Goal: Information Seeking & Learning: Learn about a topic

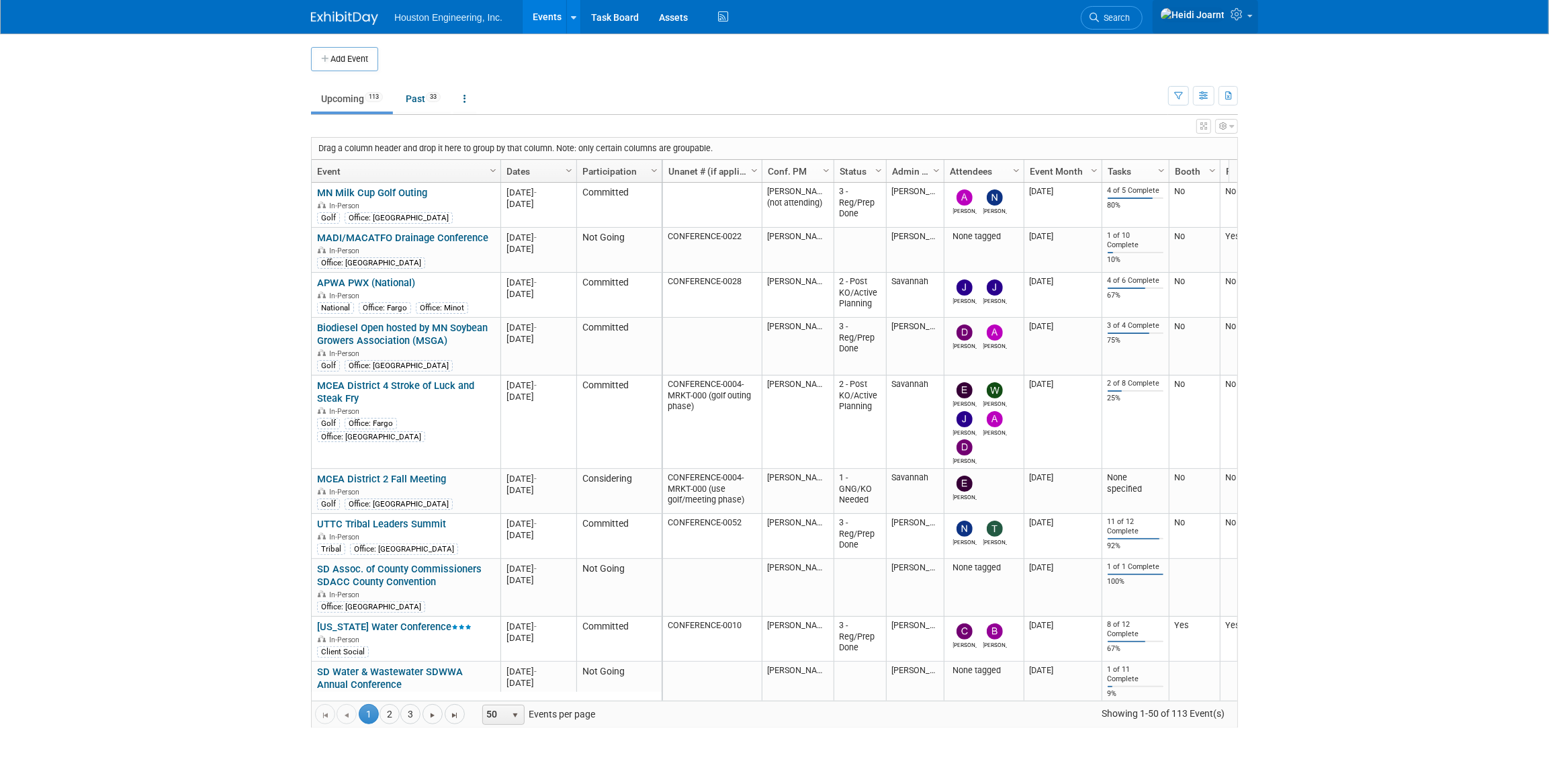
click at [1236, 18] on icon at bounding box center [1239, 14] width 15 height 12
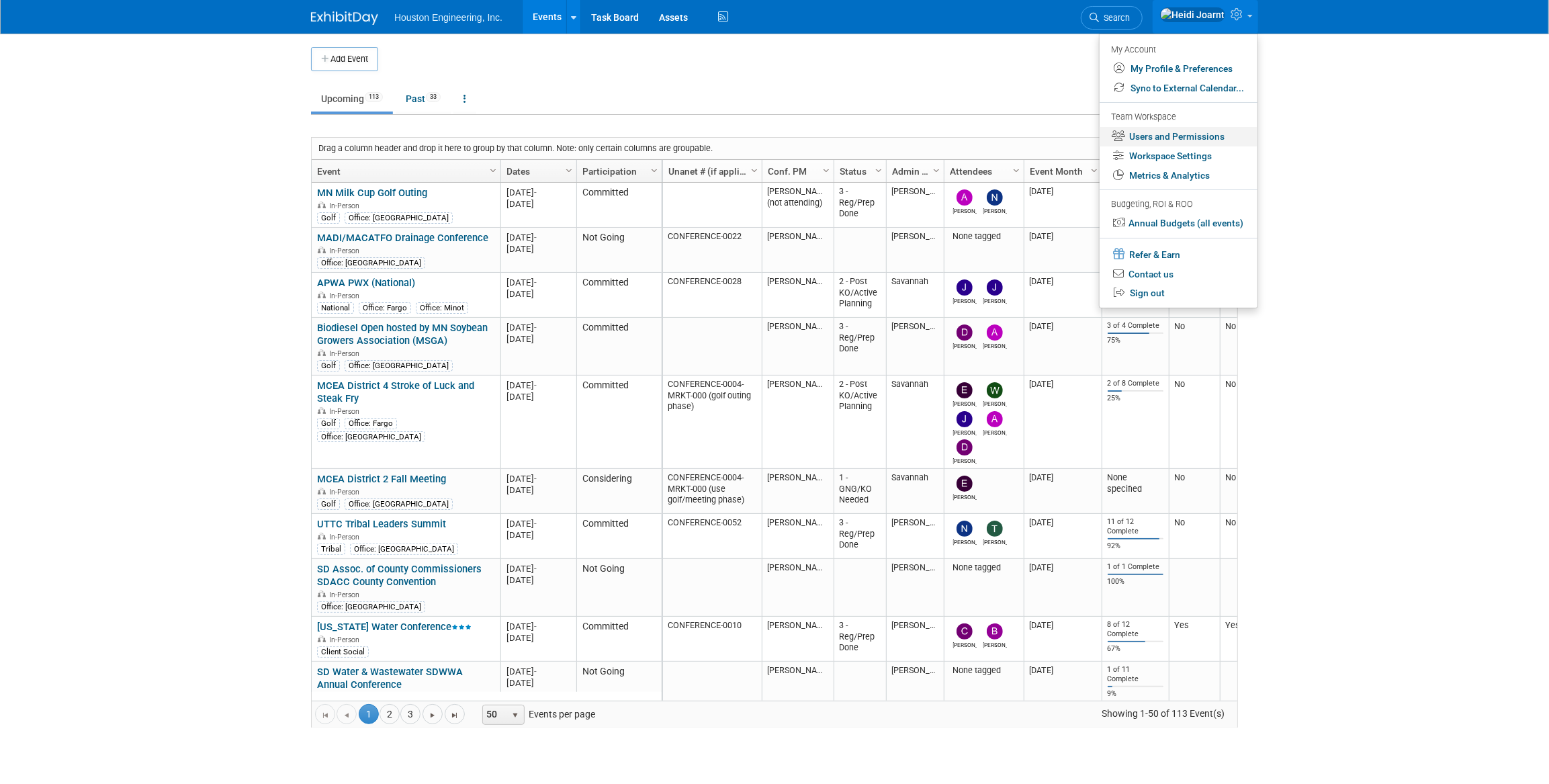
click at [1211, 145] on link "Users and Permissions" at bounding box center [1179, 137] width 158 height 20
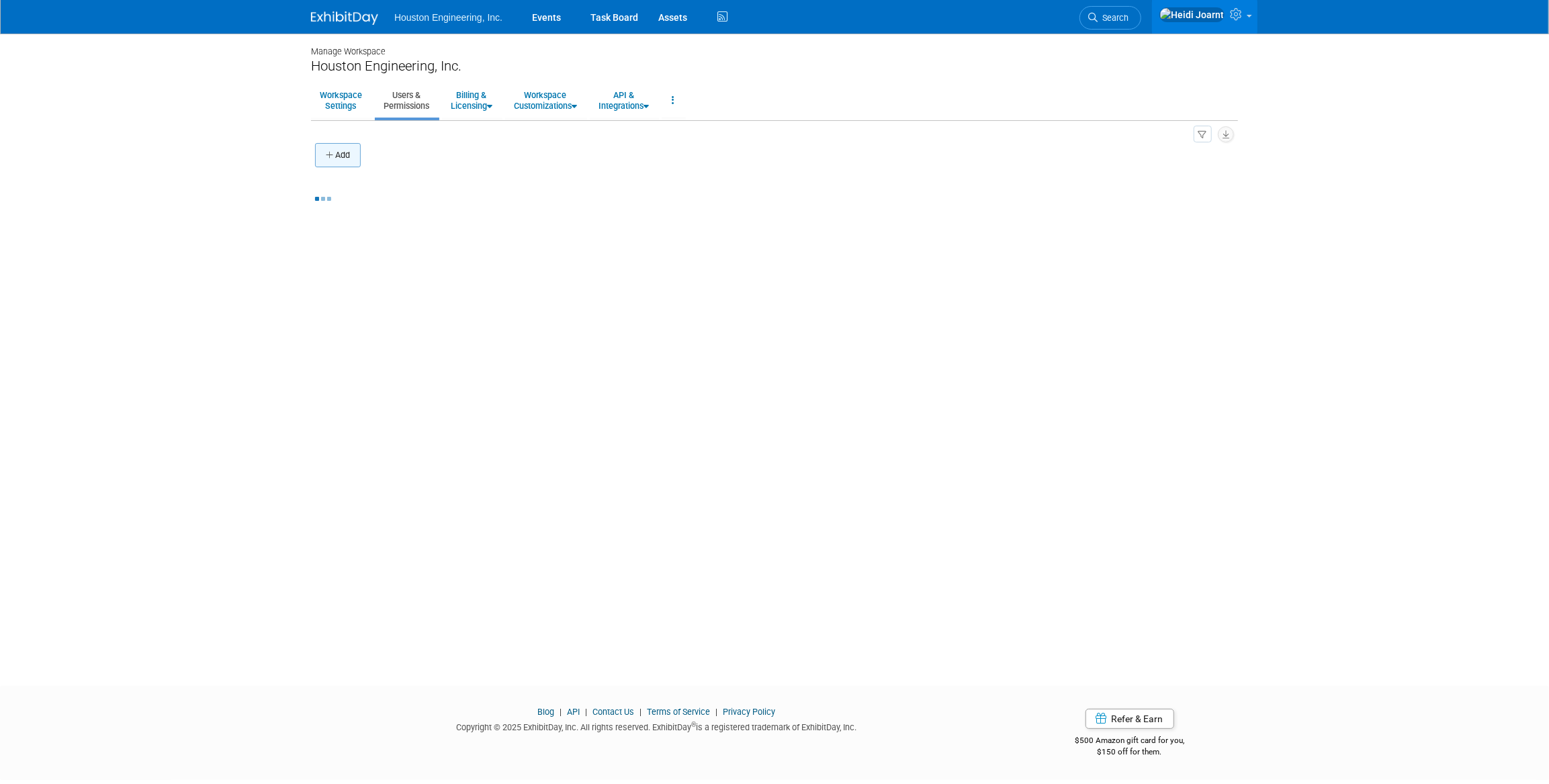
click at [344, 160] on button "Add" at bounding box center [338, 155] width 46 height 24
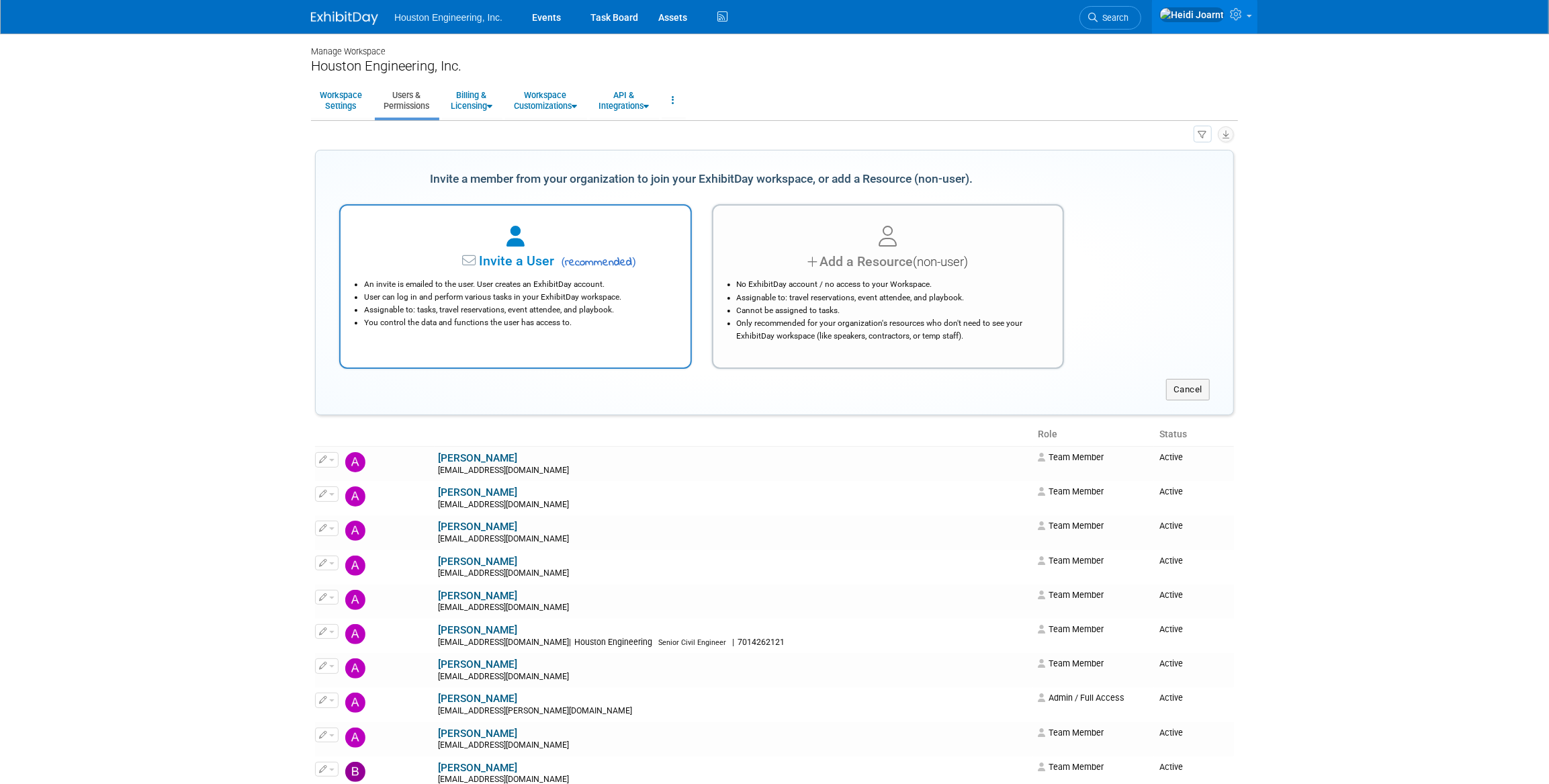
click at [492, 273] on div "An invite is emailed to the user. User creates an ExhibitDay account. User can …" at bounding box center [515, 300] width 316 height 58
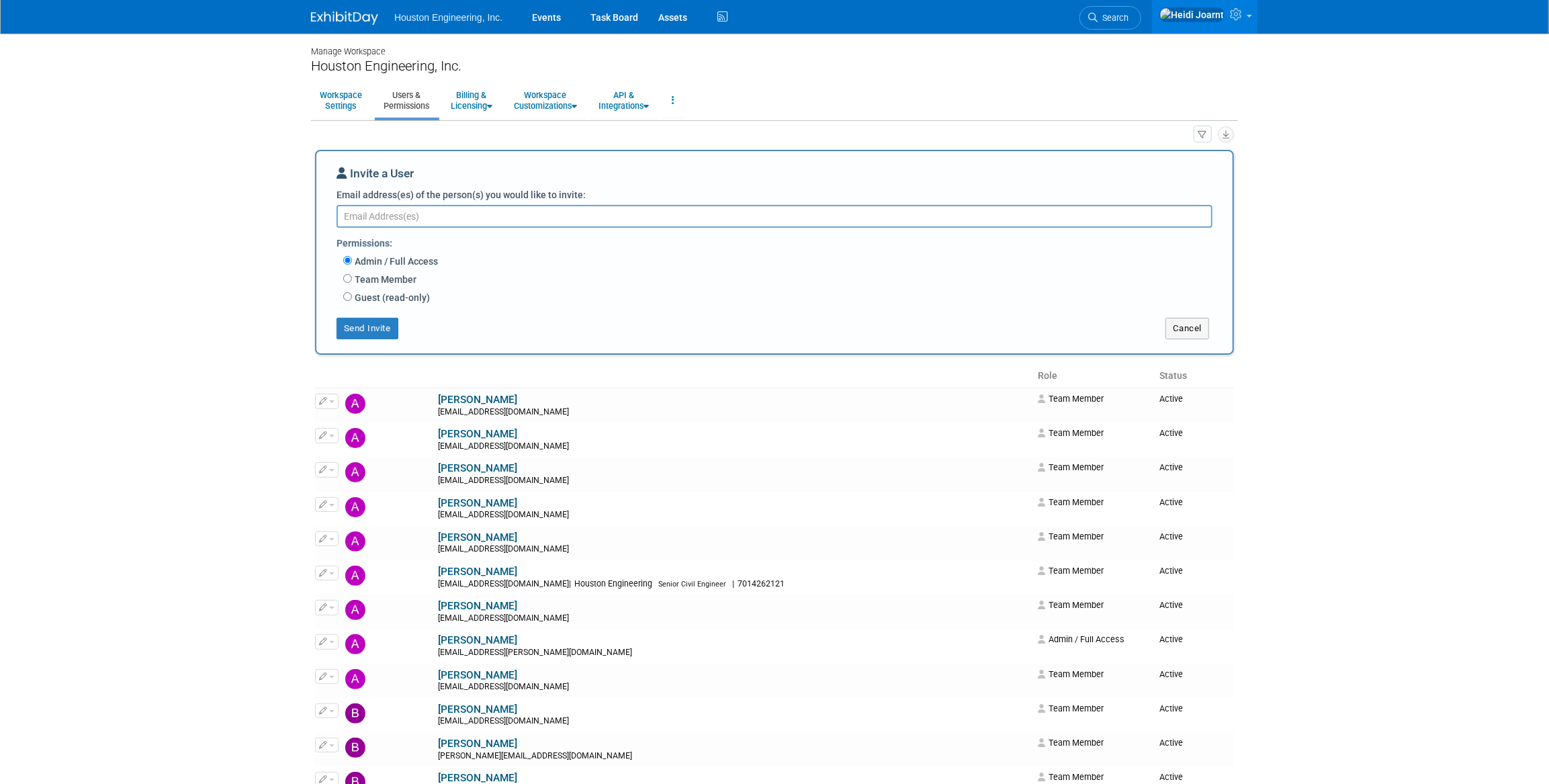
click at [470, 220] on textarea "Email address(es) of the person(s) you would like to invite:" at bounding box center [774, 216] width 876 height 23
click at [435, 215] on textarea "jessica." at bounding box center [774, 216] width 876 height 23
type textarea "jessica.lambrecht@houstoneng.com"
click at [382, 326] on button "Send Invite" at bounding box center [367, 328] width 62 height 21
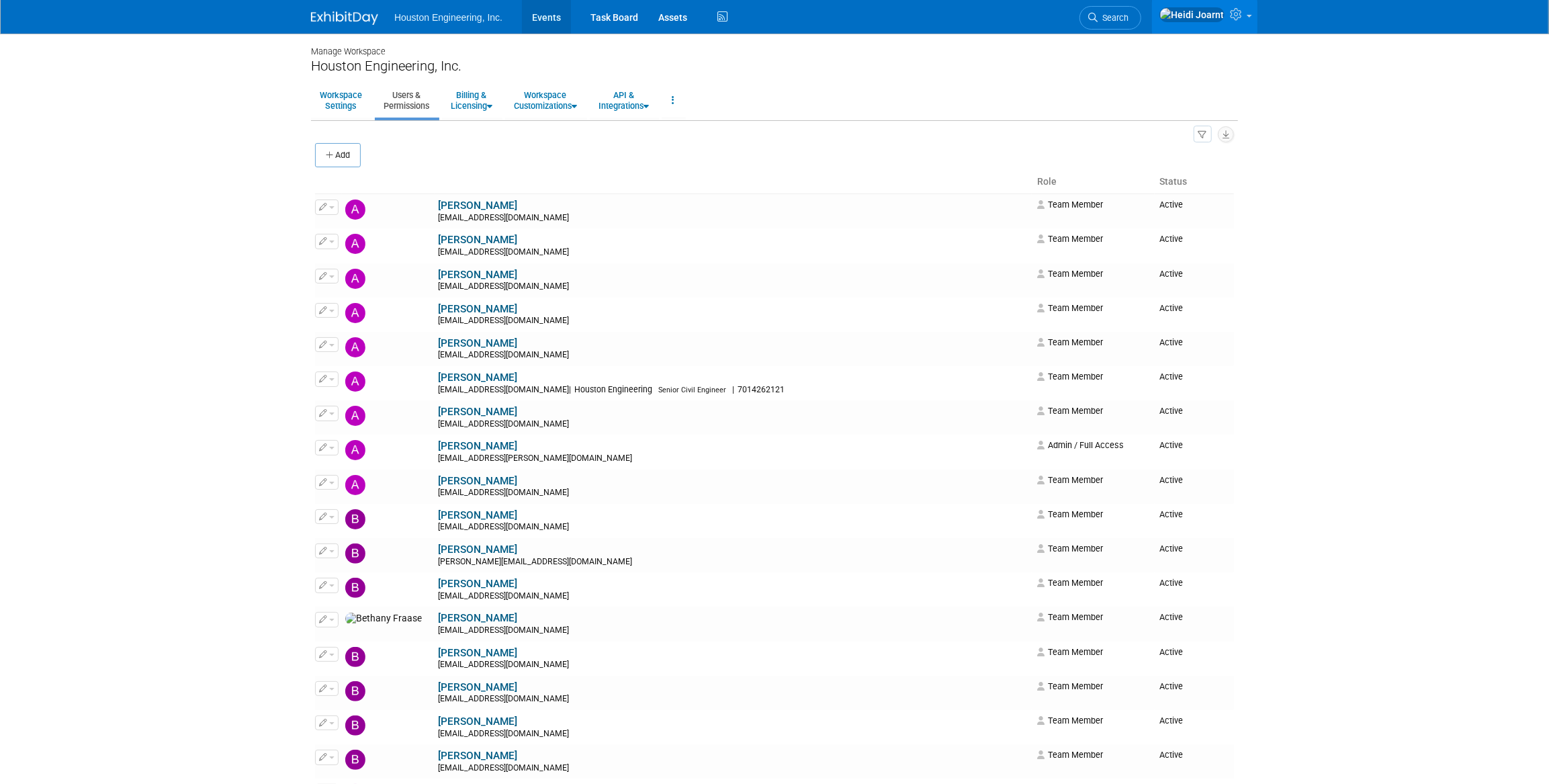
click at [547, 27] on link "Events" at bounding box center [547, 17] width 49 height 34
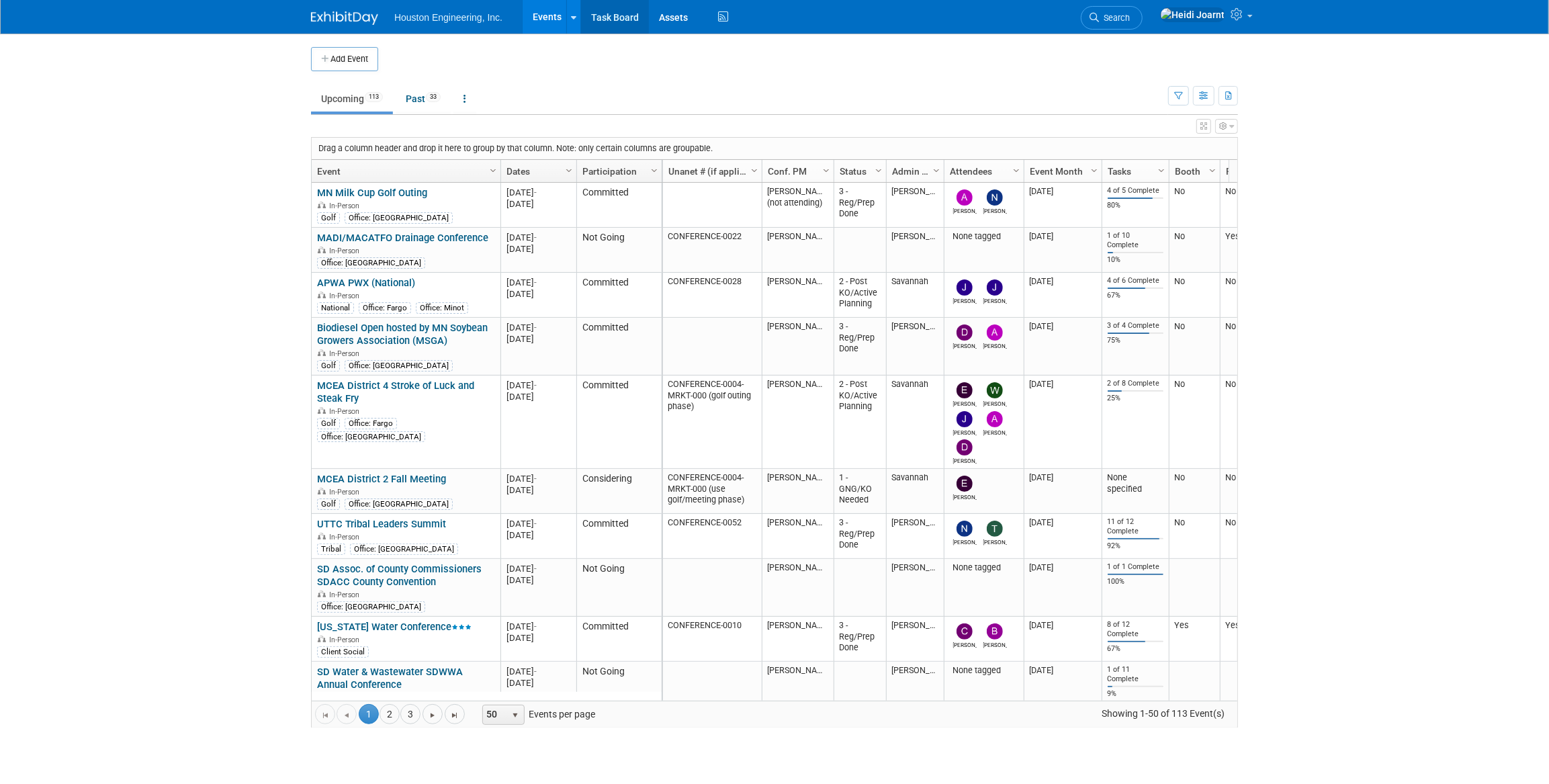
click at [624, 18] on link "Task Board" at bounding box center [614, 17] width 68 height 34
click at [677, 18] on link "Assets" at bounding box center [673, 17] width 49 height 34
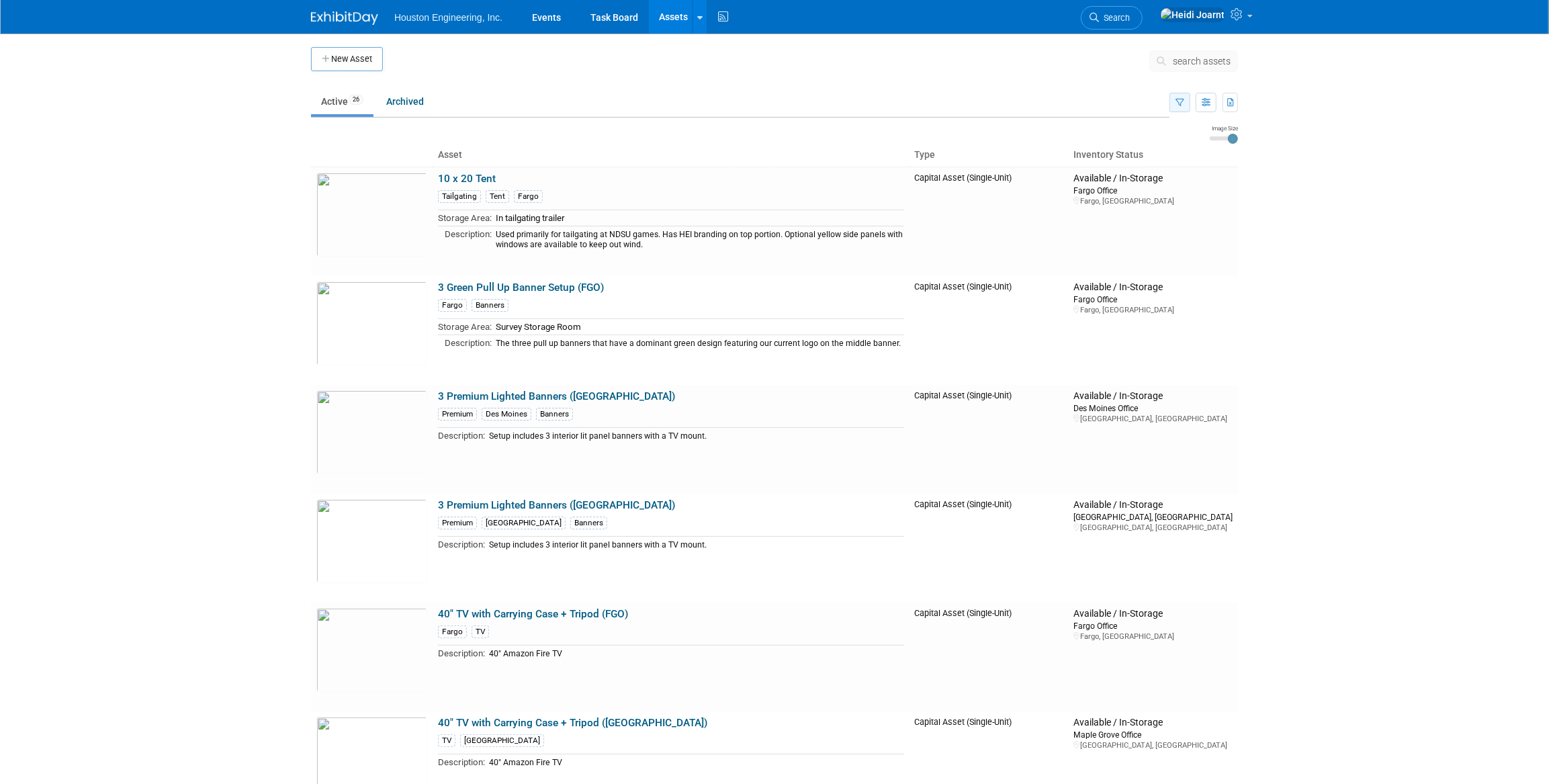
click at [1175, 100] on icon "button" at bounding box center [1179, 103] width 8 height 8
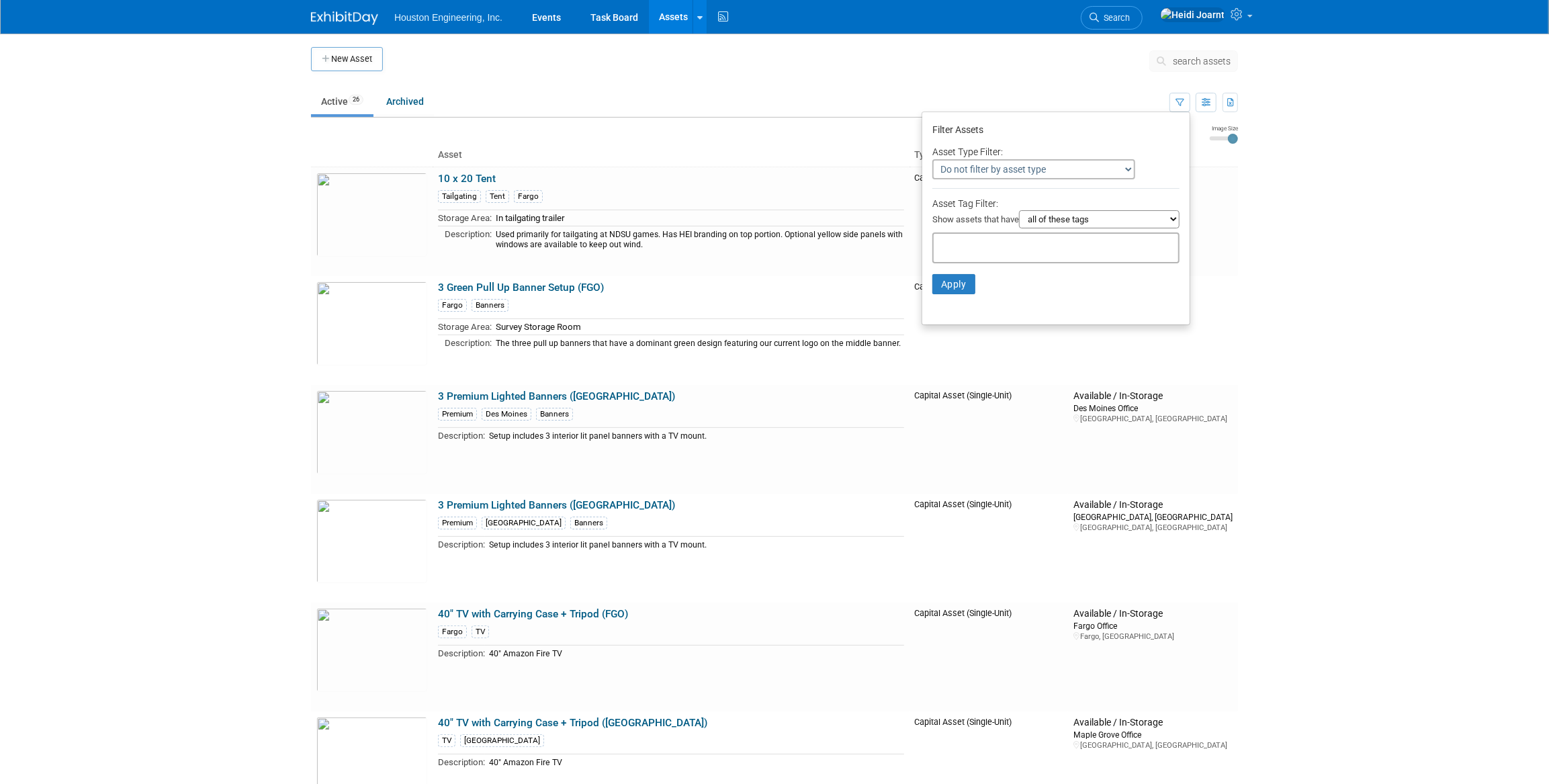
click at [1024, 247] on input "text" at bounding box center [993, 246] width 107 height 14
type input "omaha"
click at [988, 272] on div "[GEOGRAPHIC_DATA]" at bounding box center [1021, 277] width 188 height 19
type input "[GEOGRAPHIC_DATA]"
click at [948, 305] on button "Apply" at bounding box center [954, 306] width 43 height 20
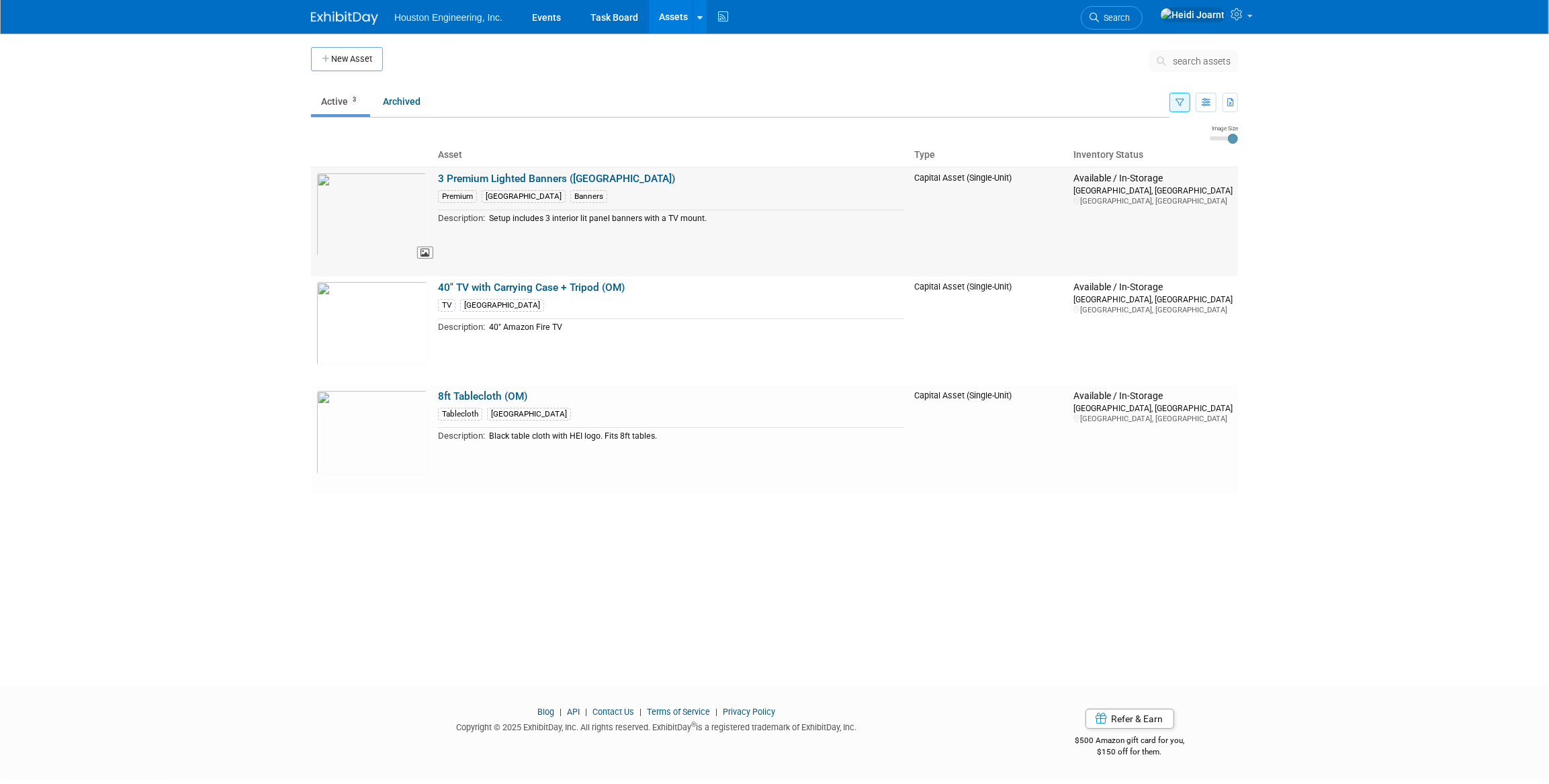
click at [388, 202] on img at bounding box center [371, 215] width 111 height 84
click at [1181, 113] on td "Filter Assets Asset Type Filter: Do not filter by asset type Only show Single-U…" at bounding box center [1204, 103] width 69 height 30
click at [1181, 108] on button "button" at bounding box center [1179, 103] width 21 height 20
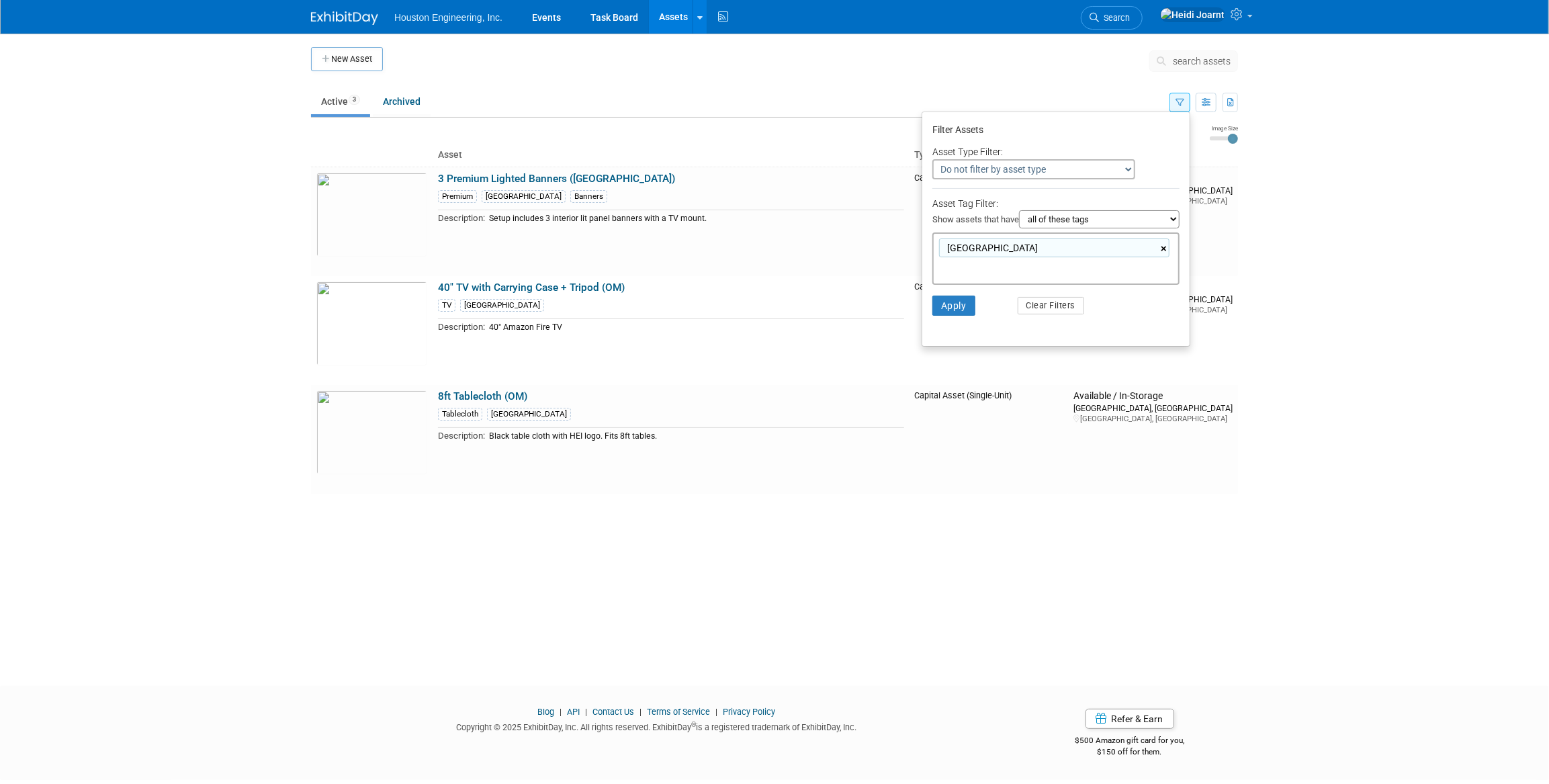
click at [1165, 248] on link "×" at bounding box center [1165, 248] width 8 height 15
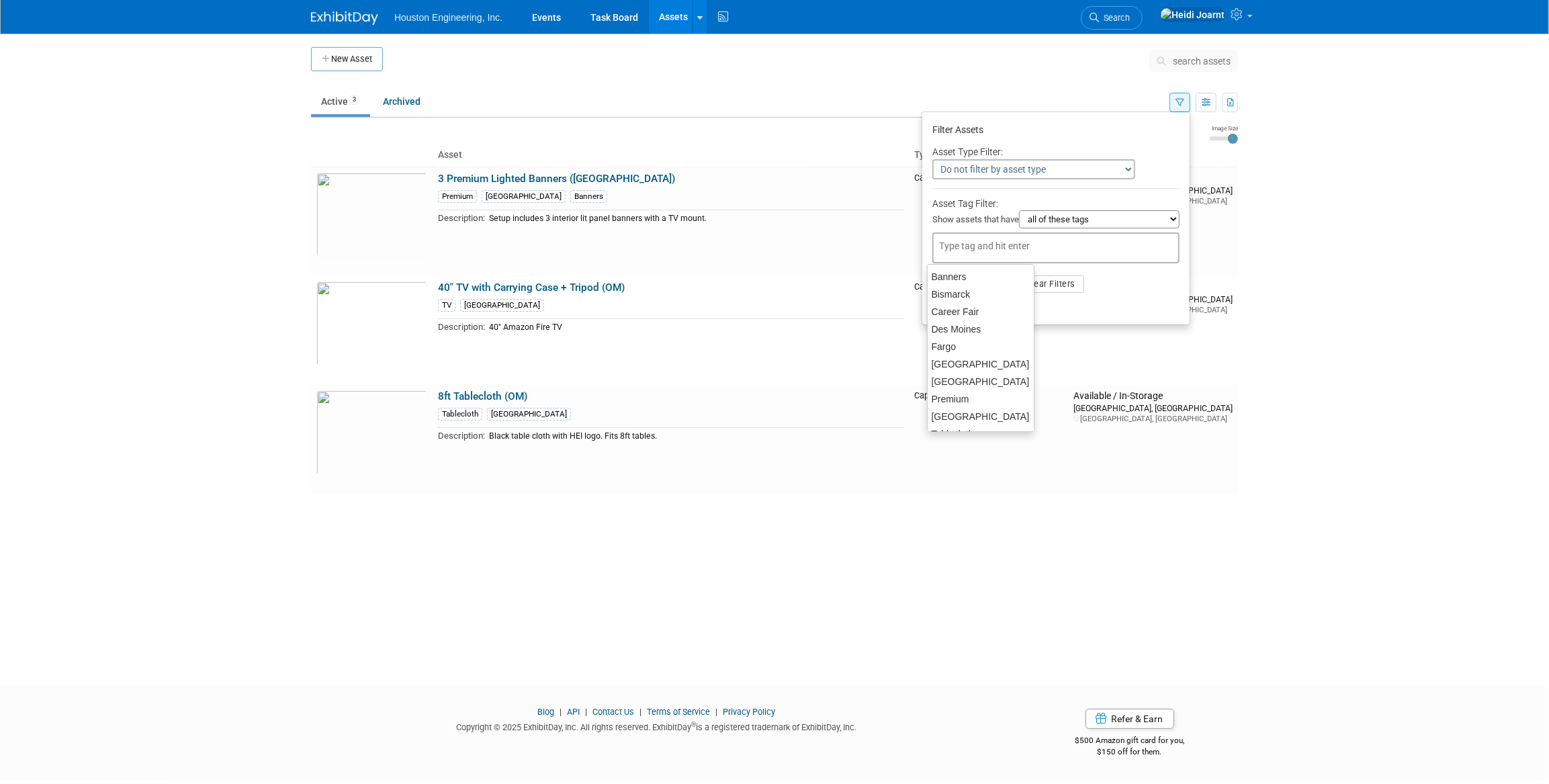
click at [1123, 303] on li "Apply Clear Filters" at bounding box center [1056, 283] width 268 height 40
click at [955, 291] on button "Apply" at bounding box center [954, 284] width 43 height 20
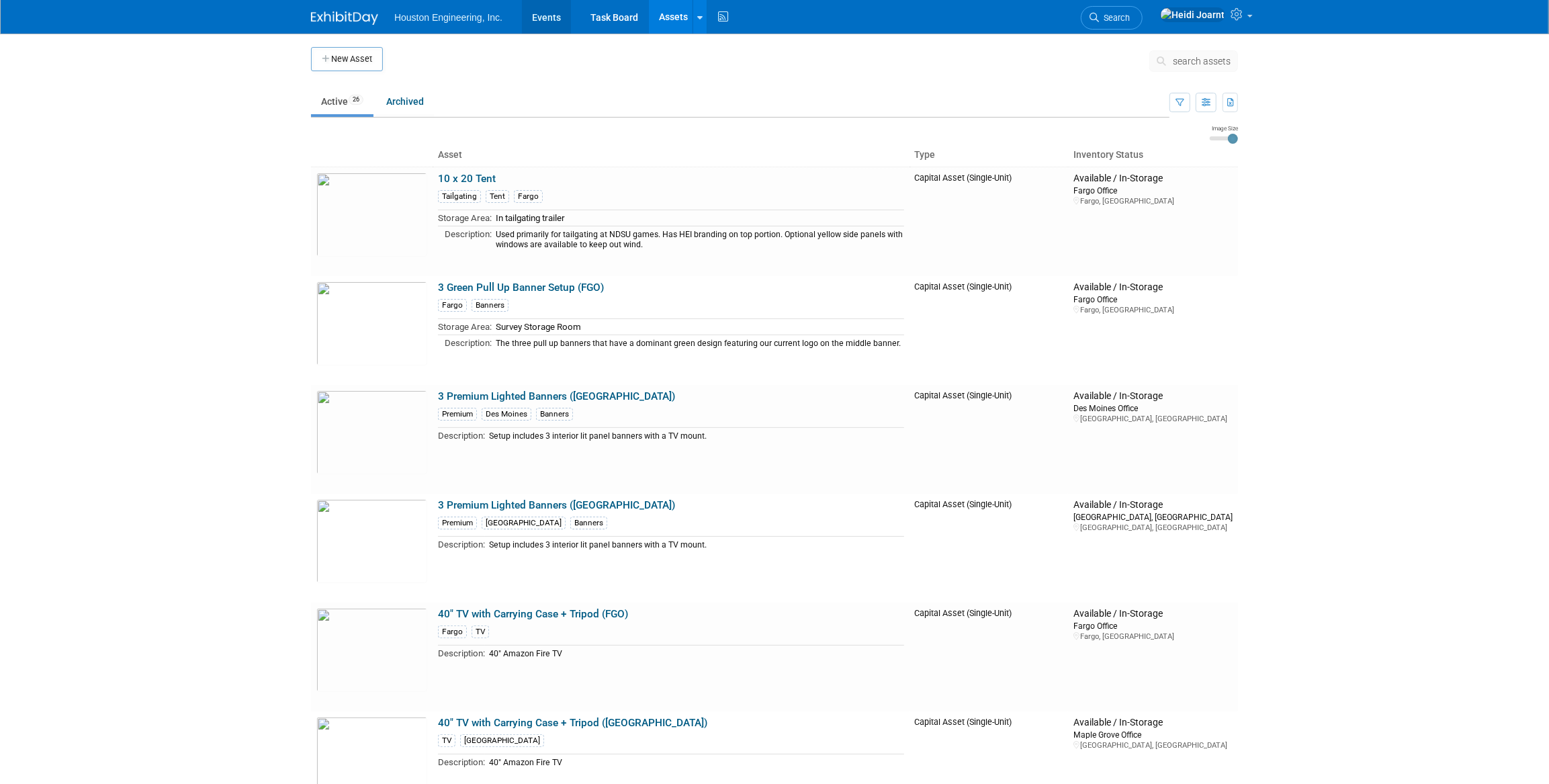
click at [547, 14] on link "Events" at bounding box center [547, 17] width 49 height 34
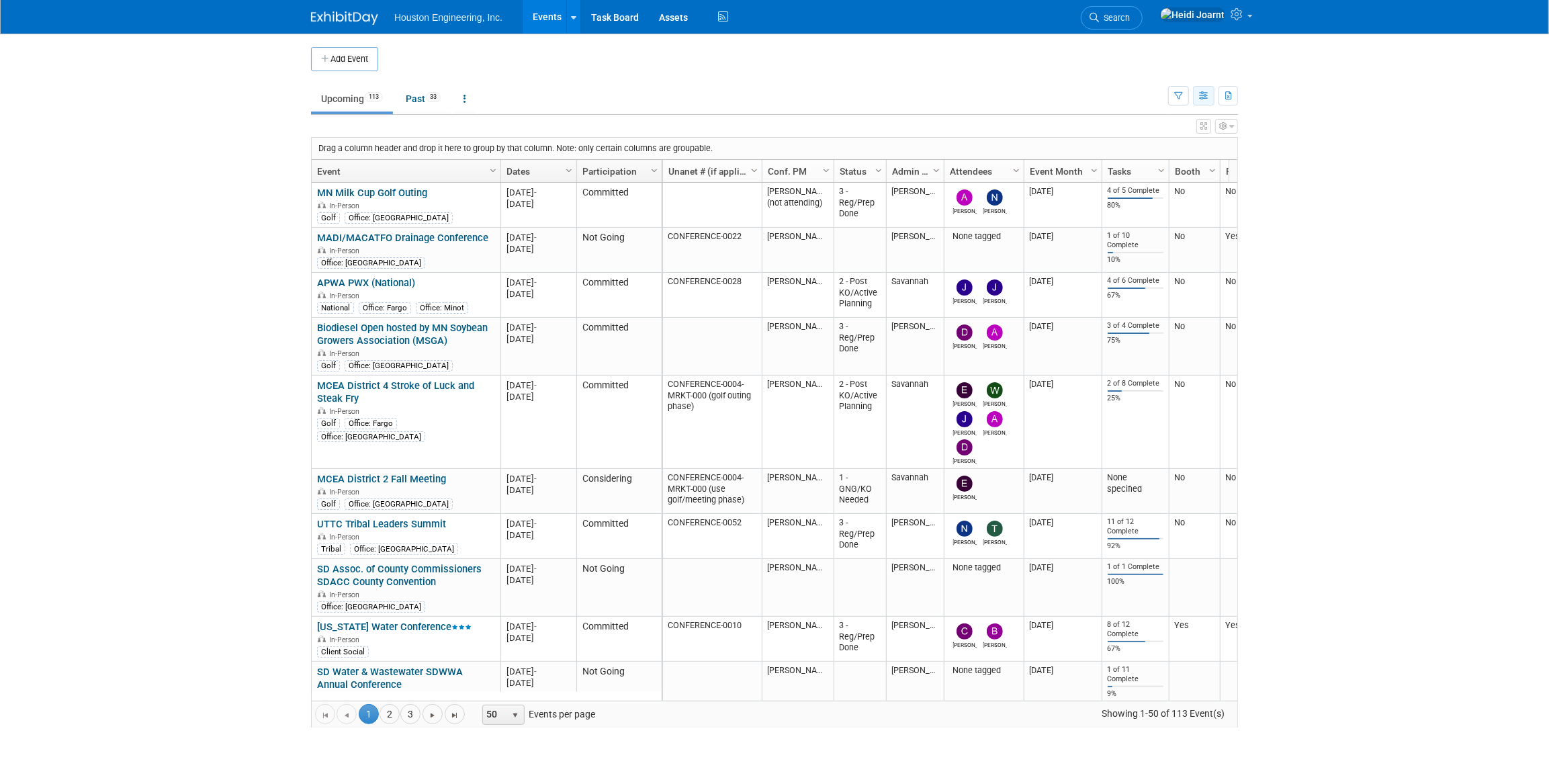
click at [1210, 99] on button "button" at bounding box center [1204, 96] width 21 height 20
click at [1130, 137] on link "List View" at bounding box center [1147, 142] width 113 height 19
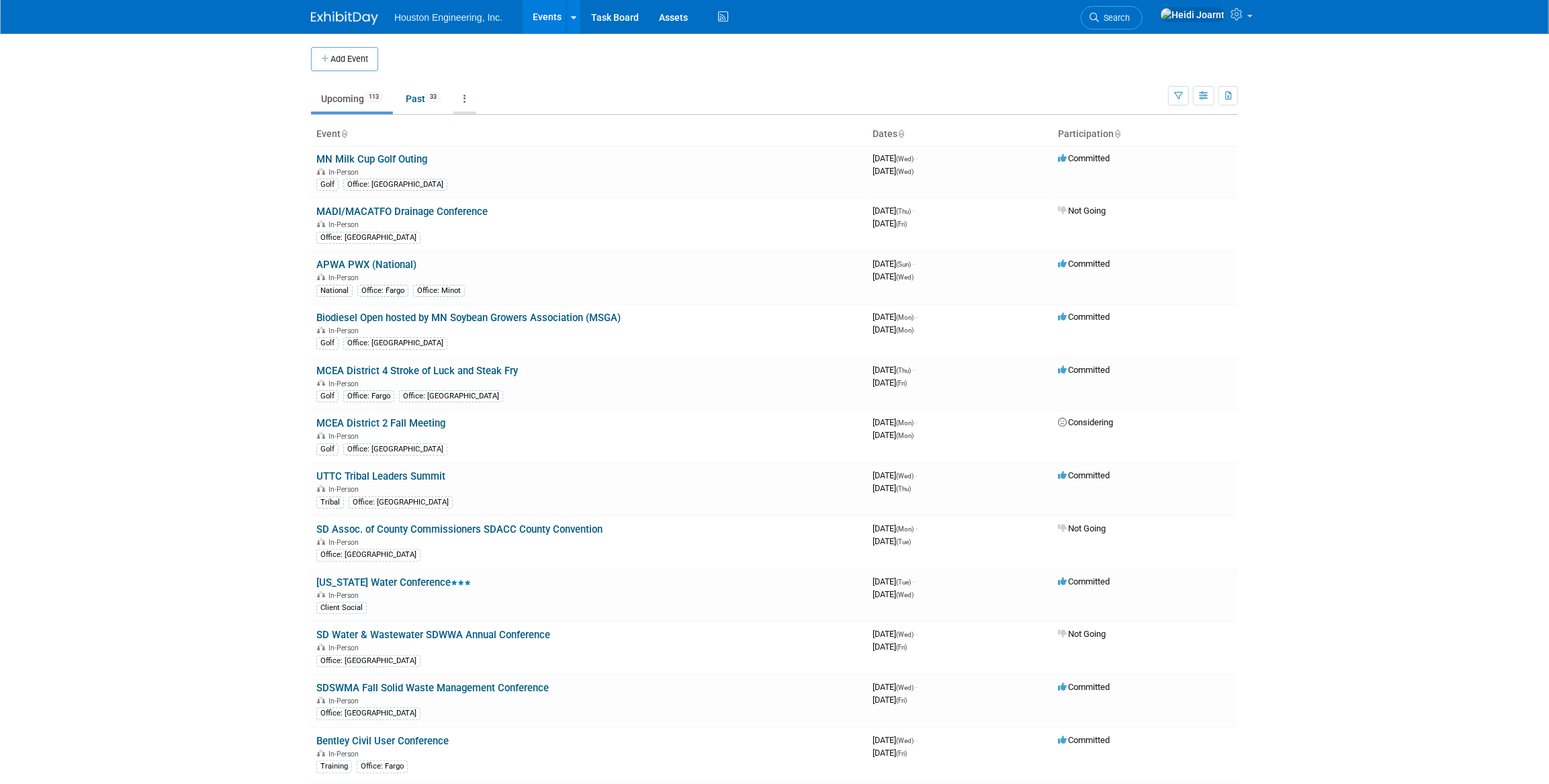
click at [471, 101] on link at bounding box center [465, 98] width 23 height 25
click at [470, 107] on link at bounding box center [465, 98] width 23 height 25
click at [1202, 100] on button "button" at bounding box center [1204, 96] width 21 height 20
click at [1156, 165] on link "Detail View" at bounding box center [1147, 163] width 113 height 19
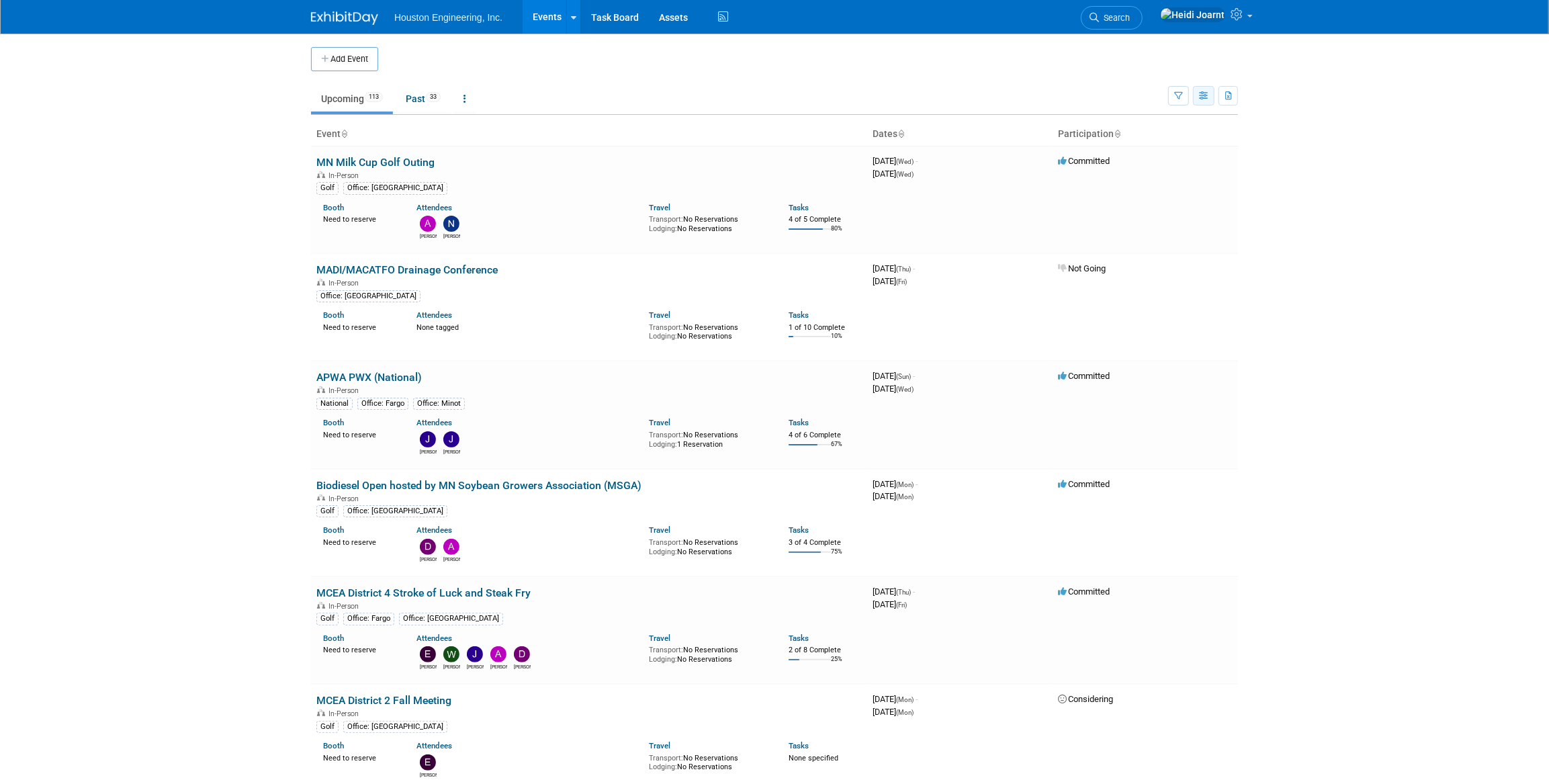
click at [1205, 101] on button "button" at bounding box center [1204, 96] width 21 height 20
click at [1148, 180] on link "Calendar View" at bounding box center [1147, 184] width 113 height 19
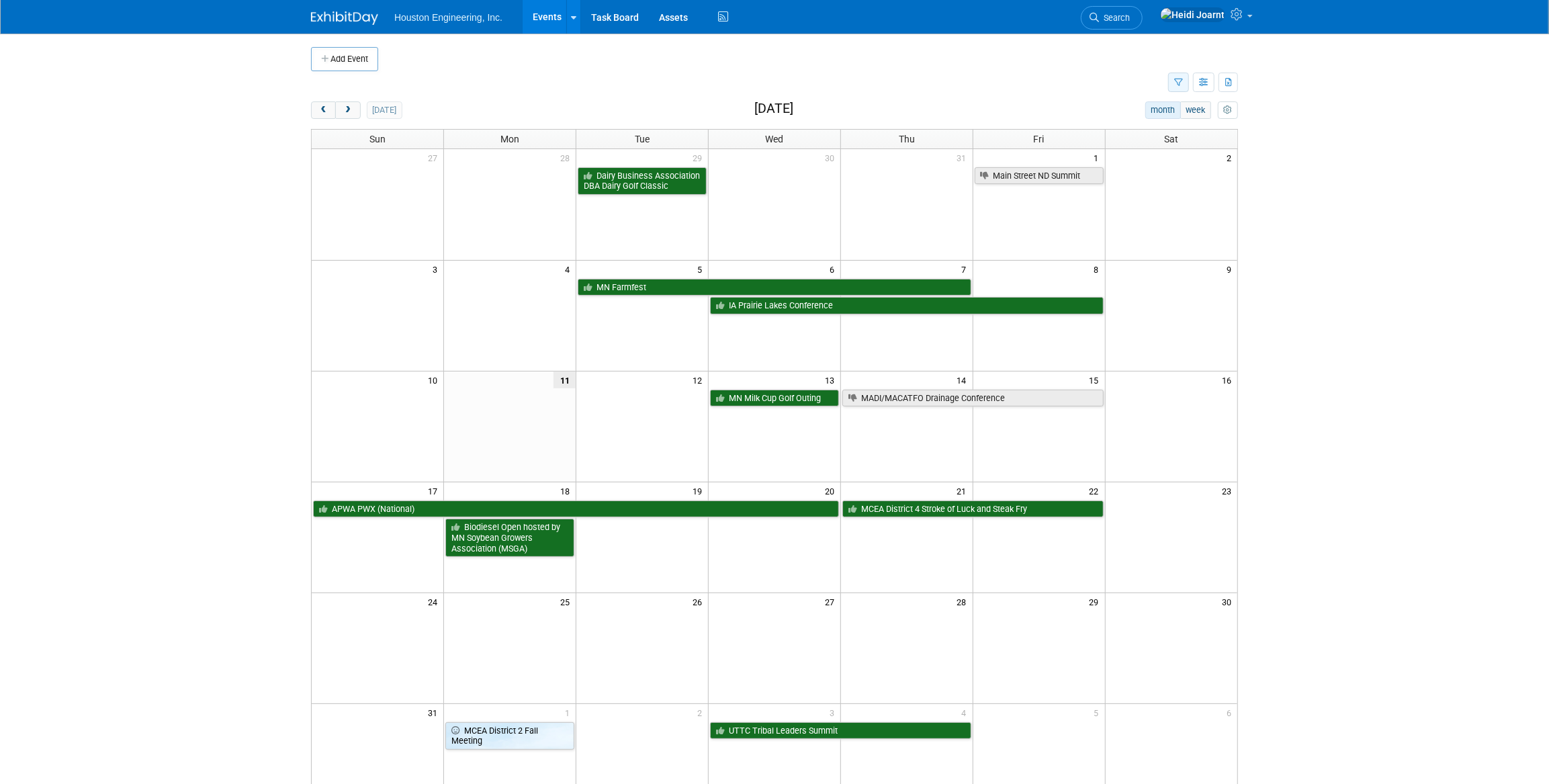
click at [1182, 88] on button "button" at bounding box center [1179, 82] width 21 height 20
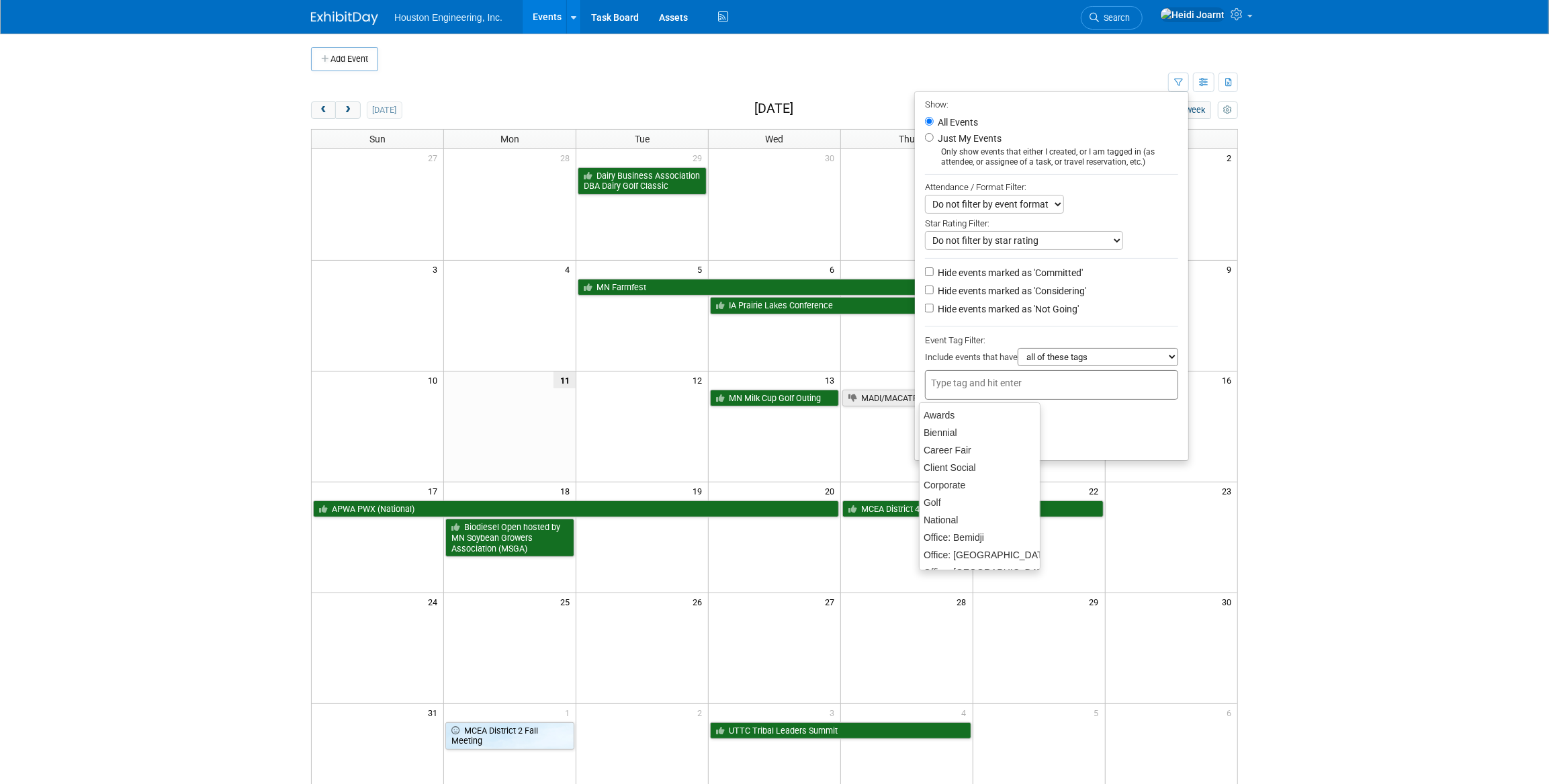
click at [1017, 386] on input "text" at bounding box center [985, 383] width 107 height 14
click at [970, 501] on div "Office: Fargo" at bounding box center [980, 503] width 122 height 19
type input "Office: Fargo"
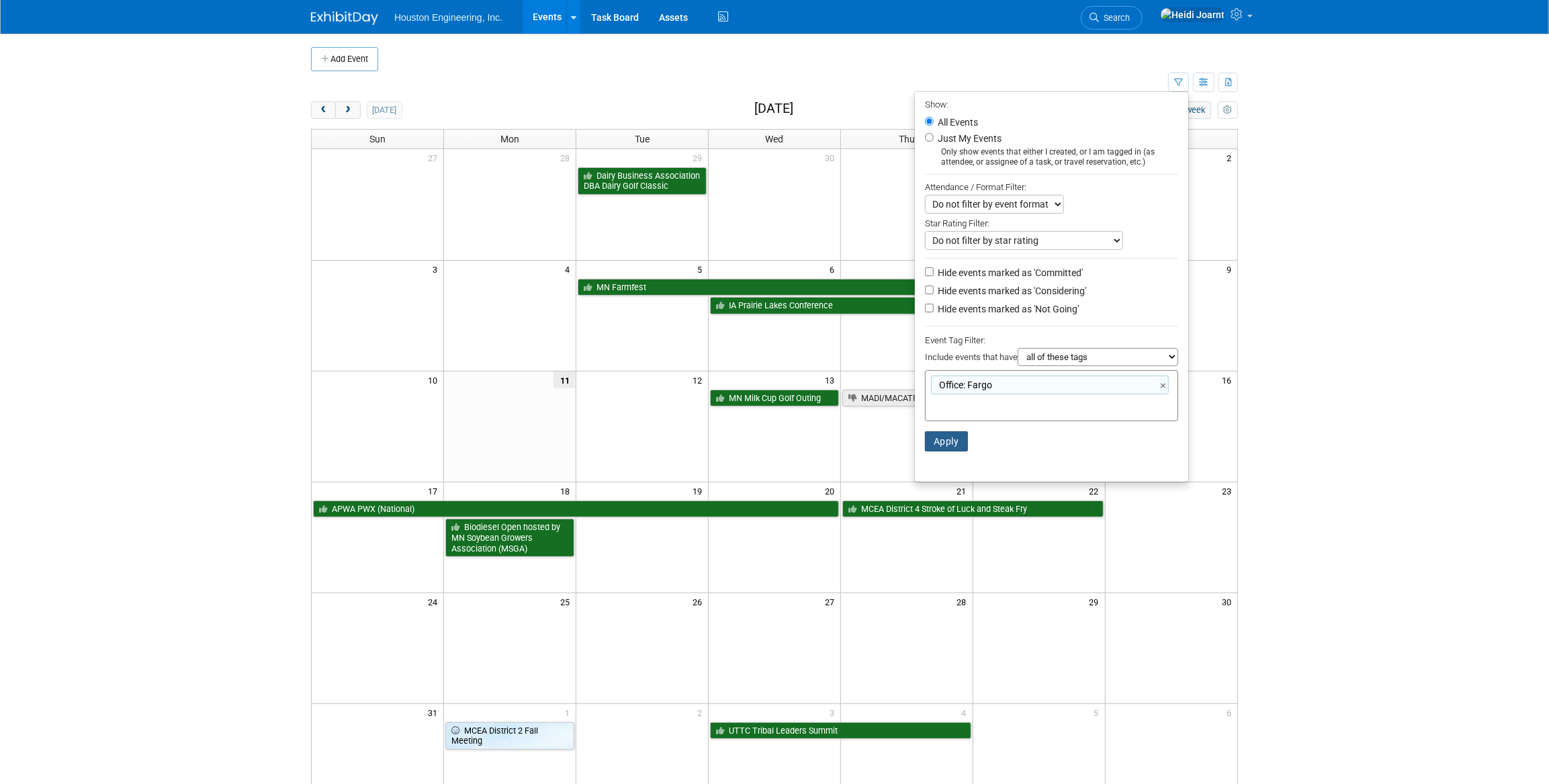
click at [936, 441] on button "Apply" at bounding box center [947, 441] width 43 height 20
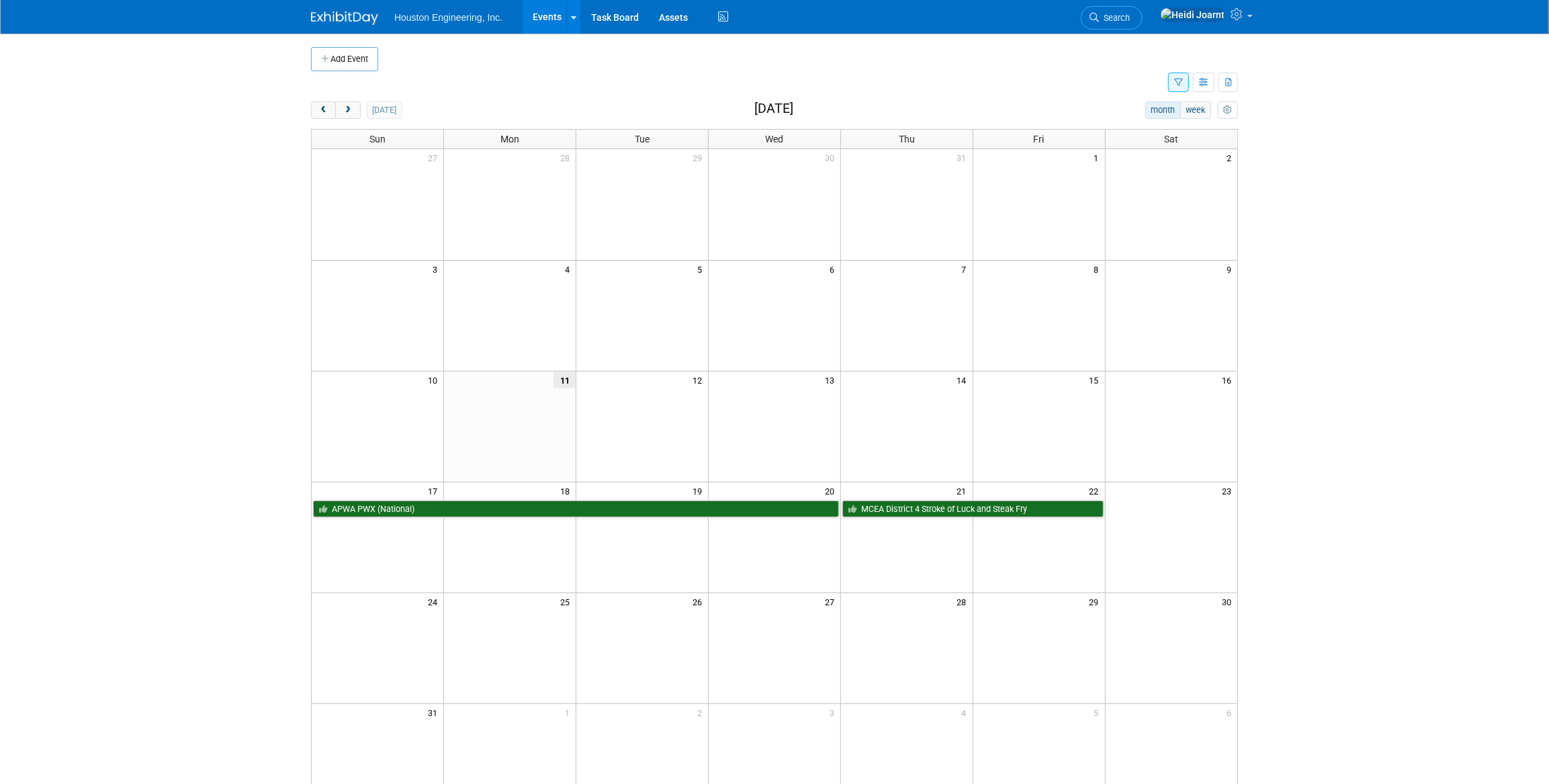
click at [1185, 91] on button "button" at bounding box center [1179, 82] width 21 height 20
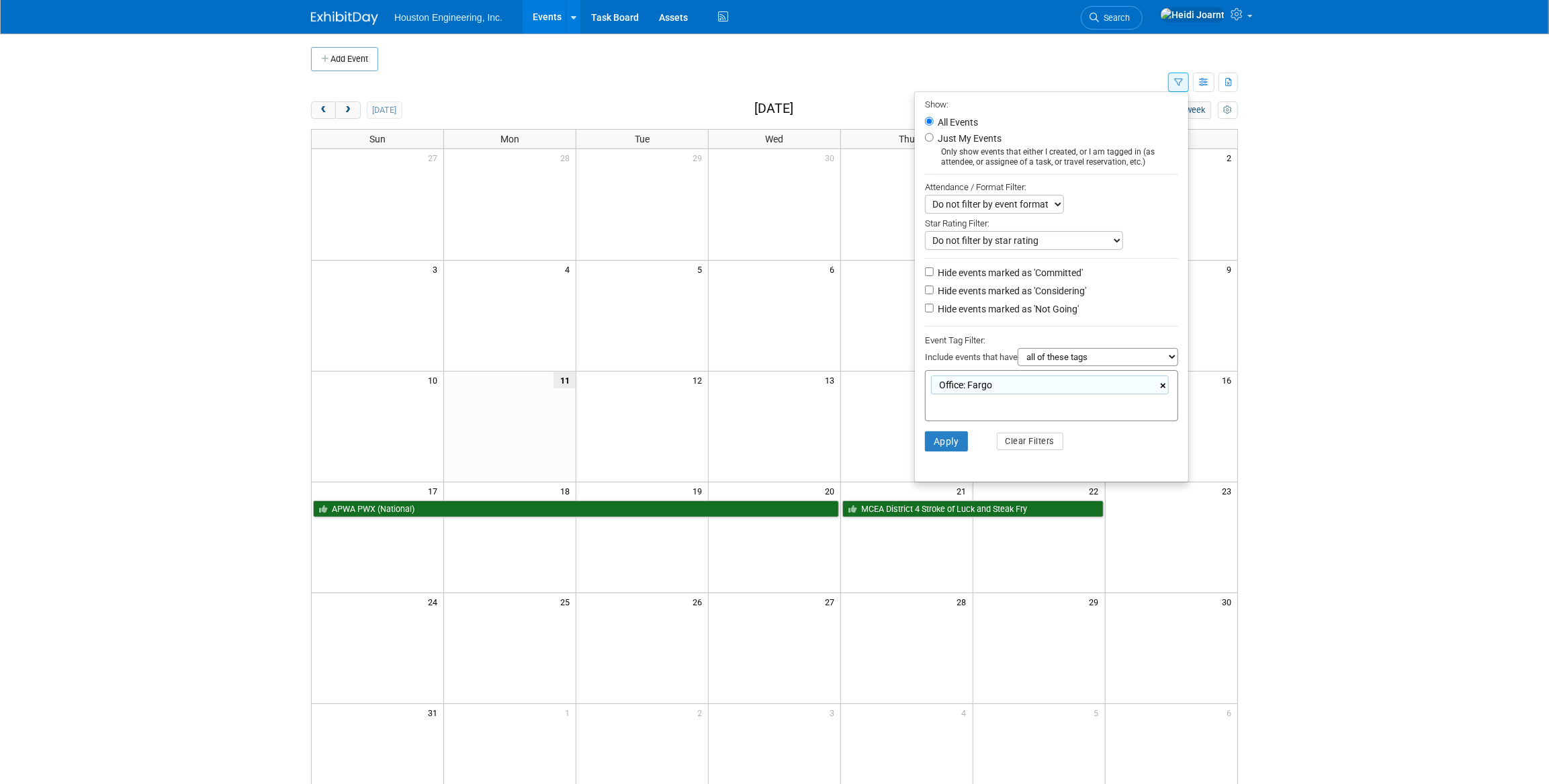
click at [1161, 388] on link "×" at bounding box center [1164, 386] width 8 height 15
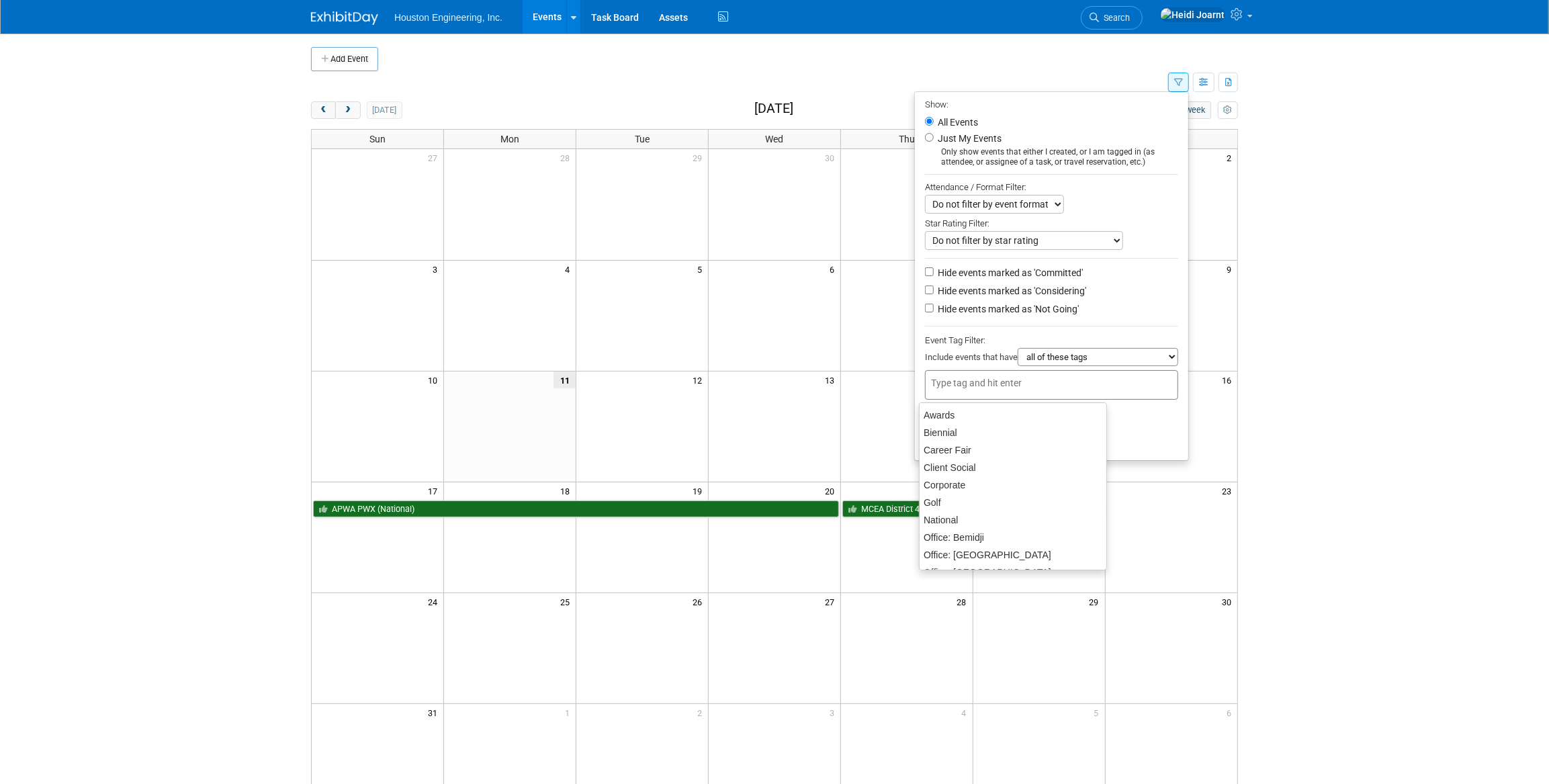
click at [1114, 399] on div at bounding box center [1052, 385] width 253 height 30
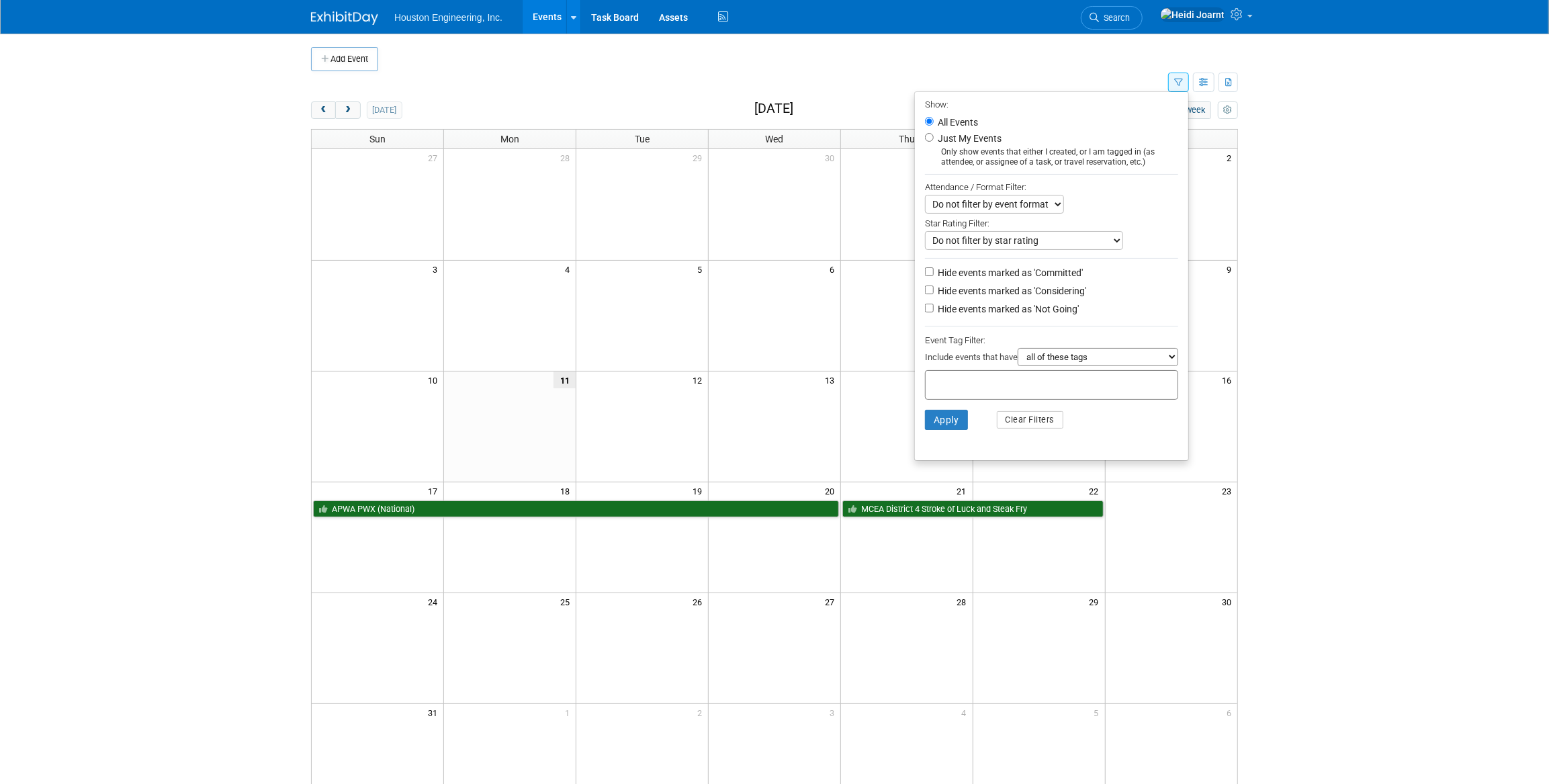
click at [1148, 322] on ul "Show: All Events Just My Events Only show events that either I created, or I am…" at bounding box center [1052, 276] width 274 height 370
click at [925, 309] on input "Hide events marked as 'Not Going'" at bounding box center [929, 307] width 8 height 8
checkbox input "true"
click at [948, 419] on button "Apply" at bounding box center [947, 420] width 43 height 20
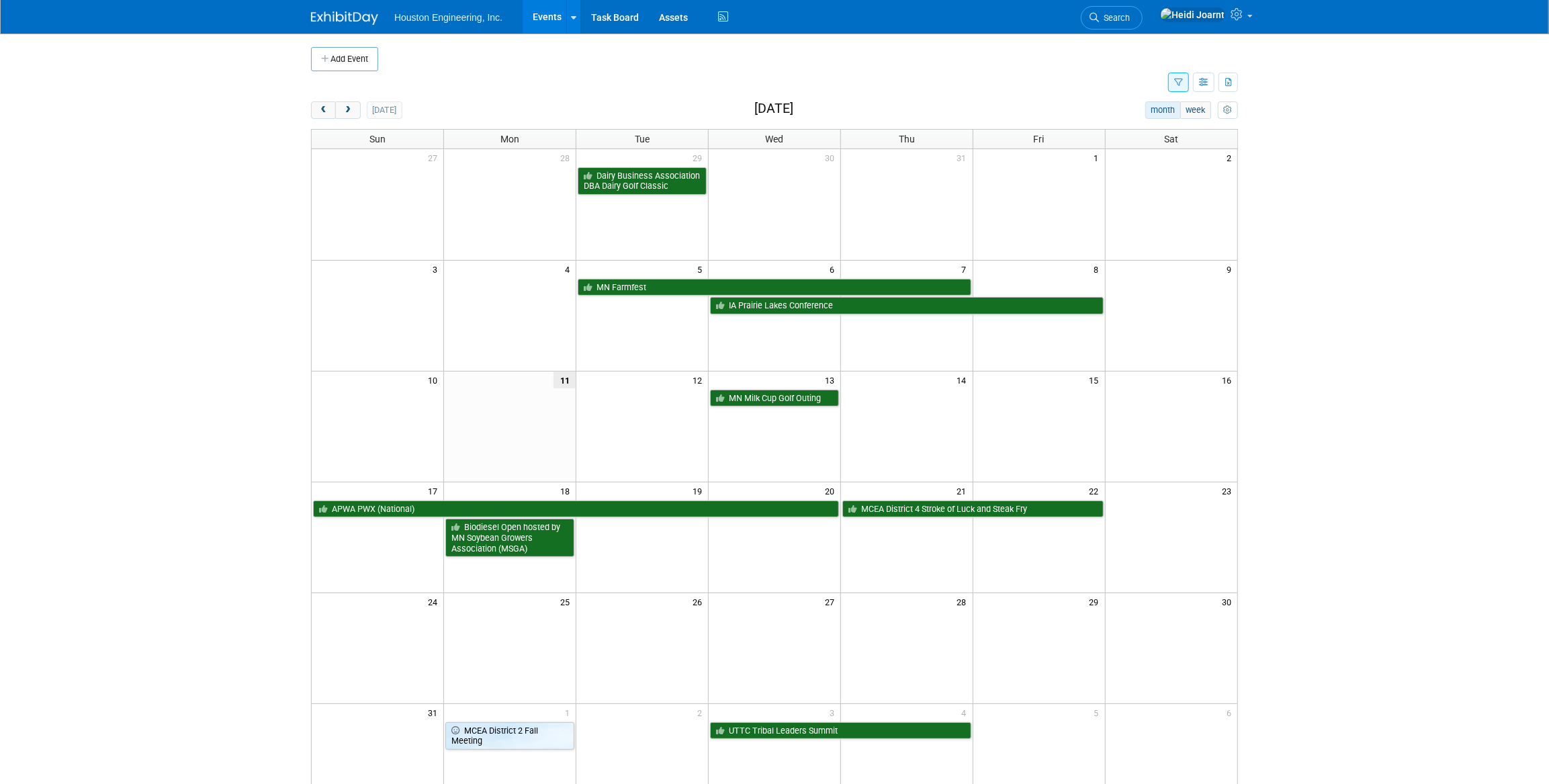
click at [1181, 86] on icon "button" at bounding box center [1179, 82] width 8 height 8
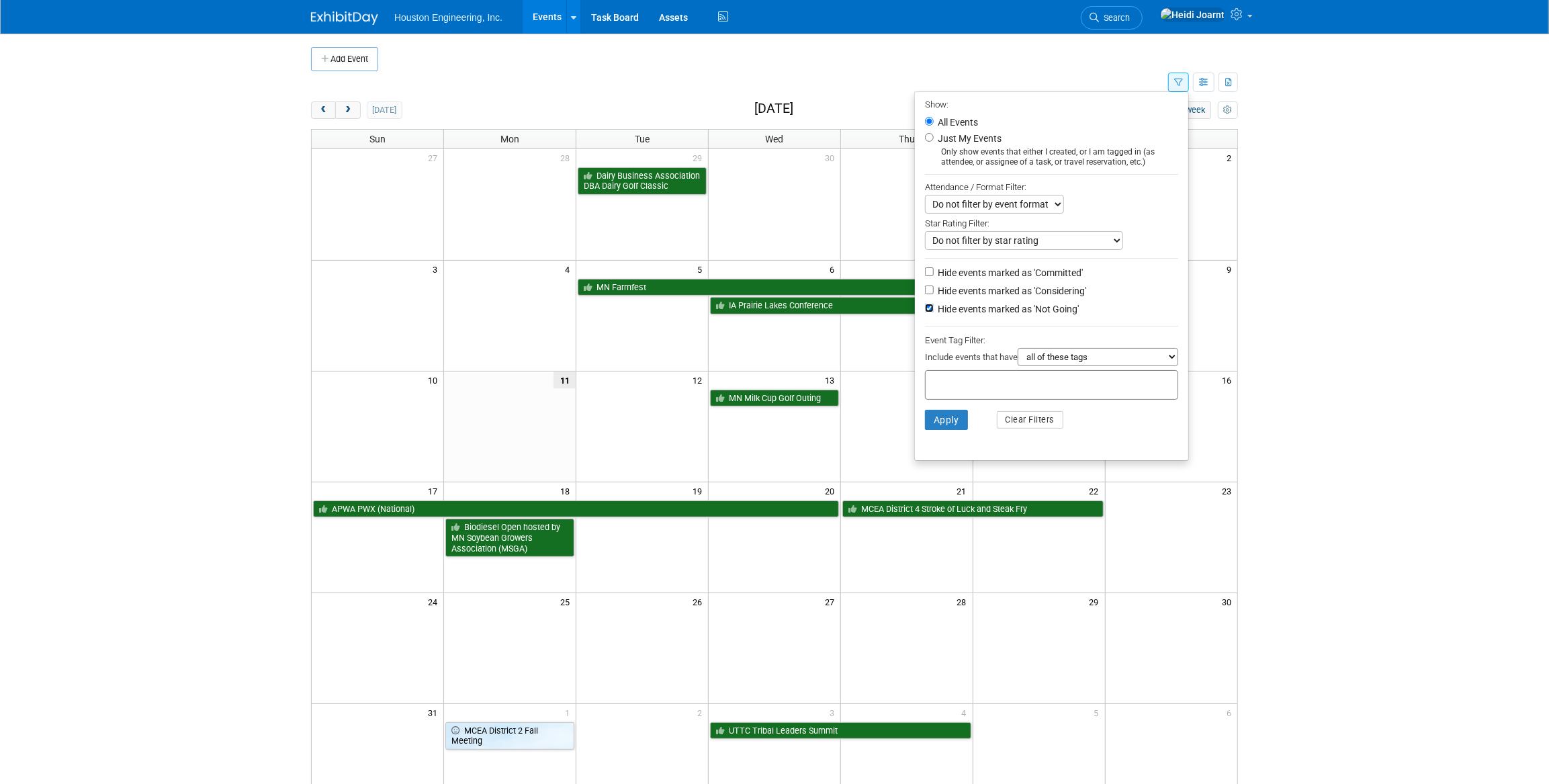
click at [925, 309] on input "Hide events marked as 'Not Going'" at bounding box center [929, 307] width 8 height 8
checkbox input "false"
click at [934, 424] on button "Apply" at bounding box center [947, 420] width 43 height 20
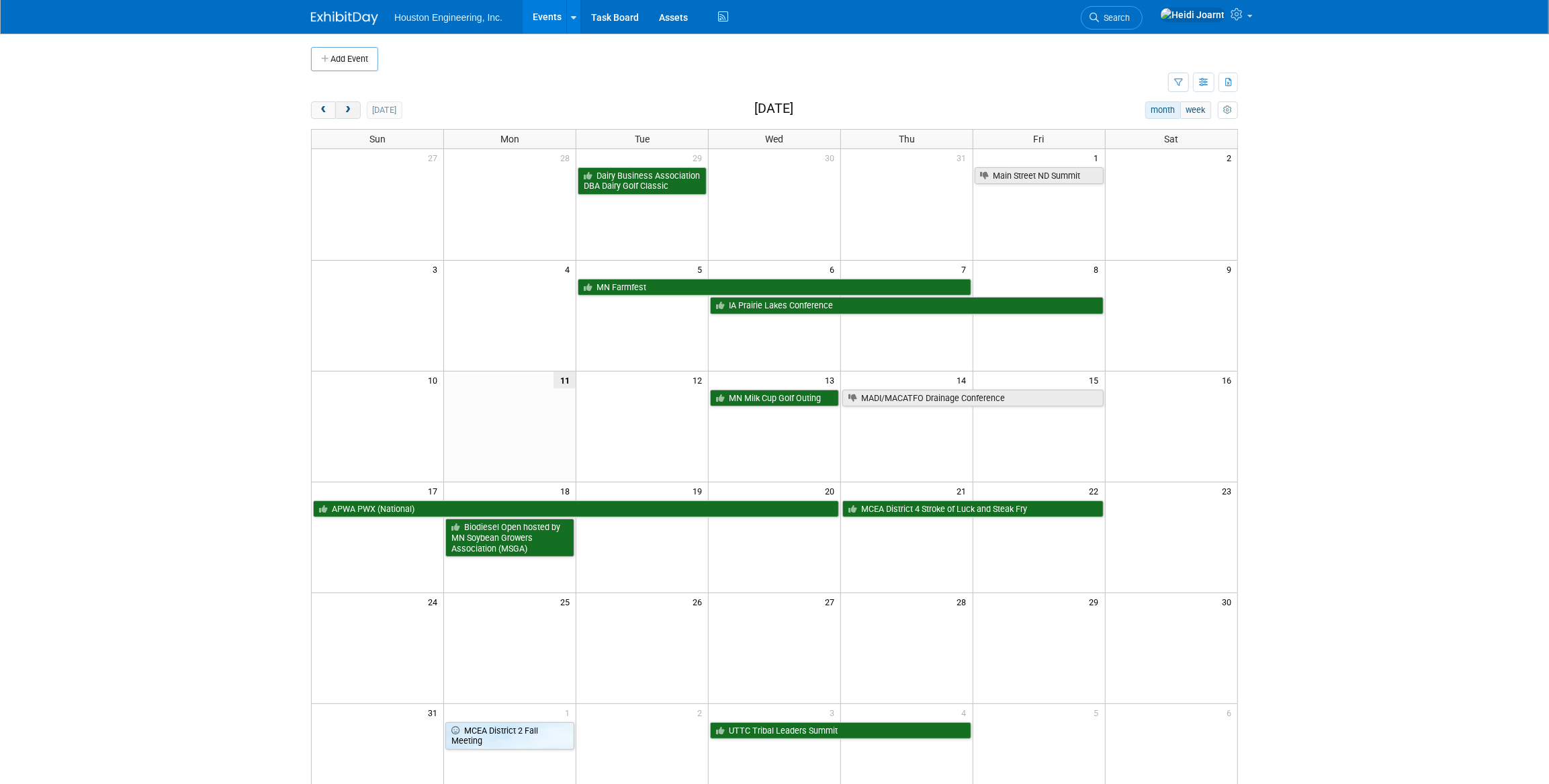
click at [351, 113] on span "next" at bounding box center [347, 110] width 10 height 8
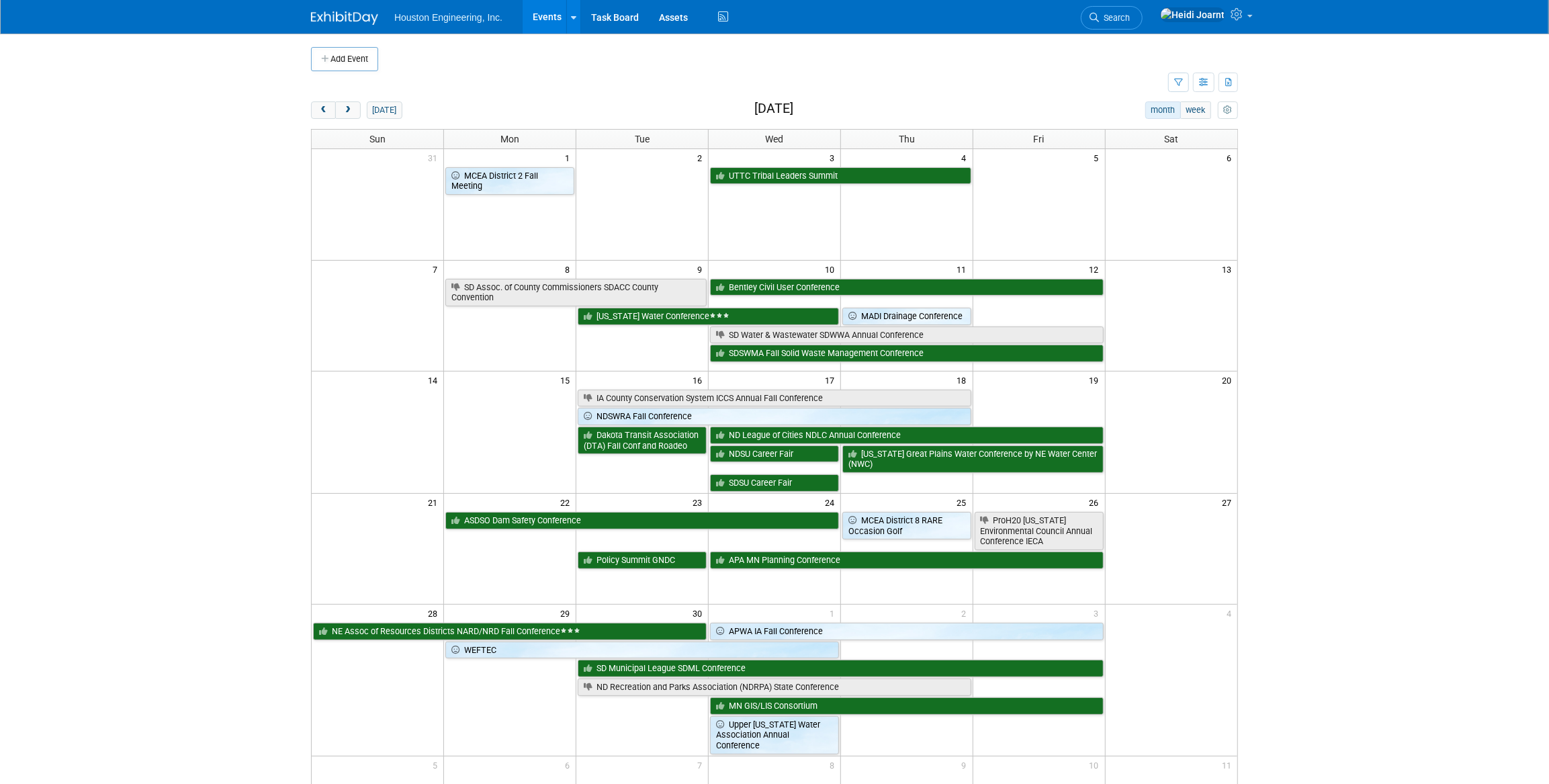
click at [1185, 94] on div "Show: All Events Just My Events Only show events that either I created, or I am…" at bounding box center [1204, 82] width 70 height 24
click at [1185, 91] on button "button" at bounding box center [1179, 82] width 21 height 20
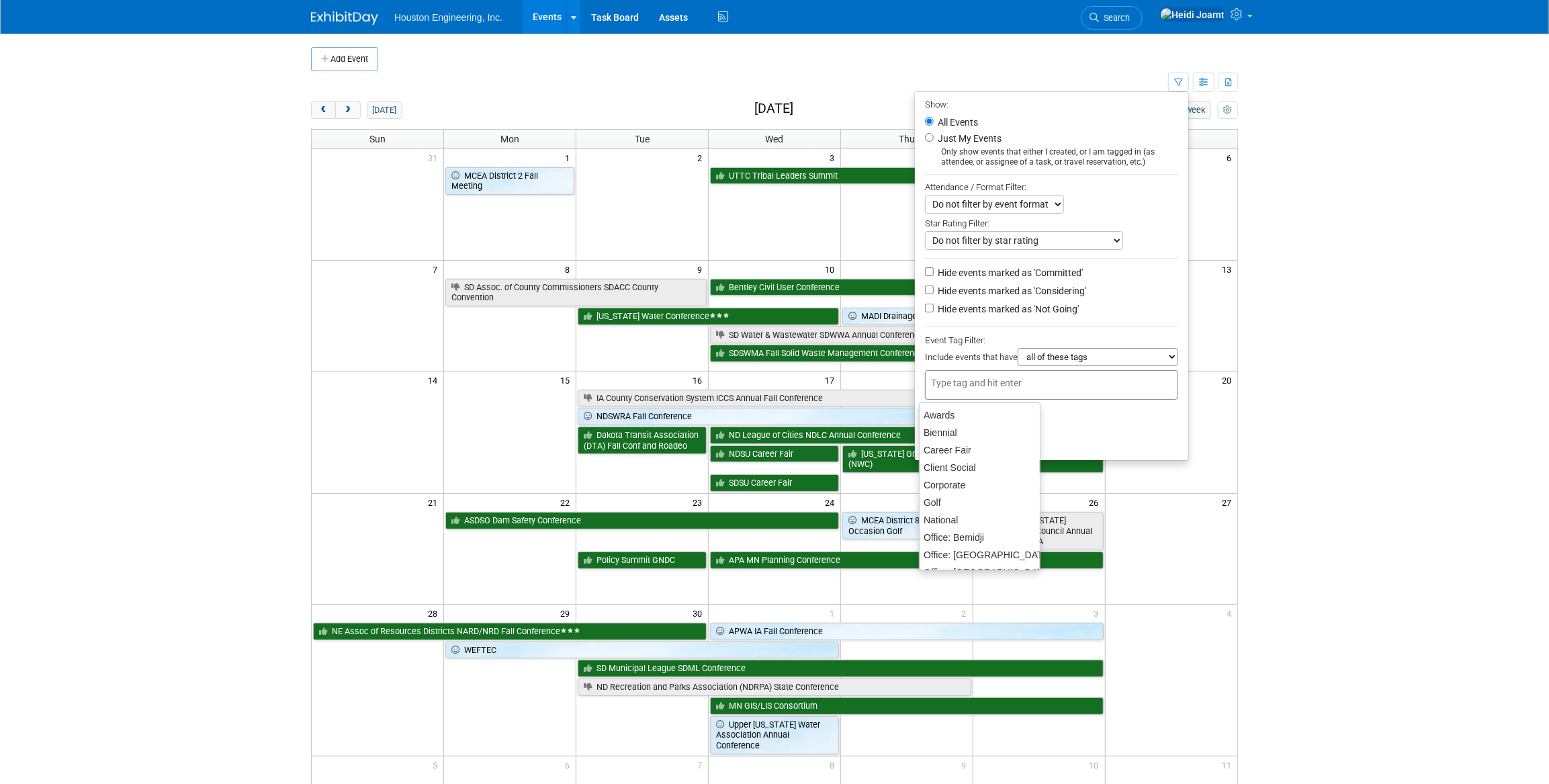
click at [1034, 389] on div at bounding box center [1052, 385] width 253 height 30
click at [970, 513] on div "Office: [GEOGRAPHIC_DATA]" at bounding box center [980, 511] width 122 height 19
type input "Office: [GEOGRAPHIC_DATA]"
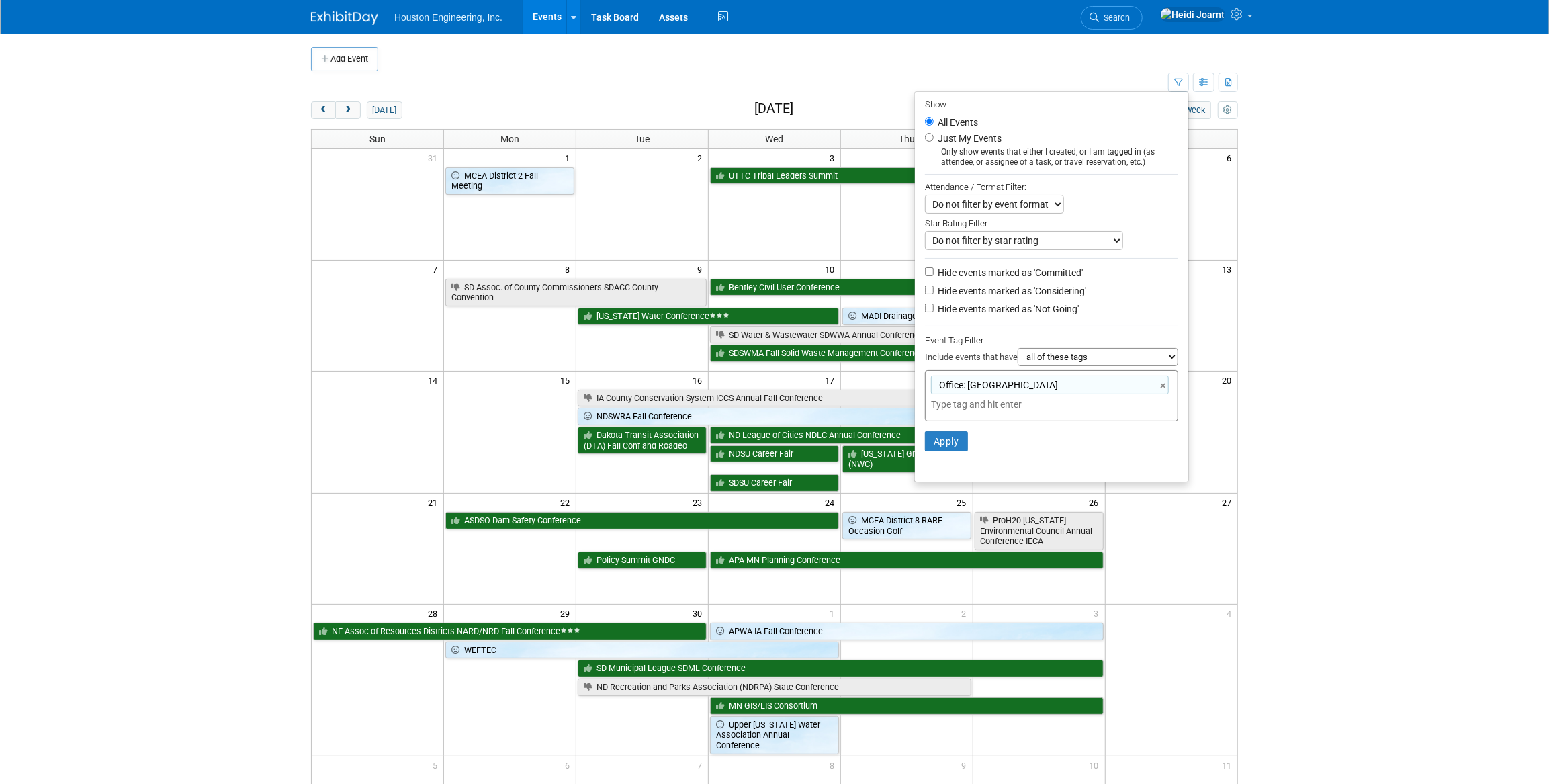
click at [992, 405] on input "text" at bounding box center [1025, 405] width 188 height 14
click at [948, 444] on button "Apply" at bounding box center [947, 441] width 43 height 20
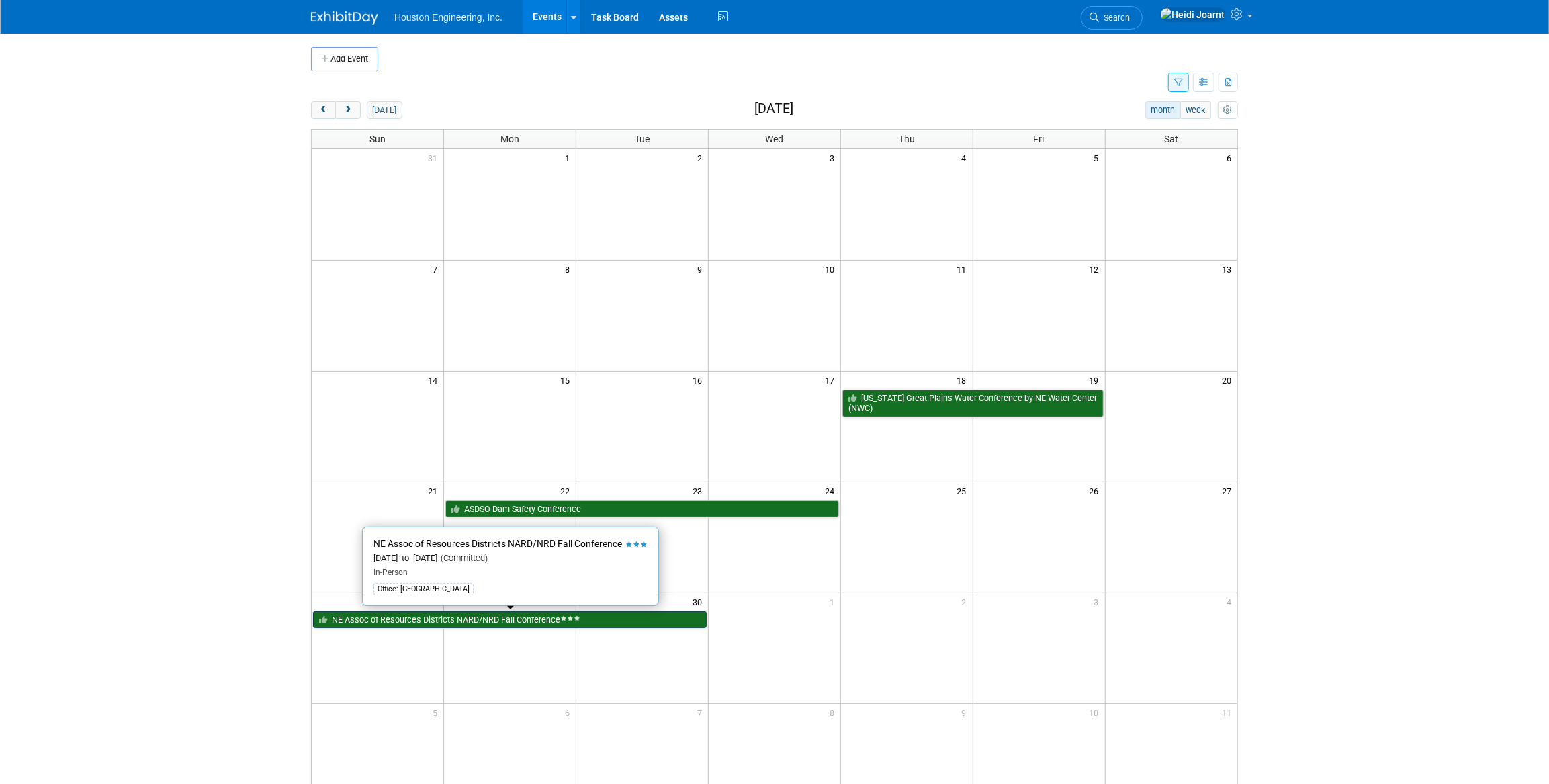
click at [553, 622] on link "NE Assoc of Resources Districts NARD/NRD Fall Conference" at bounding box center [510, 619] width 393 height 18
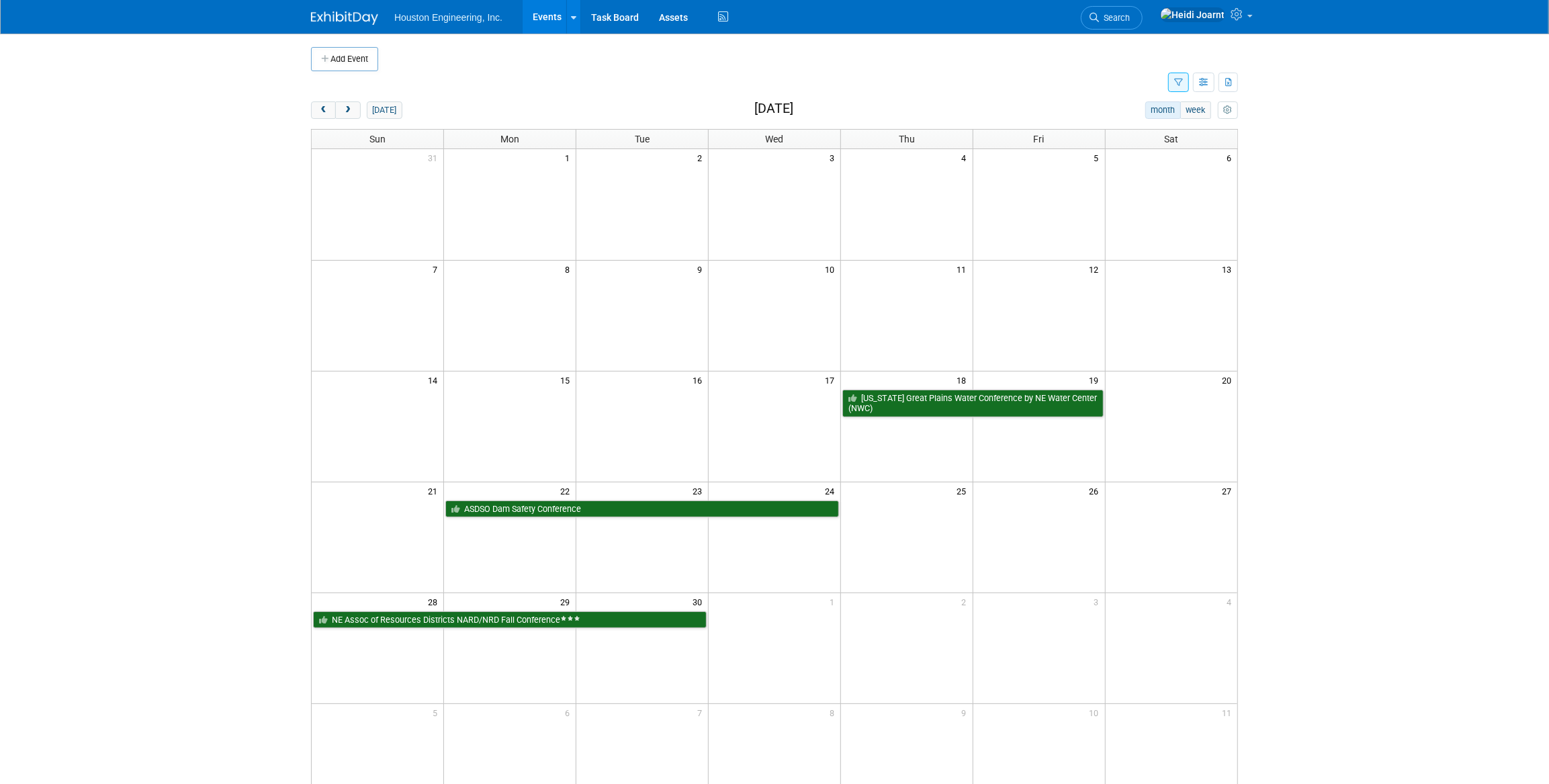
click at [1175, 82] on icon "button" at bounding box center [1179, 82] width 8 height 8
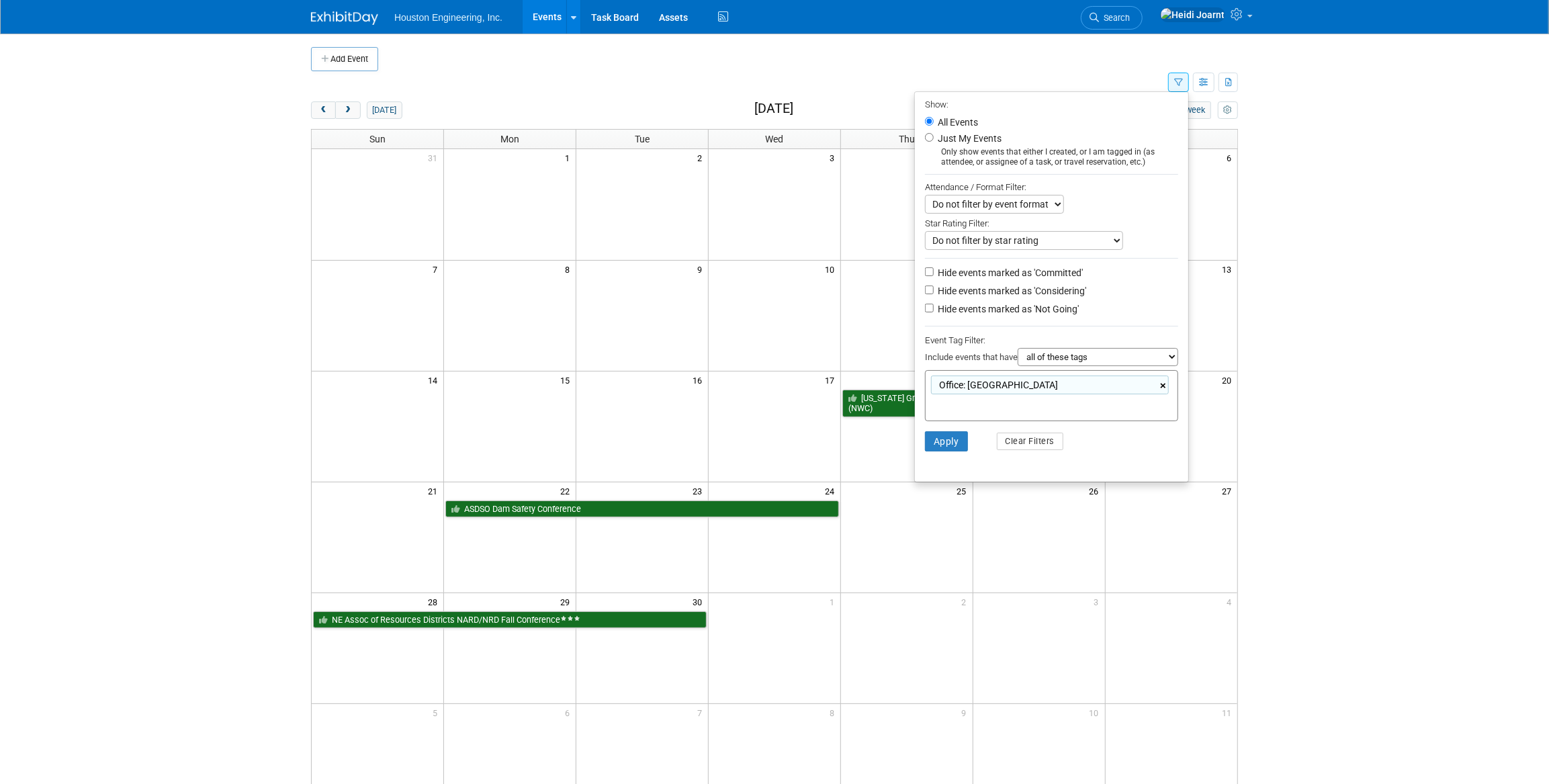
click at [1164, 389] on link "×" at bounding box center [1164, 386] width 8 height 15
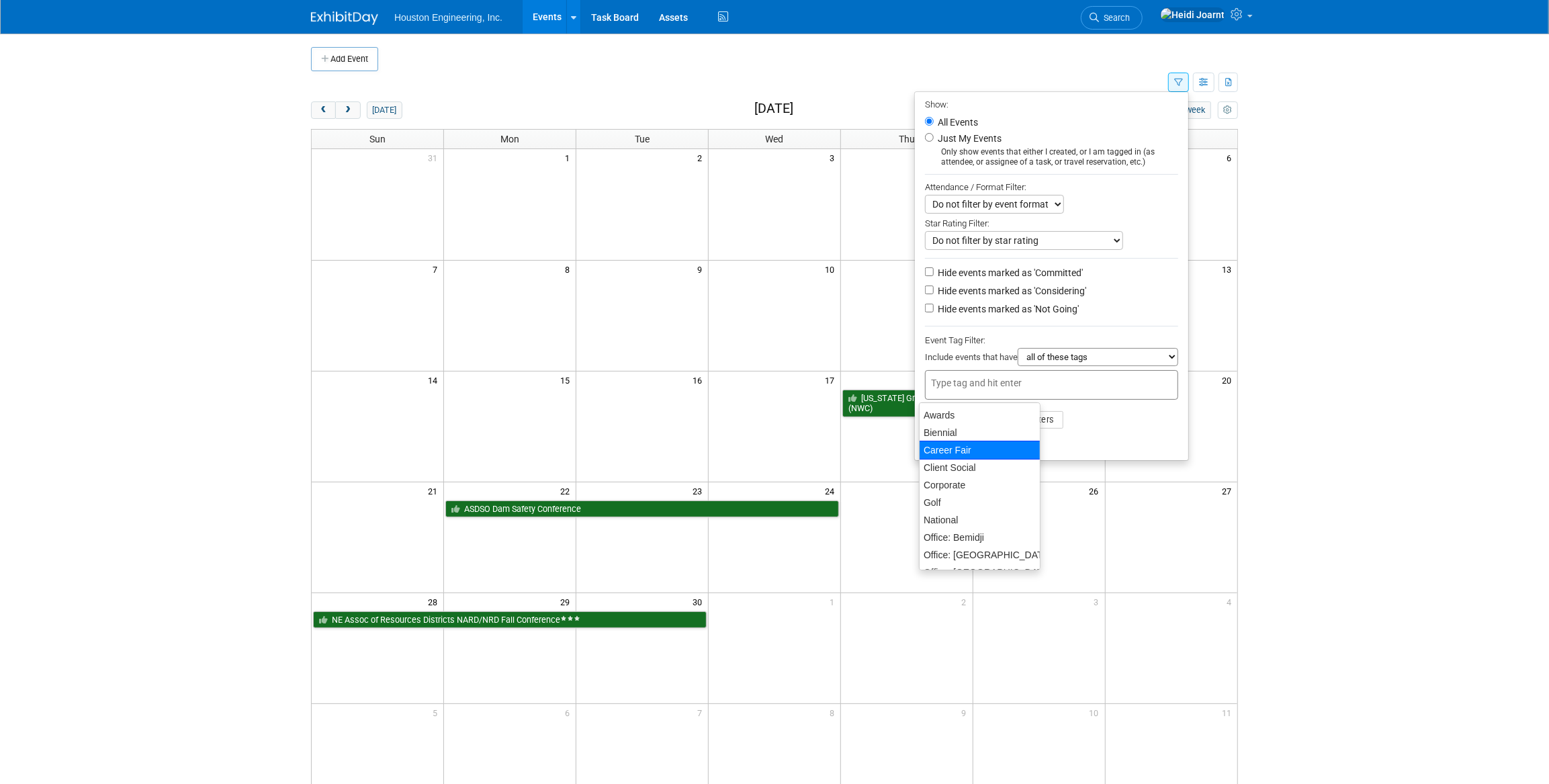
click at [1158, 427] on li "Apply Clear Filters" at bounding box center [1051, 419] width 274 height 40
click at [954, 421] on button "Apply" at bounding box center [947, 420] width 43 height 20
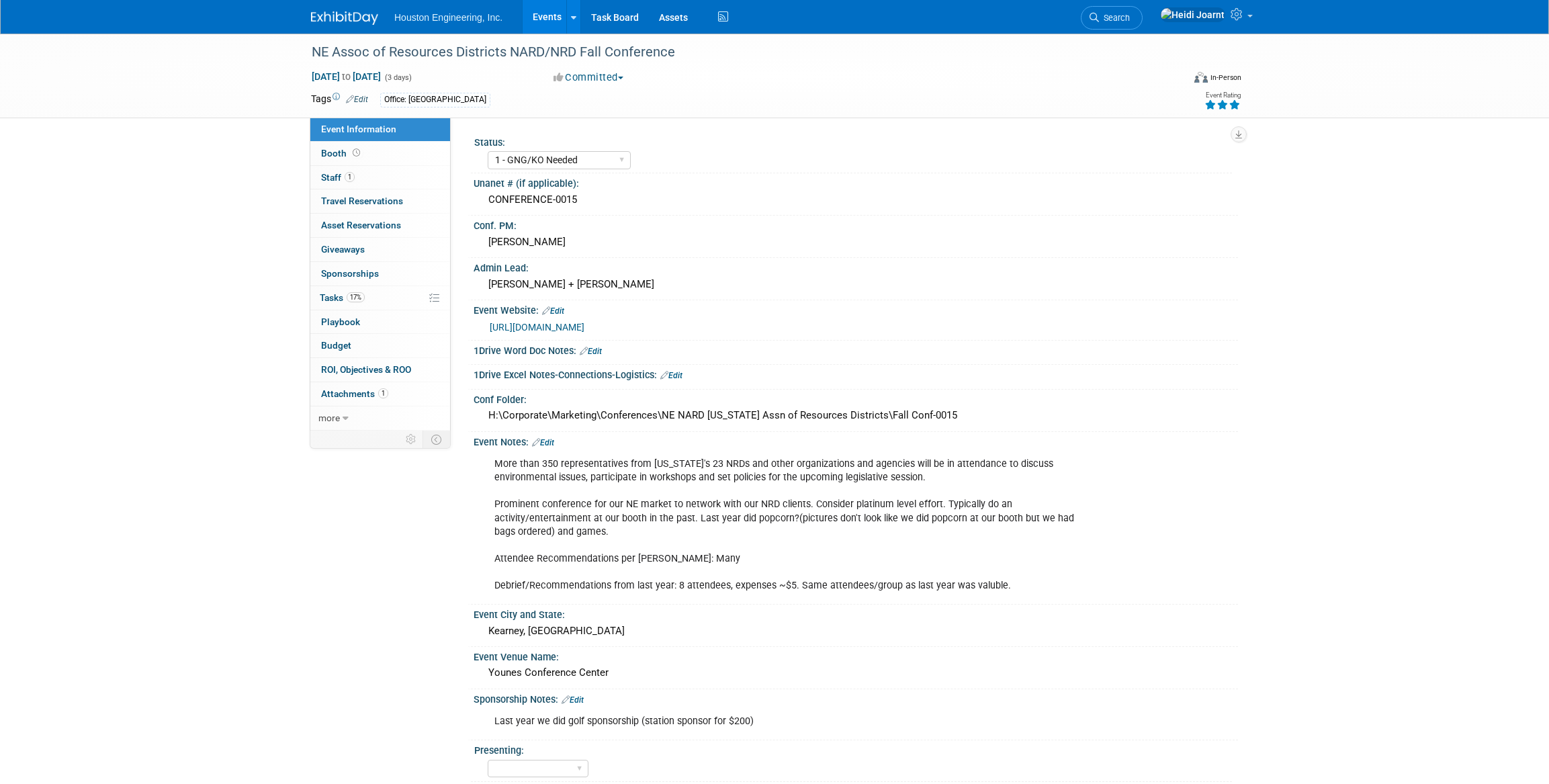
select select "1 - GNG/KO Needed"
select select "Water Resources"
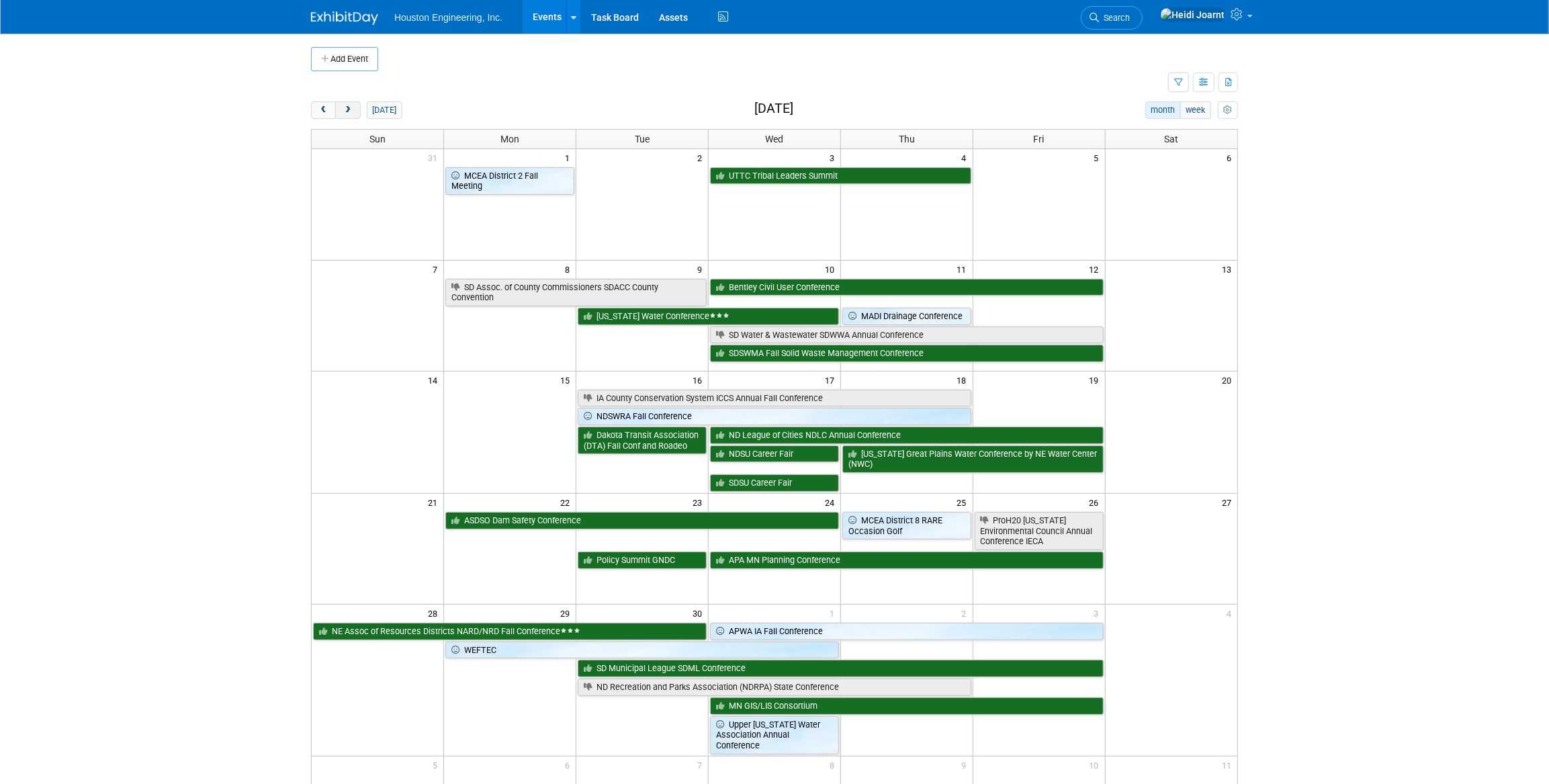
click at [342, 107] on span "next" at bounding box center [347, 110] width 10 height 8
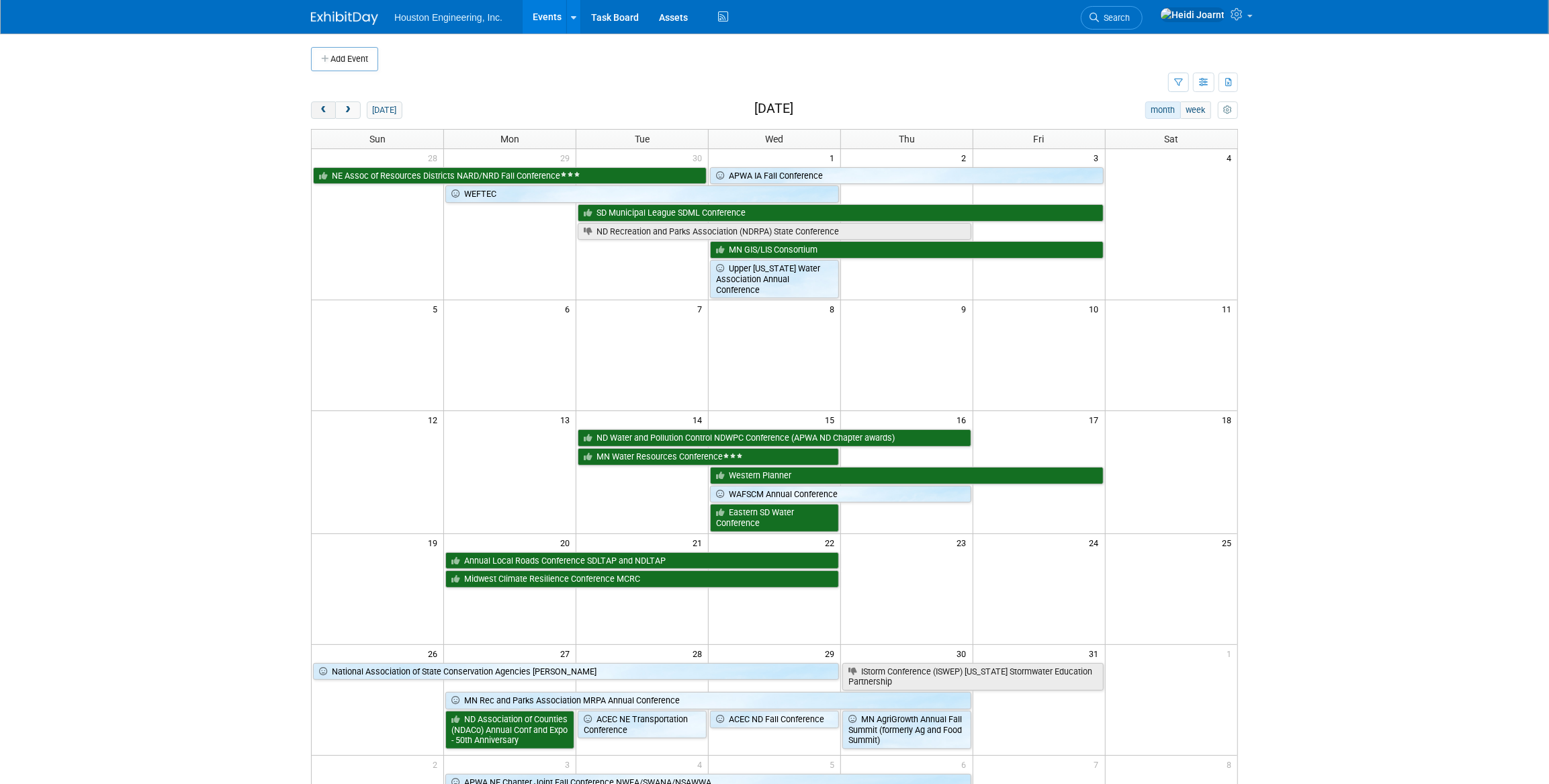
click at [326, 112] on span "prev" at bounding box center [323, 110] width 10 height 8
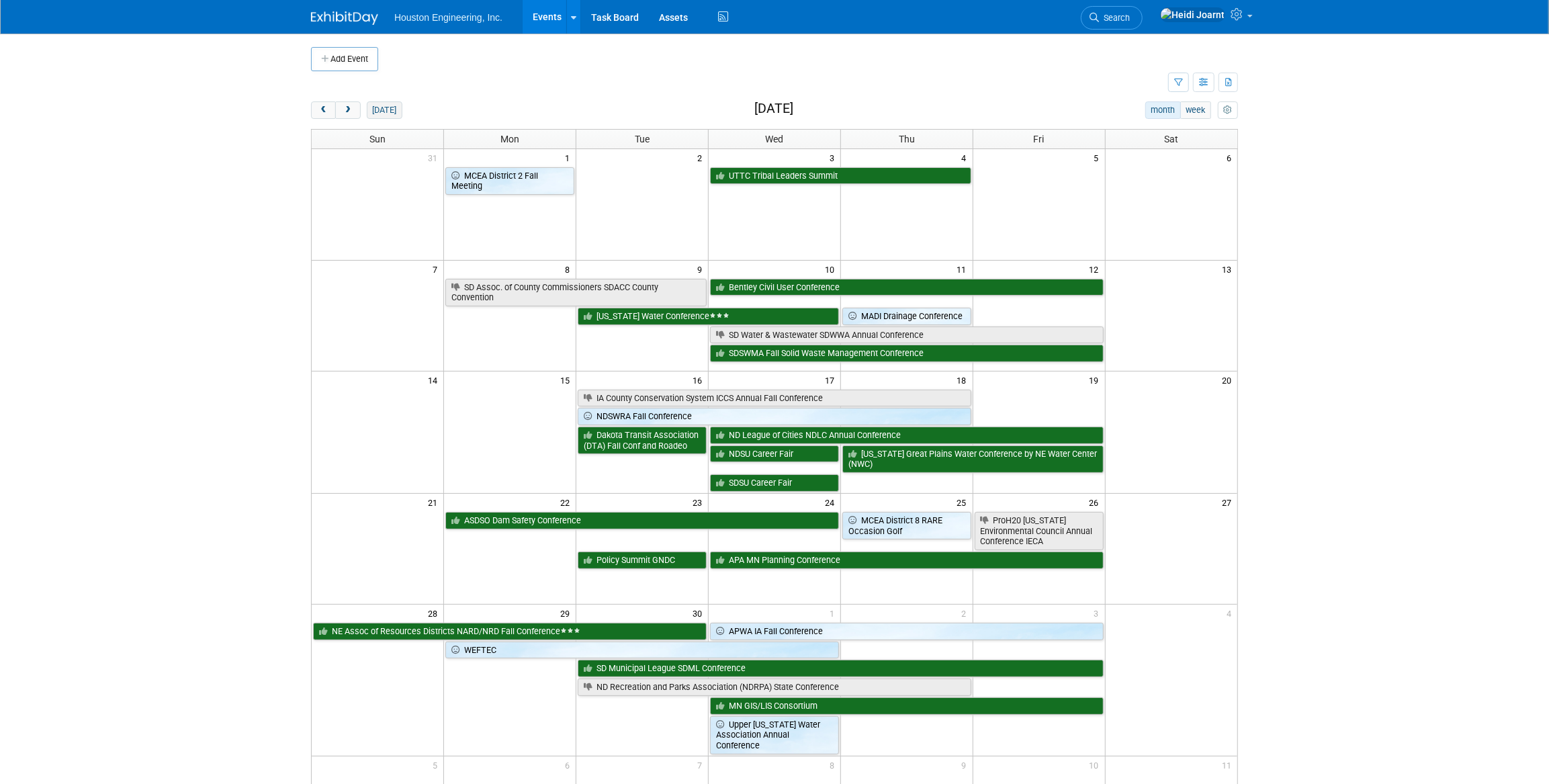
click at [380, 114] on button "[DATE]" at bounding box center [384, 110] width 36 height 18
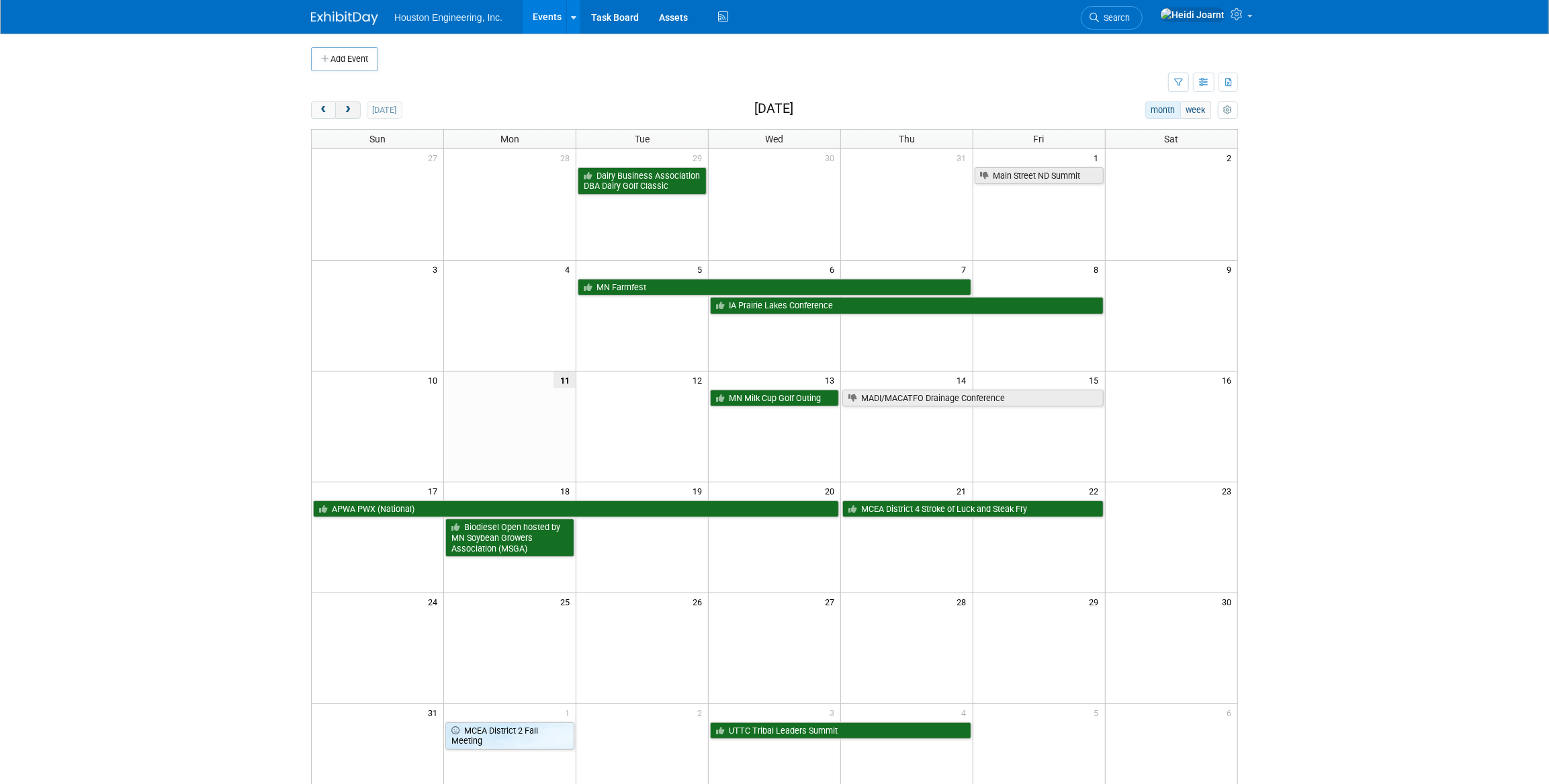
click at [356, 110] on button "next" at bounding box center [348, 110] width 25 height 18
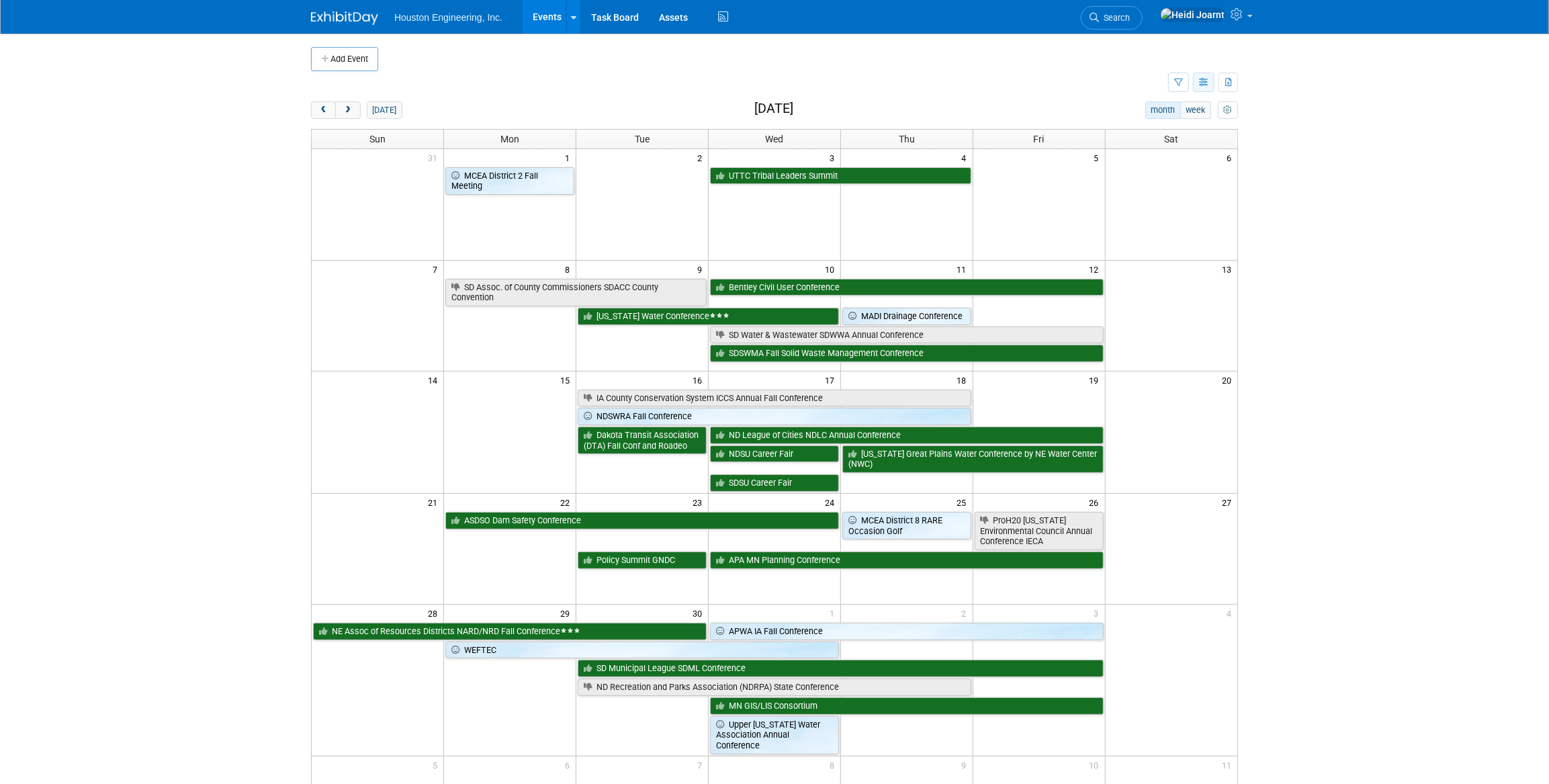
click at [1196, 87] on button "button" at bounding box center [1204, 82] width 21 height 20
click at [1135, 194] on link "Expert Grid" at bounding box center [1147, 191] width 113 height 19
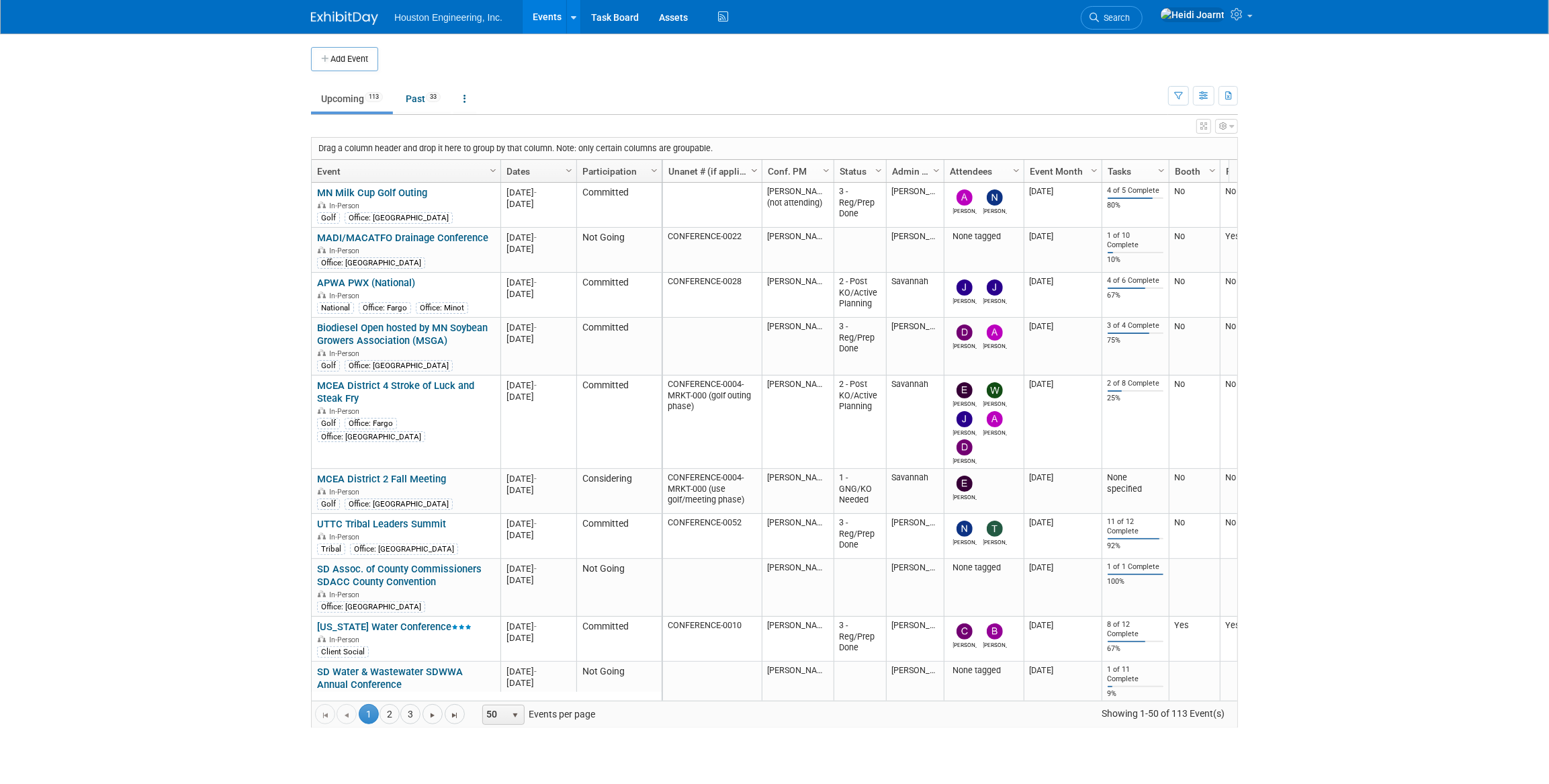
click at [752, 170] on span "Column Settings" at bounding box center [755, 171] width 11 height 11
checkbox input "true"
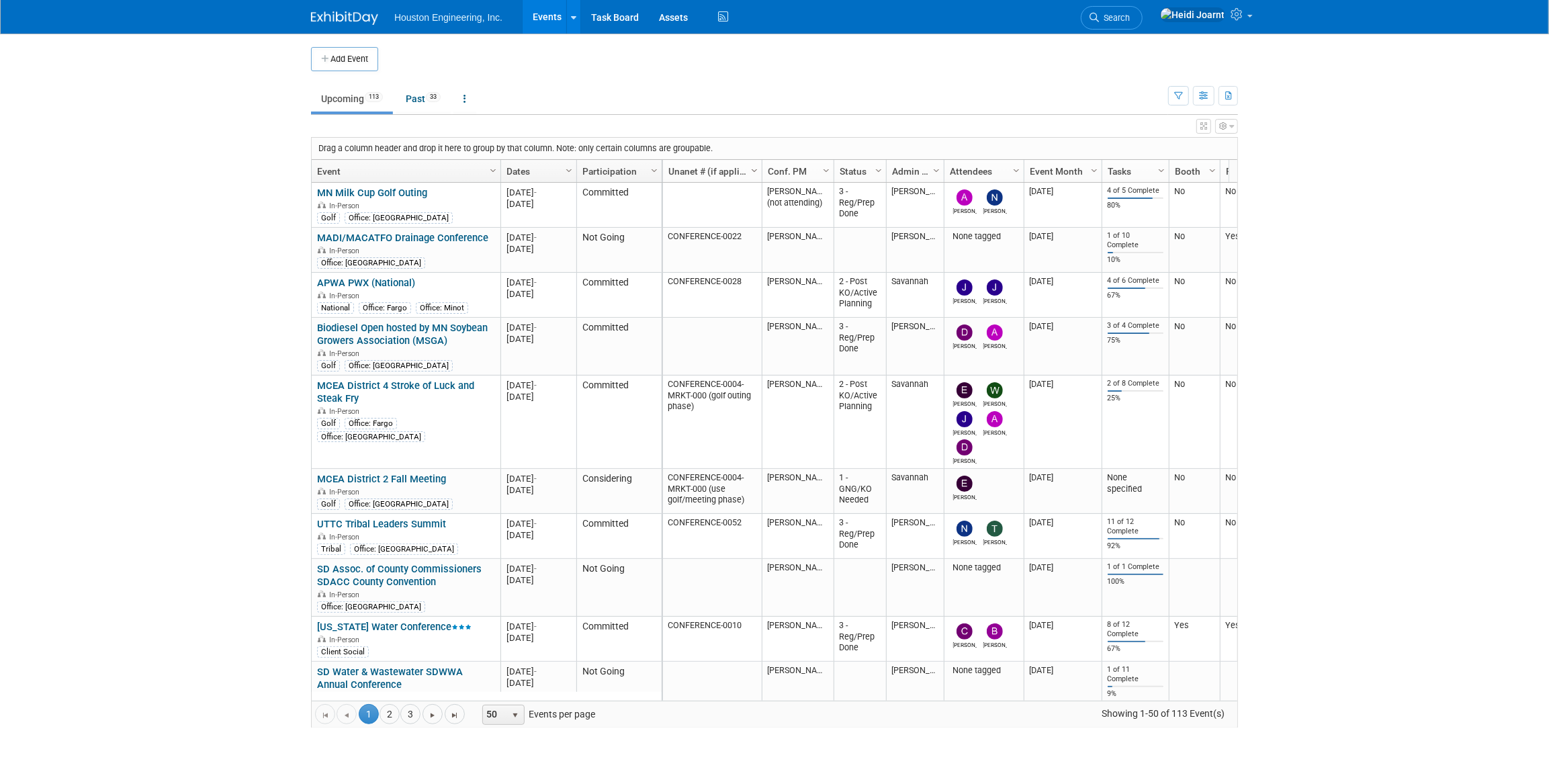
checkbox input "true"
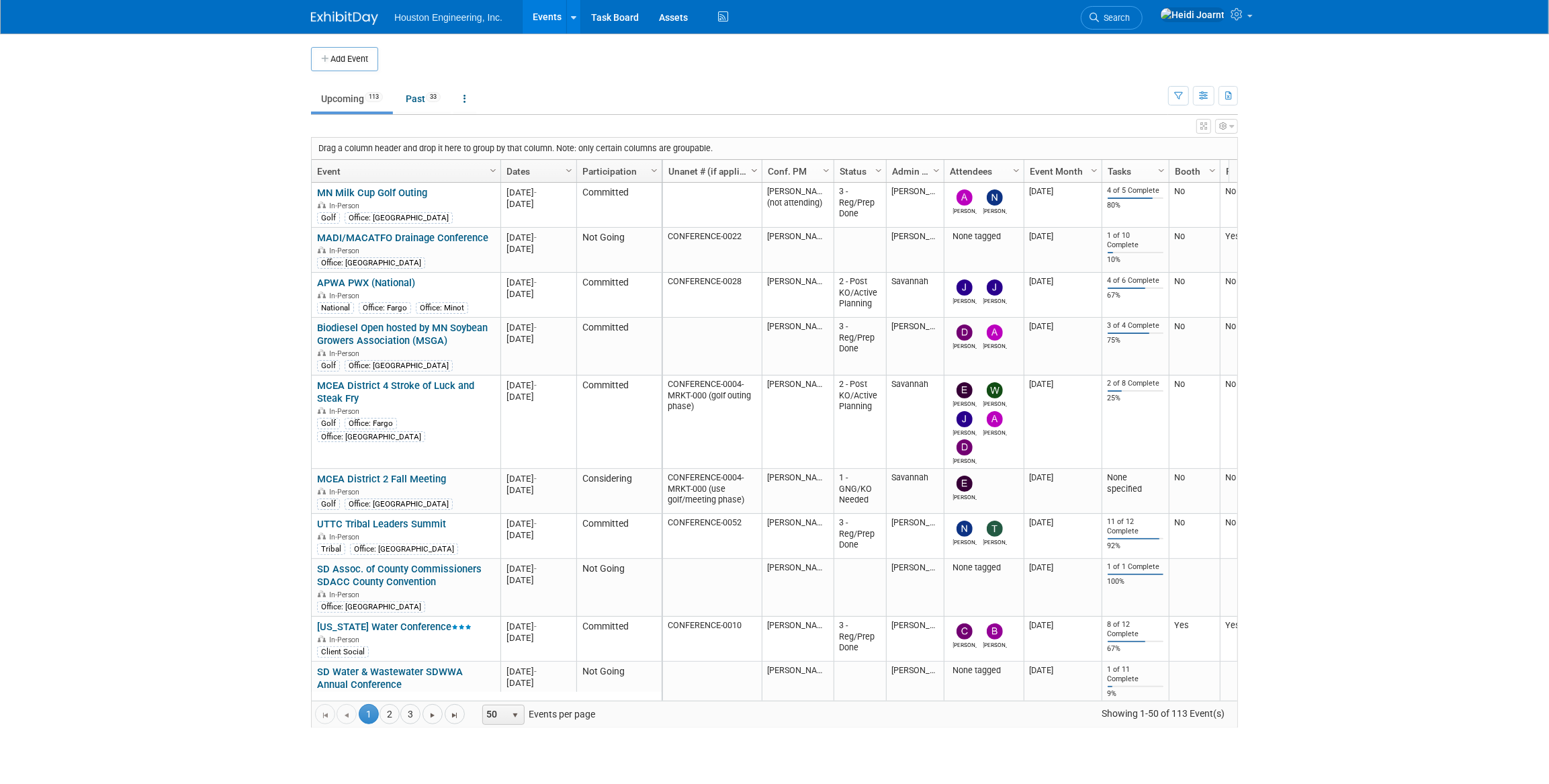
checkbox input "true"
click at [800, 59] on td at bounding box center [785, 59] width 815 height 24
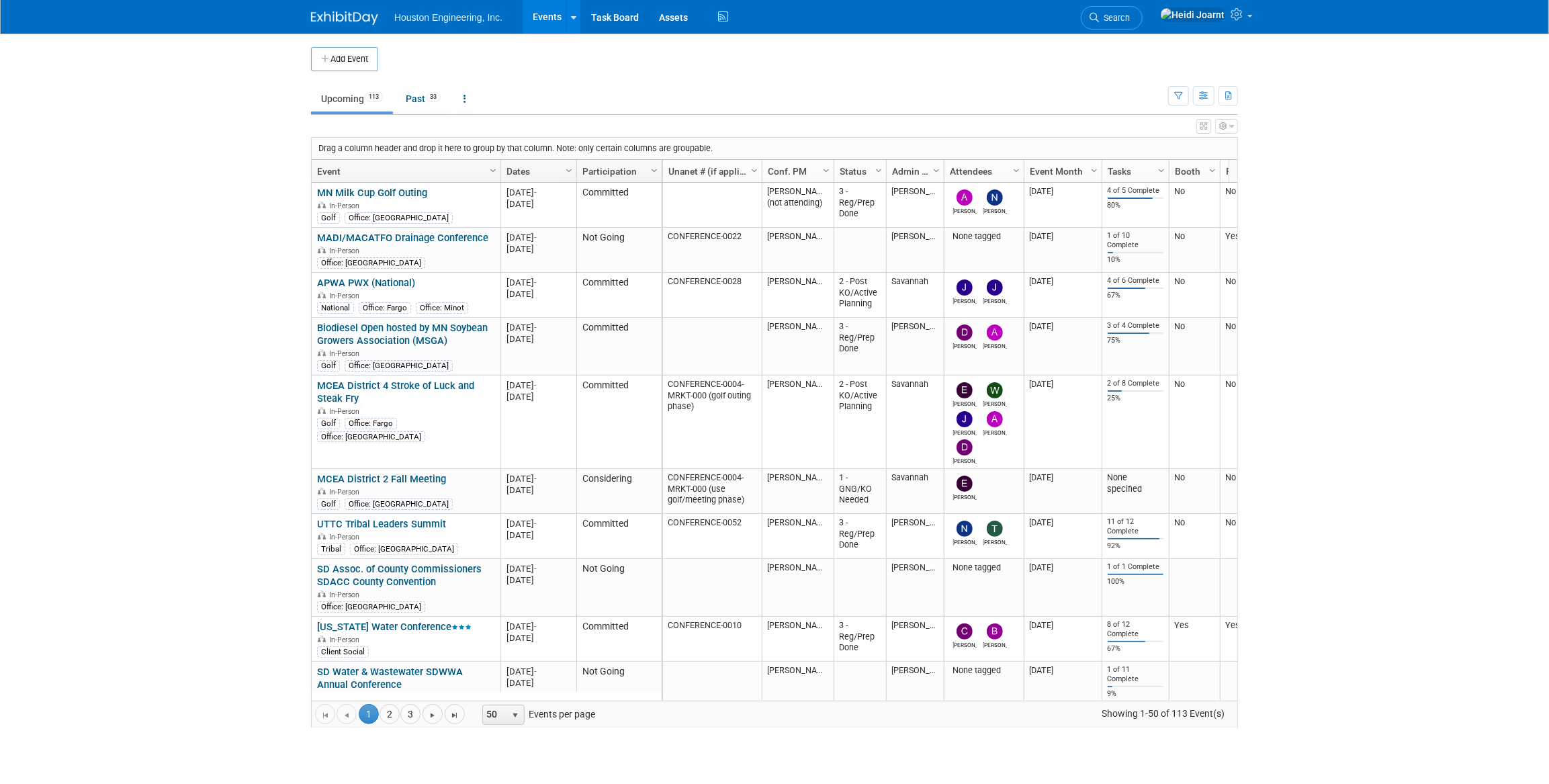
click at [1204, 128] on icon "button" at bounding box center [1204, 126] width 7 height 8
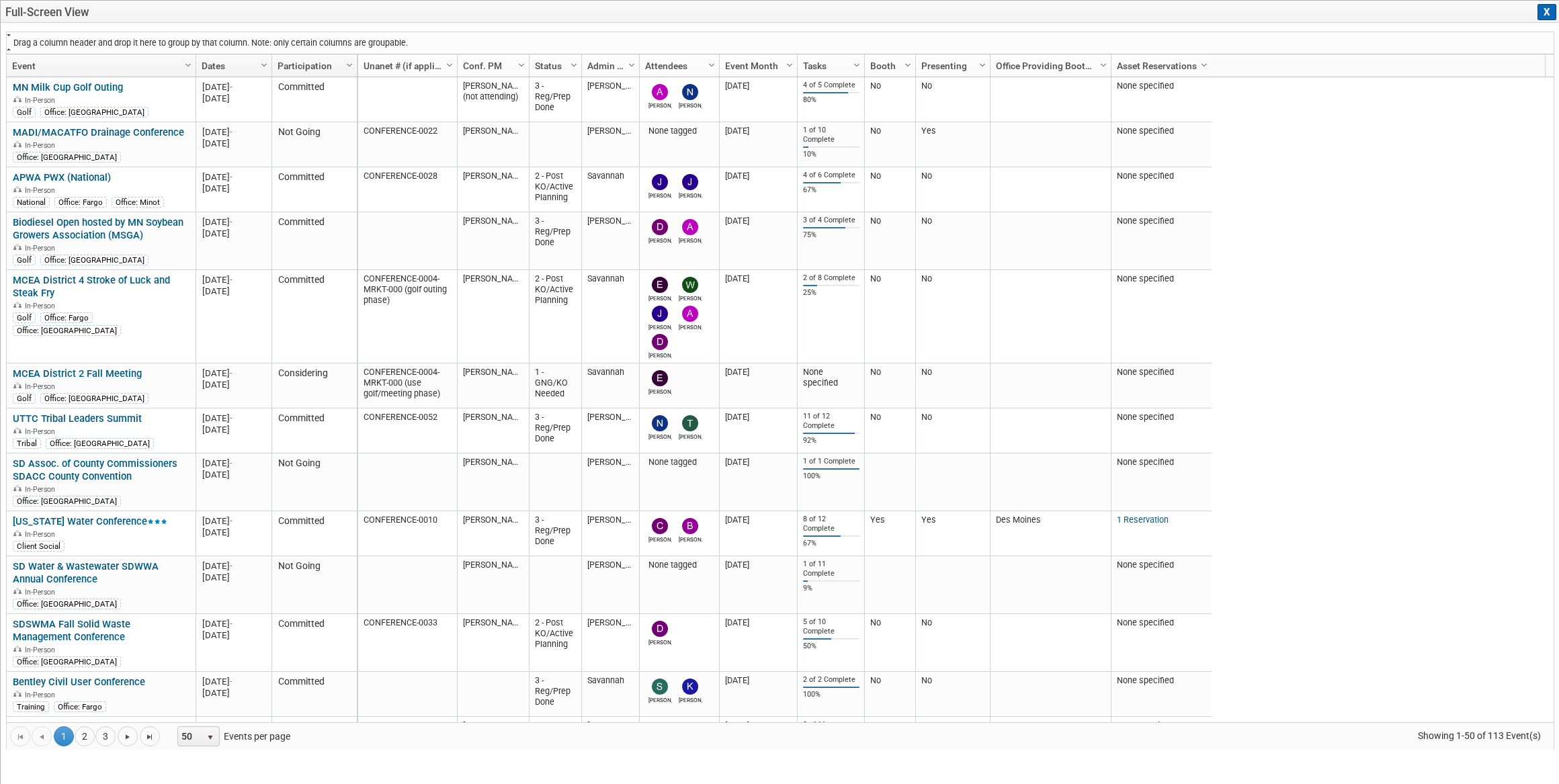
drag, startPoint x: 770, startPoint y: 70, endPoint x: 192, endPoint y: 46, distance: 578.5
click at [192, 46] on div "Drag a column header and drop it here to group by that column. Note: only certa…" at bounding box center [780, 390] width 1548 height 718
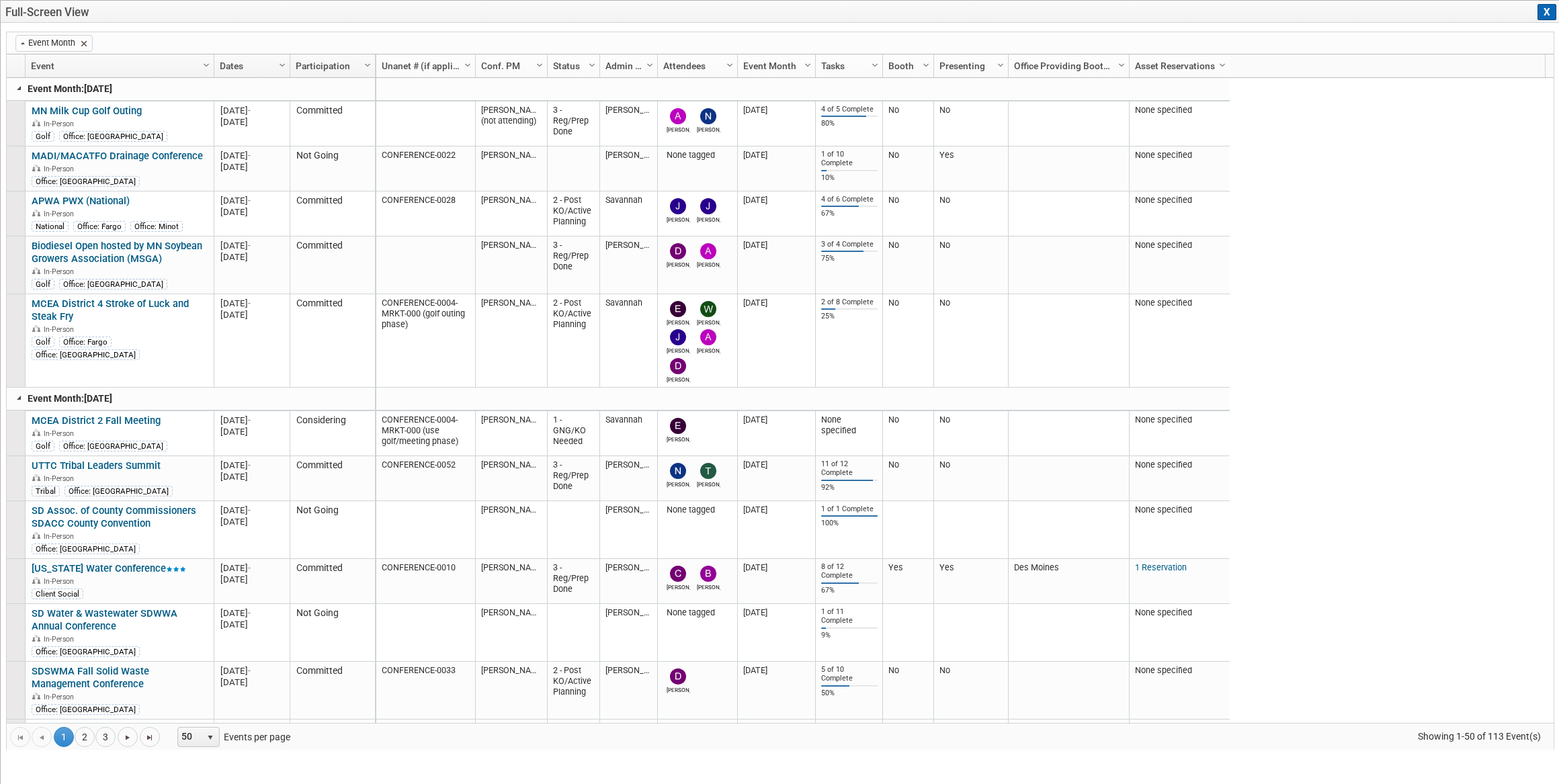
click at [20, 401] on link at bounding box center [20, 398] width 11 height 11
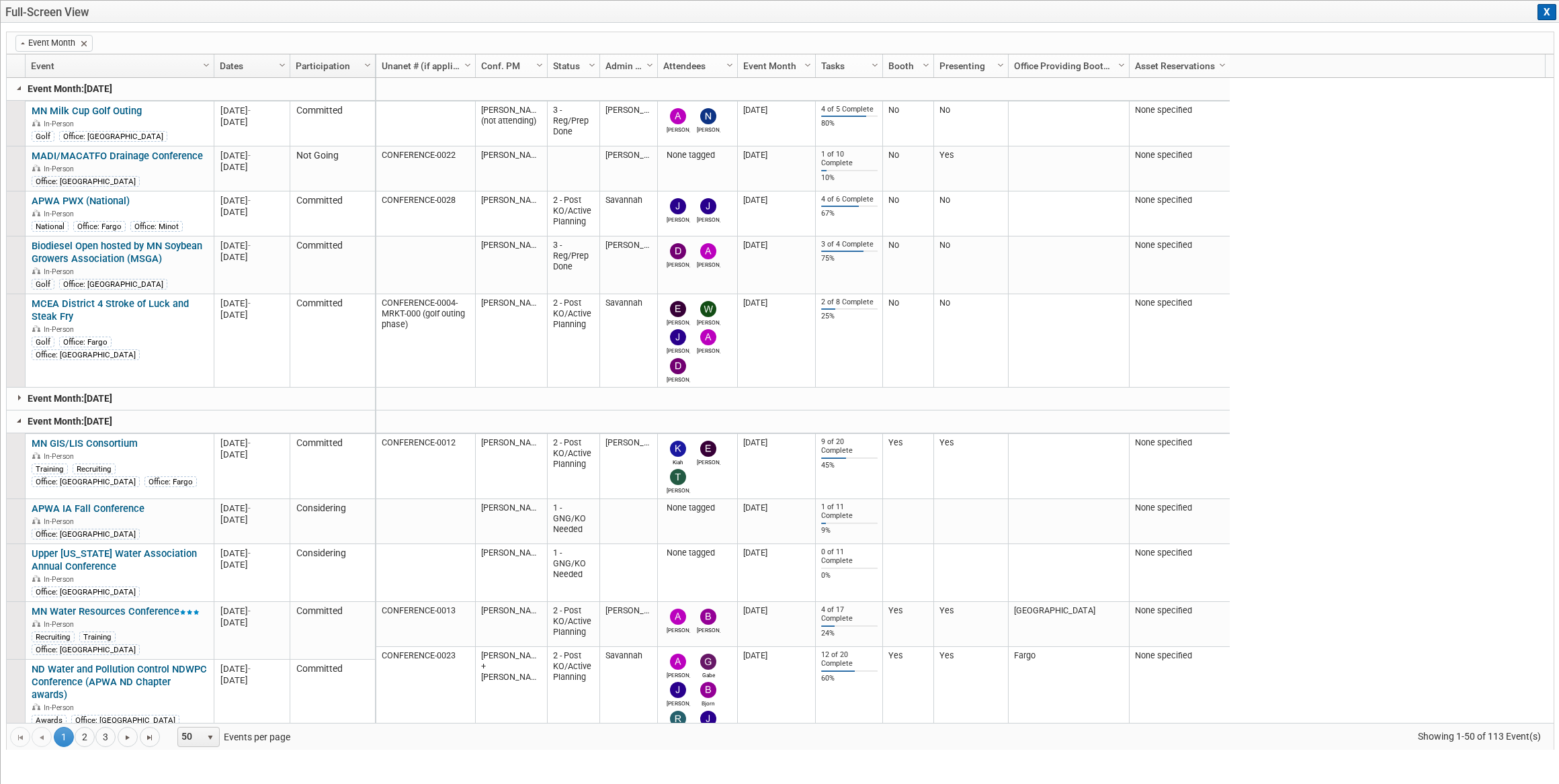
click at [16, 421] on link at bounding box center [20, 421] width 11 height 11
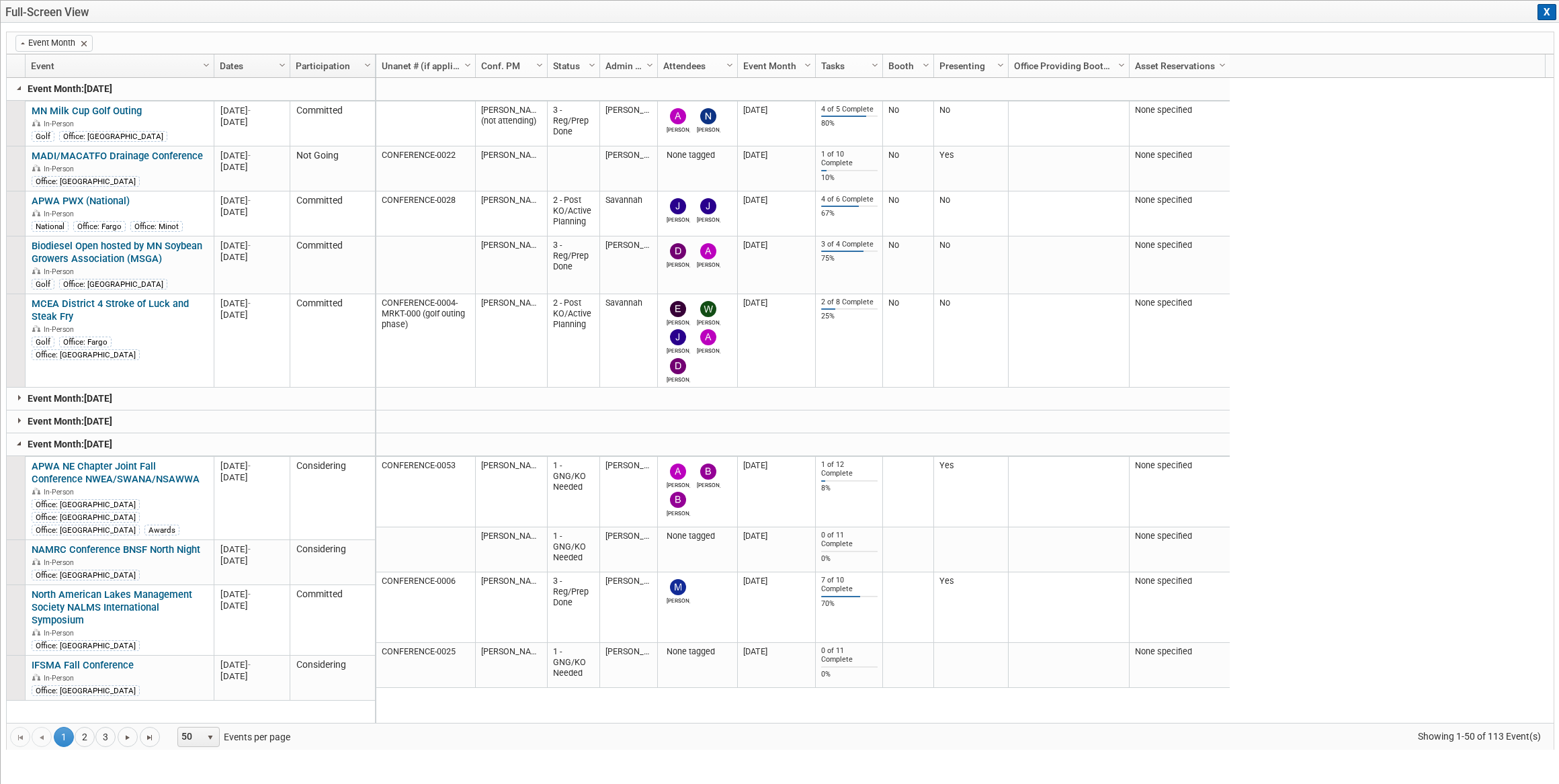
click at [18, 441] on link at bounding box center [20, 443] width 11 height 11
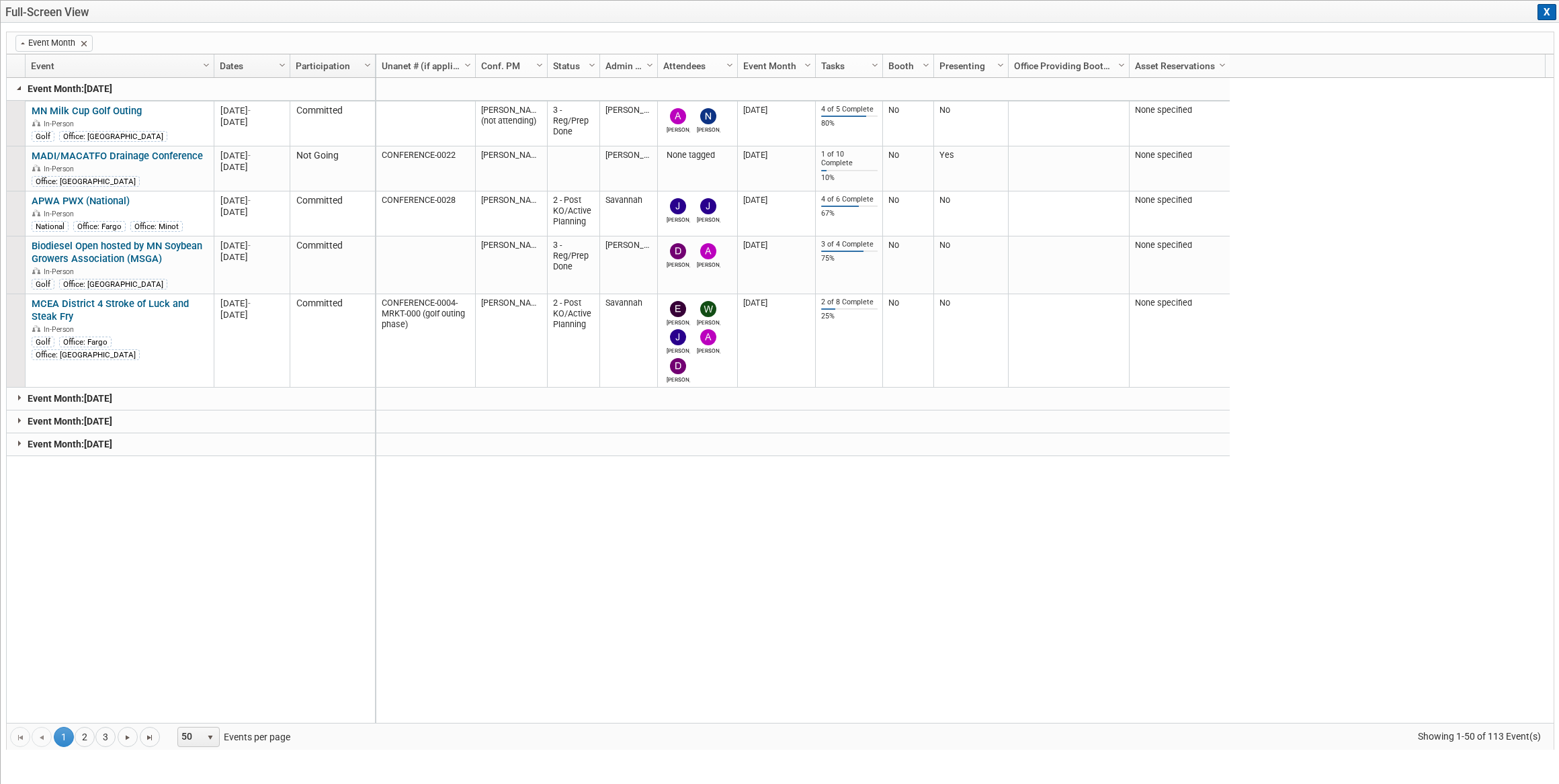
click at [21, 85] on link at bounding box center [20, 88] width 11 height 11
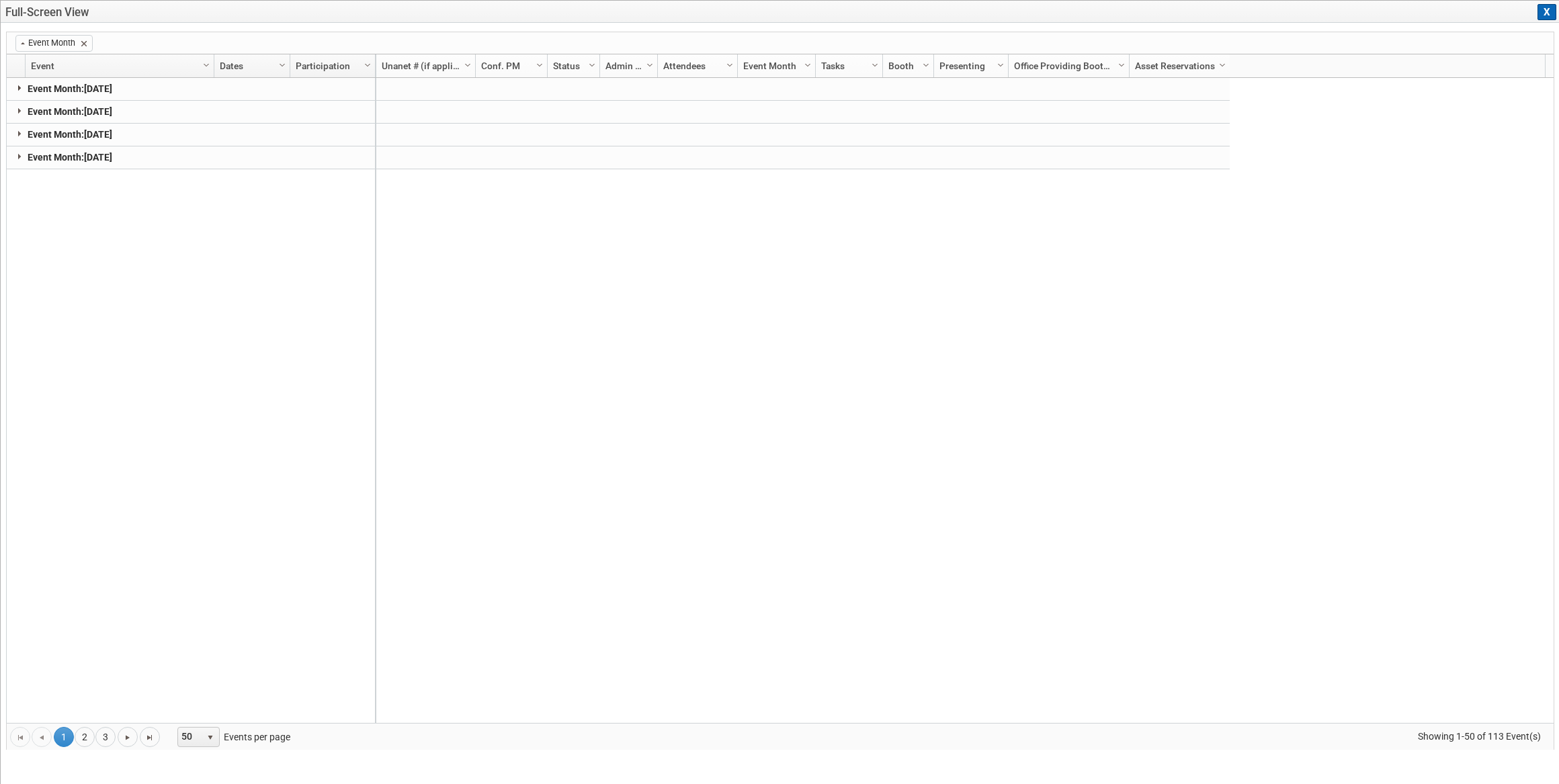
click at [20, 85] on link at bounding box center [20, 88] width 11 height 11
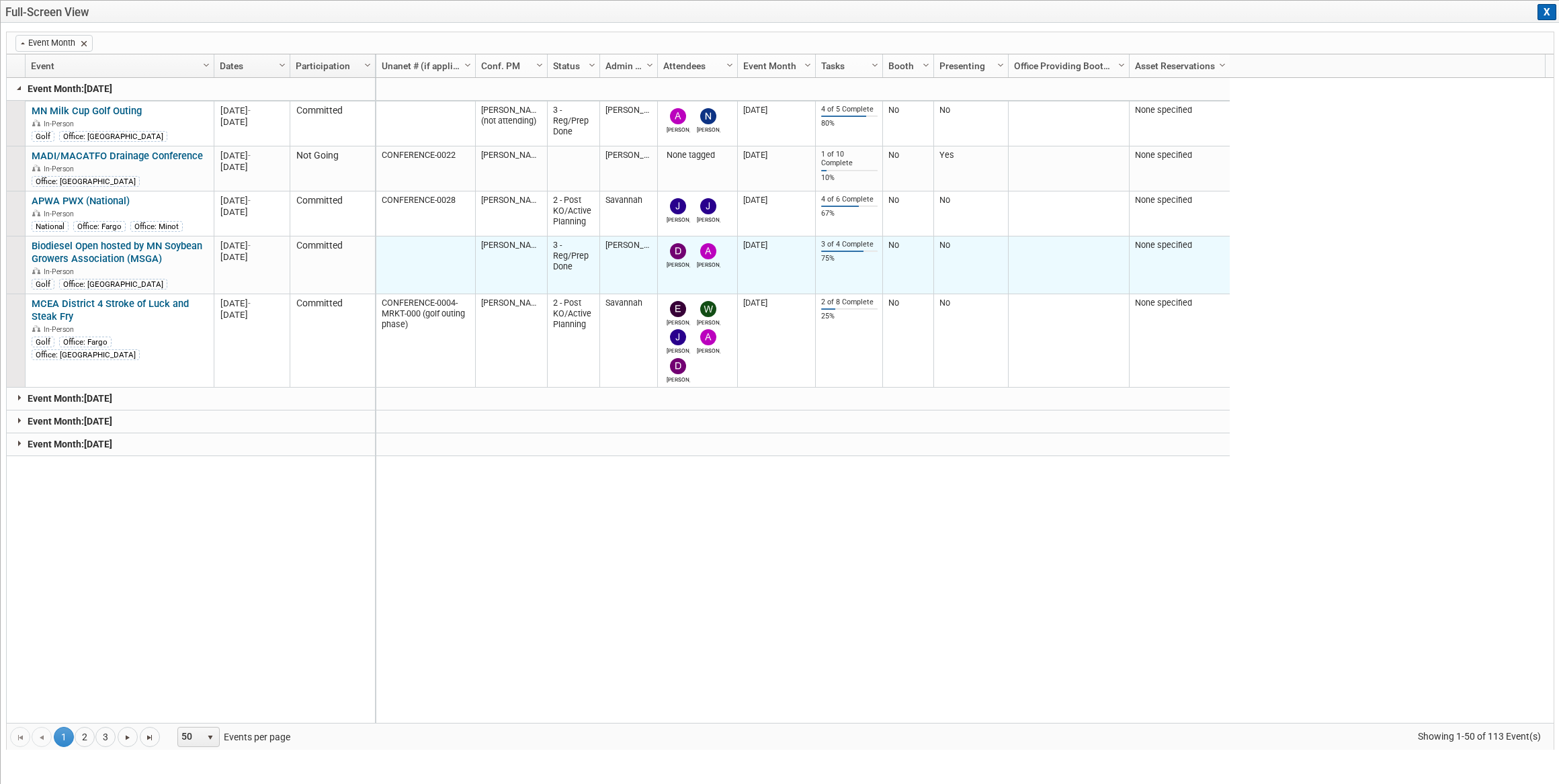
click at [677, 251] on img at bounding box center [678, 251] width 16 height 16
click at [685, 252] on img at bounding box center [678, 251] width 16 height 16
click at [673, 261] on div "Drew" at bounding box center [678, 263] width 24 height 8
click at [675, 252] on img at bounding box center [678, 251] width 16 height 16
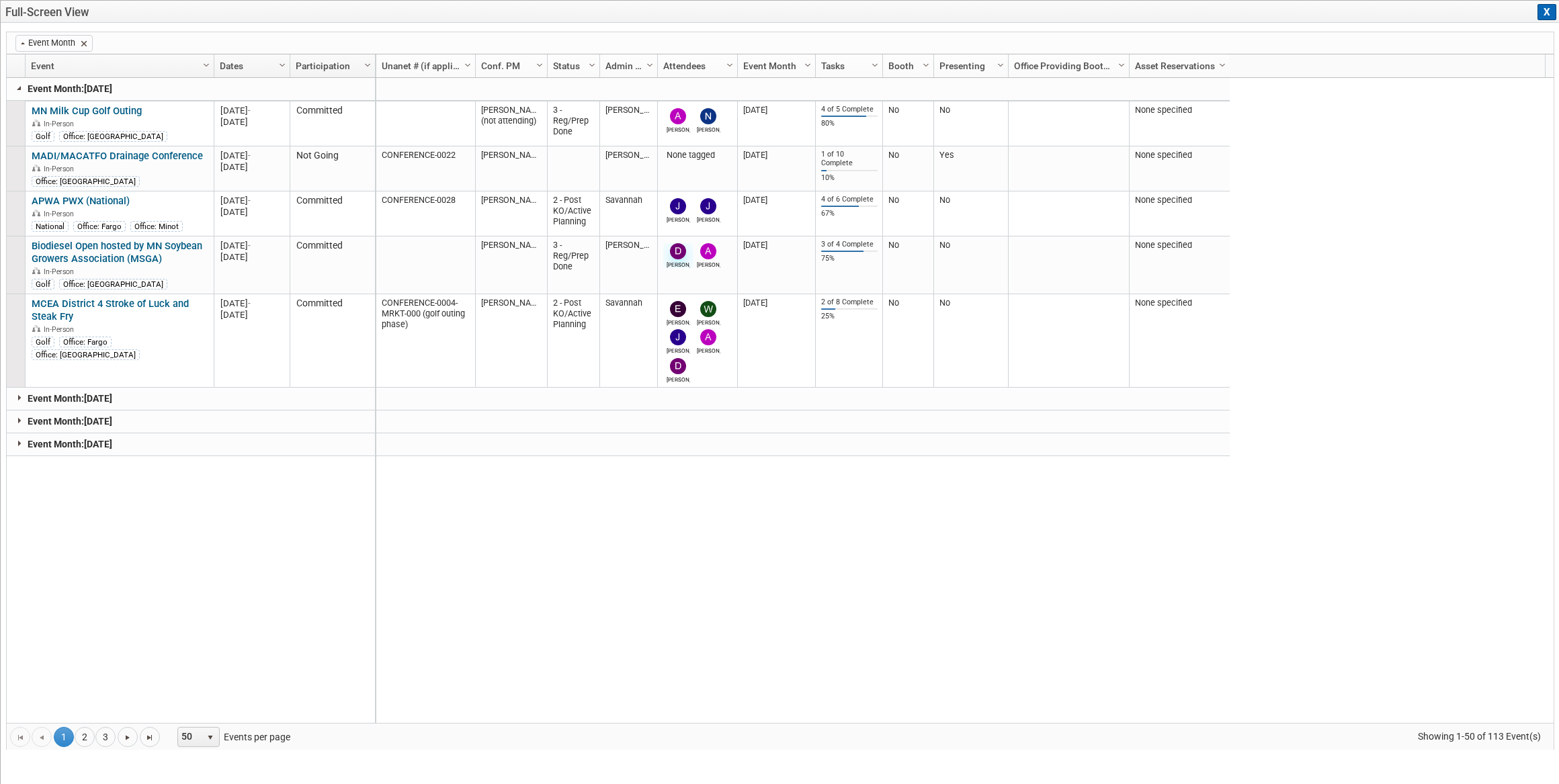
click at [83, 43] on span at bounding box center [84, 43] width 11 height 11
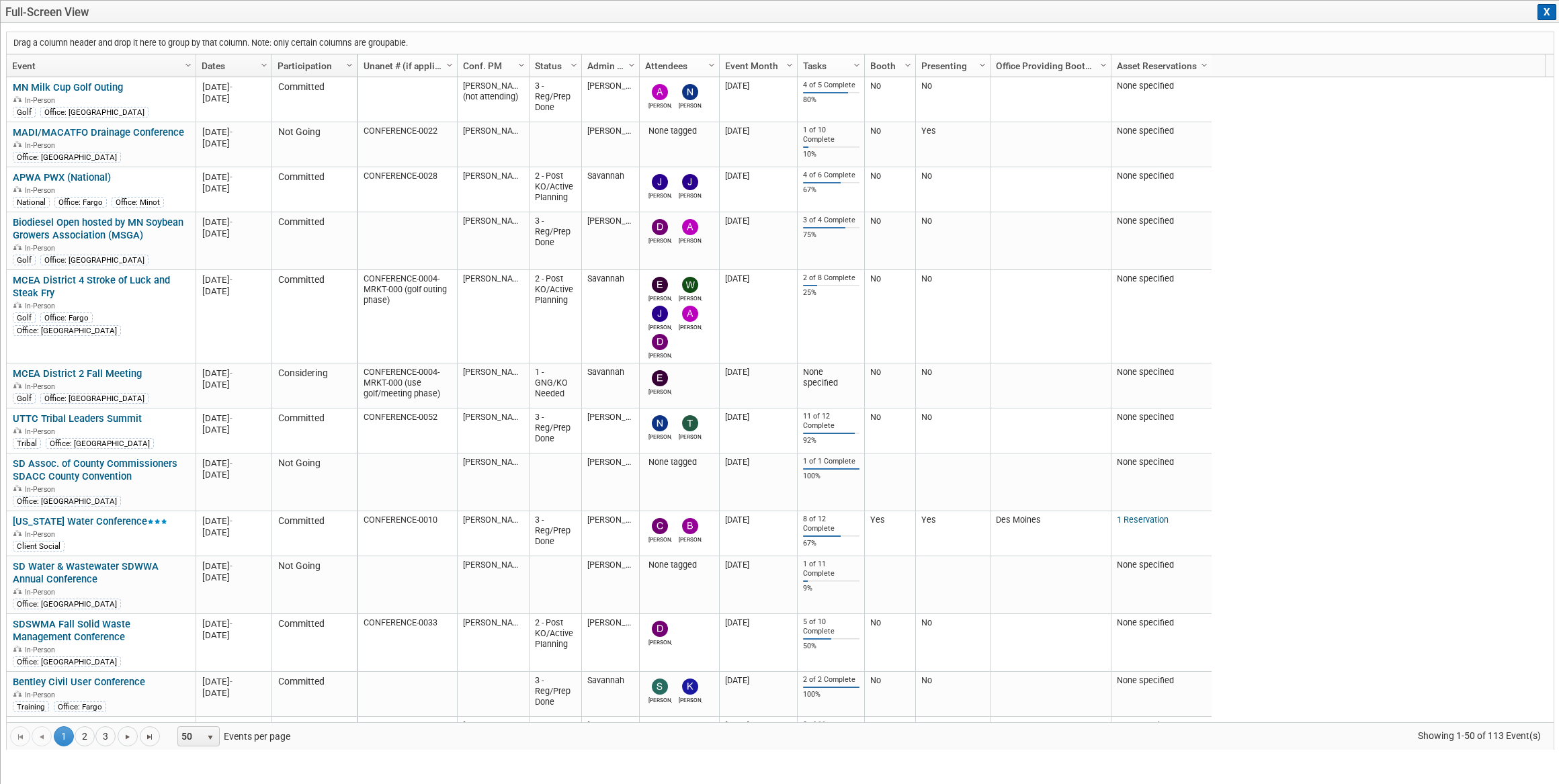
click at [1546, 14] on button "X" at bounding box center [1547, 11] width 19 height 16
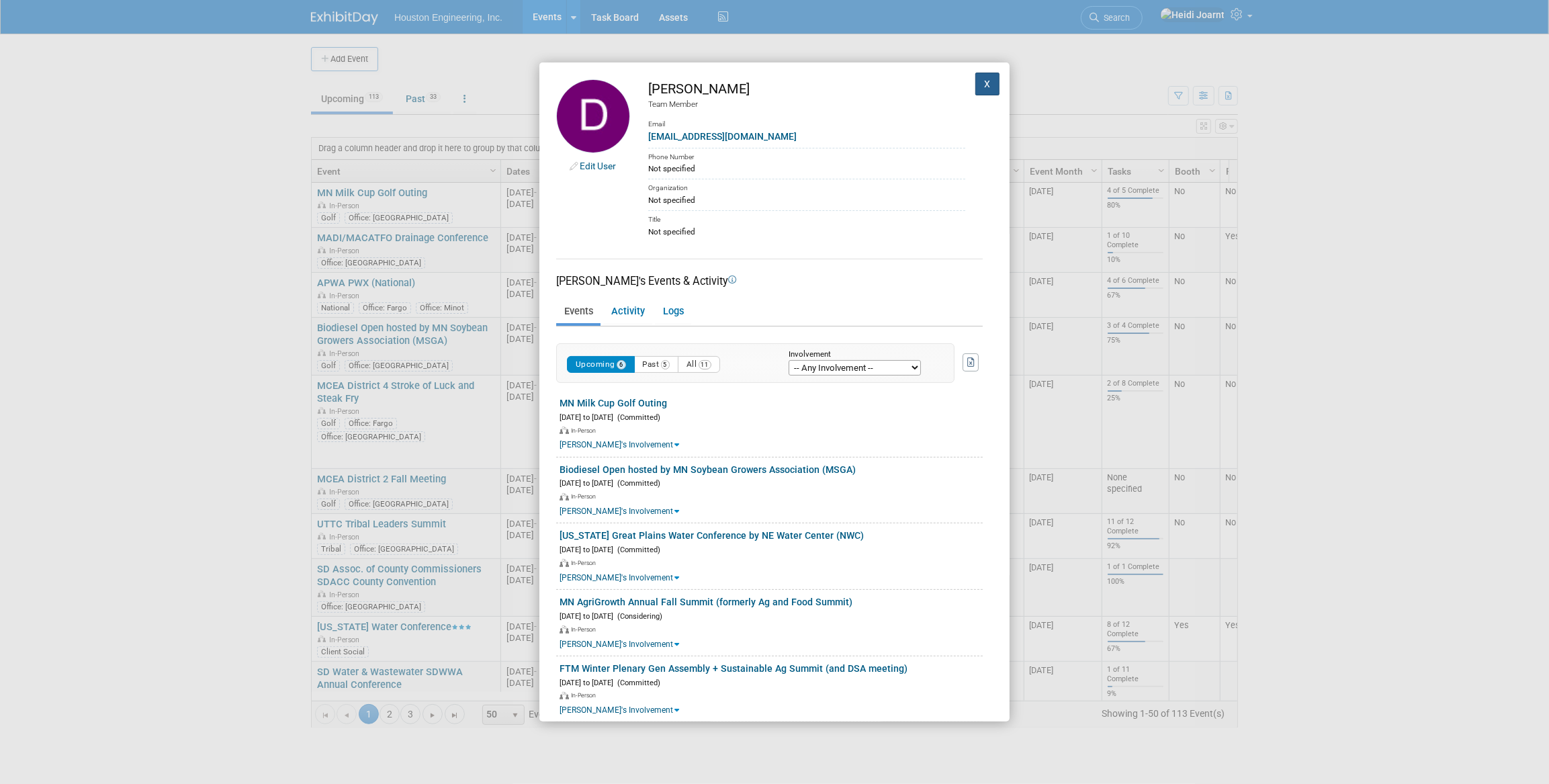
click at [983, 82] on button "X" at bounding box center [988, 84] width 24 height 23
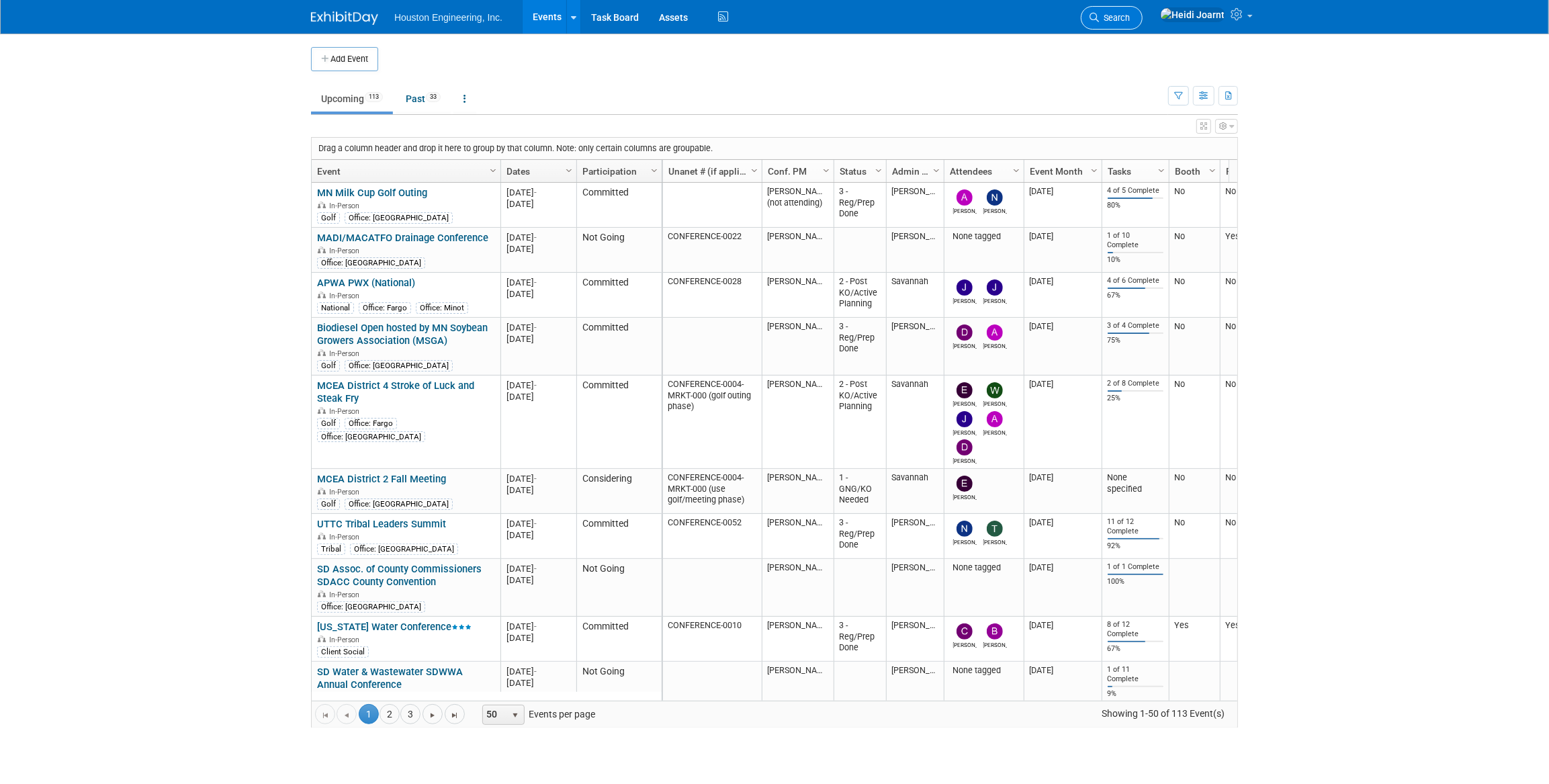
click at [1143, 24] on link "Search" at bounding box center [1111, 18] width 62 height 24
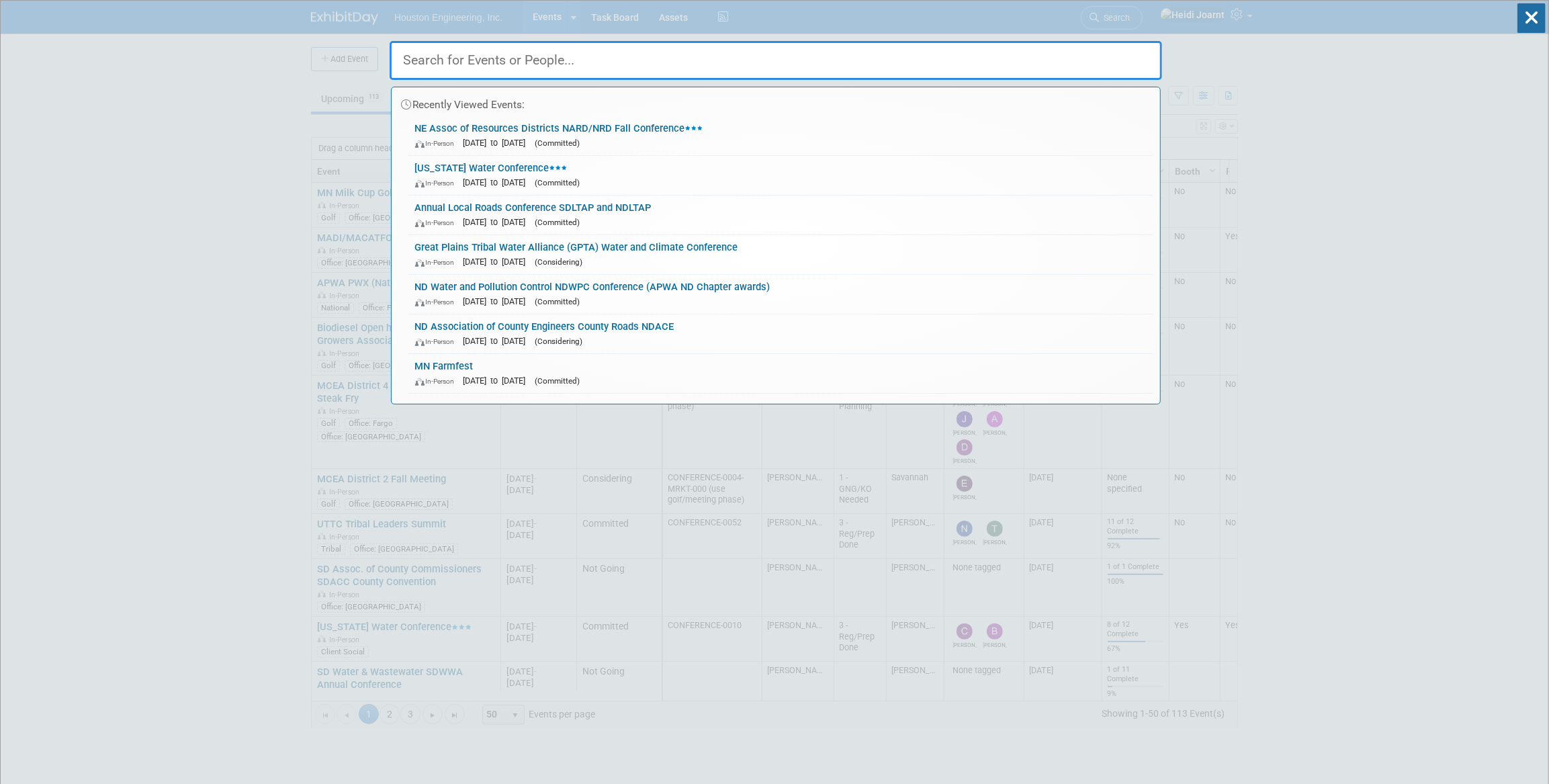
click at [1093, 62] on input "text" at bounding box center [776, 60] width 773 height 39
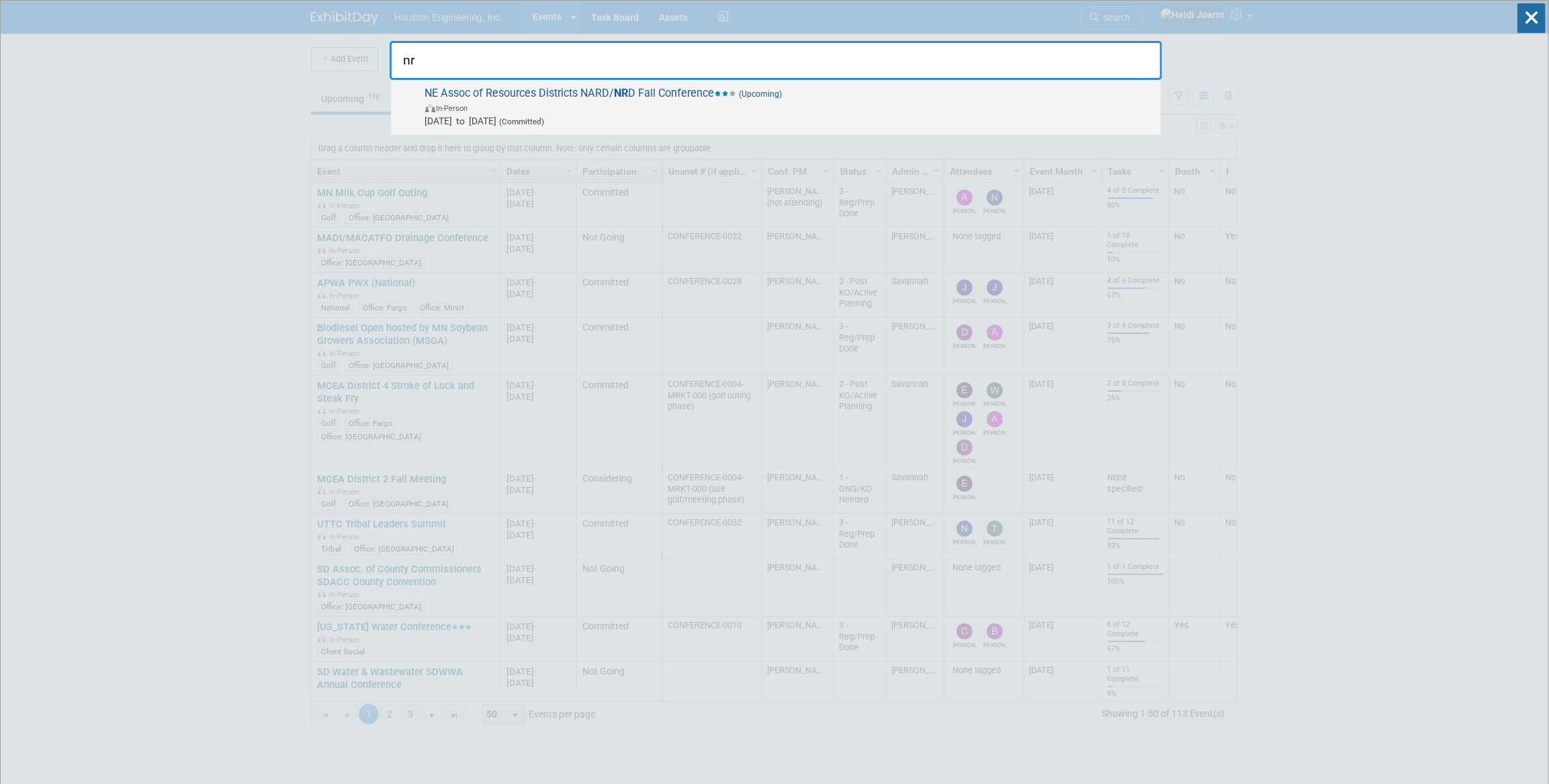
type input "nr"
click at [727, 107] on span "In-Person" at bounding box center [790, 107] width 729 height 14
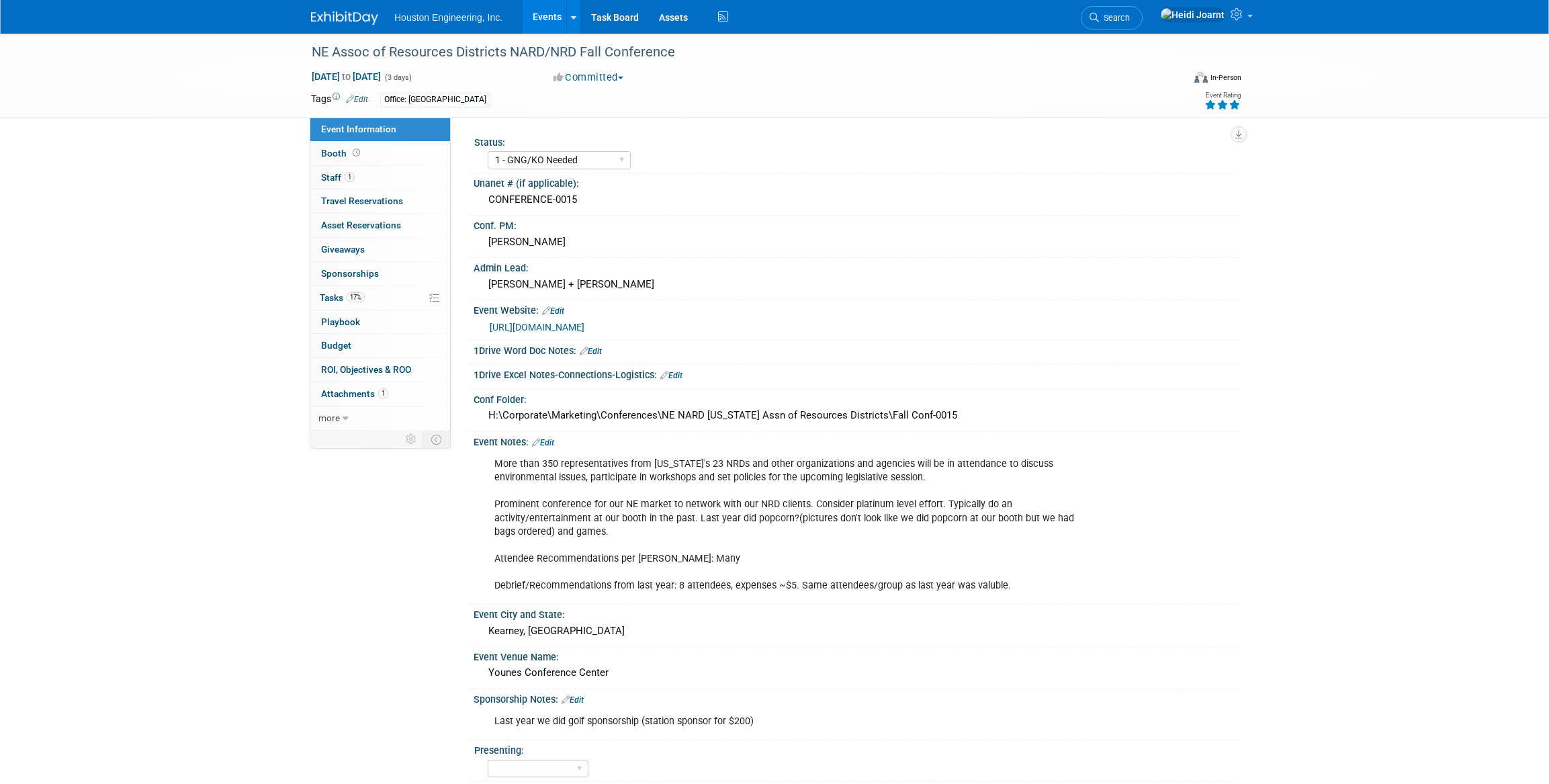
select select "1 - GNG/KO Needed"
select select "Water Resources"
click at [618, 161] on select "1 - GNG/KO Needed 2 - Post KO/Active Planning 3 - Reg/Prep Done" at bounding box center [560, 160] width 143 height 18
click at [488, 151] on select "1 - GNG/KO Needed 2 - Post KO/Active Planning 3 - Reg/Prep Done" at bounding box center [560, 160] width 143 height 18
click at [685, 190] on div "CONFERENCE-0015" at bounding box center [856, 200] width 745 height 21
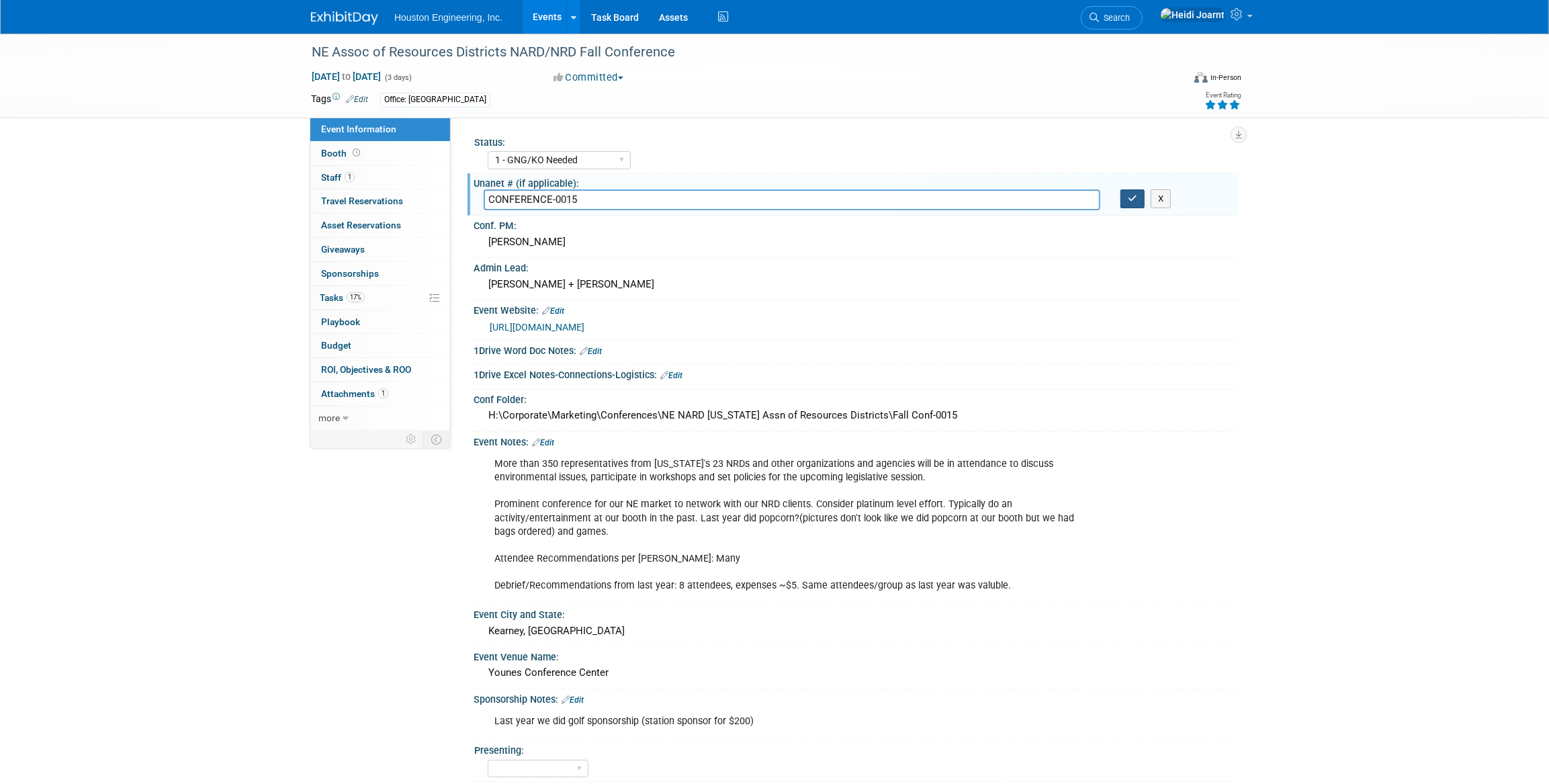
click at [1140, 199] on button "button" at bounding box center [1133, 199] width 24 height 19
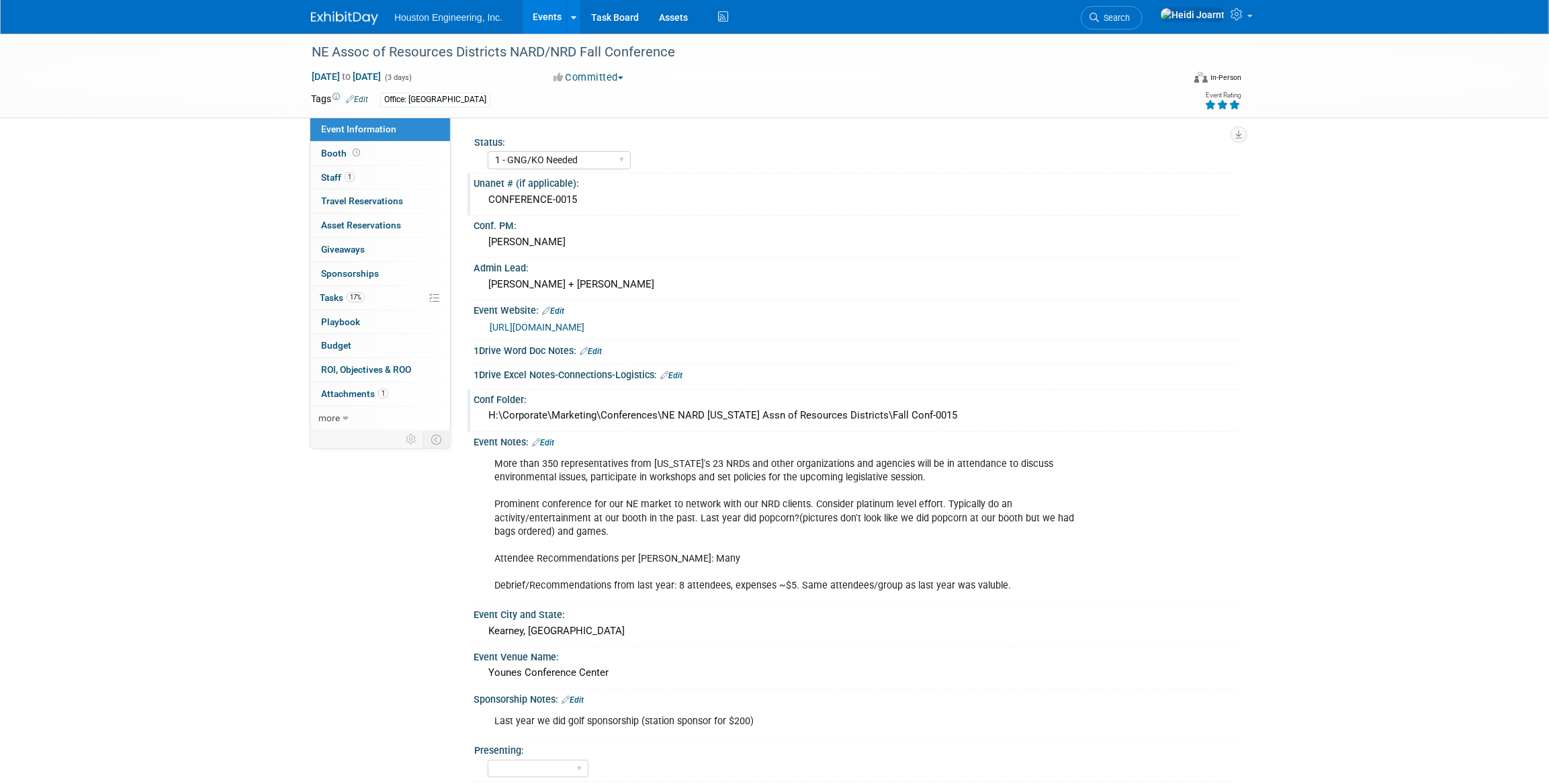
scroll to position [60, 0]
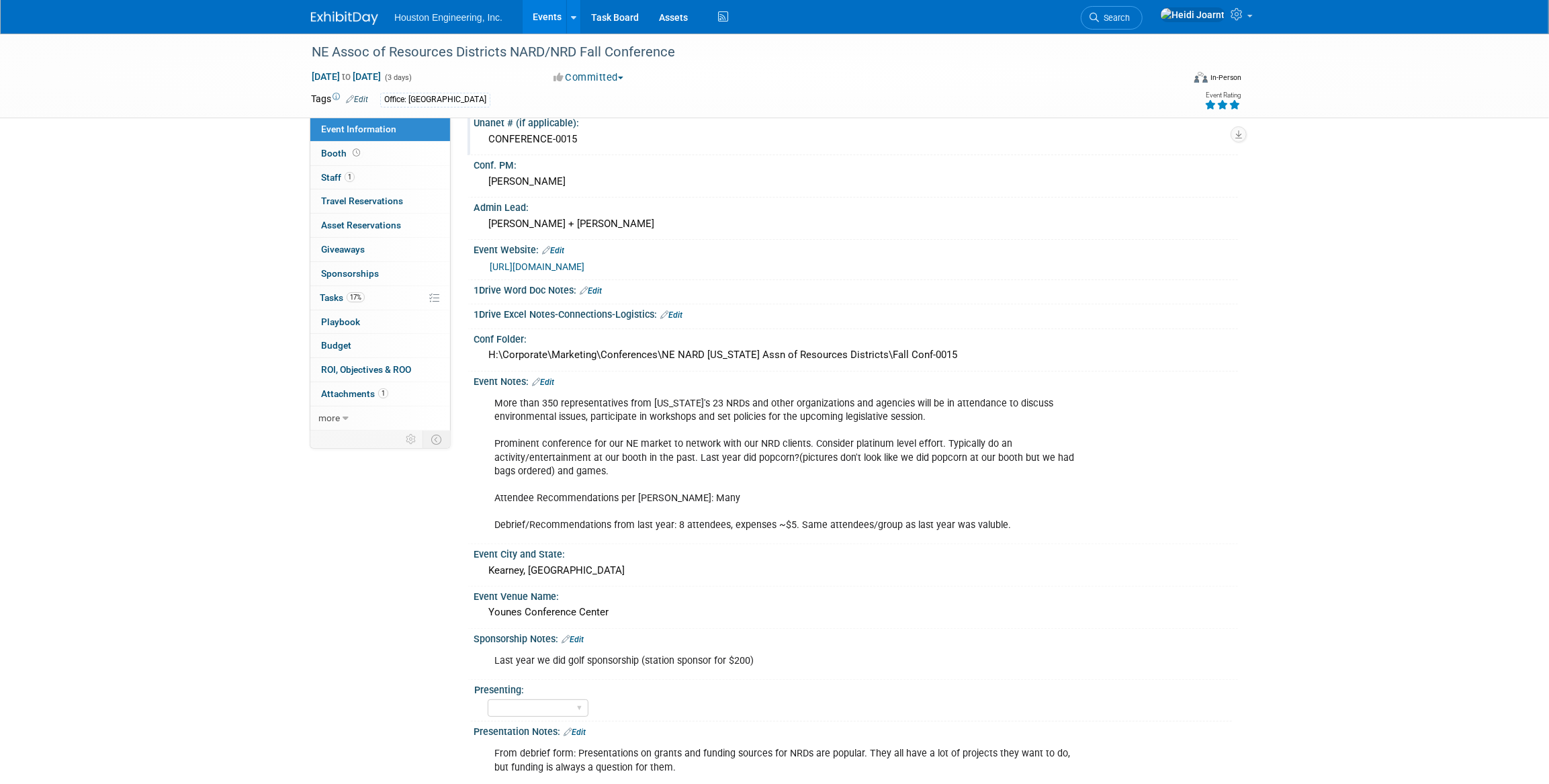
click at [706, 450] on div "More than 350 representatives from [US_STATE]'s 23 NRDs and other organizations…" at bounding box center [787, 464] width 605 height 149
click at [350, 155] on span at bounding box center [356, 152] width 13 height 10
select select "Yes"
select select "[GEOGRAPHIC_DATA]"
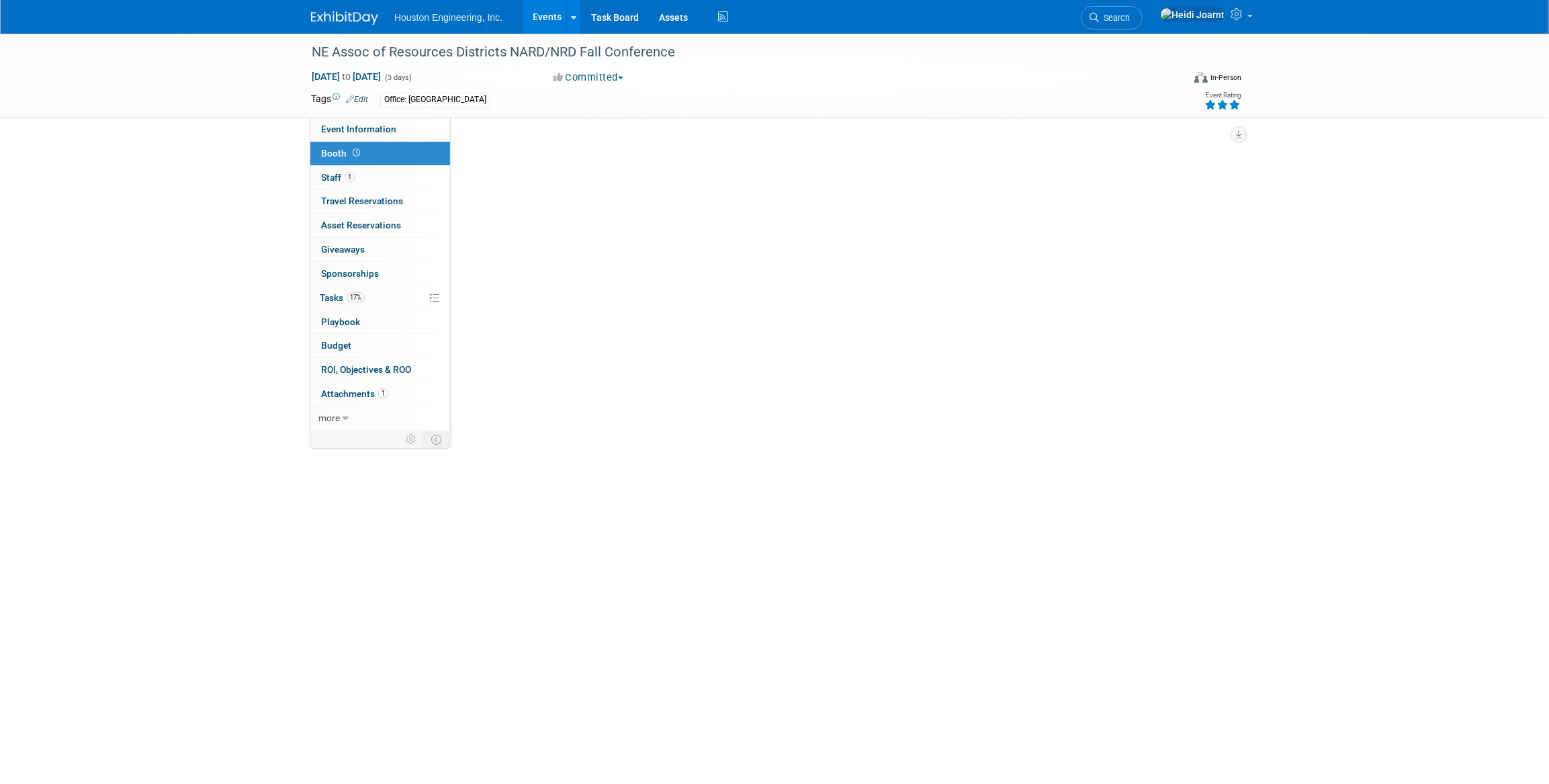
scroll to position [0, 0]
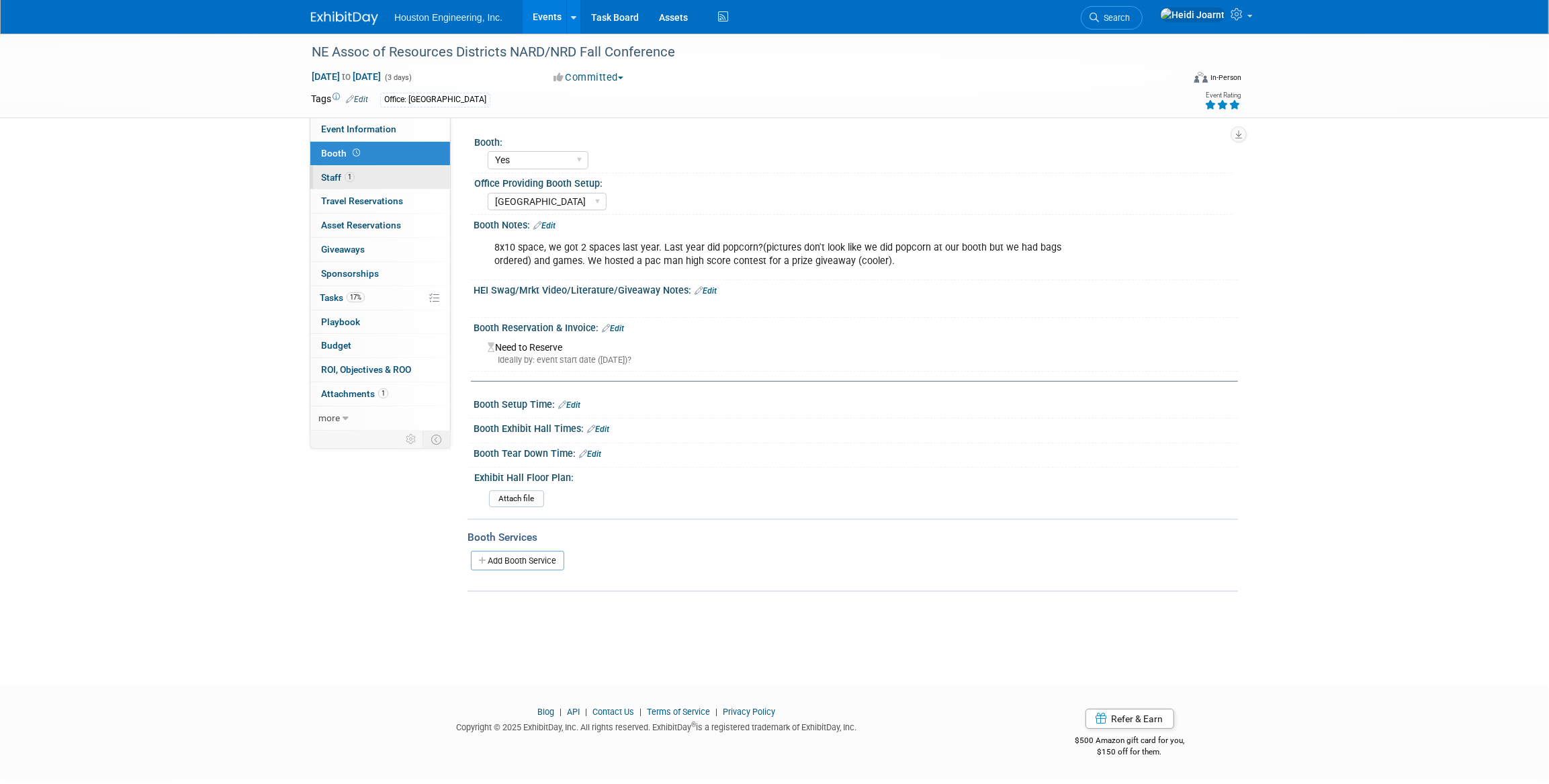
click at [386, 171] on link "1 Staff 1" at bounding box center [380, 178] width 140 height 24
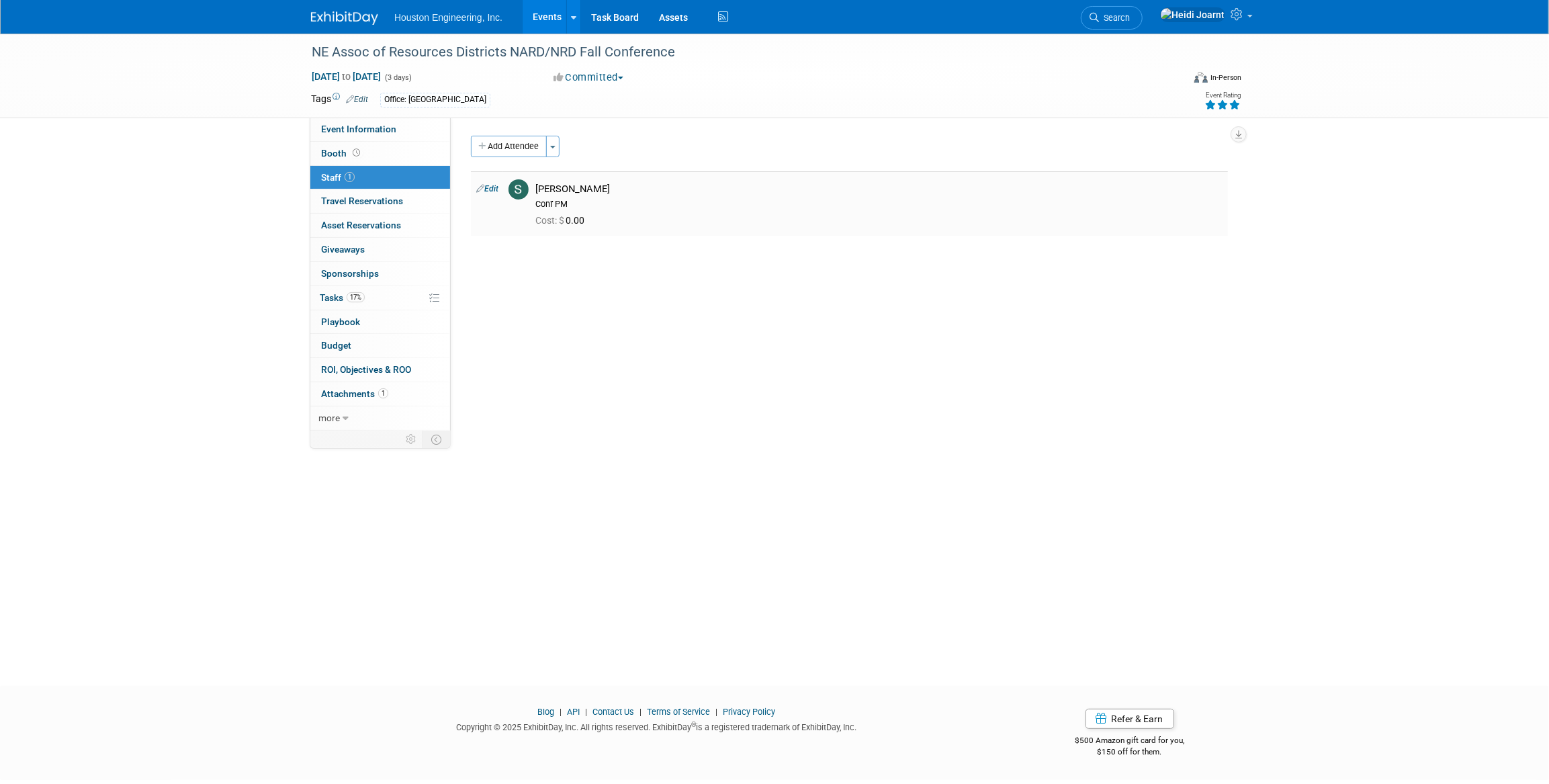
click at [491, 187] on link "Edit" at bounding box center [487, 188] width 22 height 9
select select "fa3c7934-dbb6-4dd0-9674-55d91e7cac66"
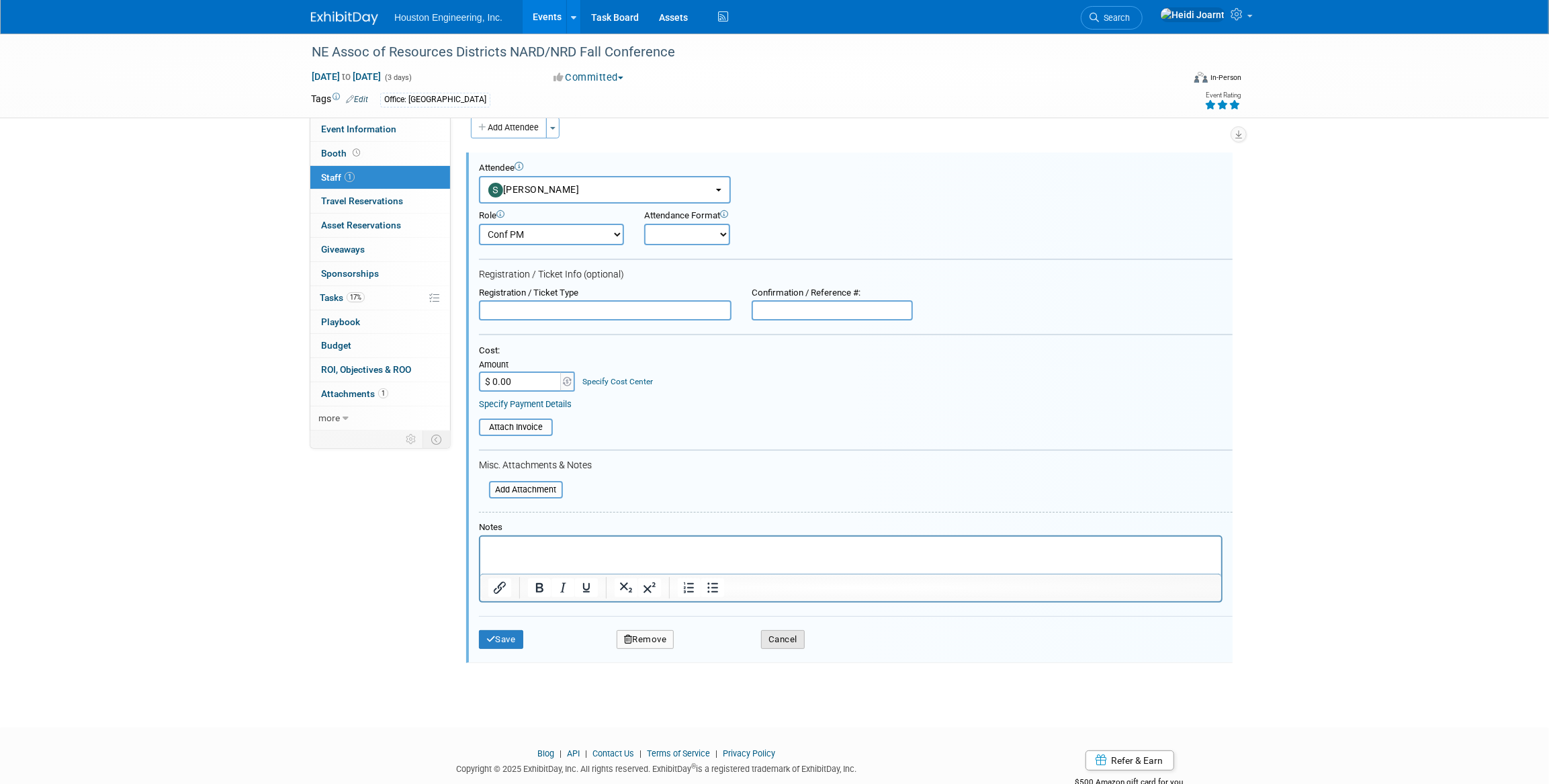
click at [783, 640] on button "Cancel" at bounding box center [783, 639] width 43 height 19
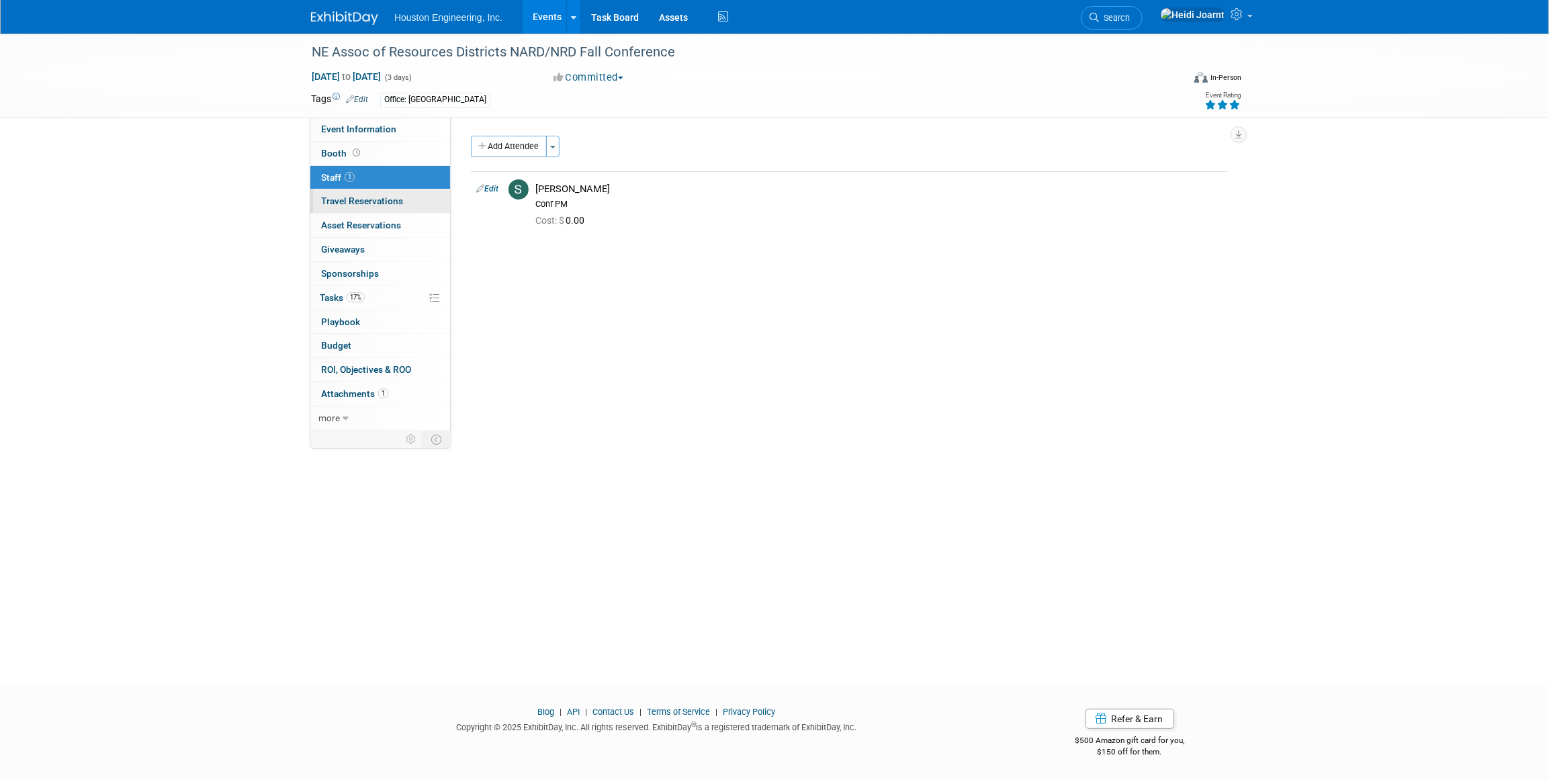
click at [394, 198] on span "Travel Reservations 0" at bounding box center [362, 200] width 82 height 11
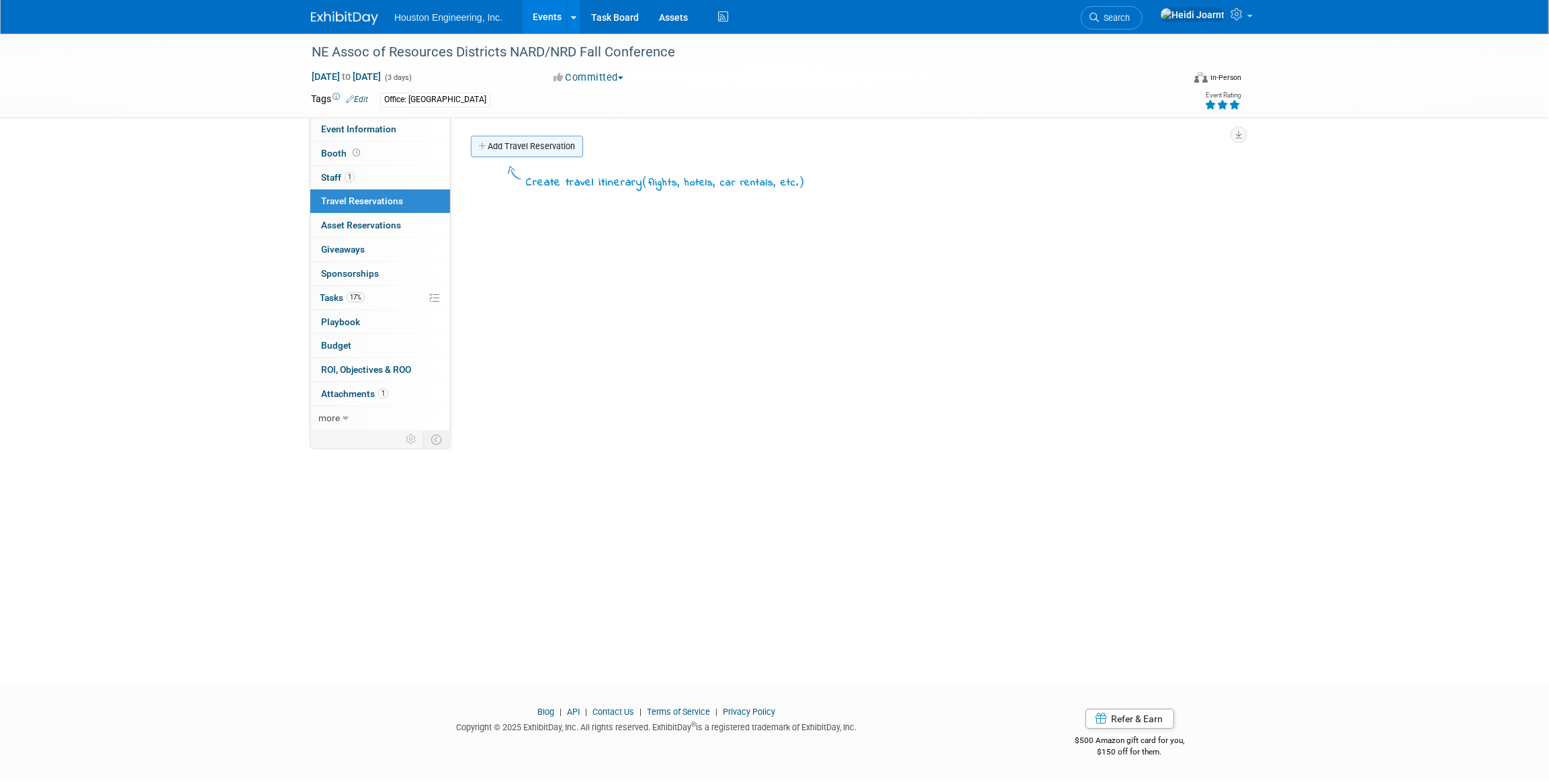
click at [521, 152] on link "Add Travel Reservation" at bounding box center [527, 146] width 112 height 21
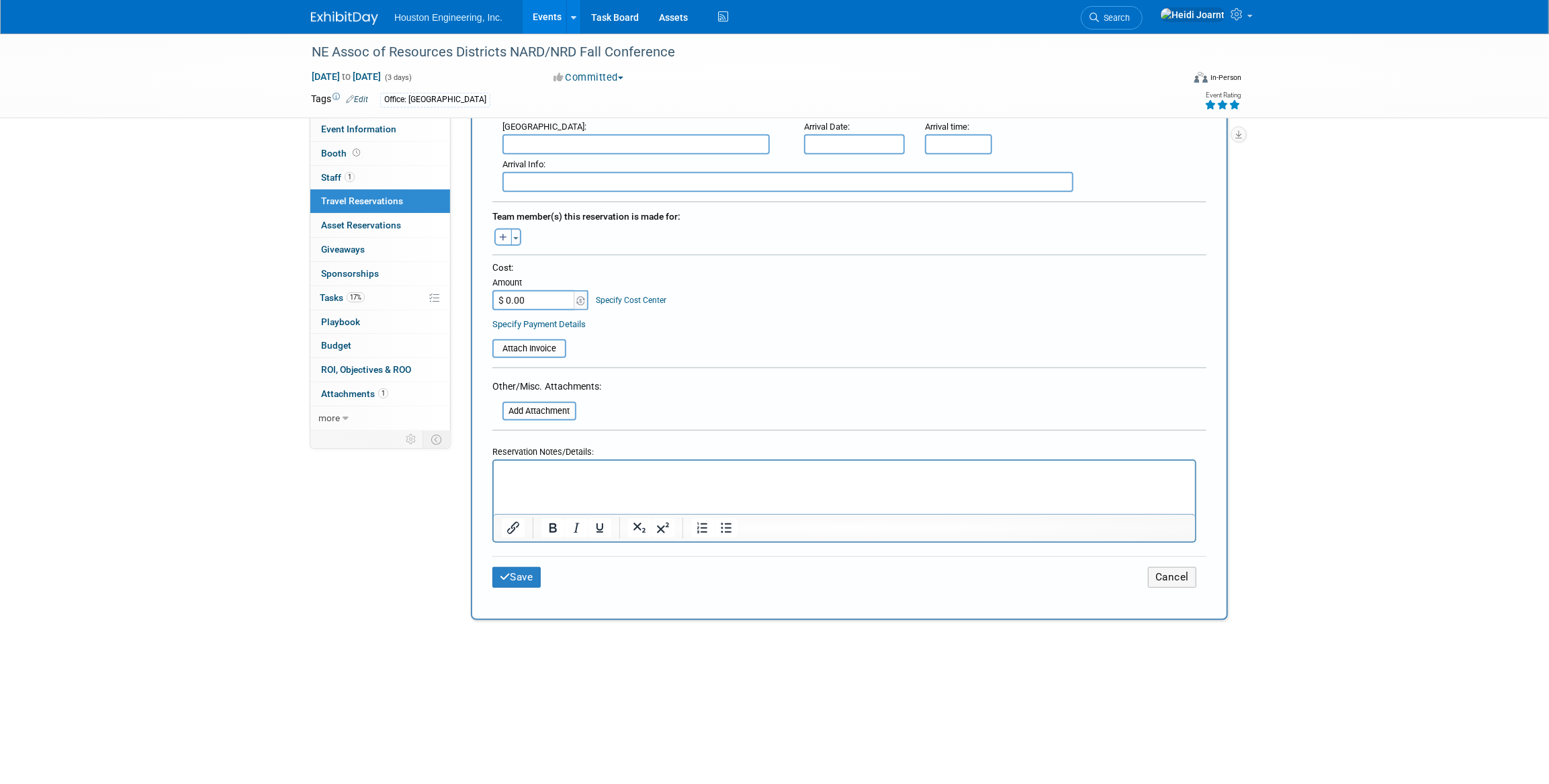
scroll to position [854, 0]
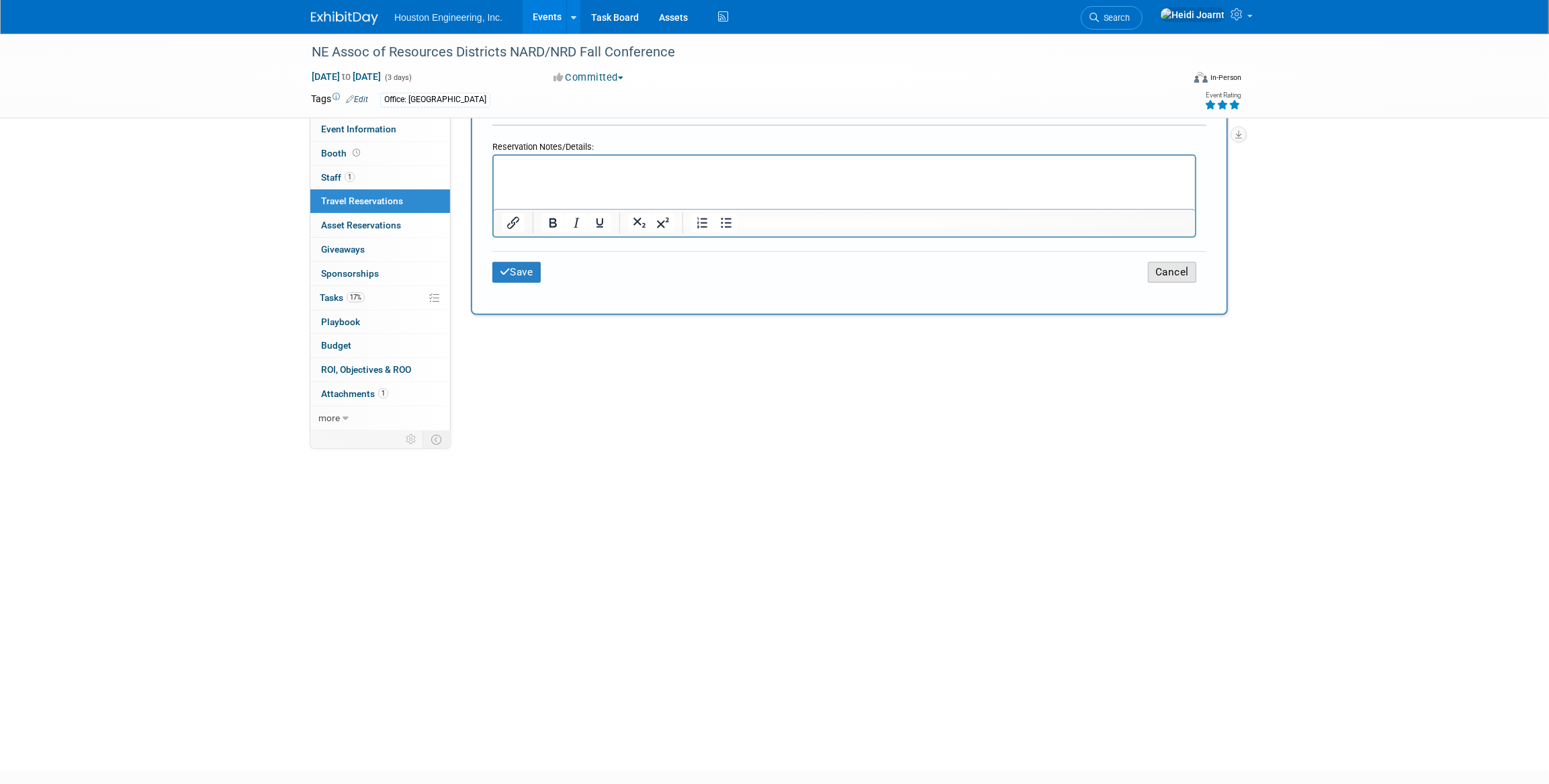
click at [1175, 267] on button "Cancel" at bounding box center [1172, 272] width 48 height 21
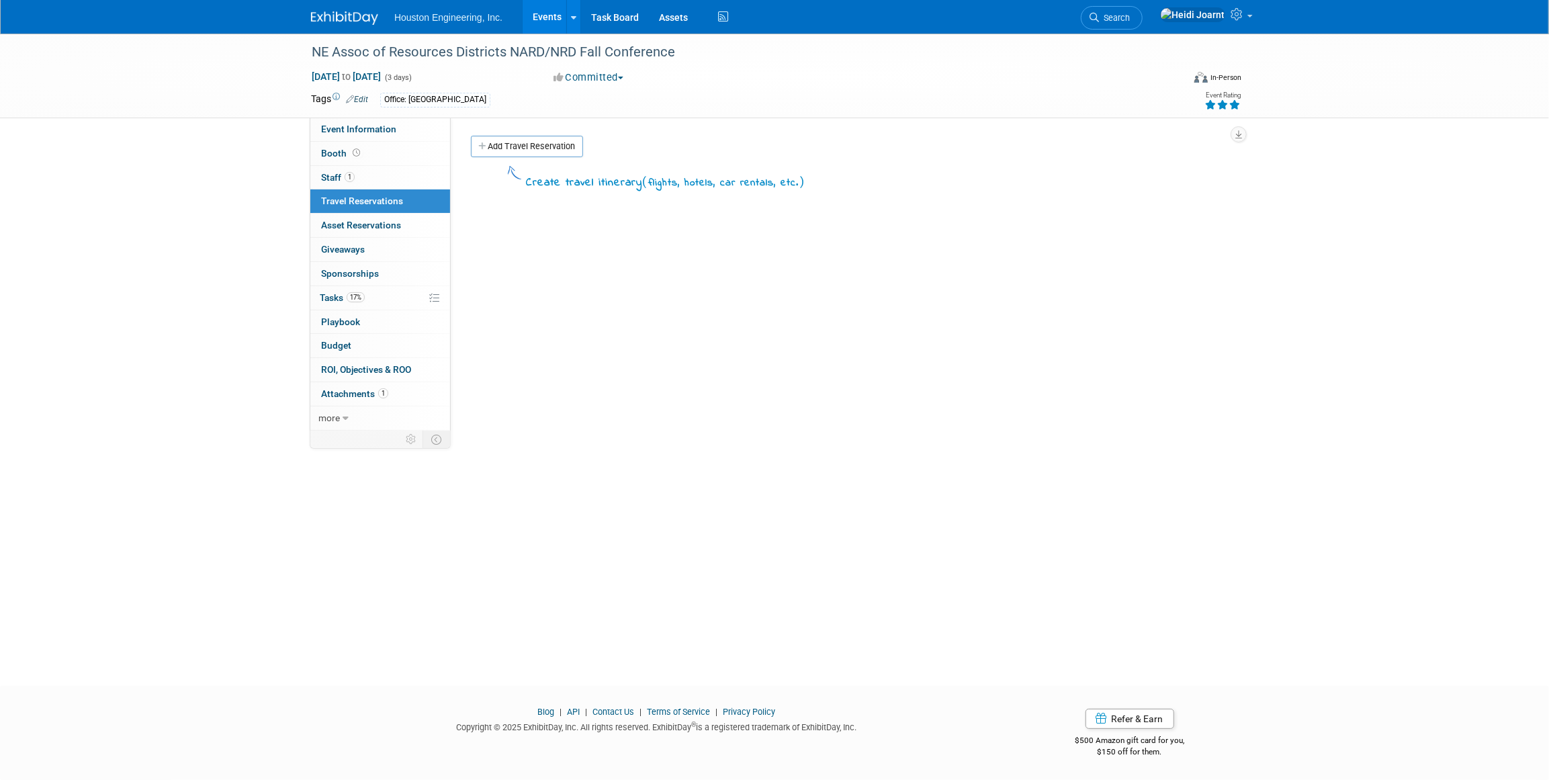
scroll to position [0, 0]
click at [407, 222] on link "0 Asset Reservations 0" at bounding box center [380, 225] width 140 height 24
click at [396, 206] on link "0 Travel Reservations 0" at bounding box center [380, 201] width 140 height 24
click at [390, 223] on span "Asset Reservations 0" at bounding box center [361, 225] width 80 height 11
click at [583, 148] on button "Reserve an Asset for this Event" at bounding box center [545, 146] width 143 height 21
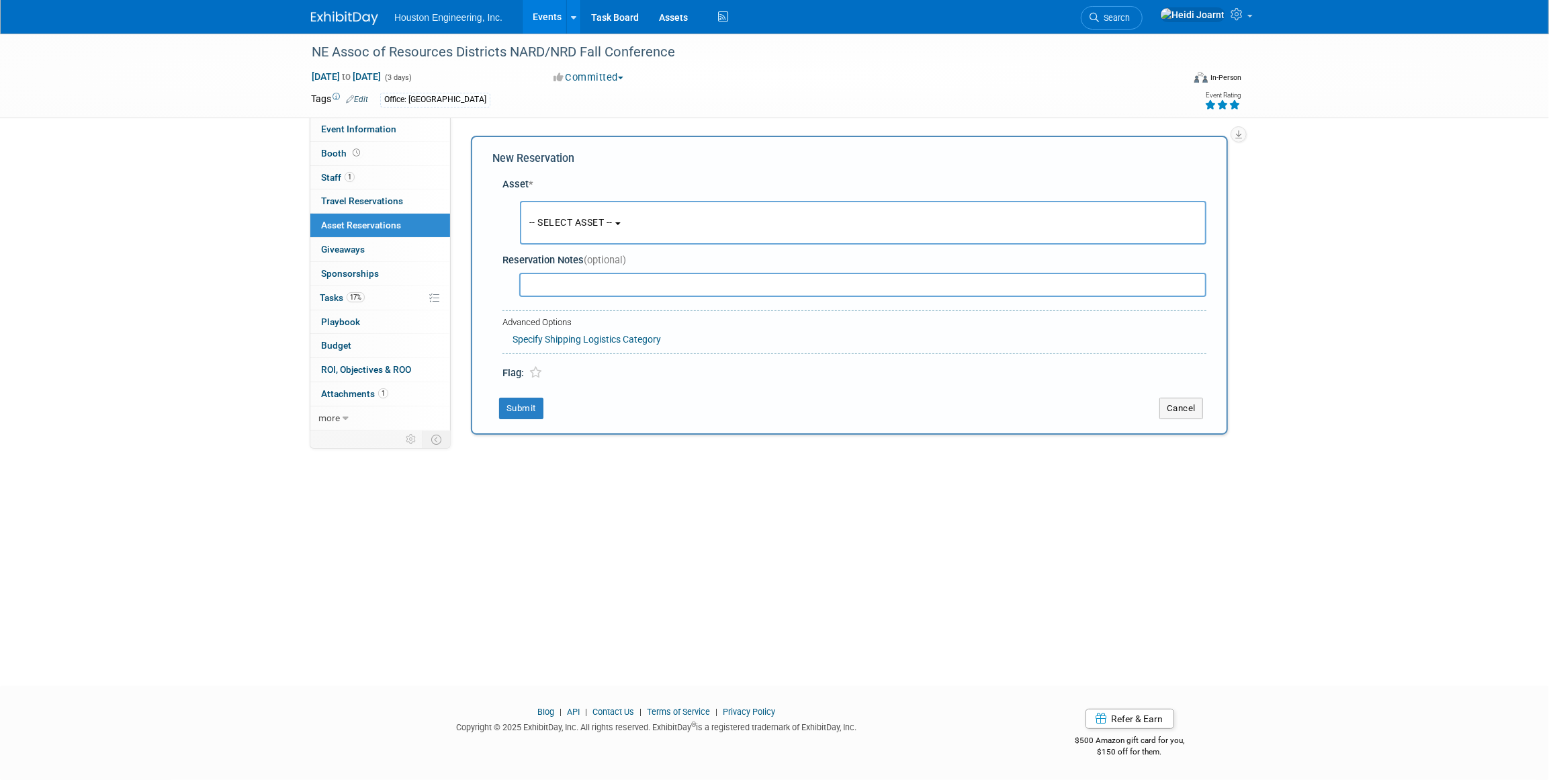
click at [576, 223] on span "-- SELECT ASSET --" at bounding box center [570, 222] width 83 height 11
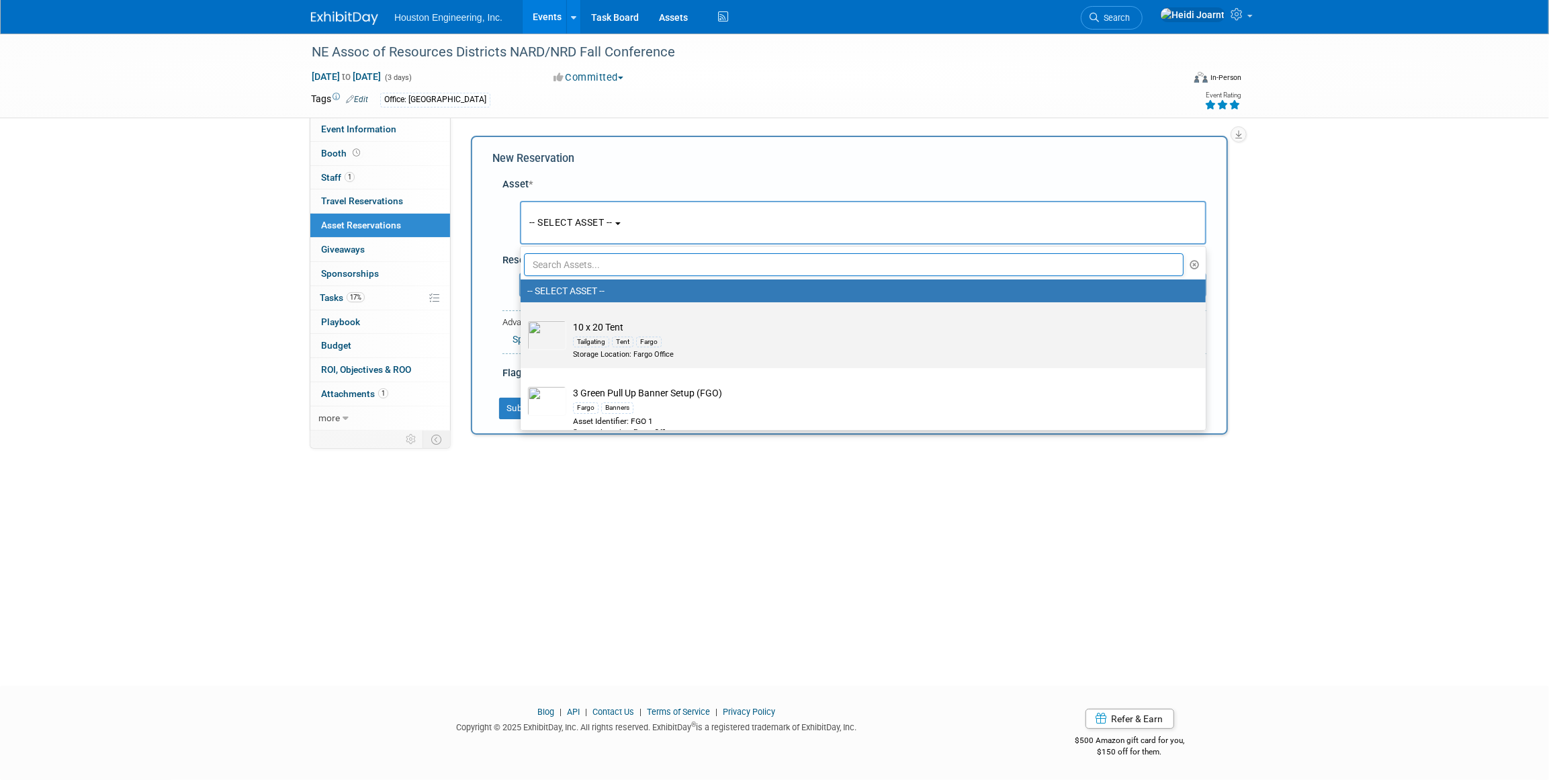
scroll to position [122, 0]
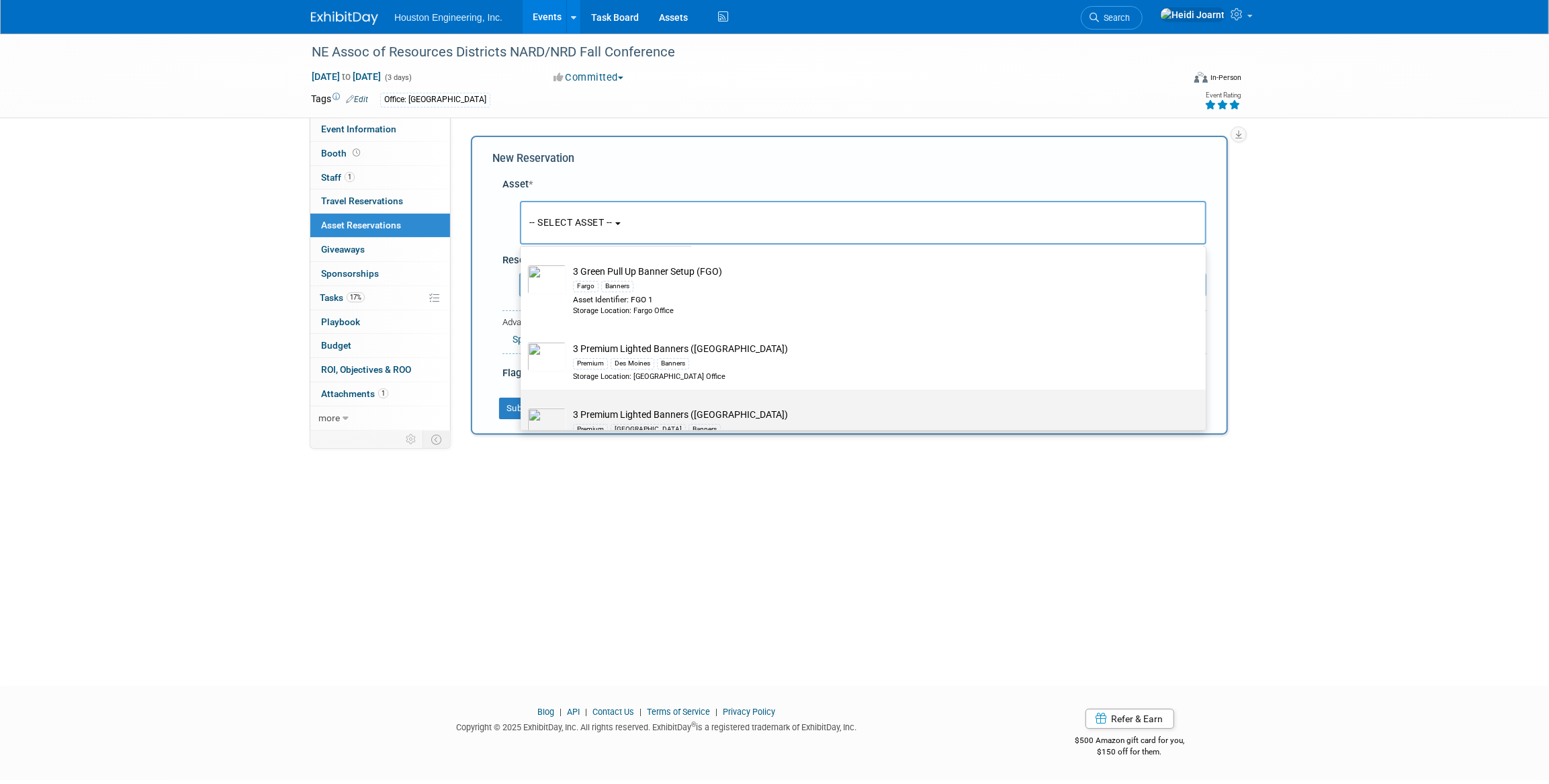
click at [629, 412] on td "3 Premium Lighted Banners (Omaha) Premium Omaha Banners Storage Location: Omaha…" at bounding box center [873, 427] width 613 height 40
click at [523, 405] on input "3 Premium Lighted Banners (Omaha) Premium Omaha Banners Storage Location: Omaha…" at bounding box center [518, 401] width 8 height 8
select select "10726291"
select select "8"
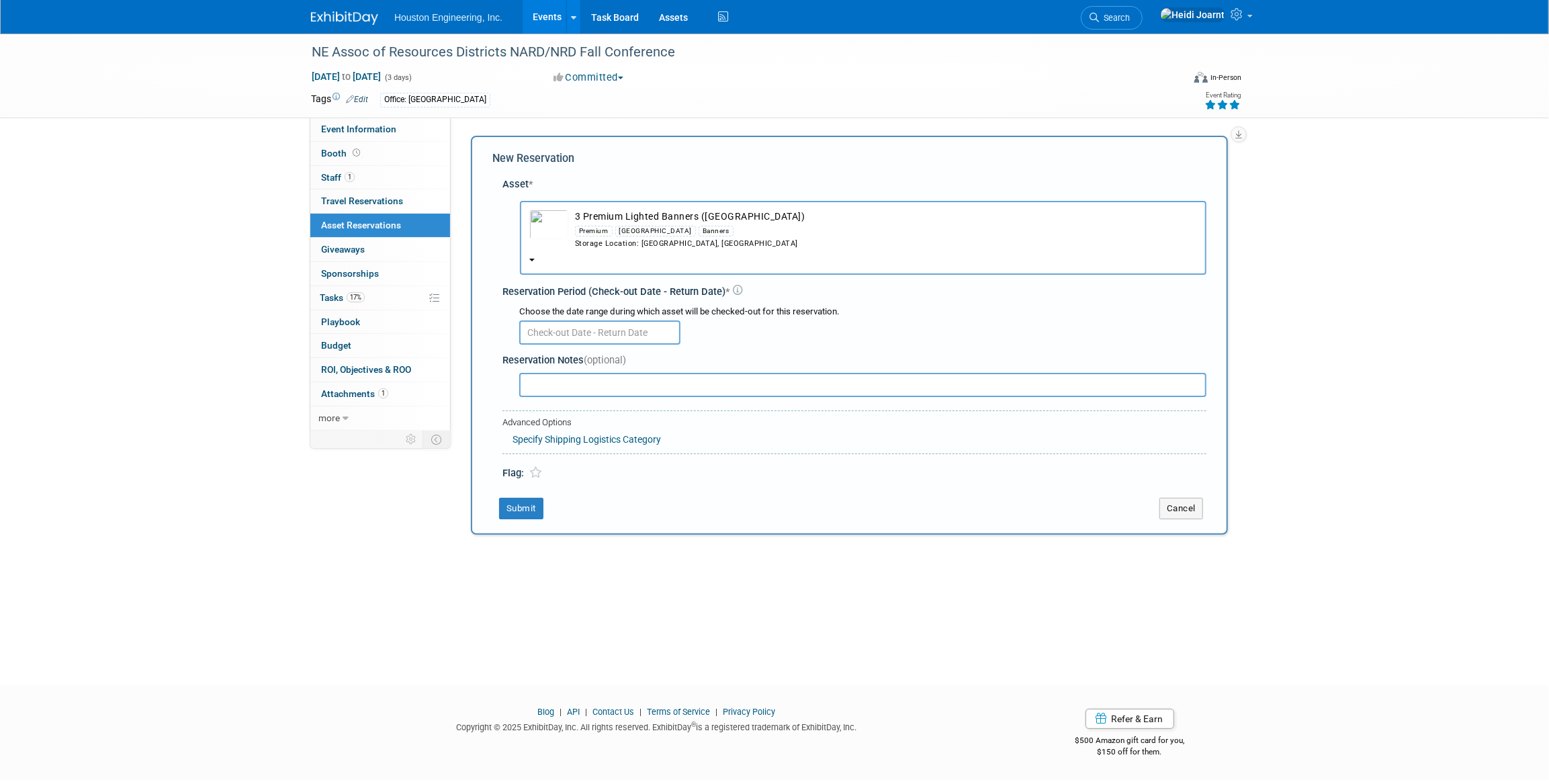
click at [572, 329] on input "text" at bounding box center [600, 332] width 162 height 24
click at [983, 470] on div "Flag:" at bounding box center [855, 467] width 704 height 27
click at [1188, 507] on button "Cancel" at bounding box center [1181, 508] width 43 height 21
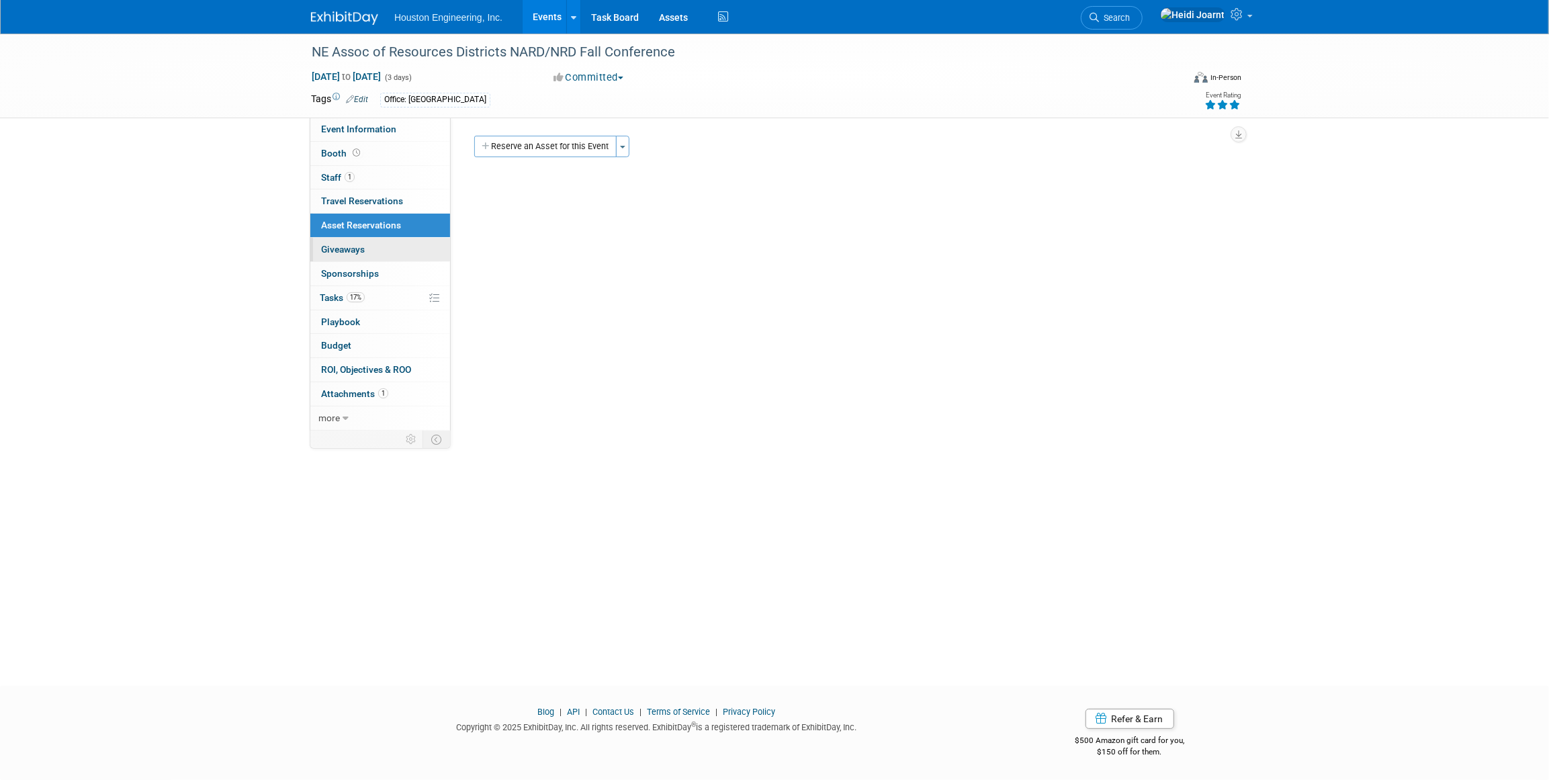
click at [370, 254] on link "0 Giveaways 0" at bounding box center [380, 249] width 140 height 24
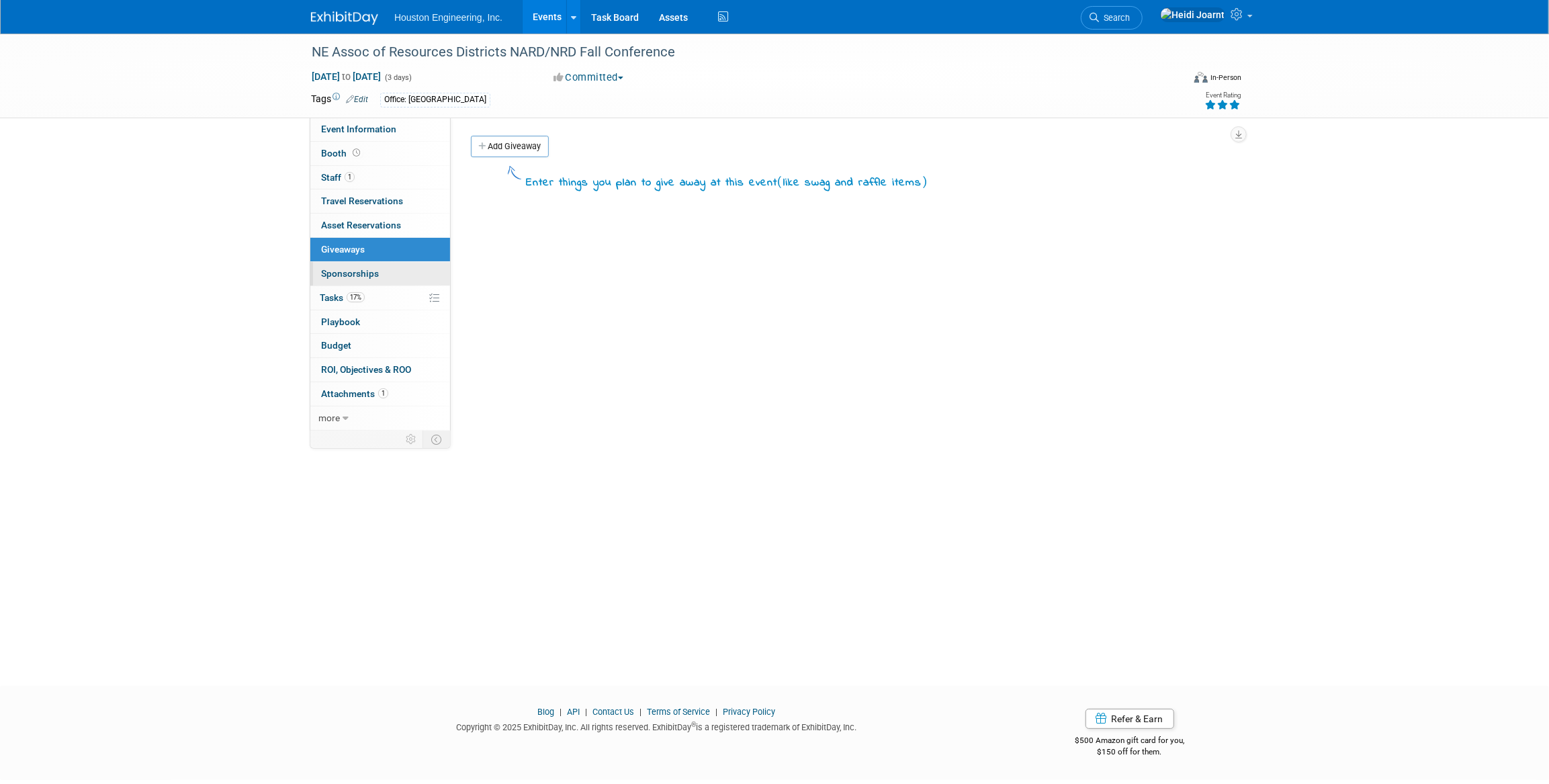
click at [375, 269] on span "Sponsorships 0" at bounding box center [350, 274] width 58 height 11
click at [386, 253] on link "0 Giveaways 0" at bounding box center [380, 249] width 140 height 24
click at [524, 148] on link "Add Giveaway" at bounding box center [510, 146] width 78 height 21
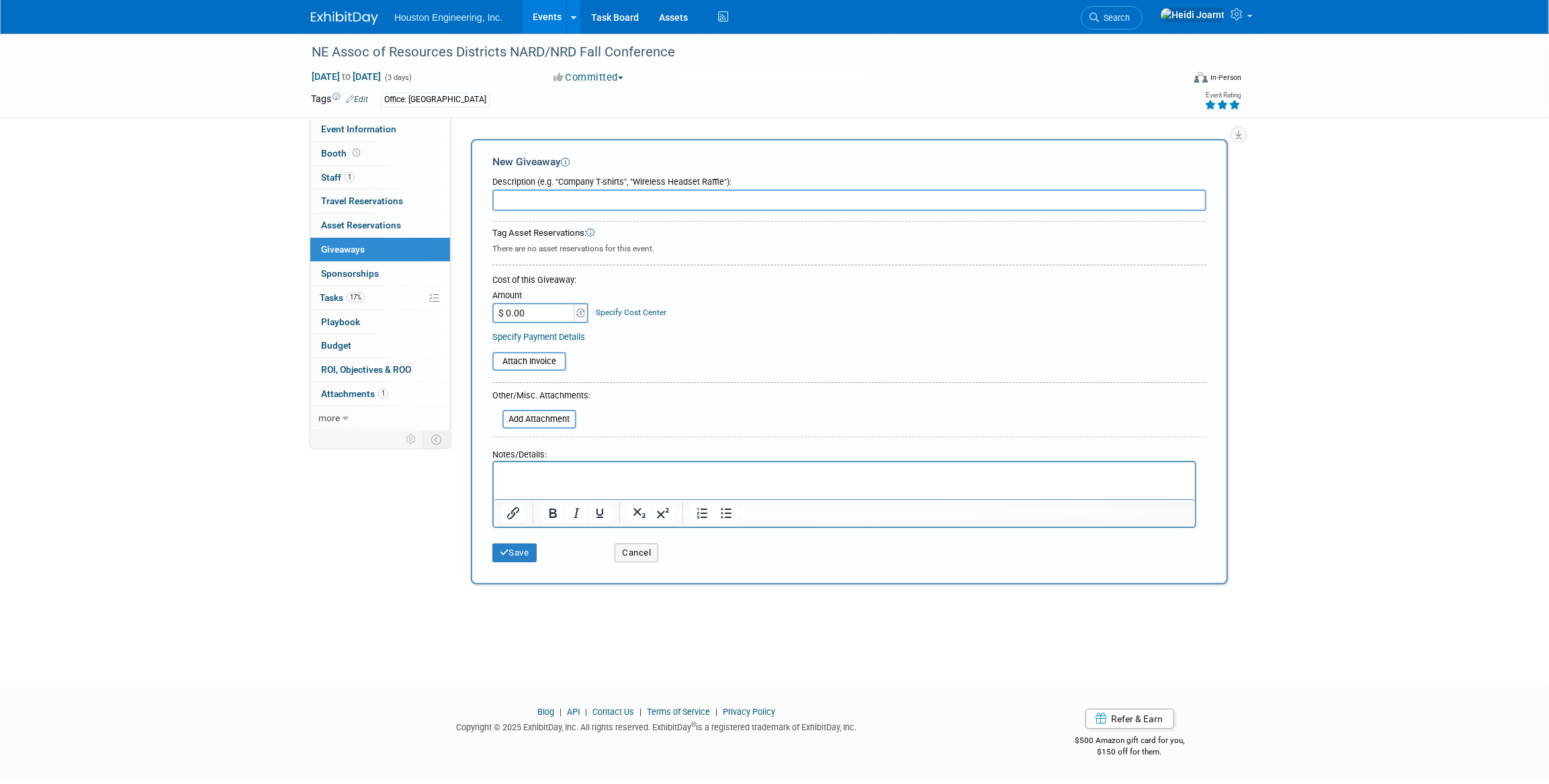
scroll to position [0, 0]
click at [637, 550] on button "Cancel" at bounding box center [636, 552] width 43 height 19
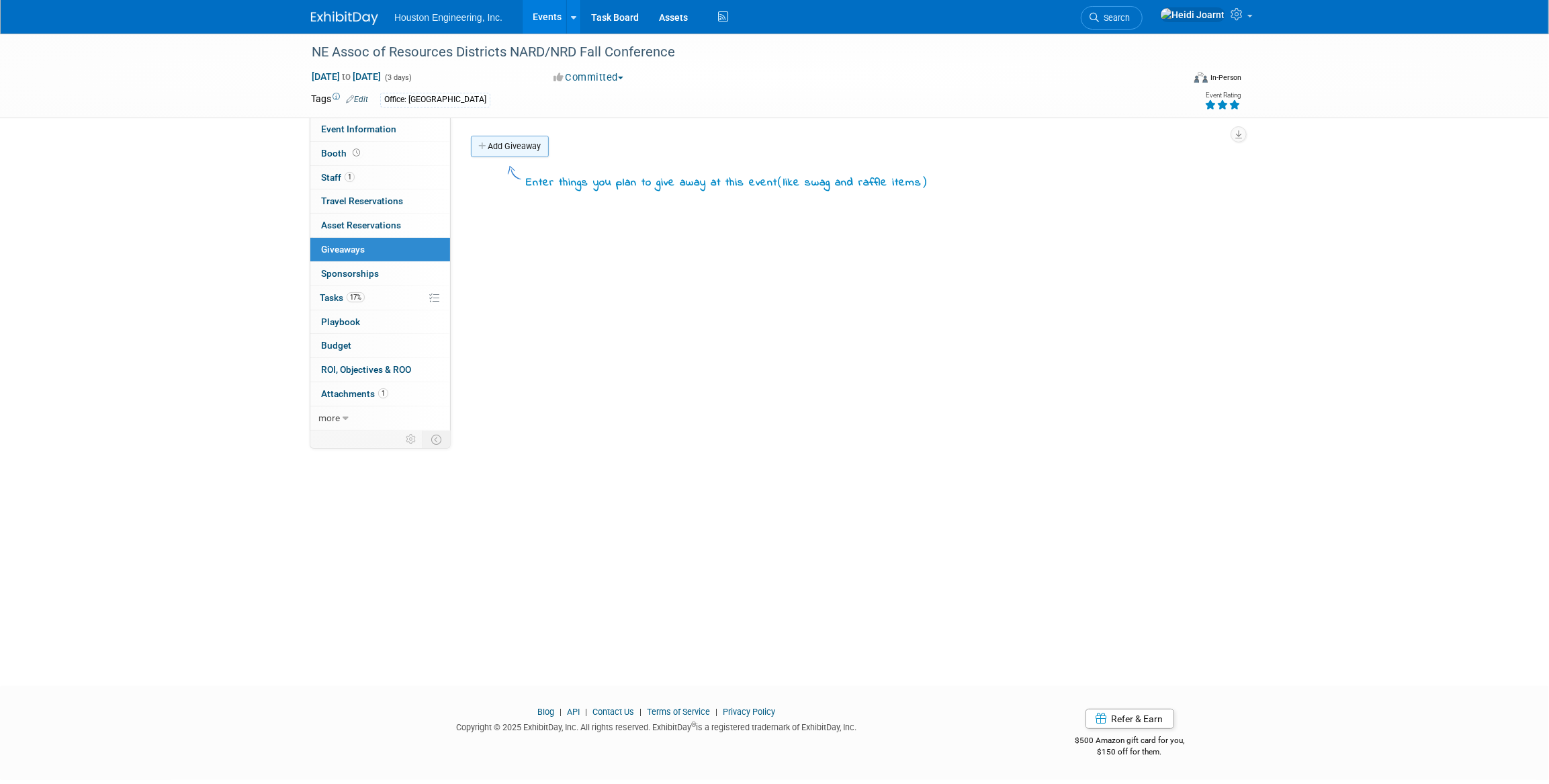
click at [518, 144] on link "Add Giveaway" at bounding box center [510, 146] width 78 height 21
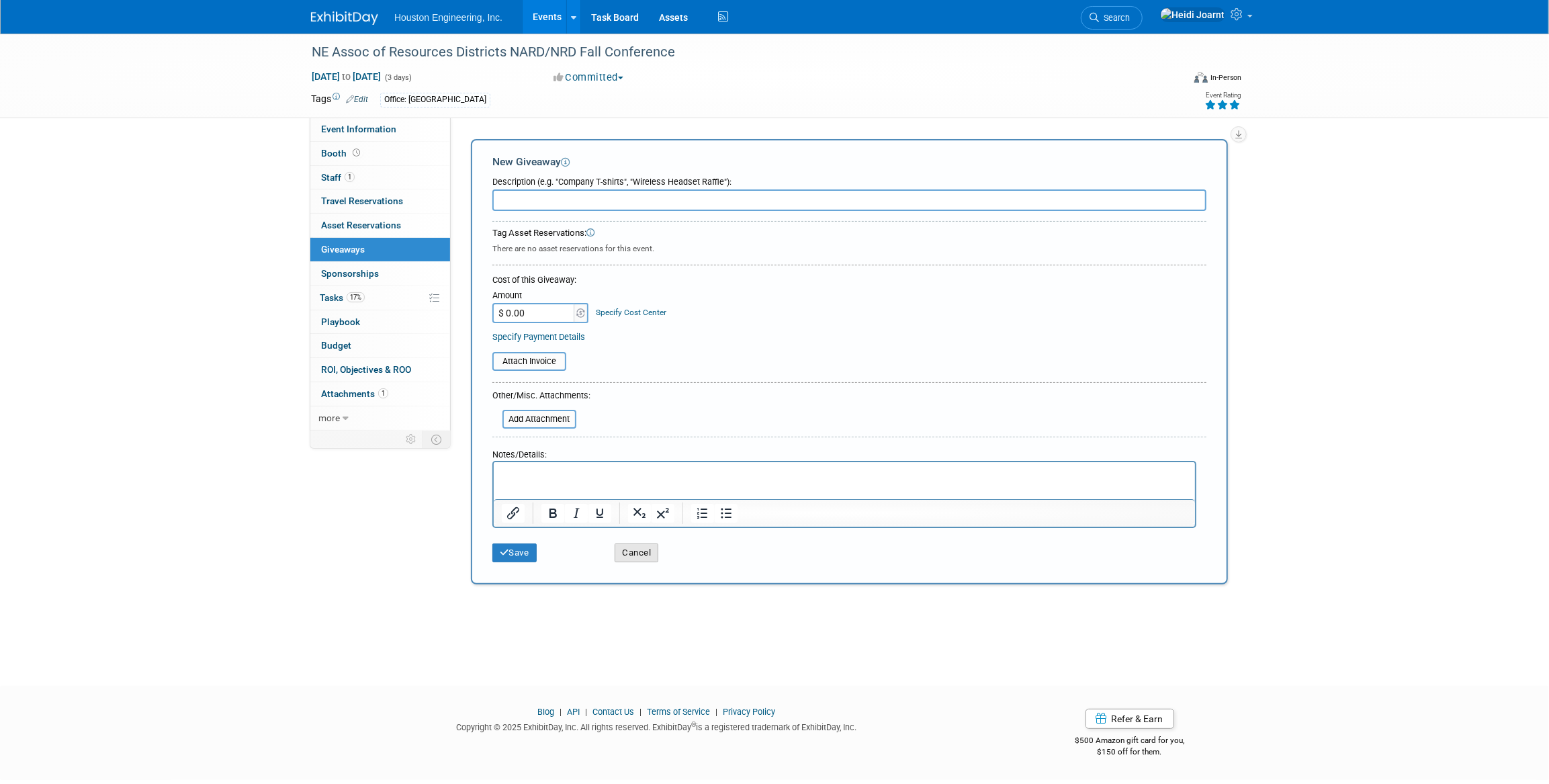
click at [643, 553] on button "Cancel" at bounding box center [636, 552] width 43 height 19
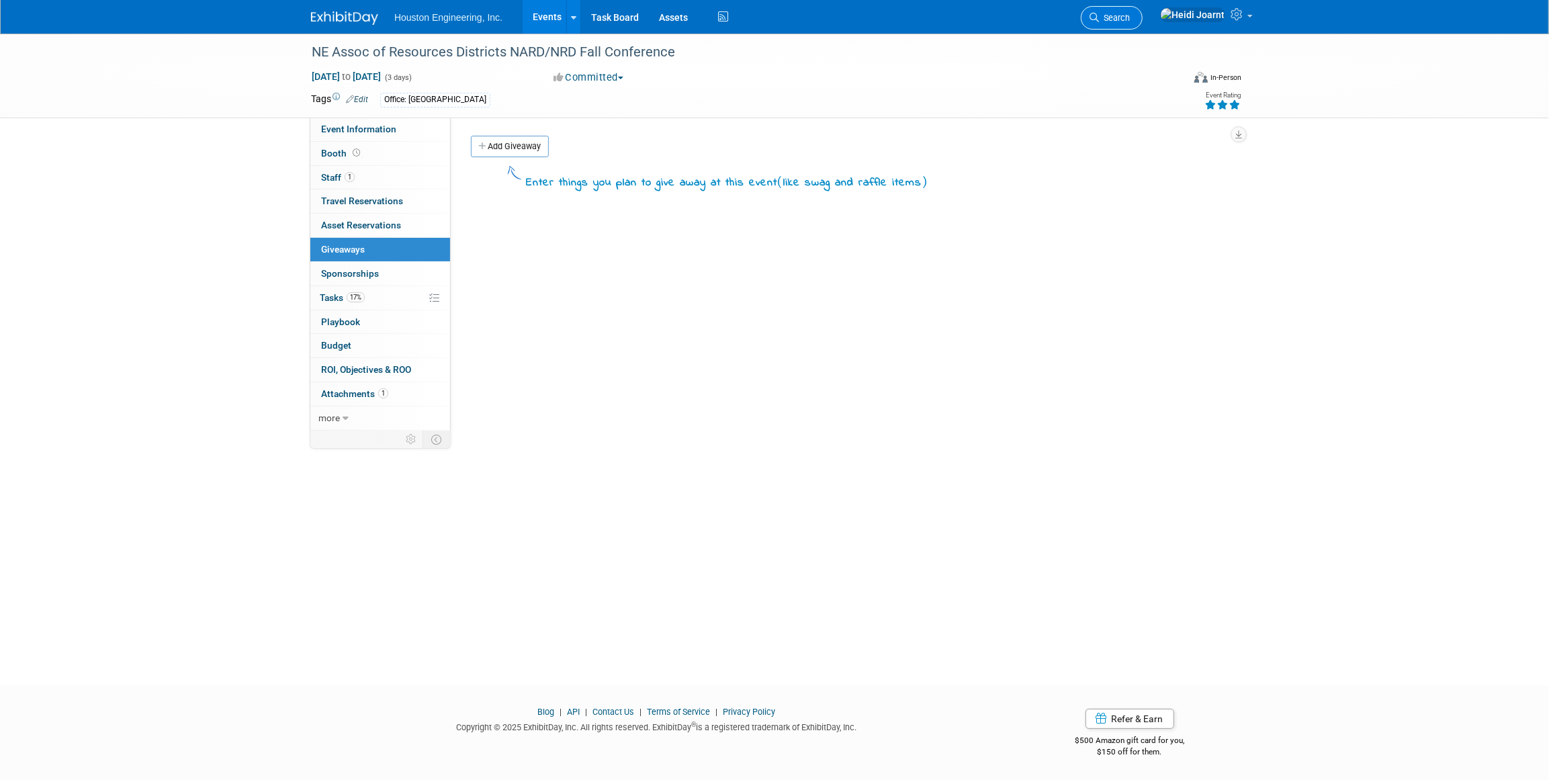
click at [1130, 21] on span "Search" at bounding box center [1114, 18] width 31 height 10
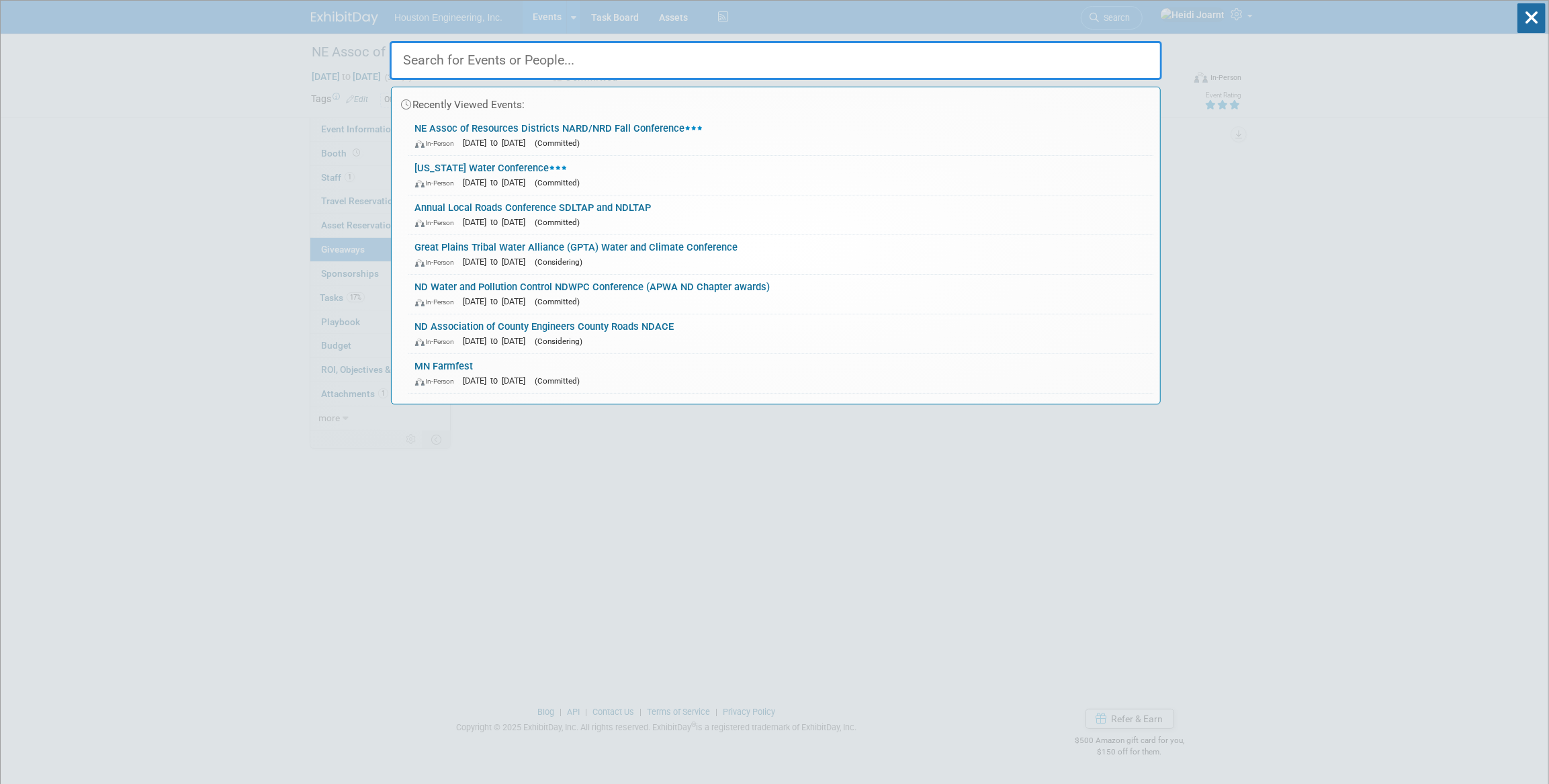
click at [846, 51] on input "text" at bounding box center [776, 60] width 773 height 39
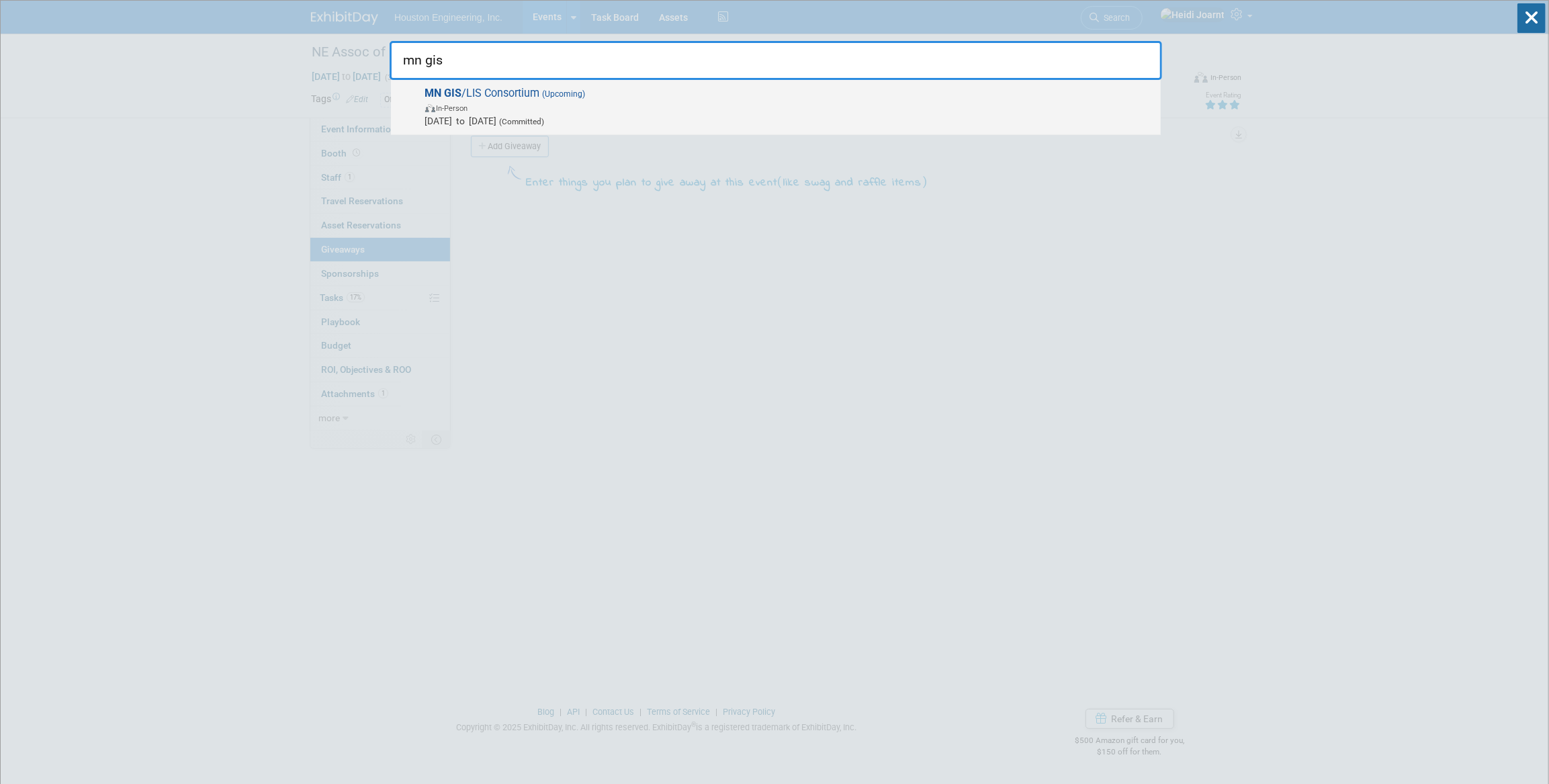
type input "mn gis"
click at [694, 127] on div "MN GIS /LIS Consortium (Upcoming) In-Person Oct 1, 2025 to Oct 3, 2025 (Committ…" at bounding box center [776, 107] width 770 height 55
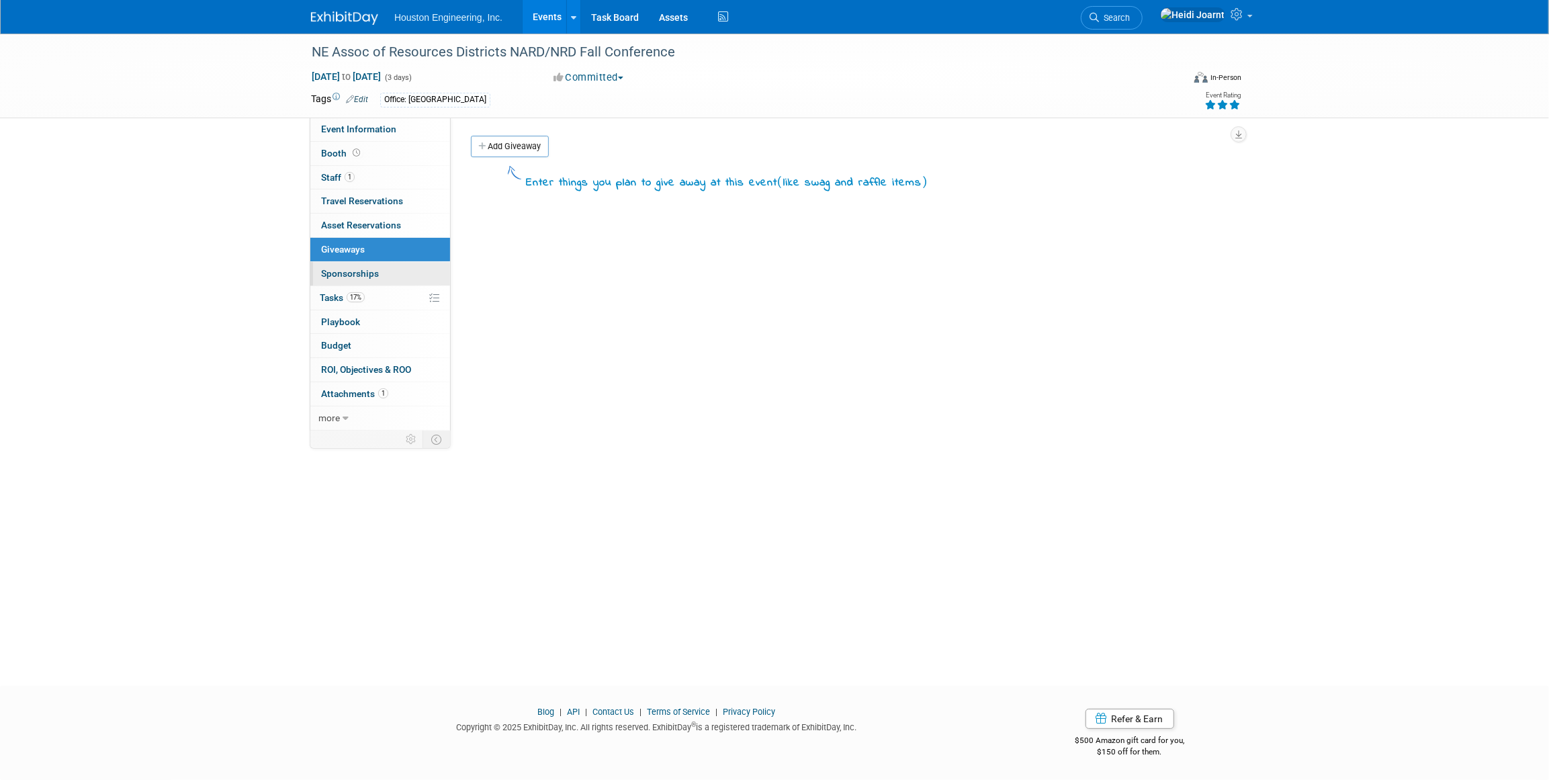
click at [415, 270] on link "0 Sponsorships 0" at bounding box center [380, 274] width 140 height 24
click at [529, 147] on link "Add Sponsorship" at bounding box center [515, 146] width 88 height 21
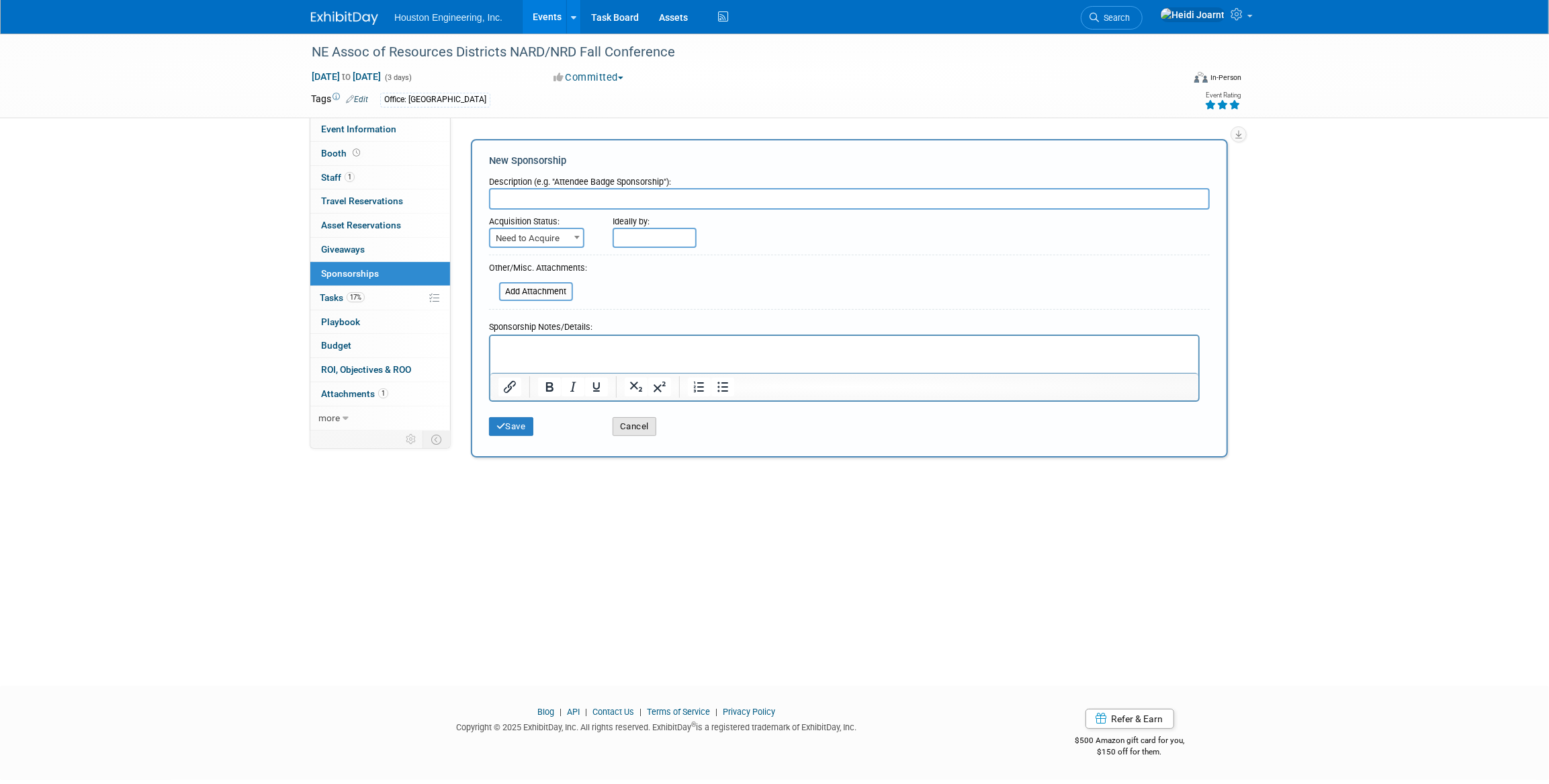
click at [646, 431] on button "Cancel" at bounding box center [634, 426] width 43 height 19
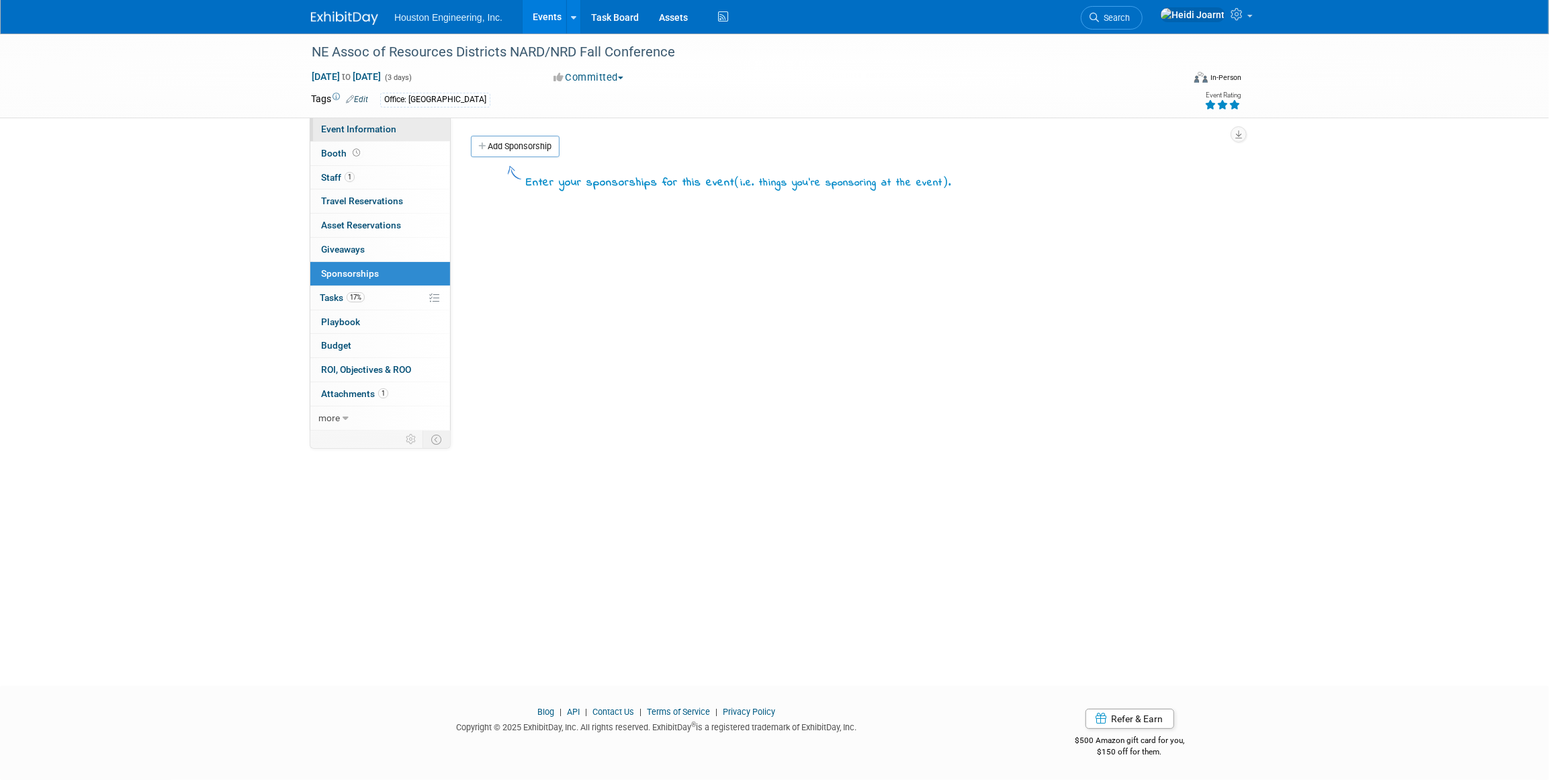
click at [380, 125] on span "Event Information" at bounding box center [358, 129] width 75 height 11
select select "1 - GNG/KO Needed"
select select "Water Resources"
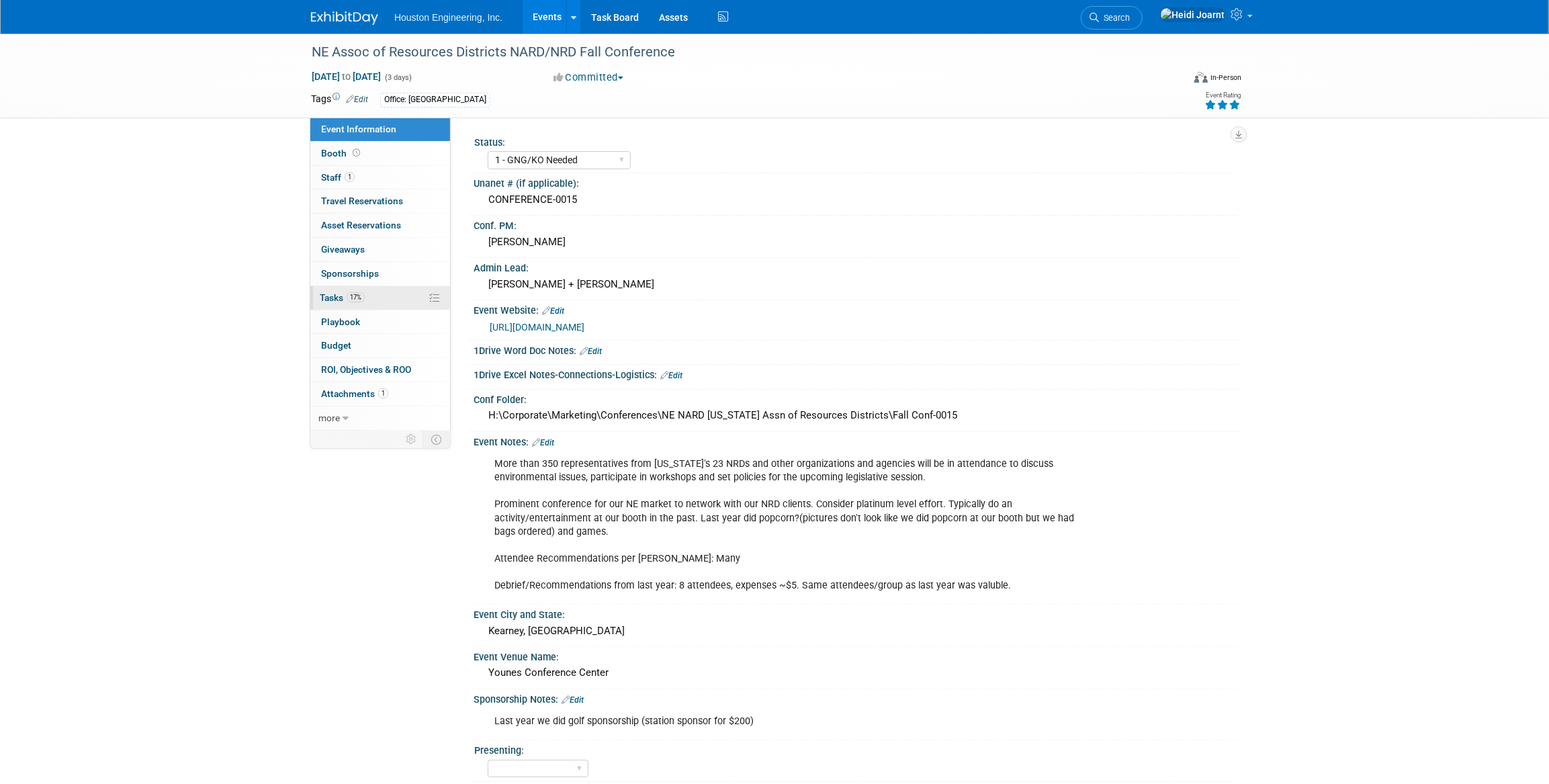
click at [388, 297] on link "17% Tasks 17%" at bounding box center [380, 297] width 140 height 24
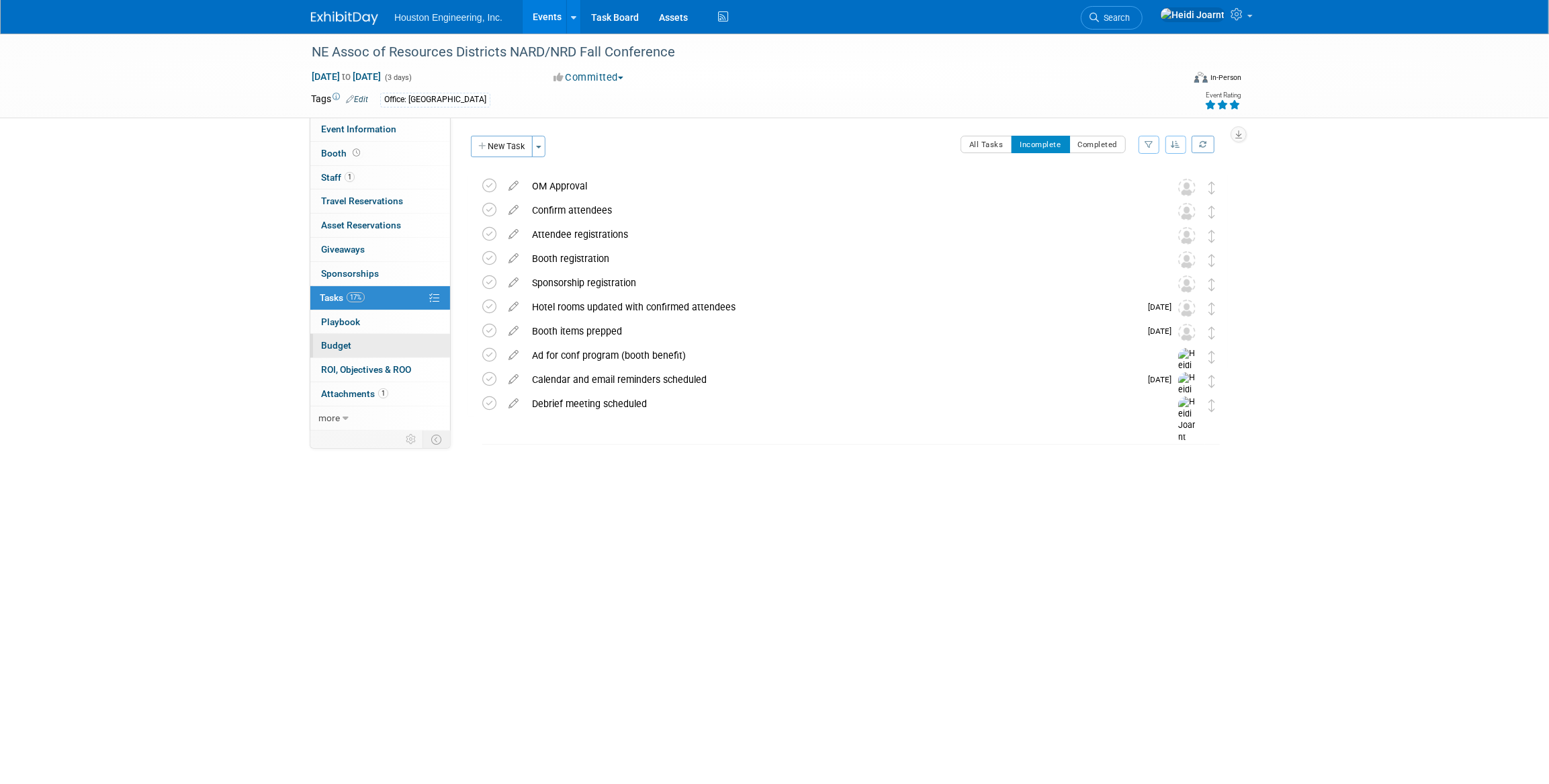
click at [377, 351] on link "Budget" at bounding box center [380, 345] width 140 height 24
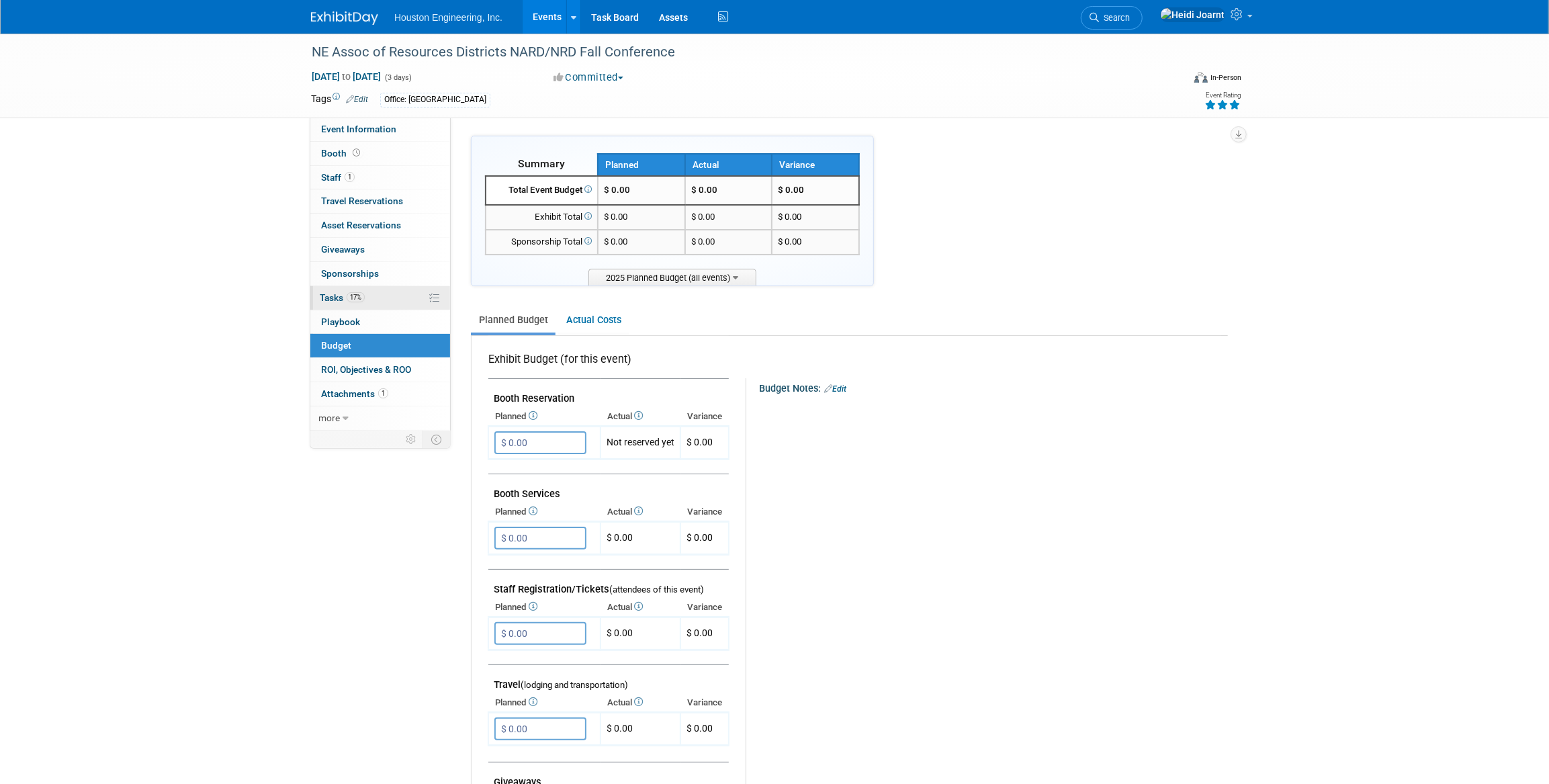
click at [374, 308] on link "17% Tasks 17%" at bounding box center [380, 297] width 140 height 24
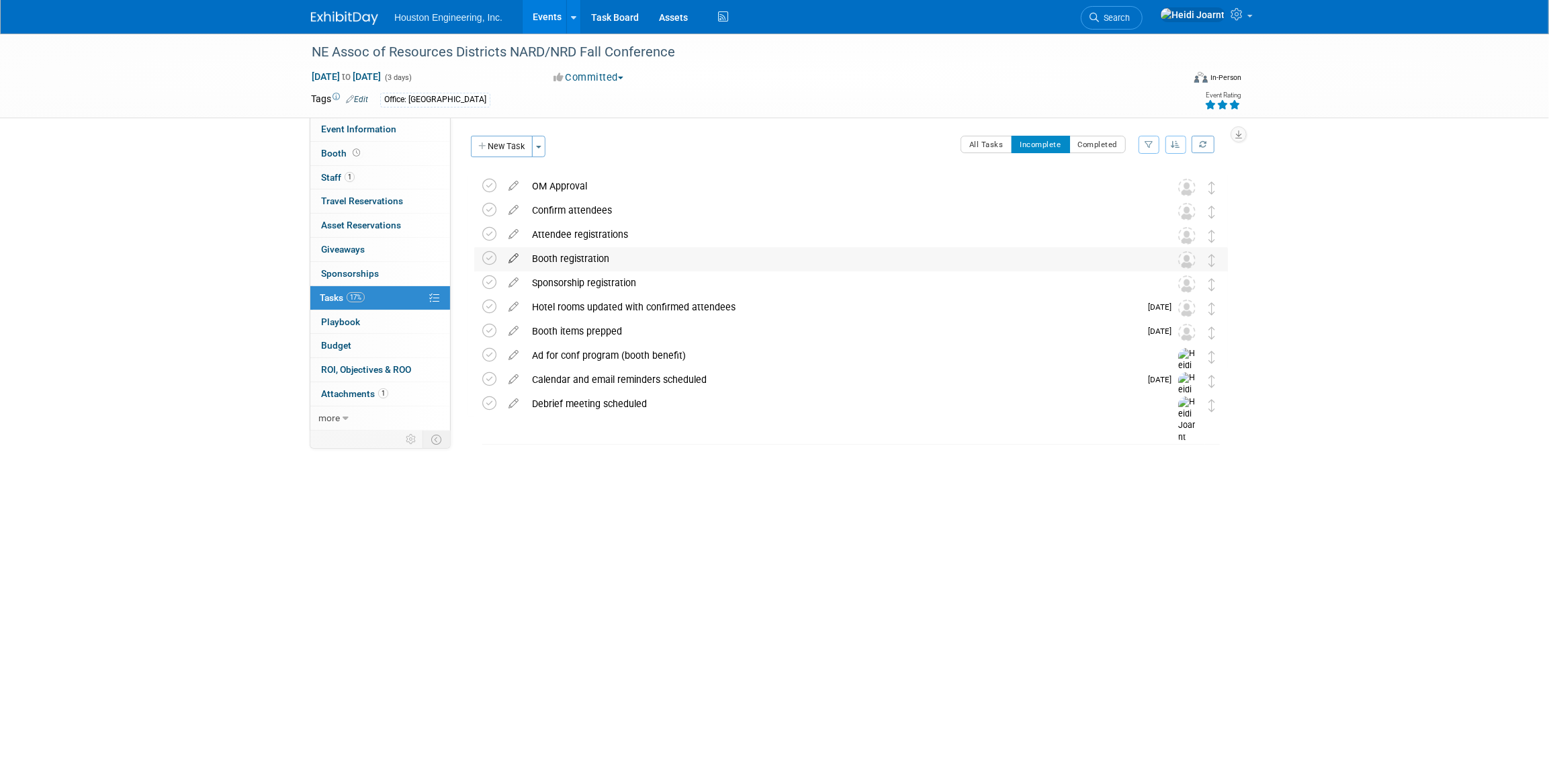
click at [512, 259] on icon at bounding box center [513, 255] width 24 height 17
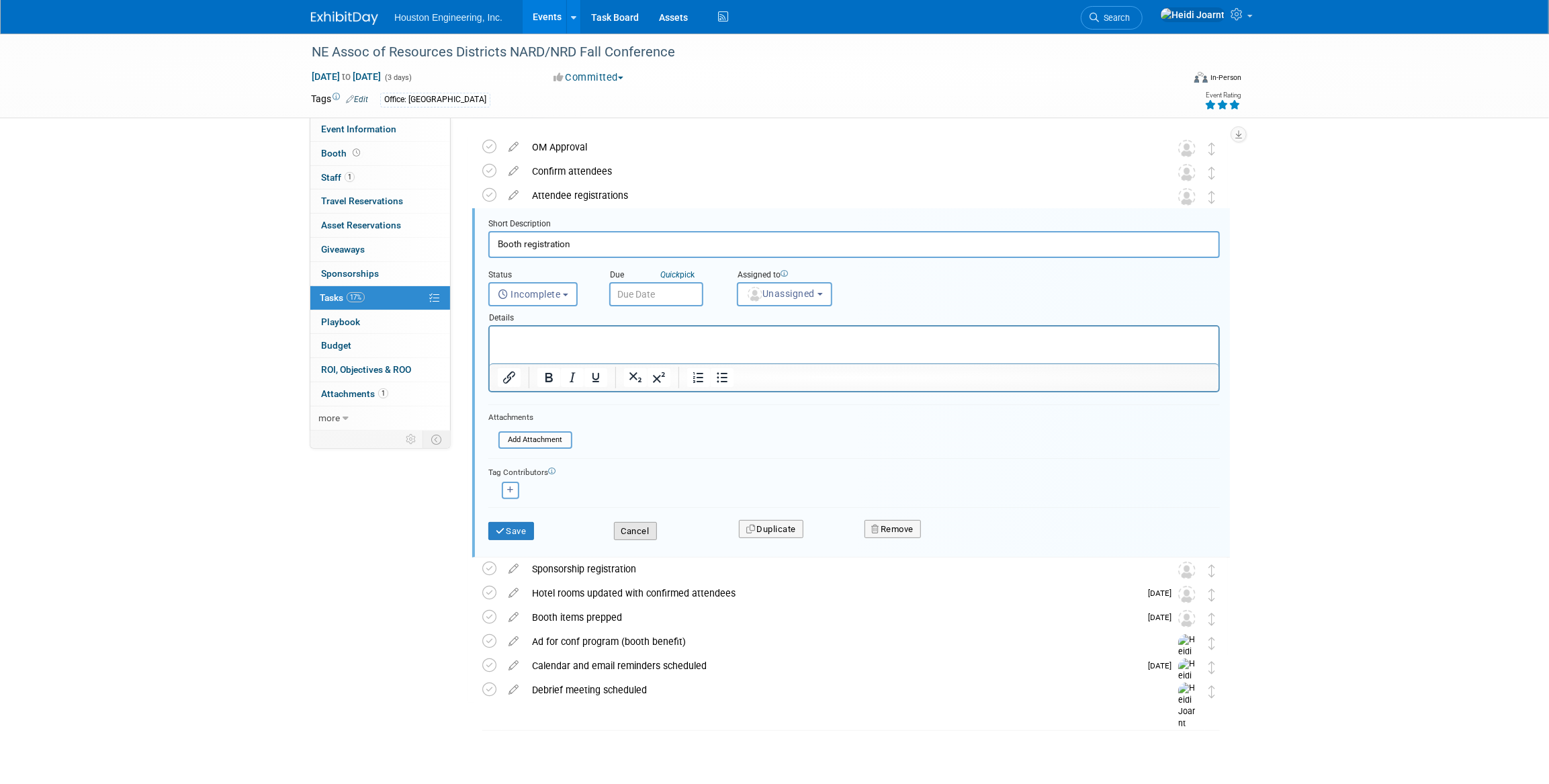
click at [635, 529] on button "Cancel" at bounding box center [636, 531] width 43 height 19
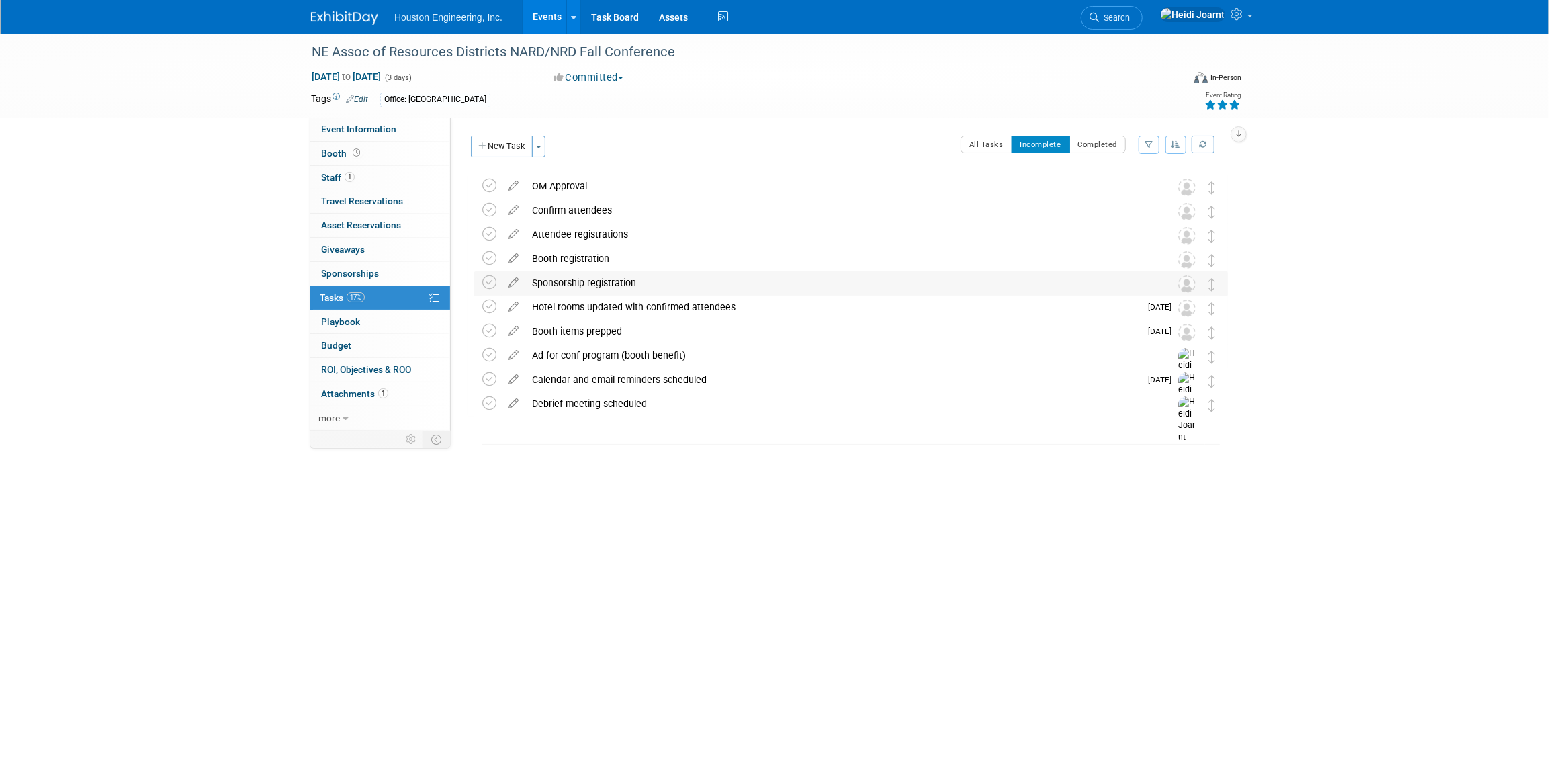
click at [665, 273] on div "Sponsorship registration" at bounding box center [838, 283] width 626 height 23
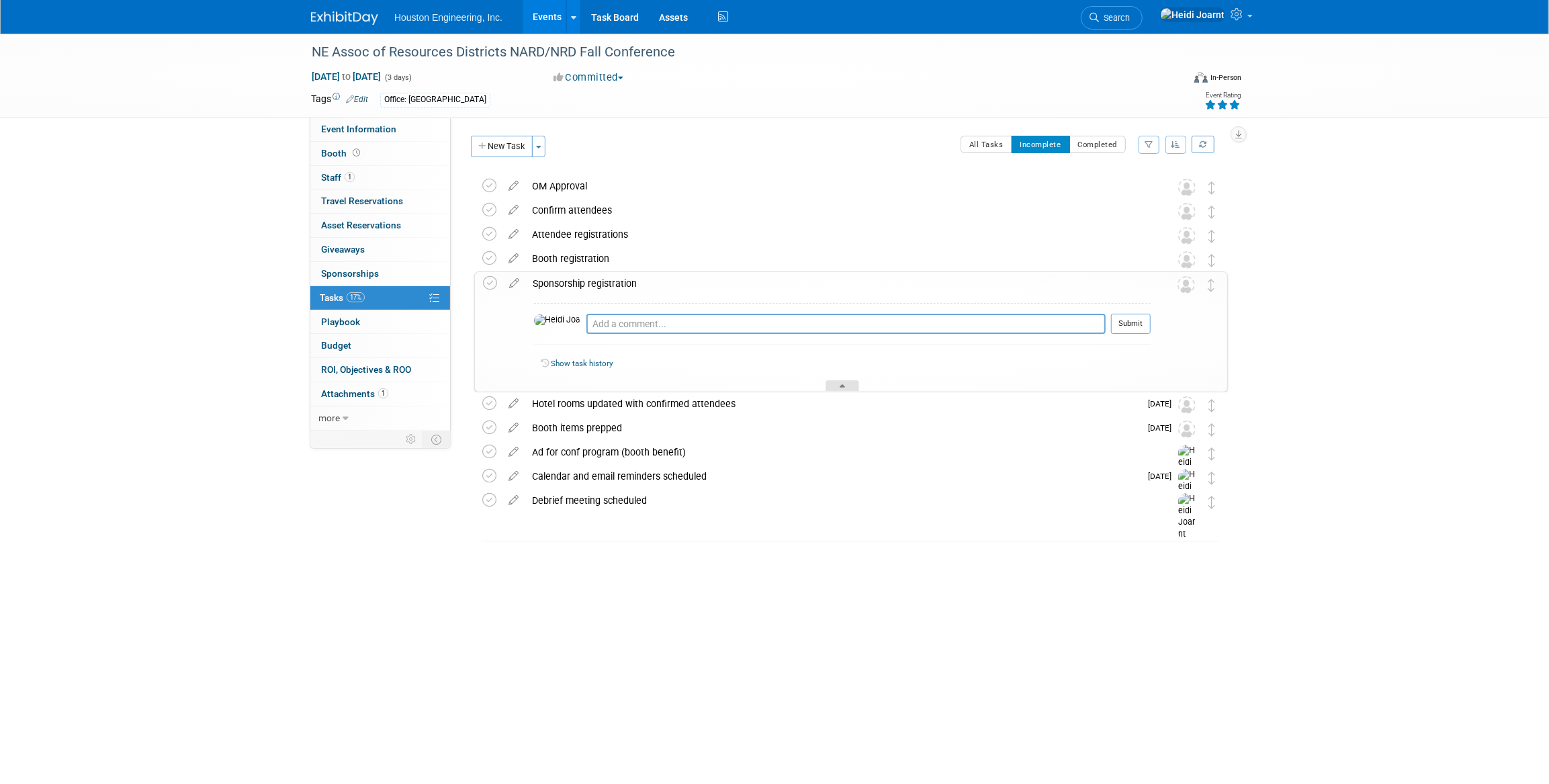
click at [842, 389] on icon at bounding box center [842, 388] width 5 height 8
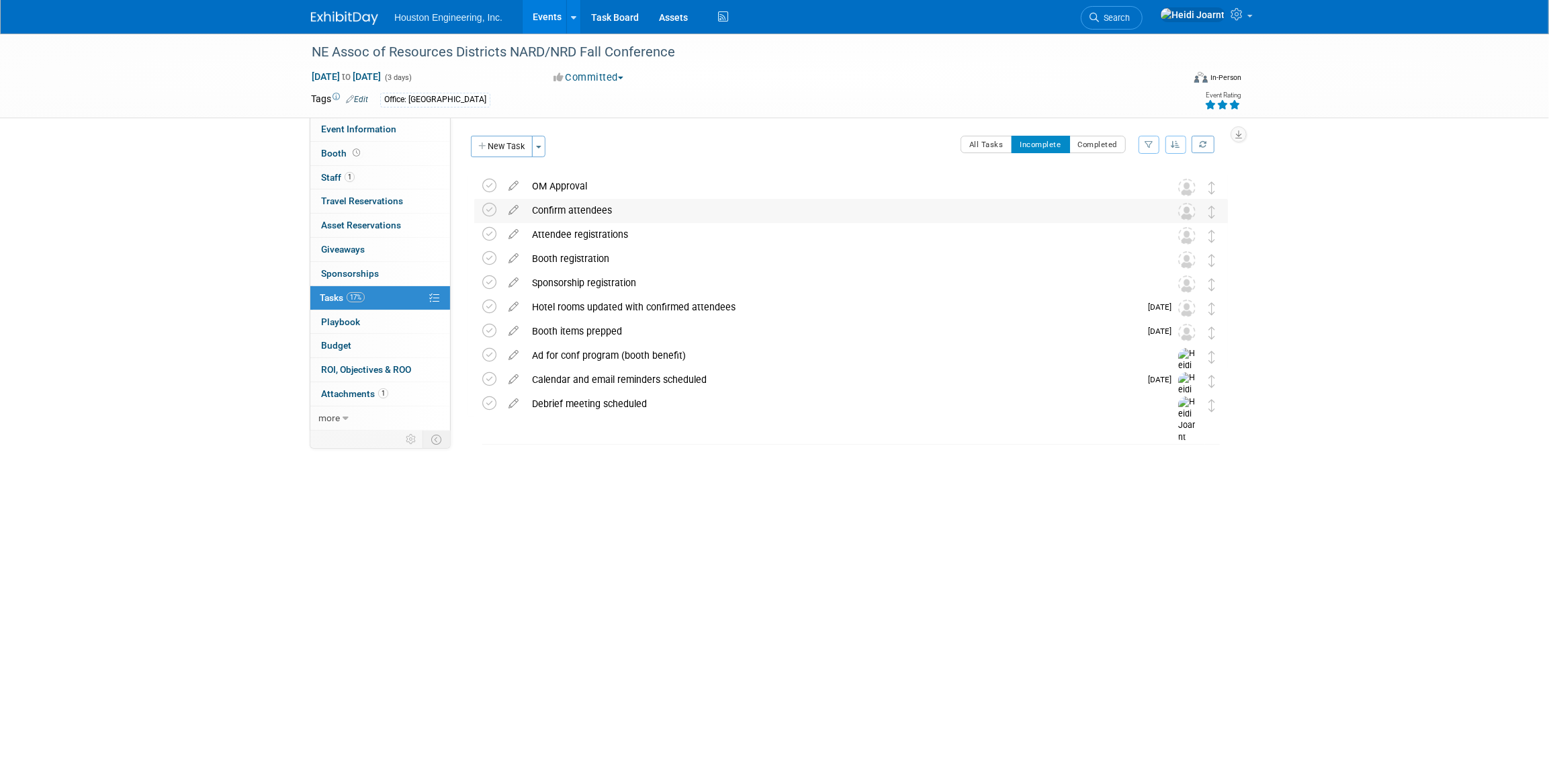
click at [596, 207] on div "Confirm attendees" at bounding box center [838, 210] width 626 height 23
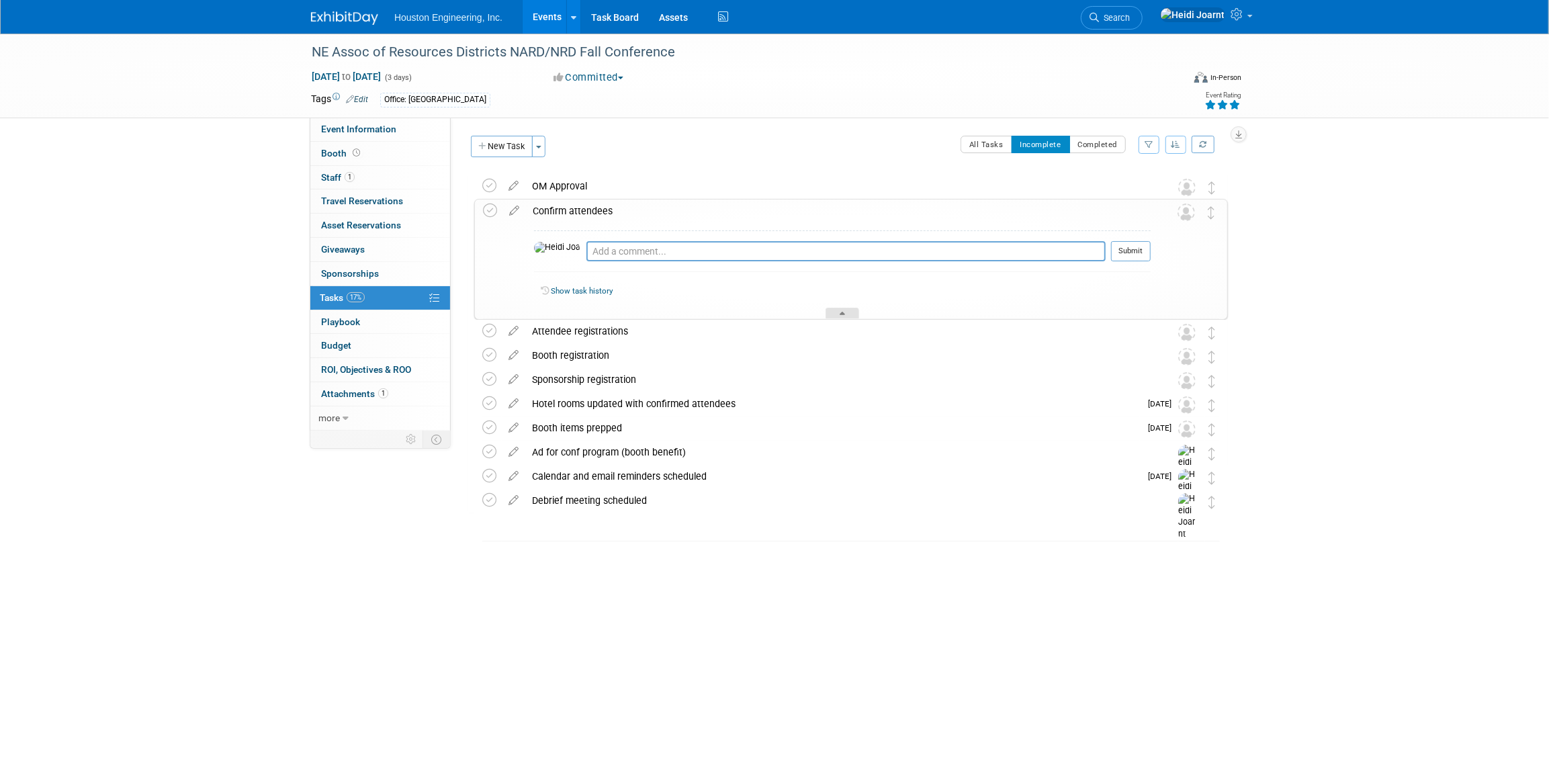
click at [835, 314] on div at bounding box center [842, 313] width 34 height 11
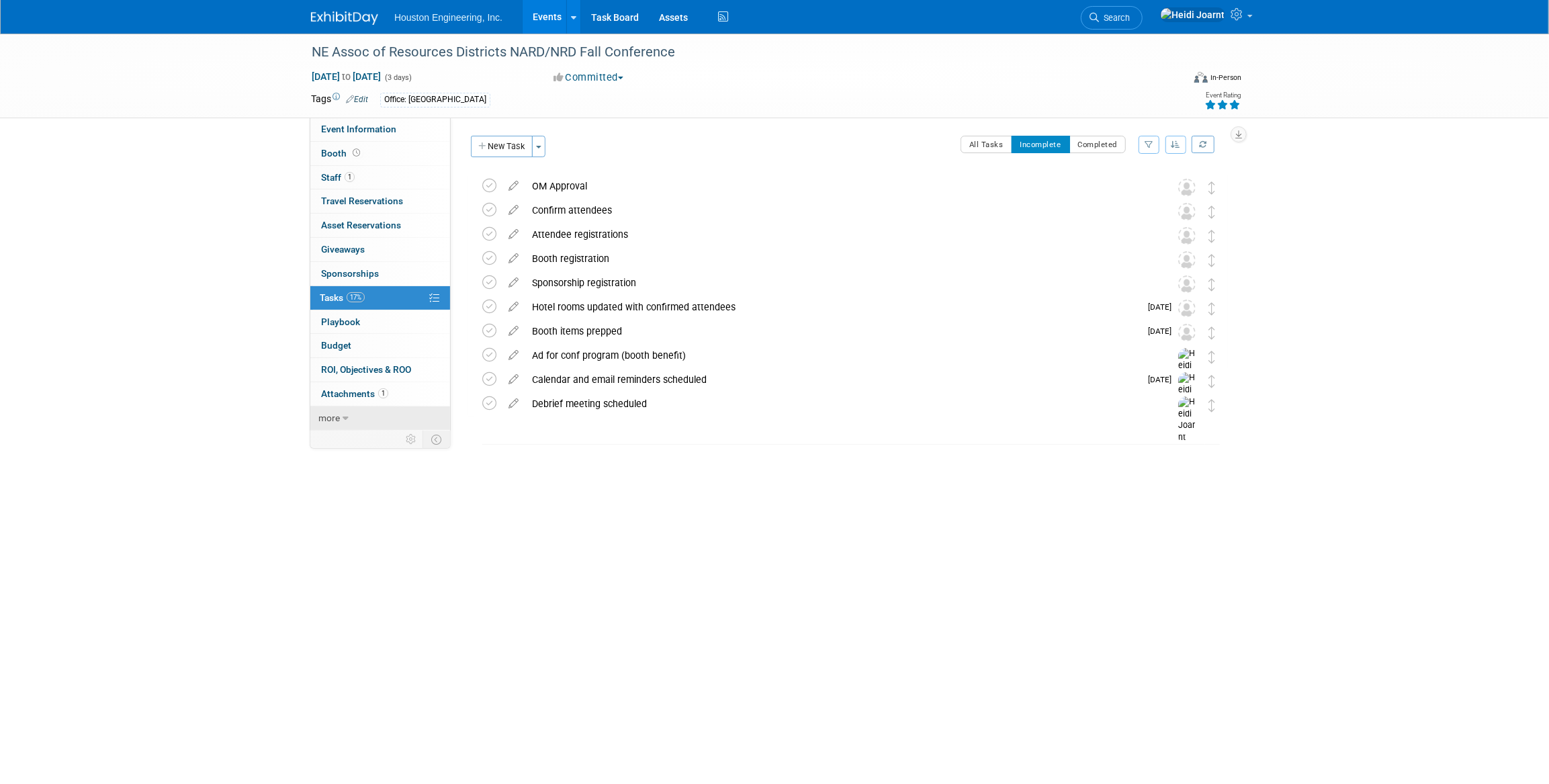
click at [358, 421] on link "more" at bounding box center [380, 418] width 140 height 24
click at [358, 421] on link "less" at bounding box center [380, 418] width 140 height 24
click at [384, 133] on span "Event Information" at bounding box center [358, 129] width 75 height 11
select select "1 - GNG/KO Needed"
select select "Water Resources"
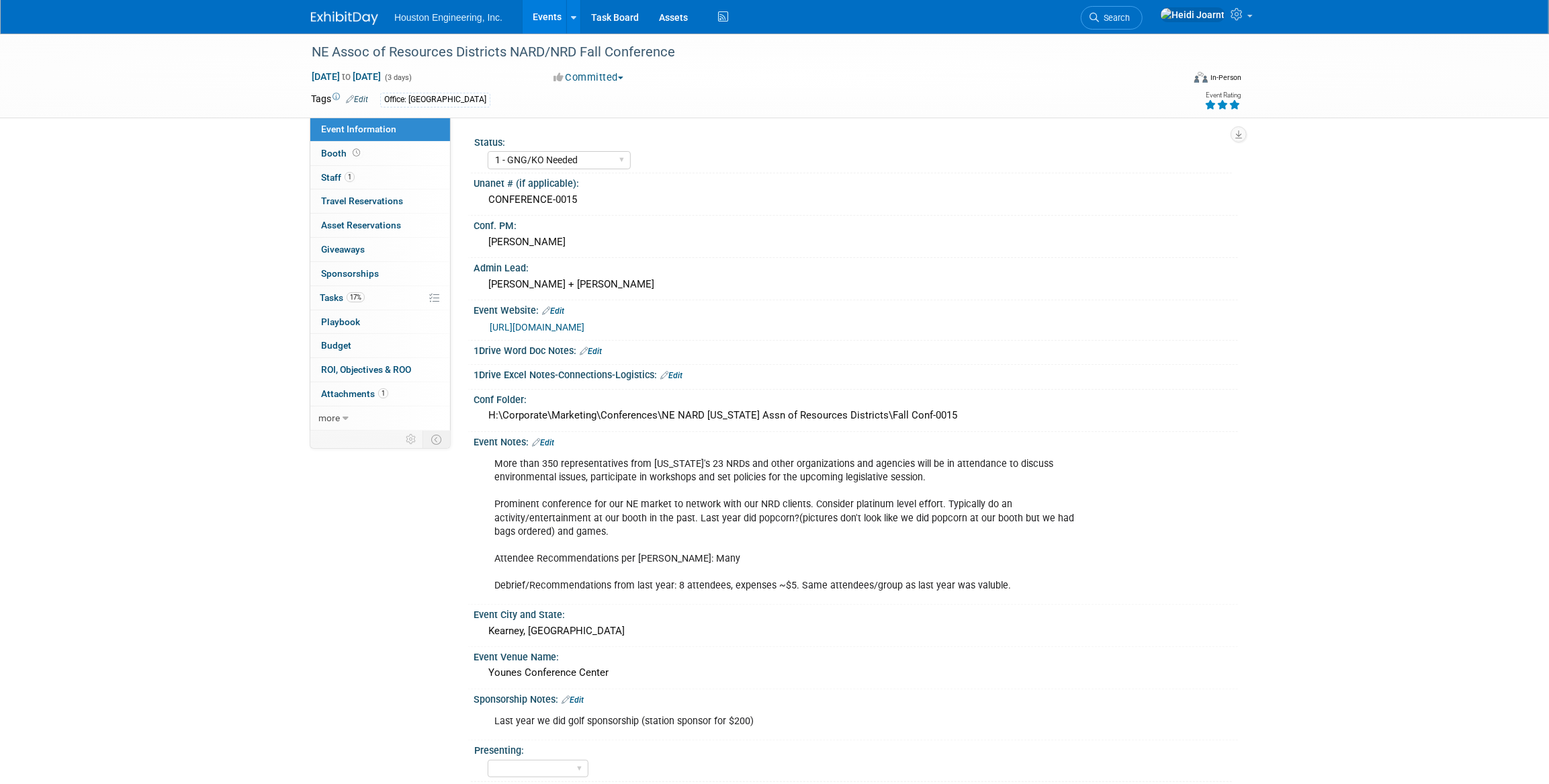
click at [553, 14] on link "Events" at bounding box center [547, 17] width 49 height 34
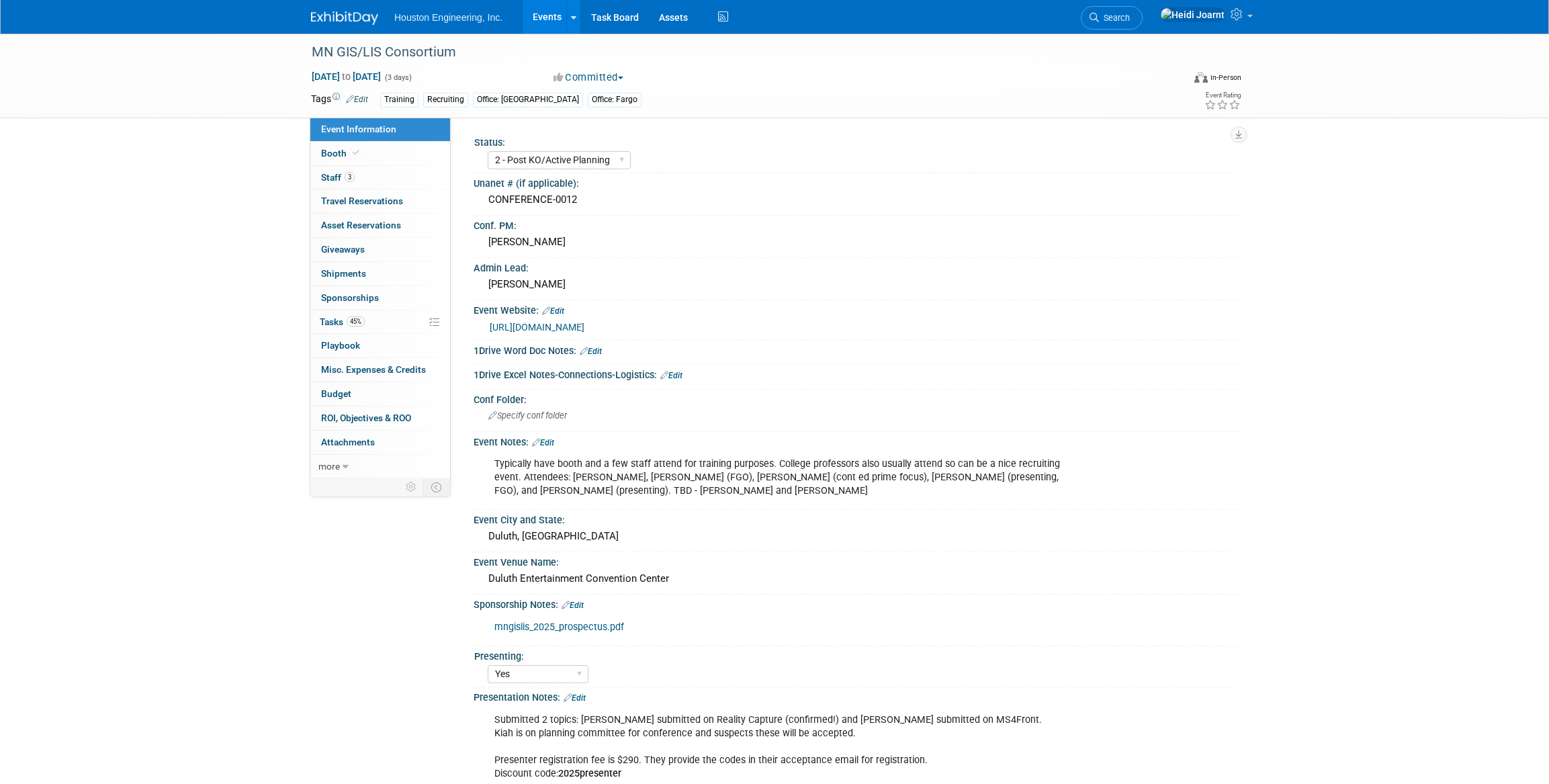
select select "2 - Post KO/Active Planning"
select select "Yes"
select select "Geo. Technology"
click at [370, 243] on link "0 Giveaways 0" at bounding box center [380, 249] width 140 height 24
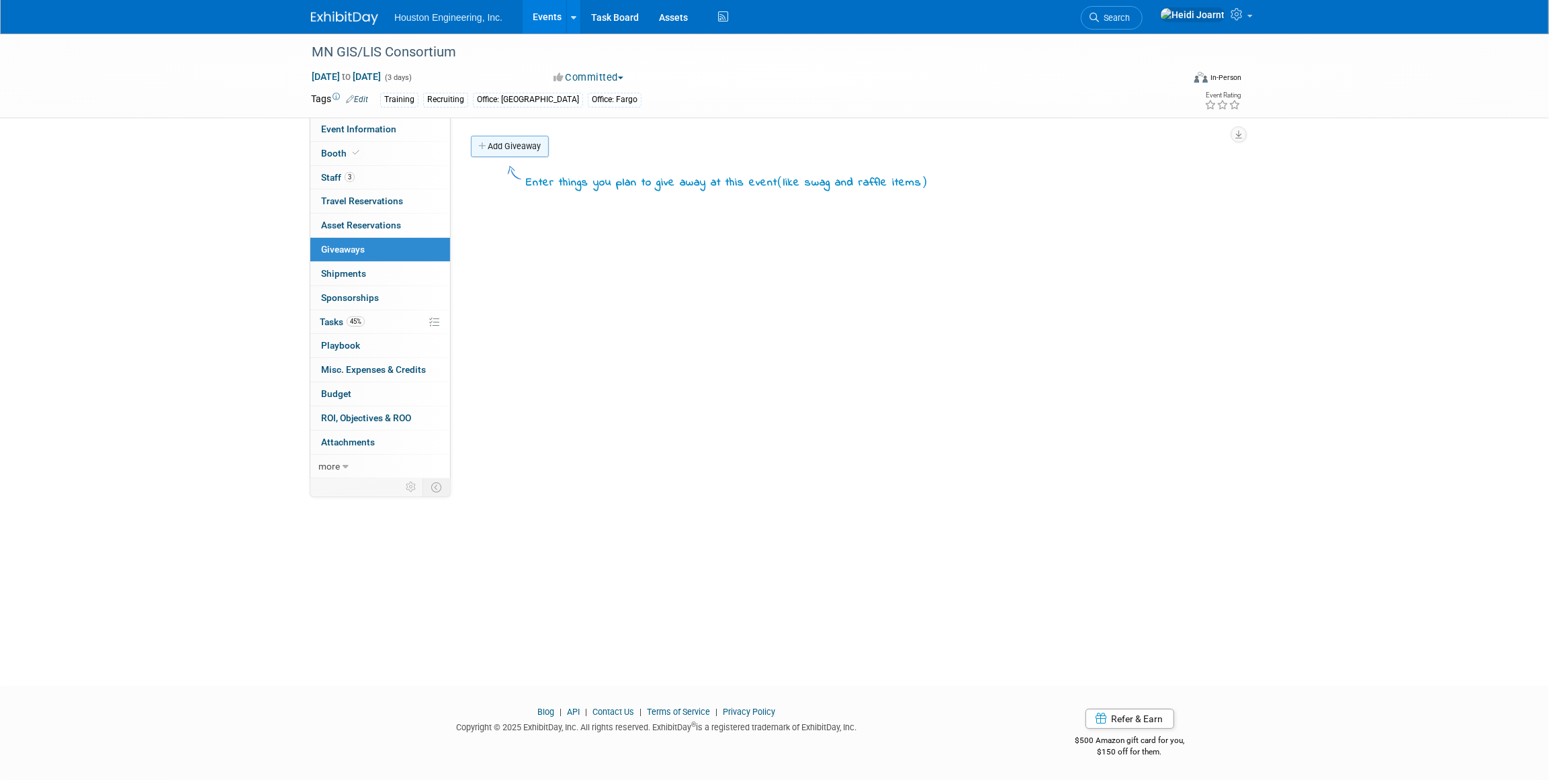
click at [533, 148] on link "Add Giveaway" at bounding box center [510, 146] width 78 height 21
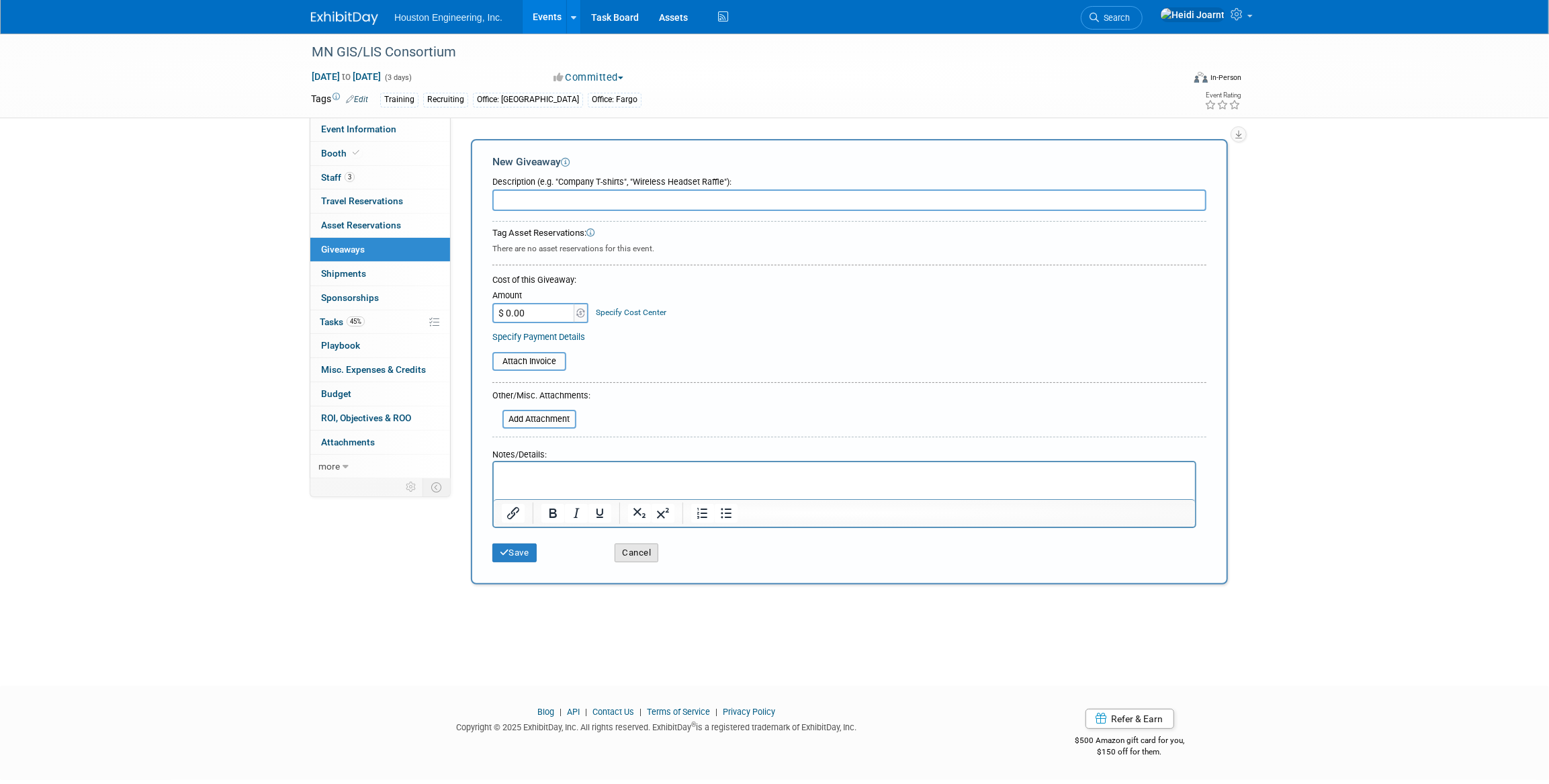
click at [654, 555] on button "Cancel" at bounding box center [636, 552] width 43 height 19
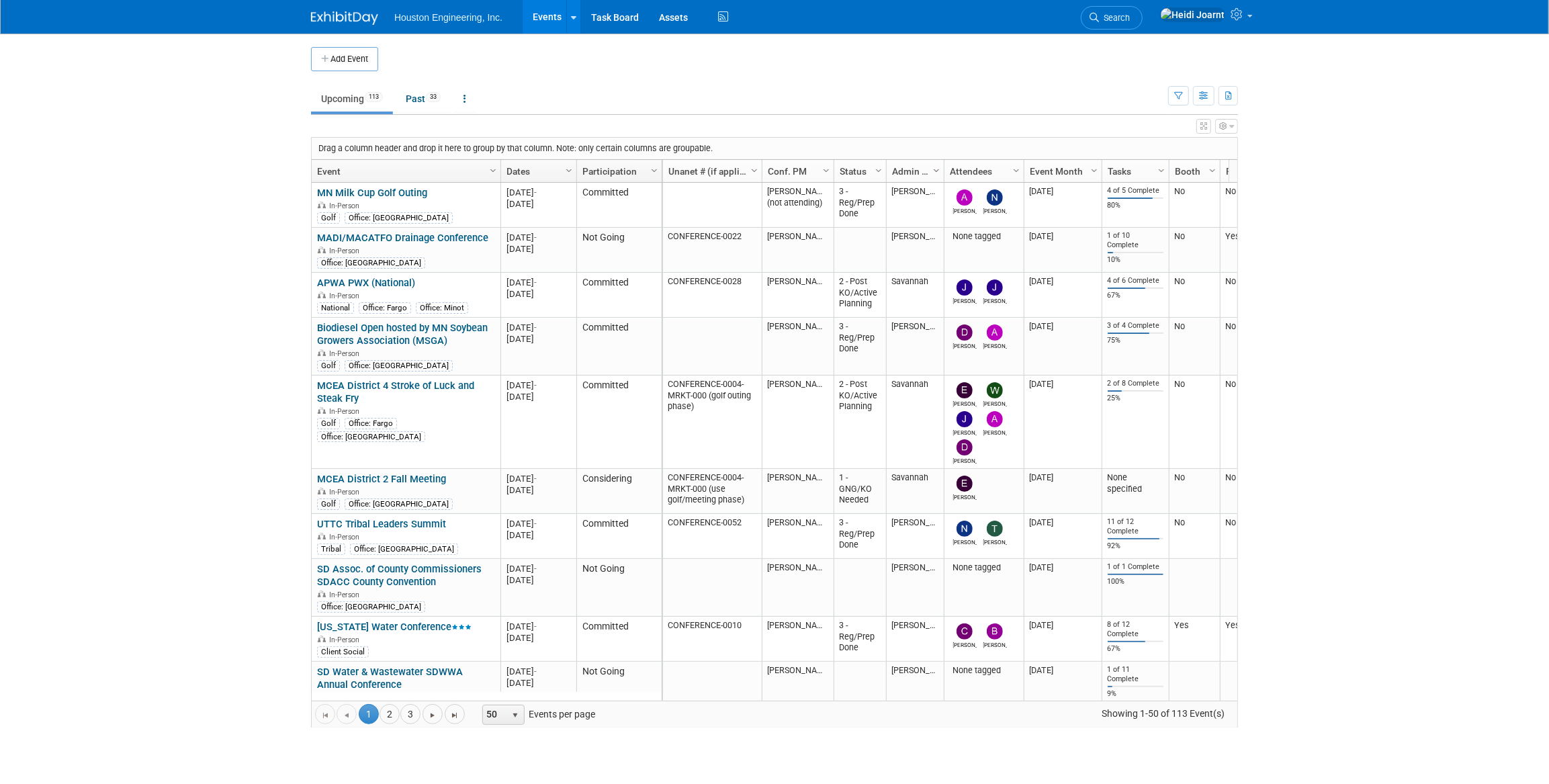
click at [932, 170] on span "Column Settings" at bounding box center [937, 171] width 11 height 11
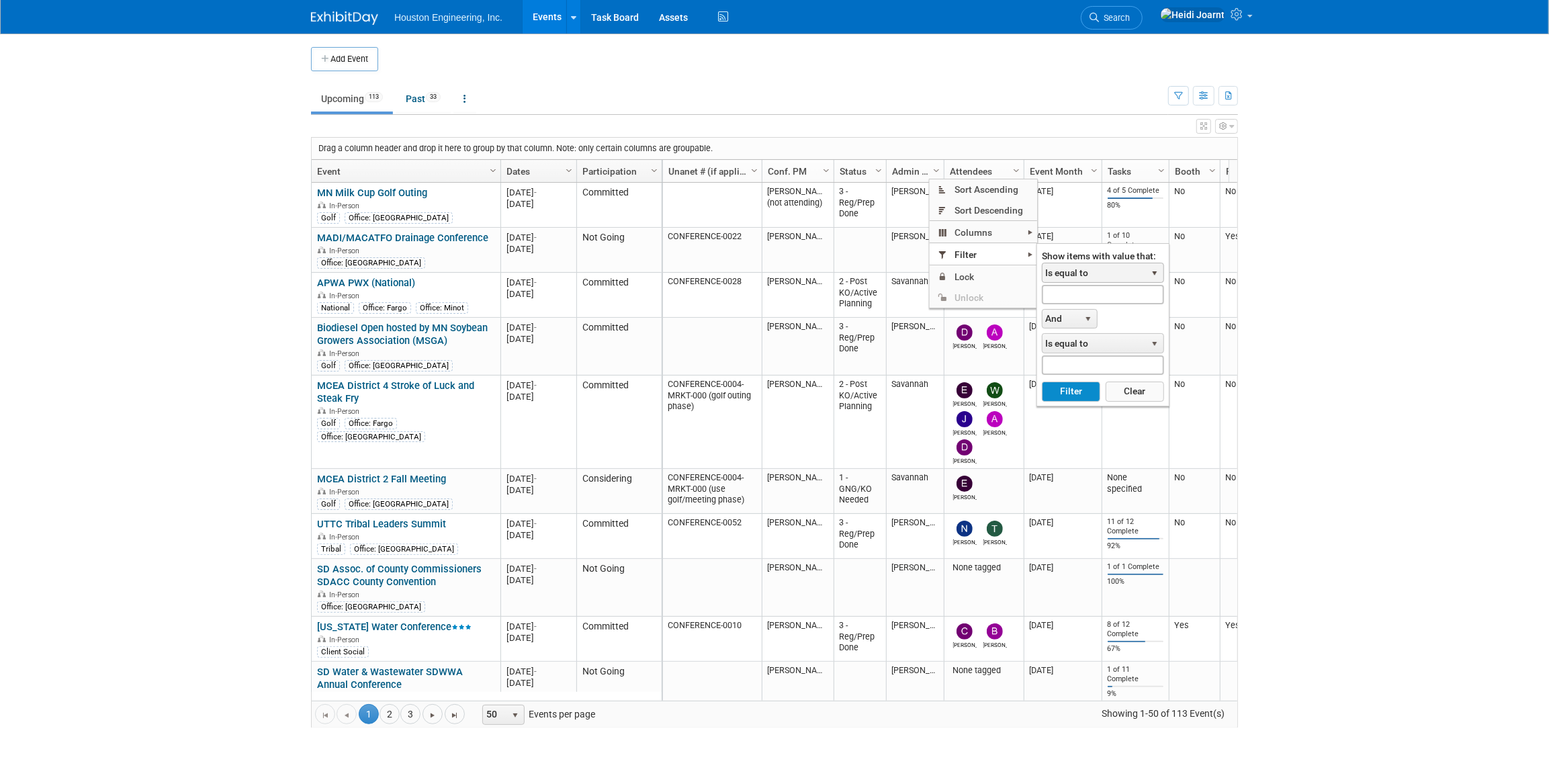
click at [1068, 274] on span "Is equal to" at bounding box center [1095, 272] width 104 height 19
click at [1077, 343] on li "Contains" at bounding box center [1103, 347] width 118 height 18
click at [1068, 299] on input "text" at bounding box center [1103, 295] width 122 height 20
click at [1042, 382] on button "Filter" at bounding box center [1071, 392] width 59 height 20
type input "jessica"
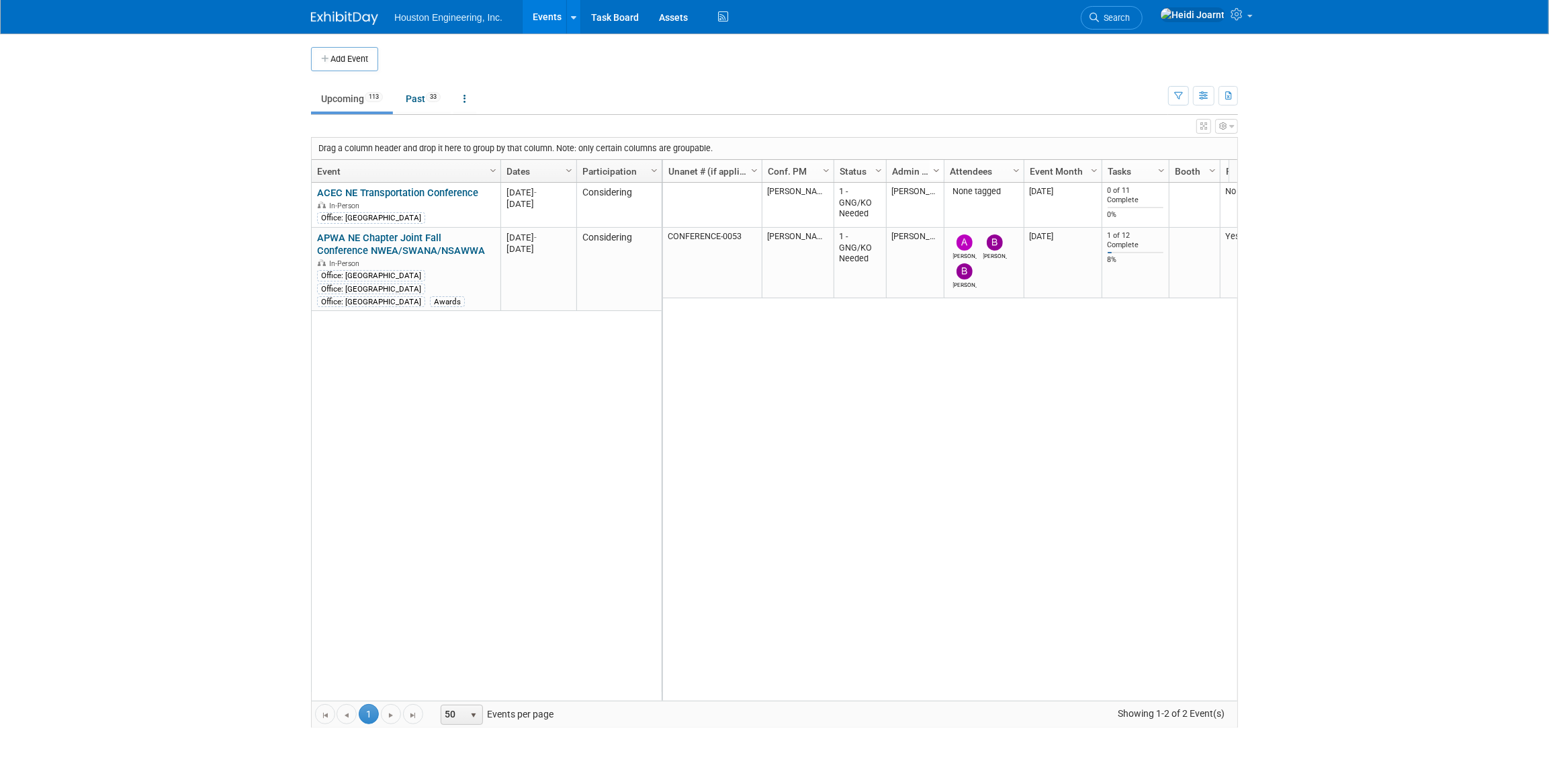
click at [937, 171] on span "Column Settings" at bounding box center [937, 171] width 11 height 11
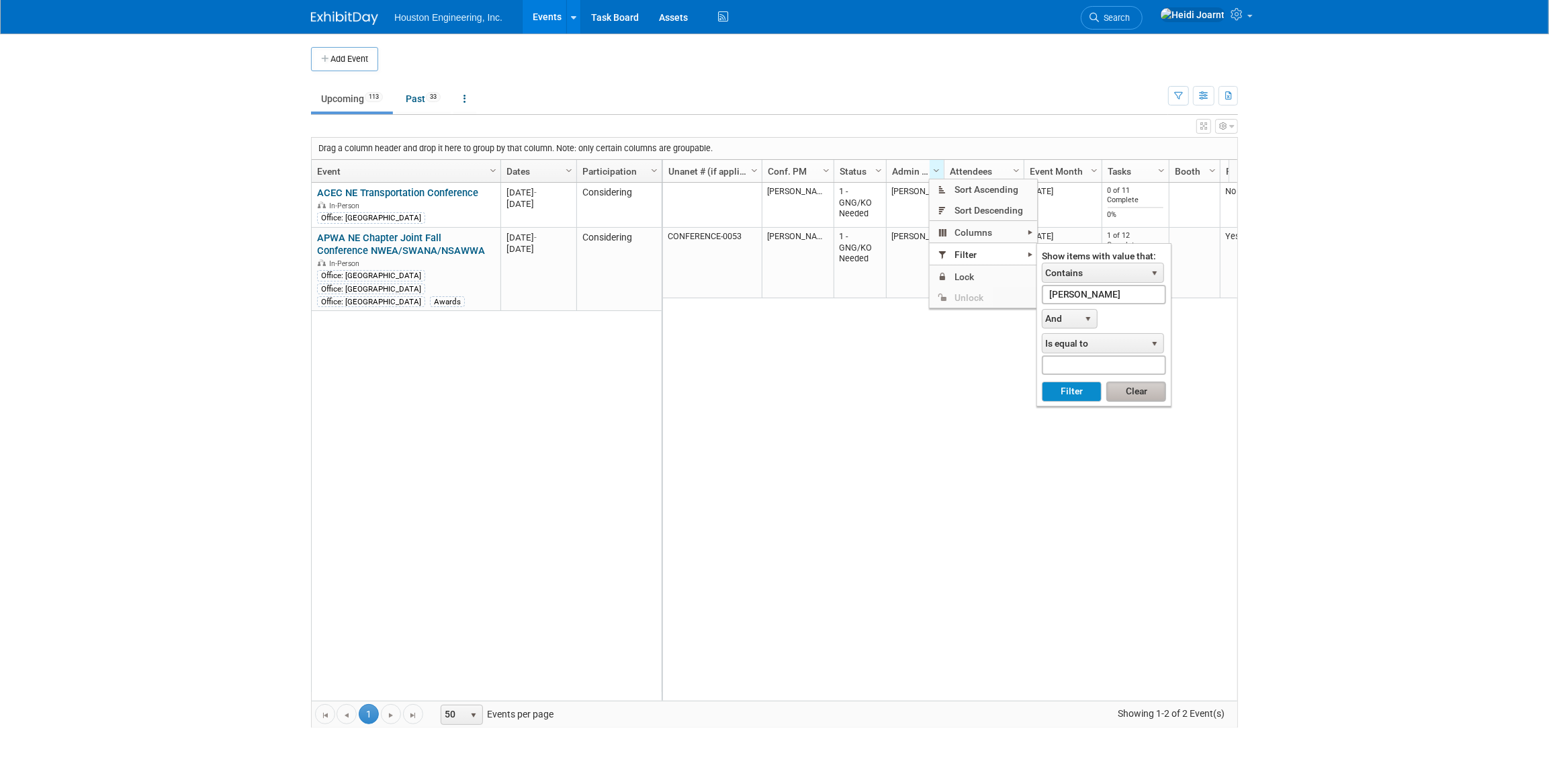
click at [1136, 390] on button "Clear" at bounding box center [1137, 392] width 59 height 20
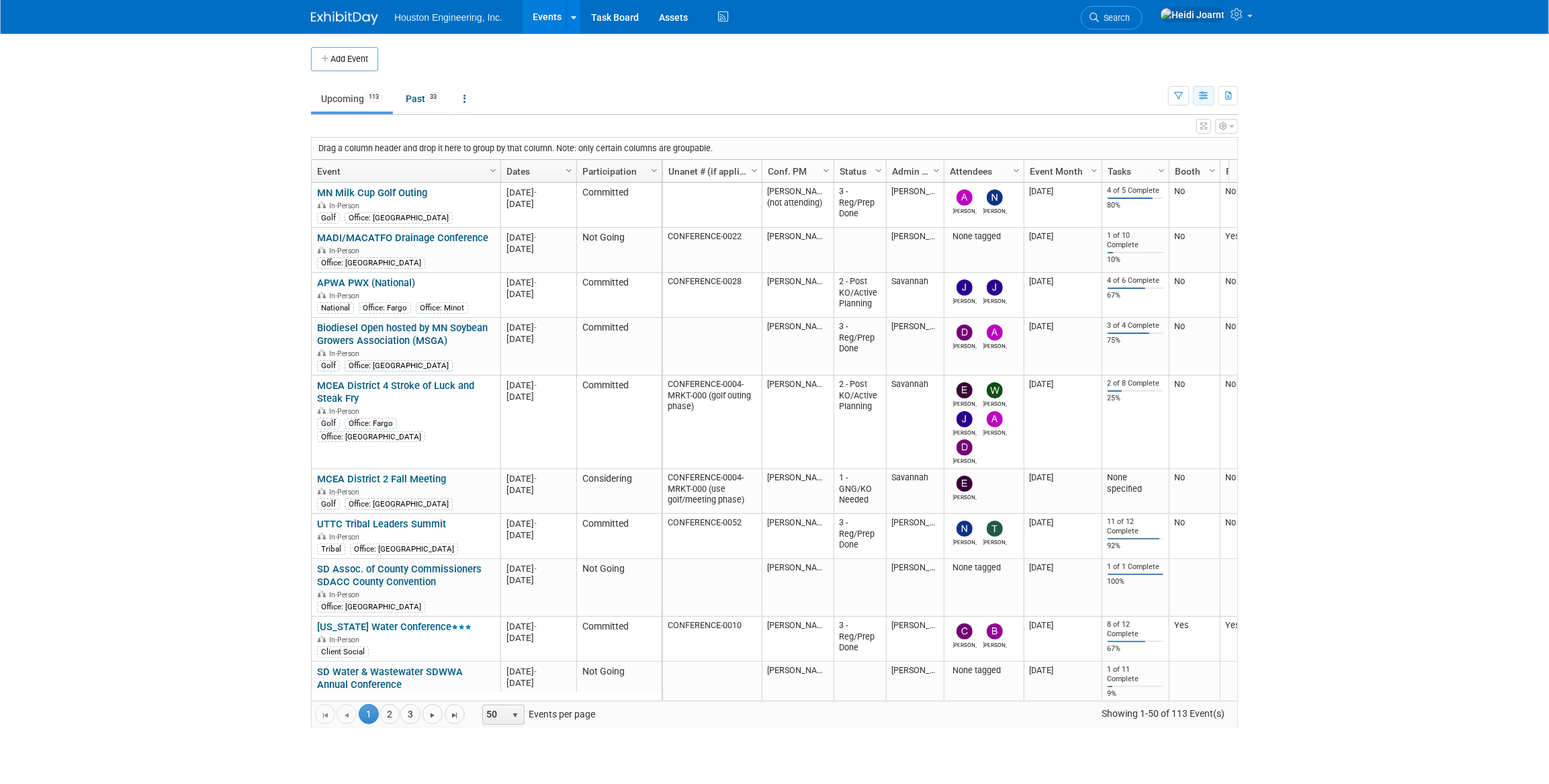
click at [1203, 95] on icon "button" at bounding box center [1204, 96] width 10 height 8
click at [1155, 181] on link "Calendar View" at bounding box center [1147, 184] width 113 height 19
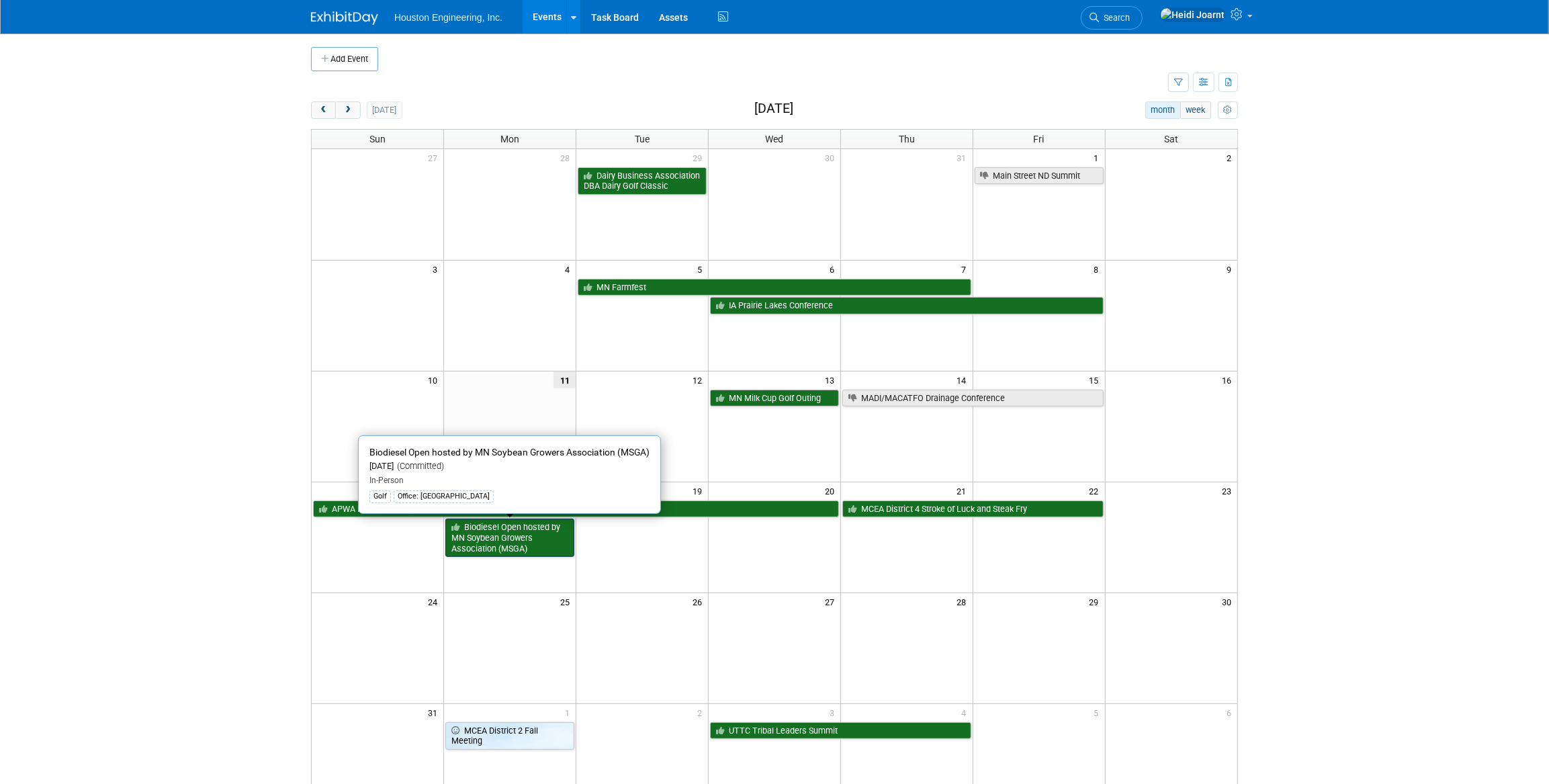
click at [540, 551] on link "Biodiesel Open hosted by MN Soybean Growers Association (MSGA)" at bounding box center [509, 537] width 129 height 38
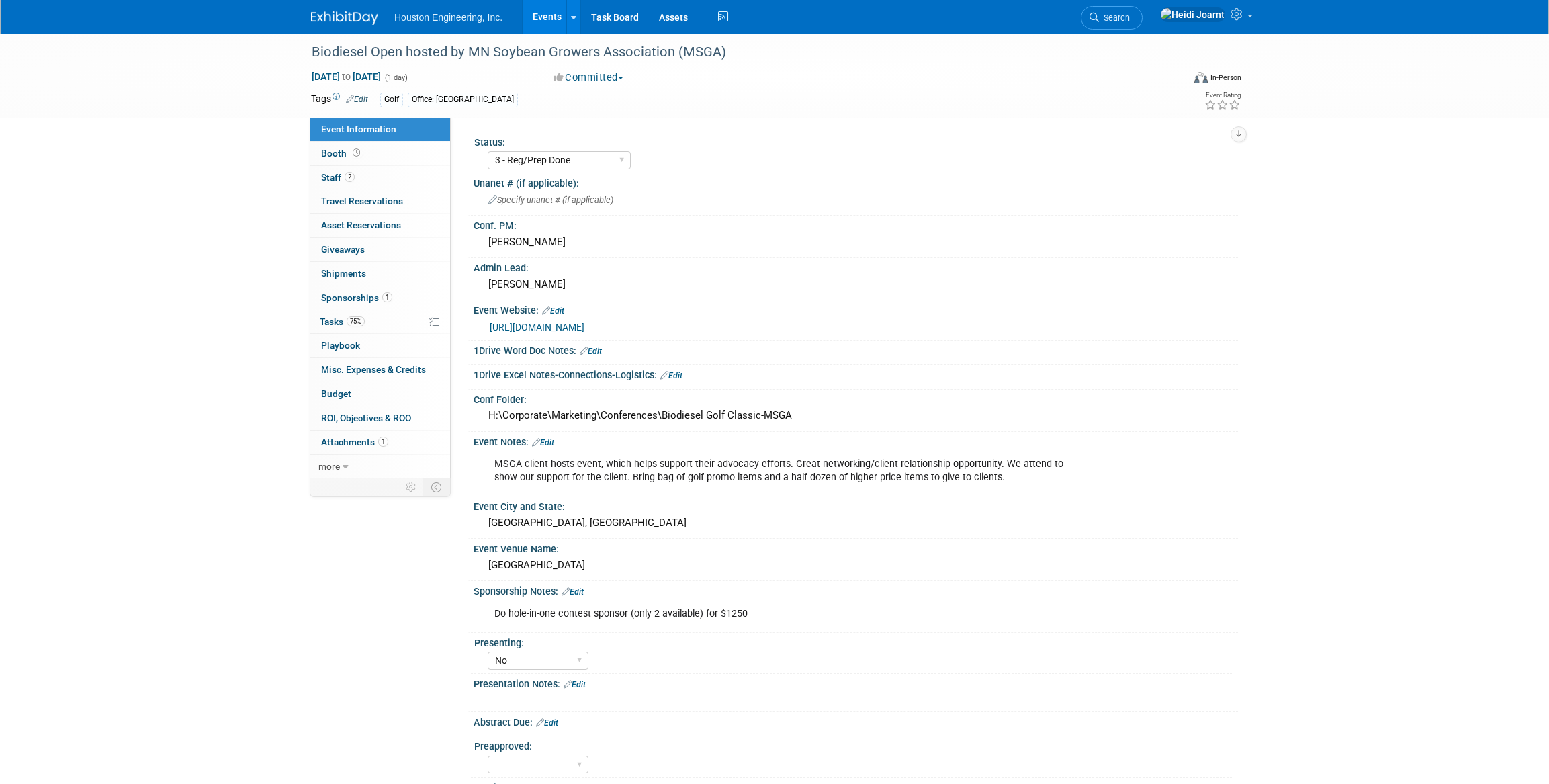
select select "3 - Reg/Prep Done"
select select "No"
select select "Environmental"
click at [364, 314] on link "75% Tasks 75%" at bounding box center [380, 322] width 140 height 24
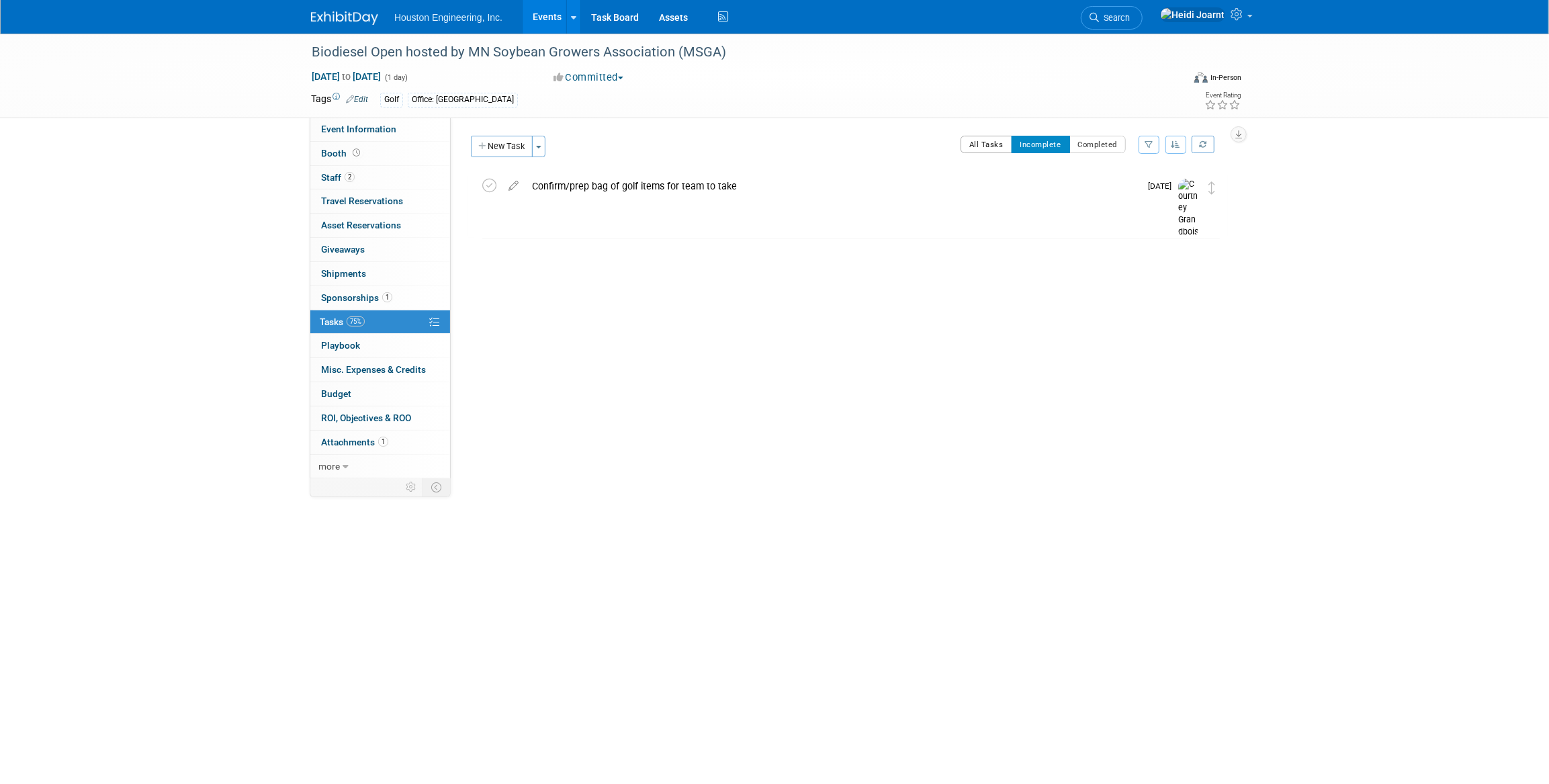
click at [989, 150] on button "All Tasks" at bounding box center [986, 144] width 52 height 18
click at [727, 186] on div "Confirm/prep bag of golf items for team to take" at bounding box center [832, 186] width 614 height 23
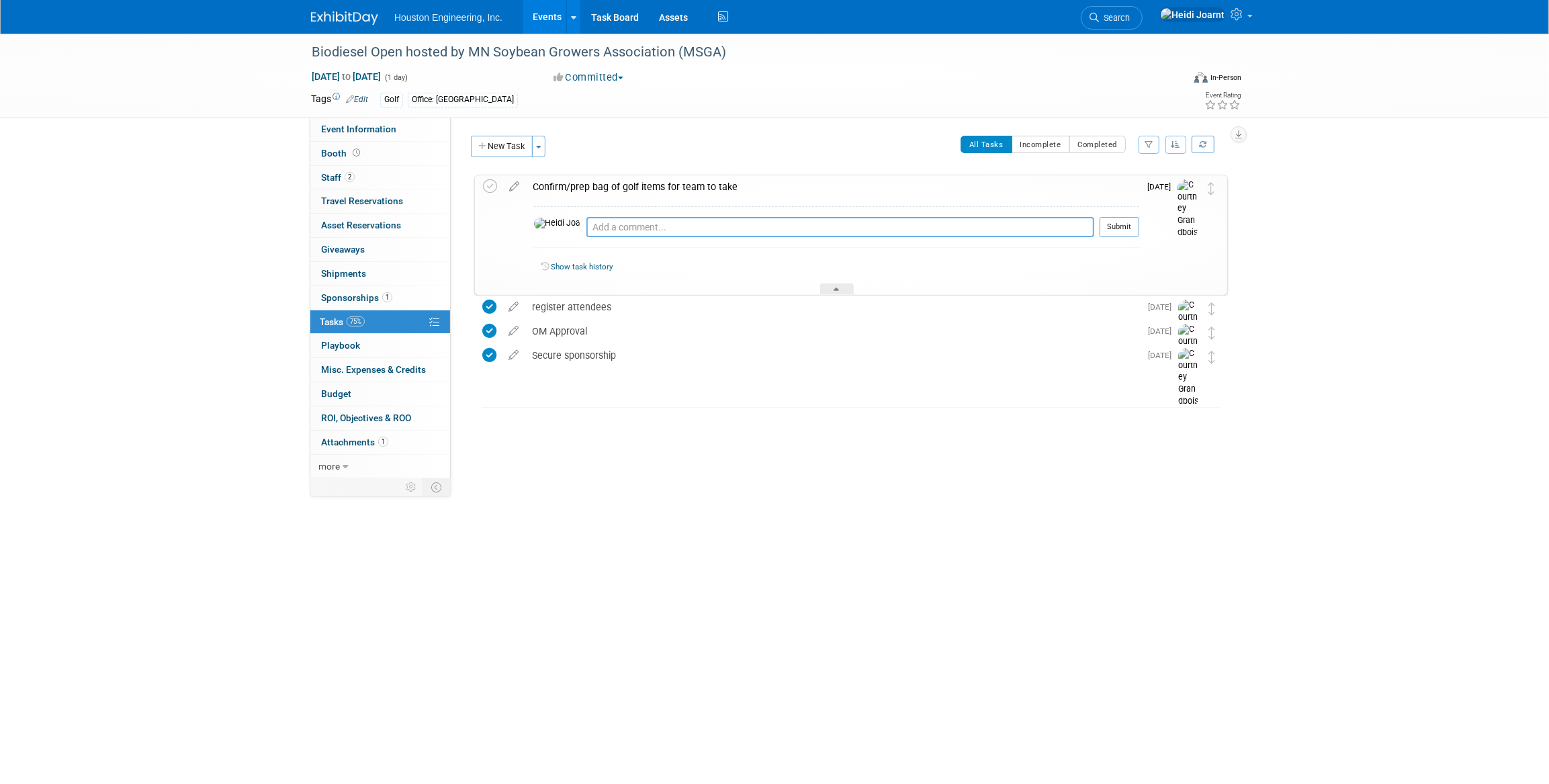
click at [699, 233] on textarea at bounding box center [840, 227] width 508 height 20
type textarea "Need closet to the pin prize per Drew"
click at [1140, 226] on td "[DATE]" at bounding box center [1159, 235] width 38 height 119
click at [1124, 227] on button "Submit" at bounding box center [1120, 227] width 40 height 20
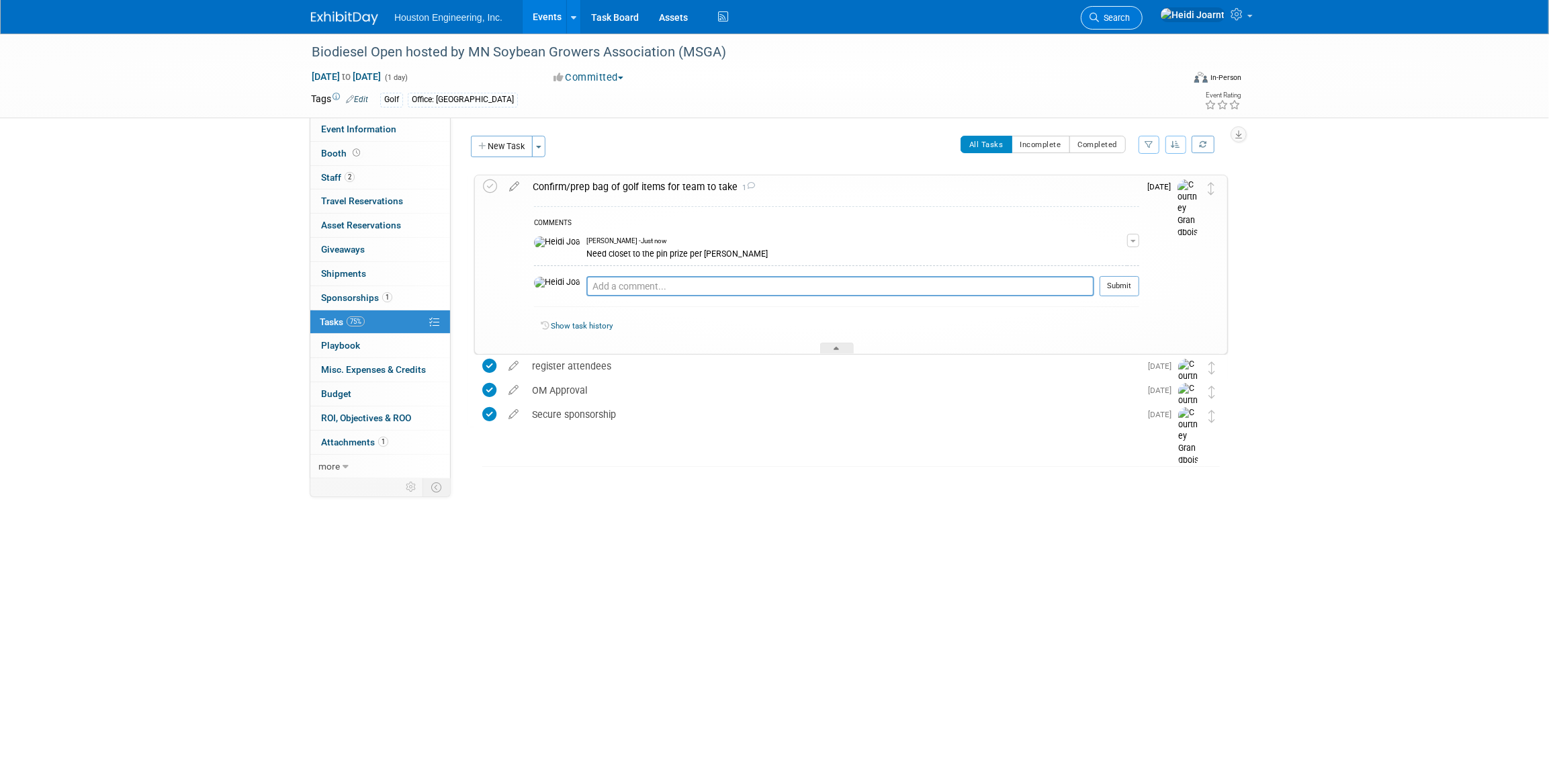
click at [1130, 14] on span "Search" at bounding box center [1114, 18] width 31 height 10
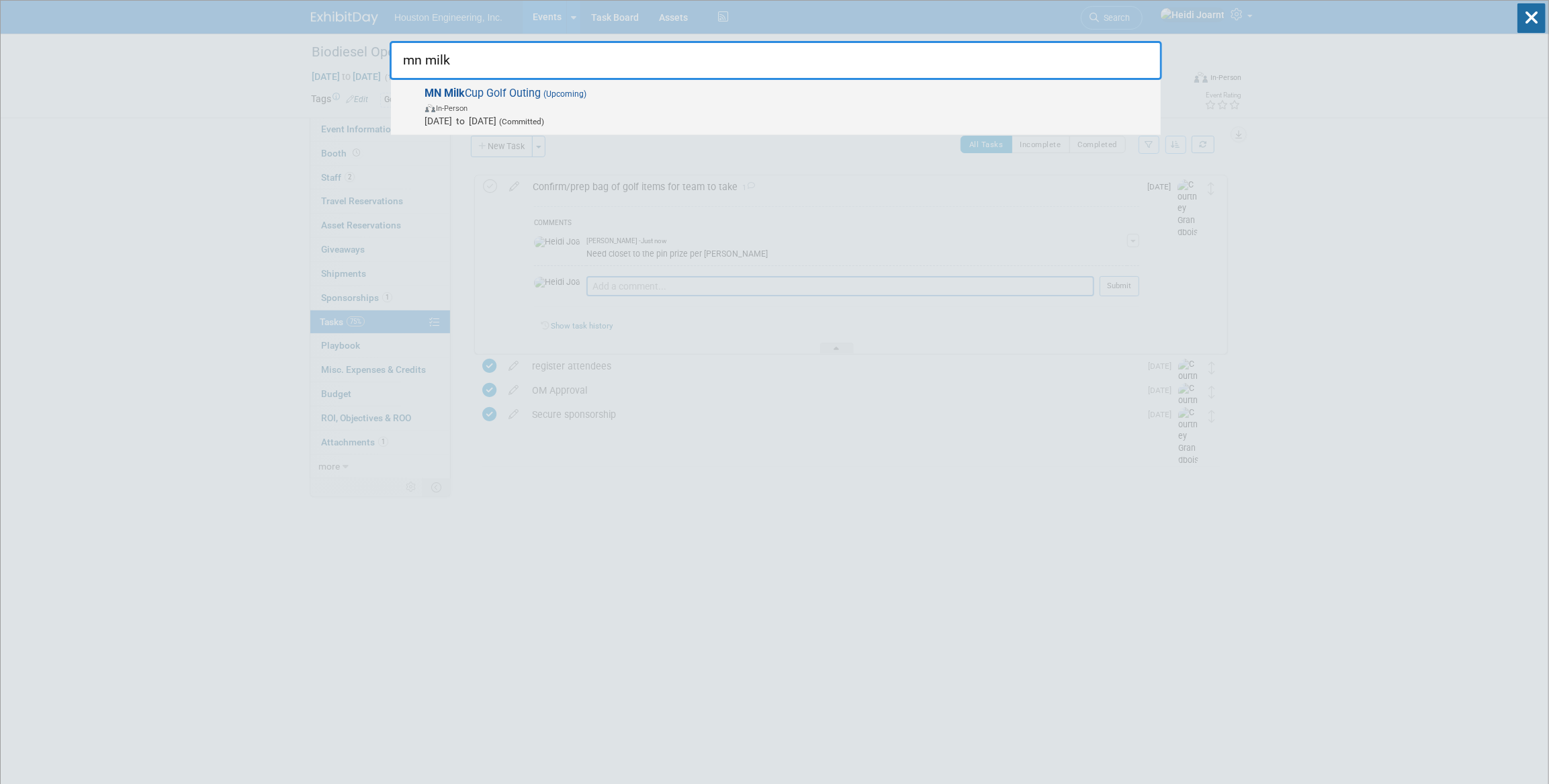
type input "mn milk"
click at [802, 91] on span "MN Milk Cup Golf Outing (Upcoming) In-Person Aug 13, 2025 to Aug 13, 2025 (Comm…" at bounding box center [788, 107] width 733 height 41
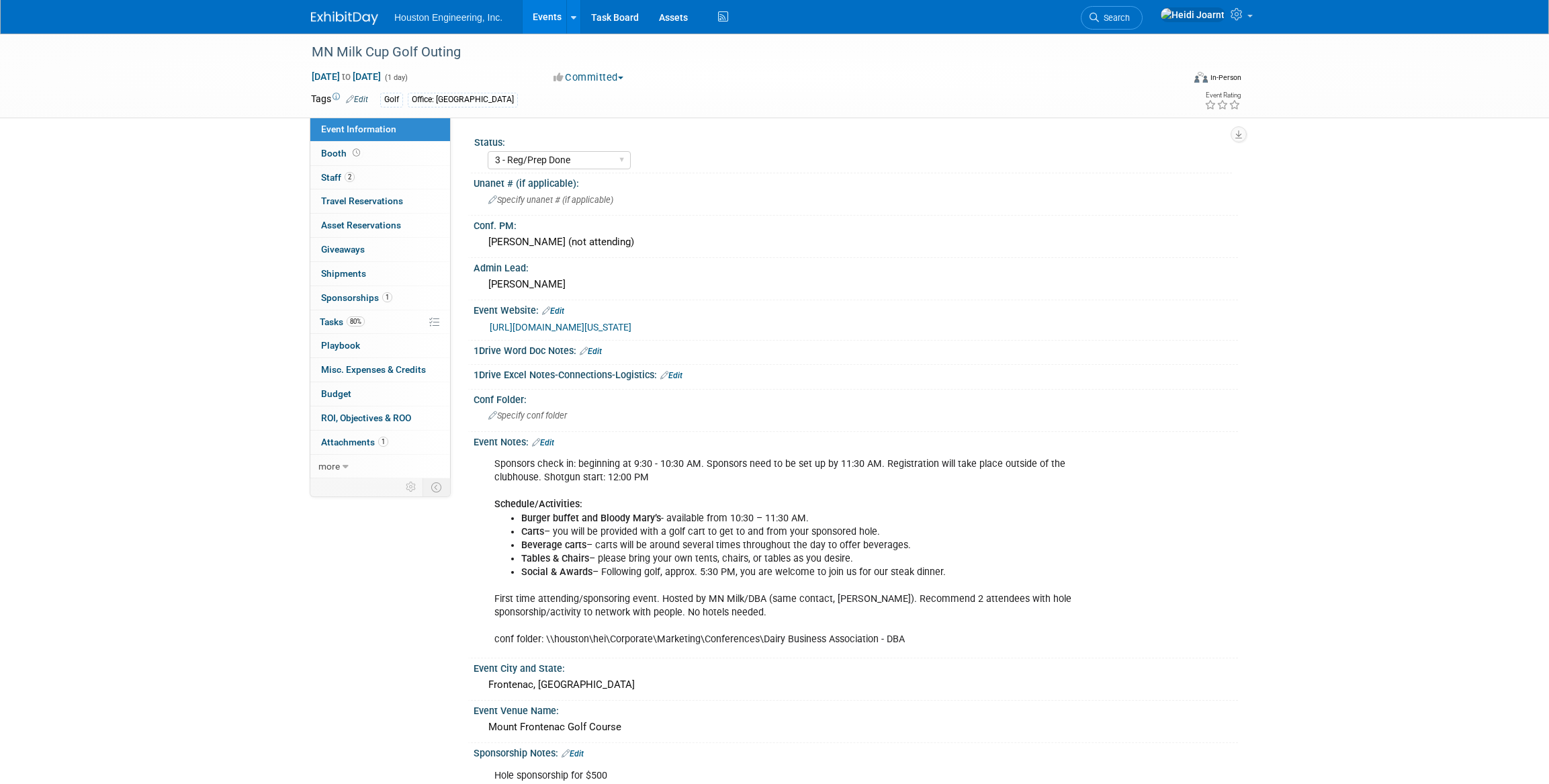
select select "3 - Reg/Prep Done"
select select "No"
select select "Environmental"
click at [367, 320] on link "80% Tasks 80%" at bounding box center [380, 322] width 140 height 24
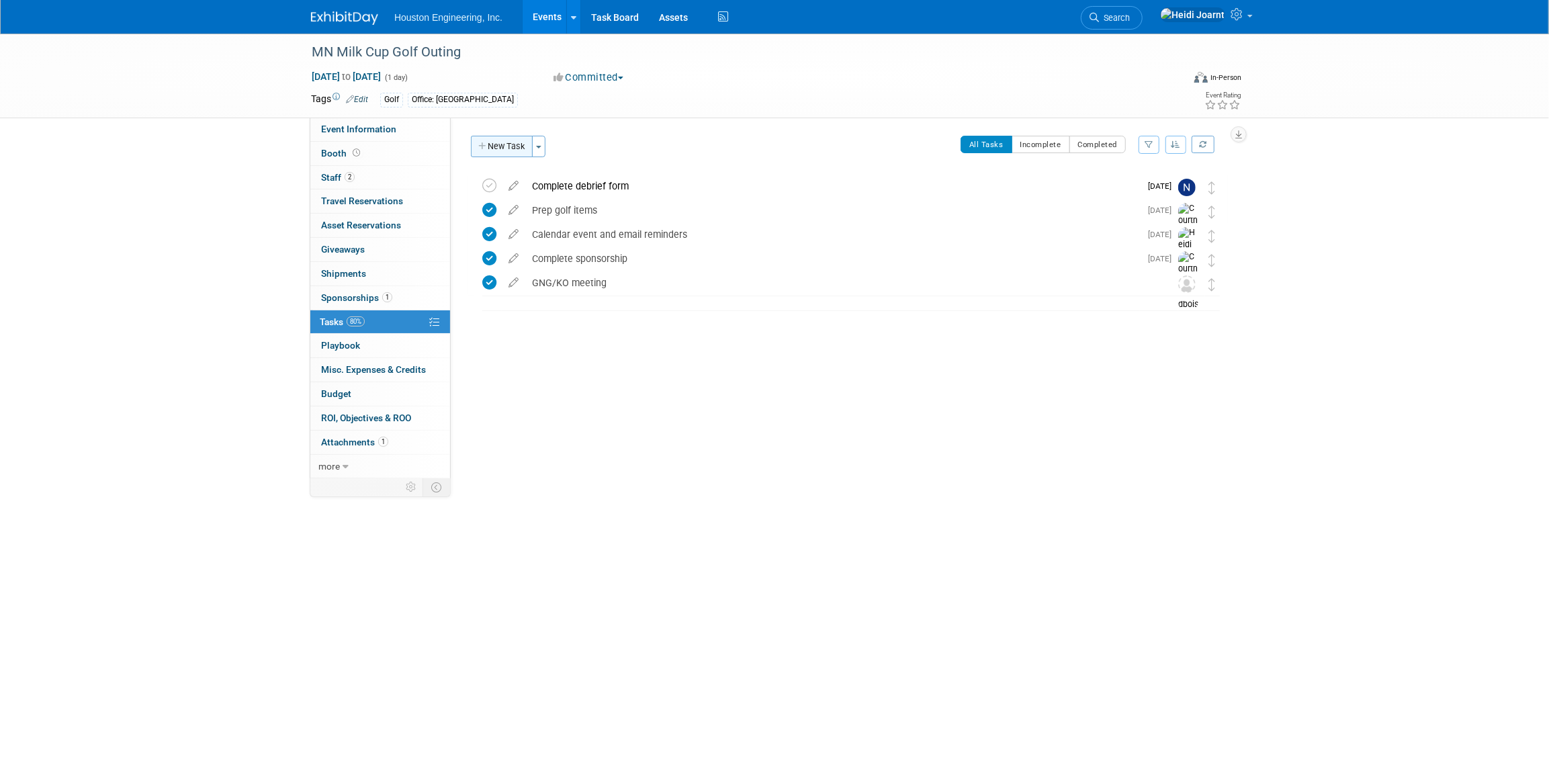
click at [515, 146] on button "New Task" at bounding box center [502, 146] width 62 height 21
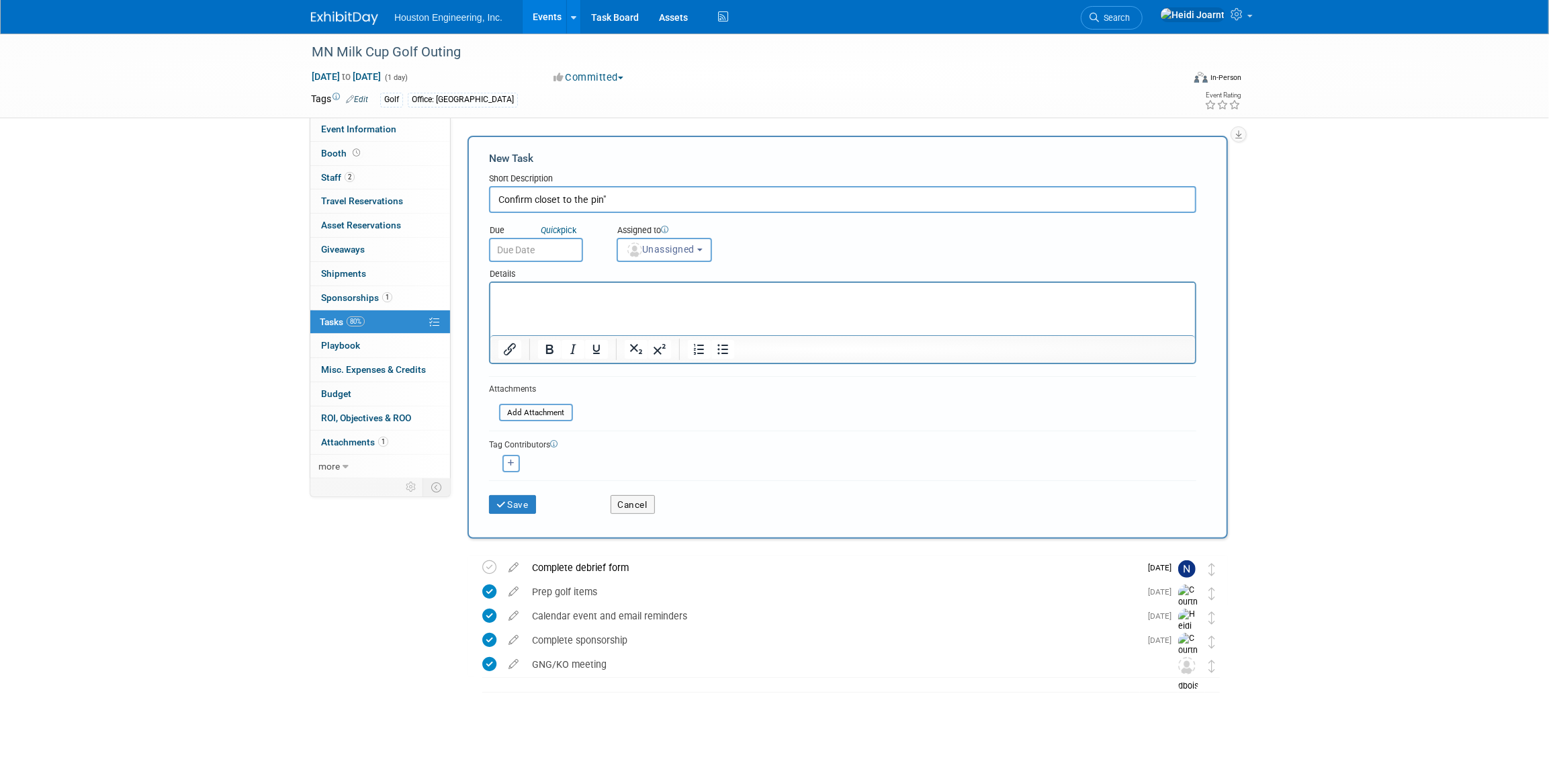
click at [533, 201] on input "Confirm closet to the pin"" at bounding box center [843, 199] width 707 height 27
type input "Confirm prize for "closest to the pin""
click at [671, 260] on button "Unassigned" at bounding box center [664, 250] width 95 height 24
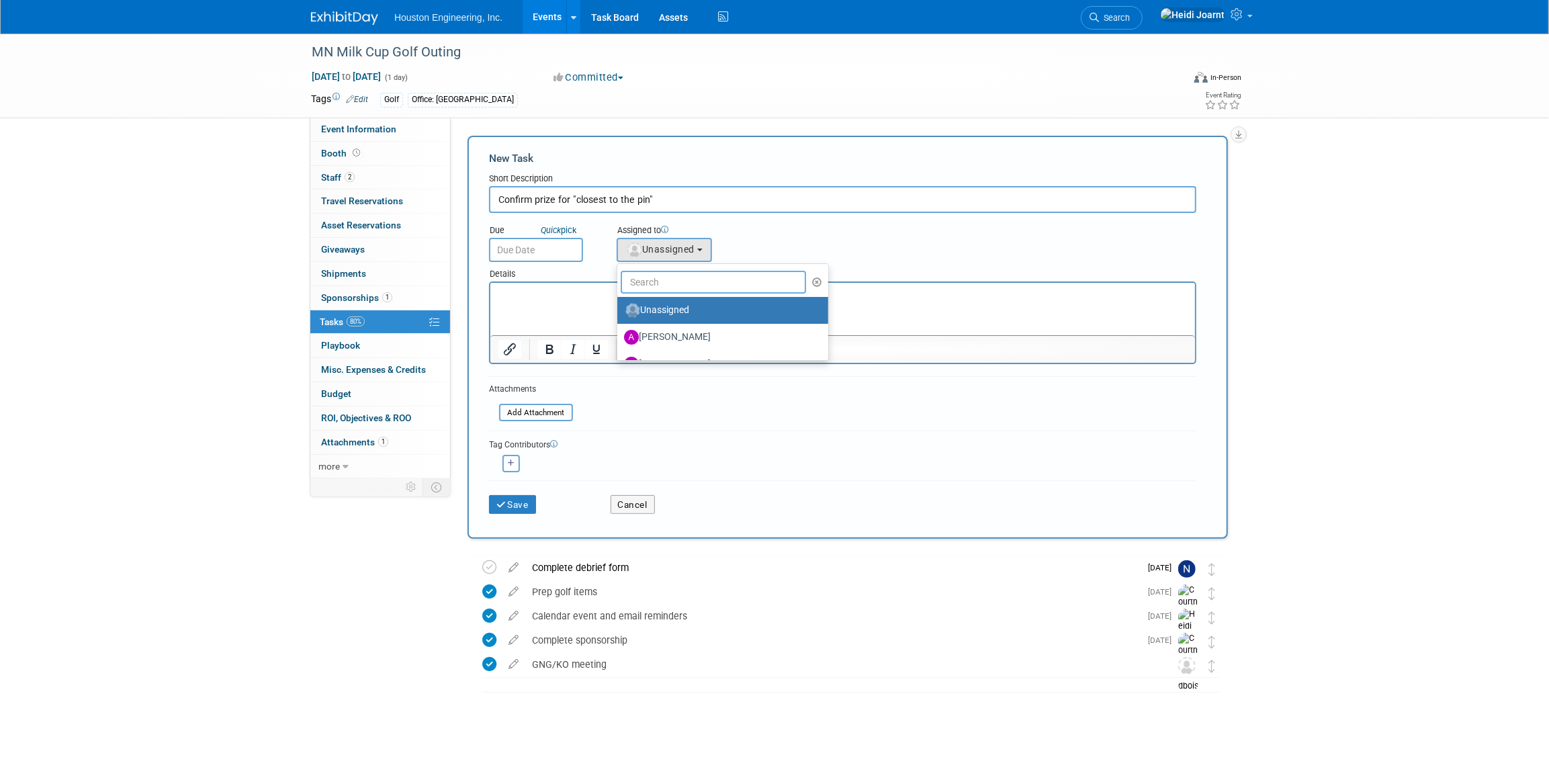
click at [699, 280] on input "text" at bounding box center [713, 282] width 185 height 23
type input "court"
click at [675, 312] on label "Courtney Grandbois" at bounding box center [694, 310] width 140 height 21
click at [620, 312] on input "Courtney Grandbois" at bounding box center [614, 308] width 8 height 8
select select "60f40a7f-77ae-4a37-bf03-cdfd13c17c6d"
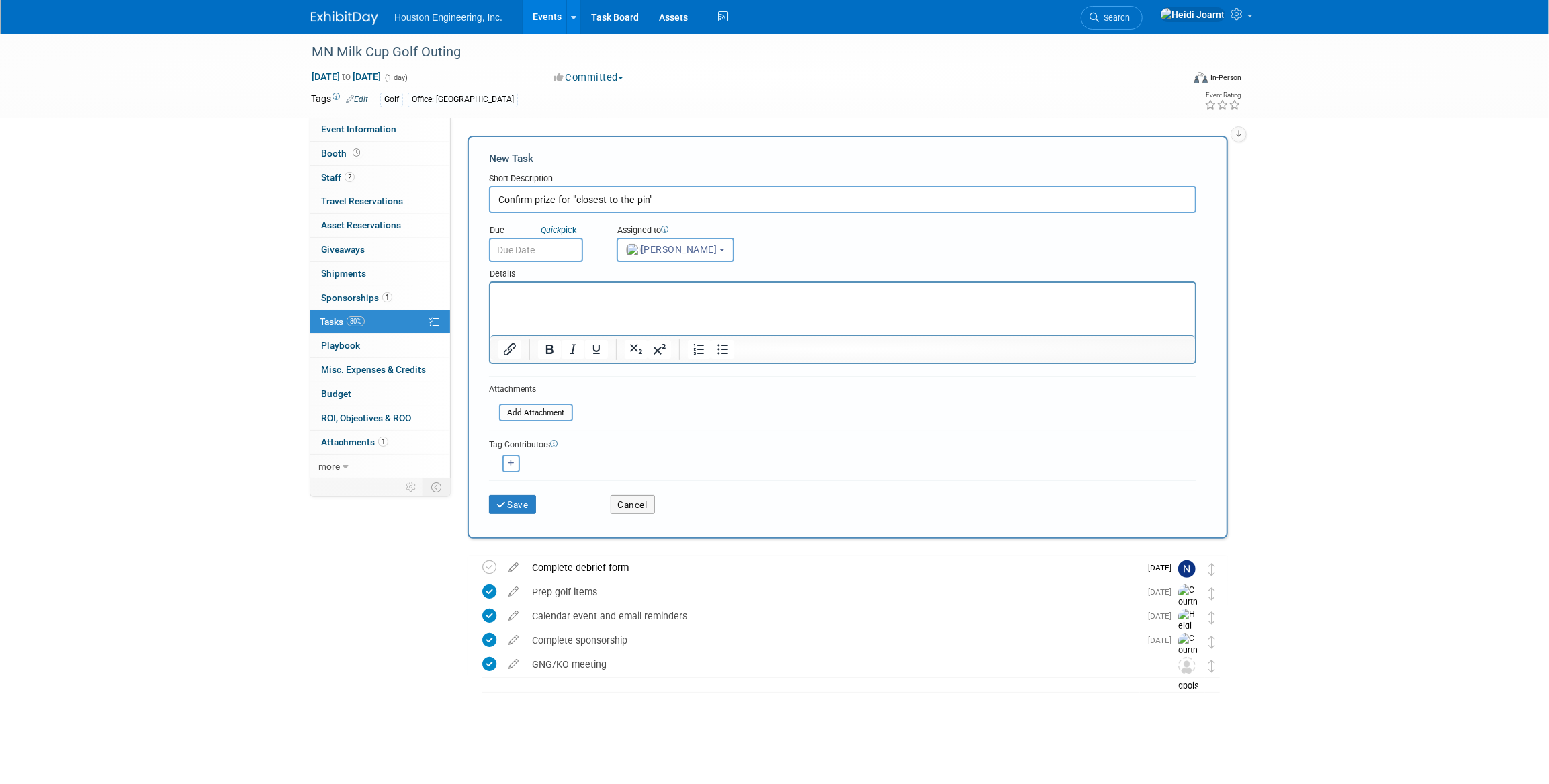
click at [554, 251] on input "text" at bounding box center [536, 250] width 94 height 24
click at [534, 374] on span "11" at bounding box center [533, 373] width 26 height 26
type input "Aug 11, 2025"
click at [509, 499] on button "Save" at bounding box center [513, 504] width 47 height 19
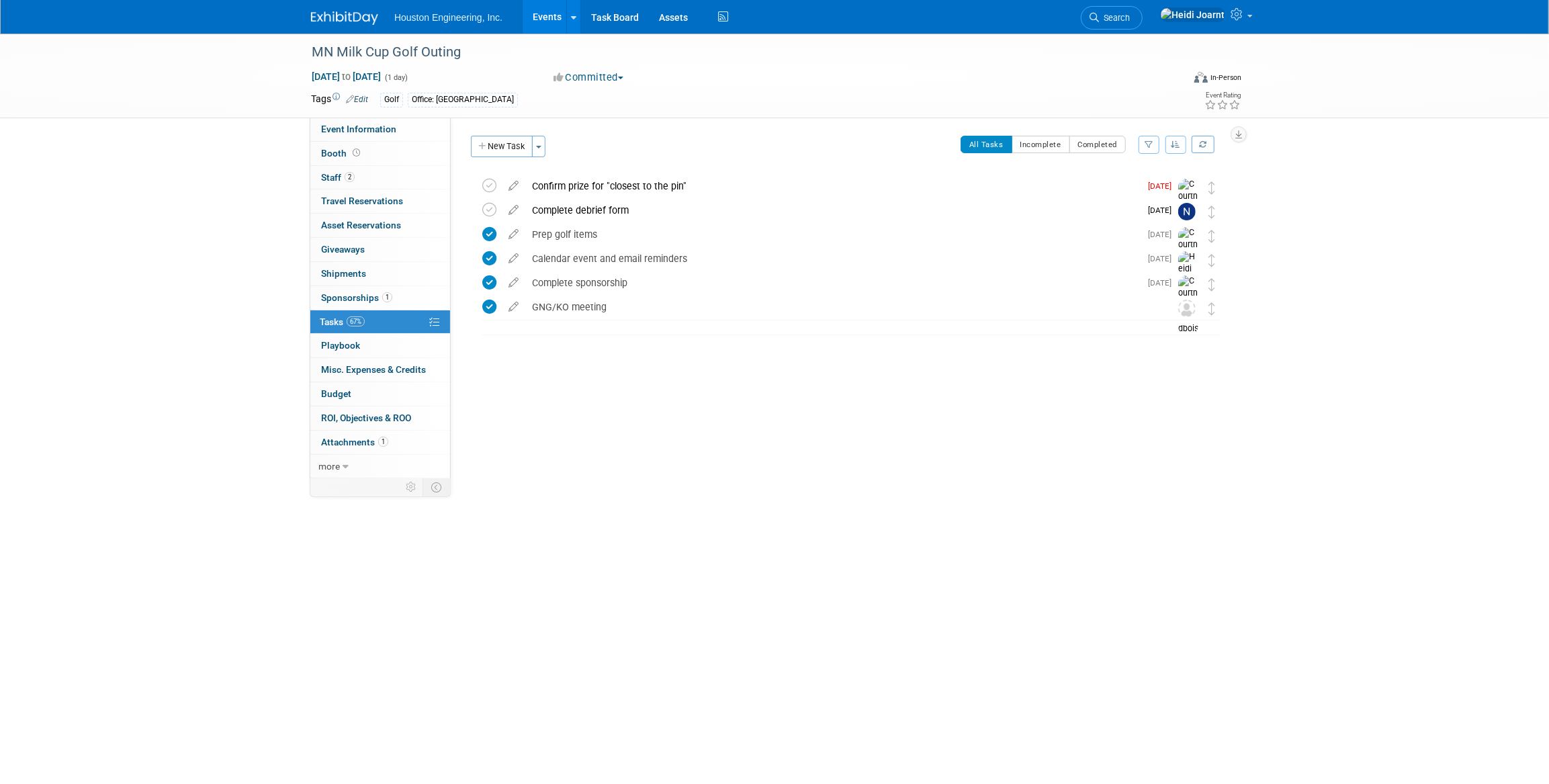
click at [559, 14] on link "Events" at bounding box center [547, 17] width 49 height 34
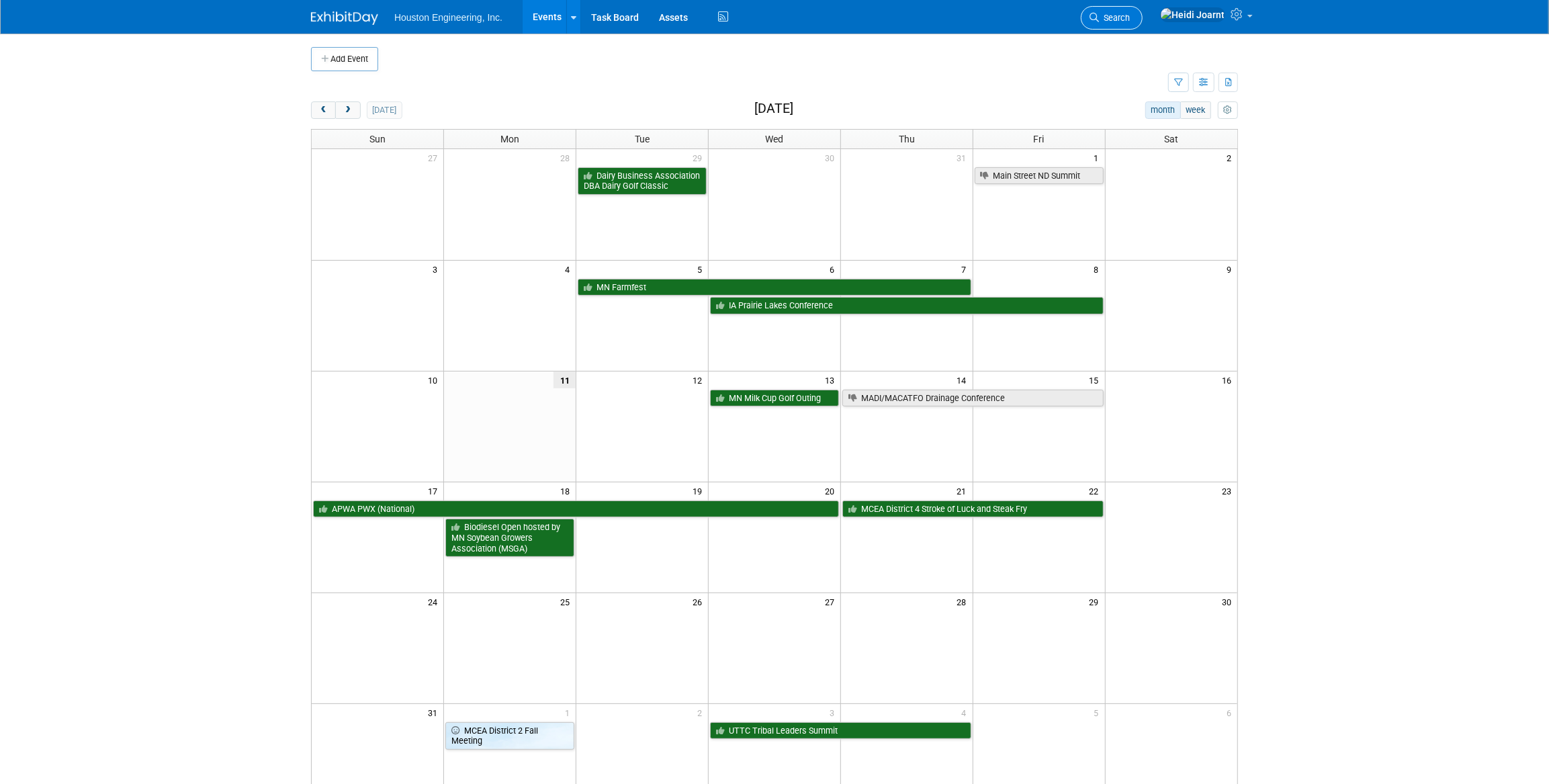
click at [1130, 14] on span "Search" at bounding box center [1114, 18] width 31 height 10
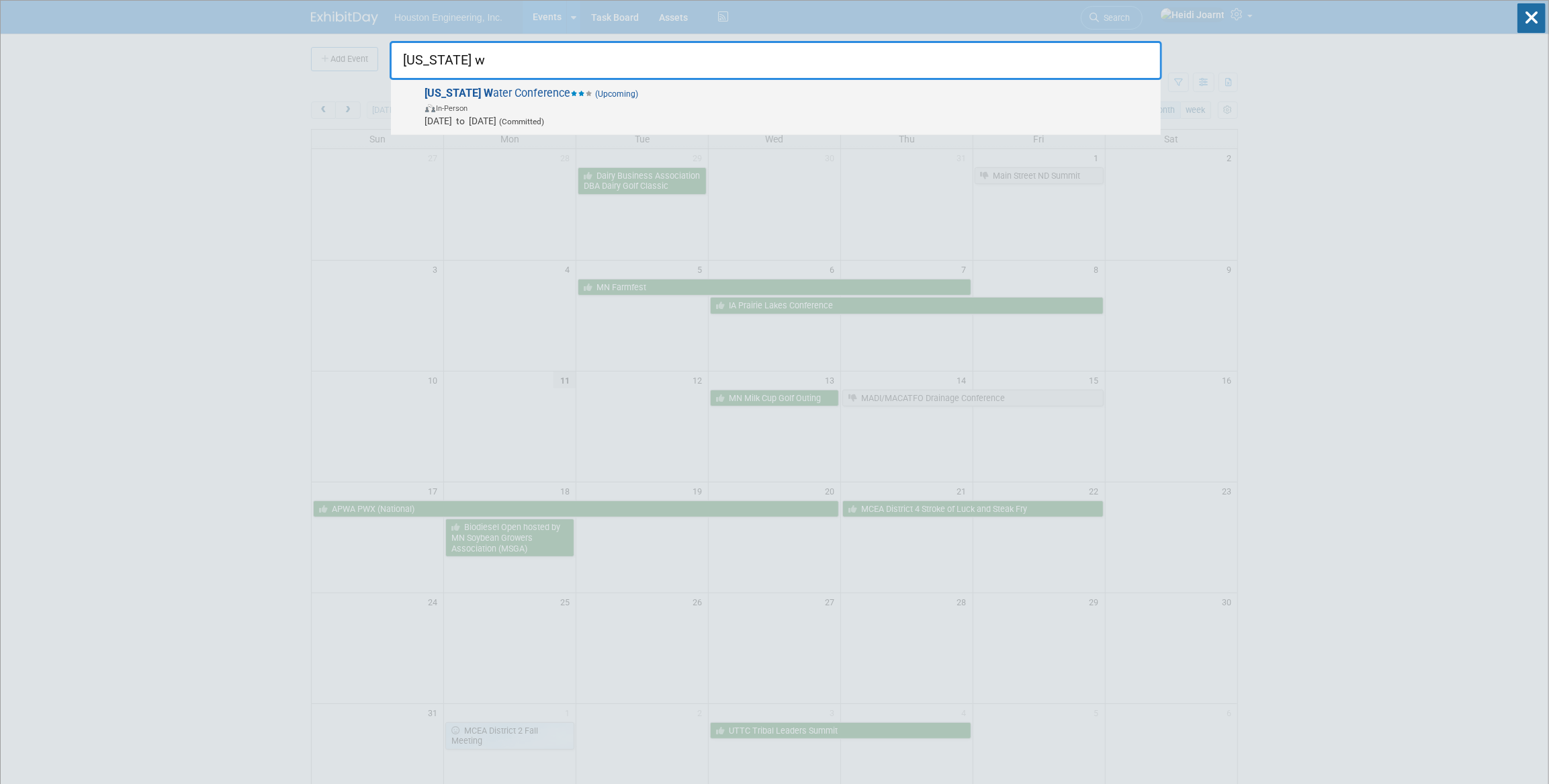
type input "[US_STATE] w"
click at [682, 93] on span "[US_STATE] W ater Conference (Upcoming) In-Person [DATE] to [DATE] (Committed)" at bounding box center [788, 107] width 733 height 41
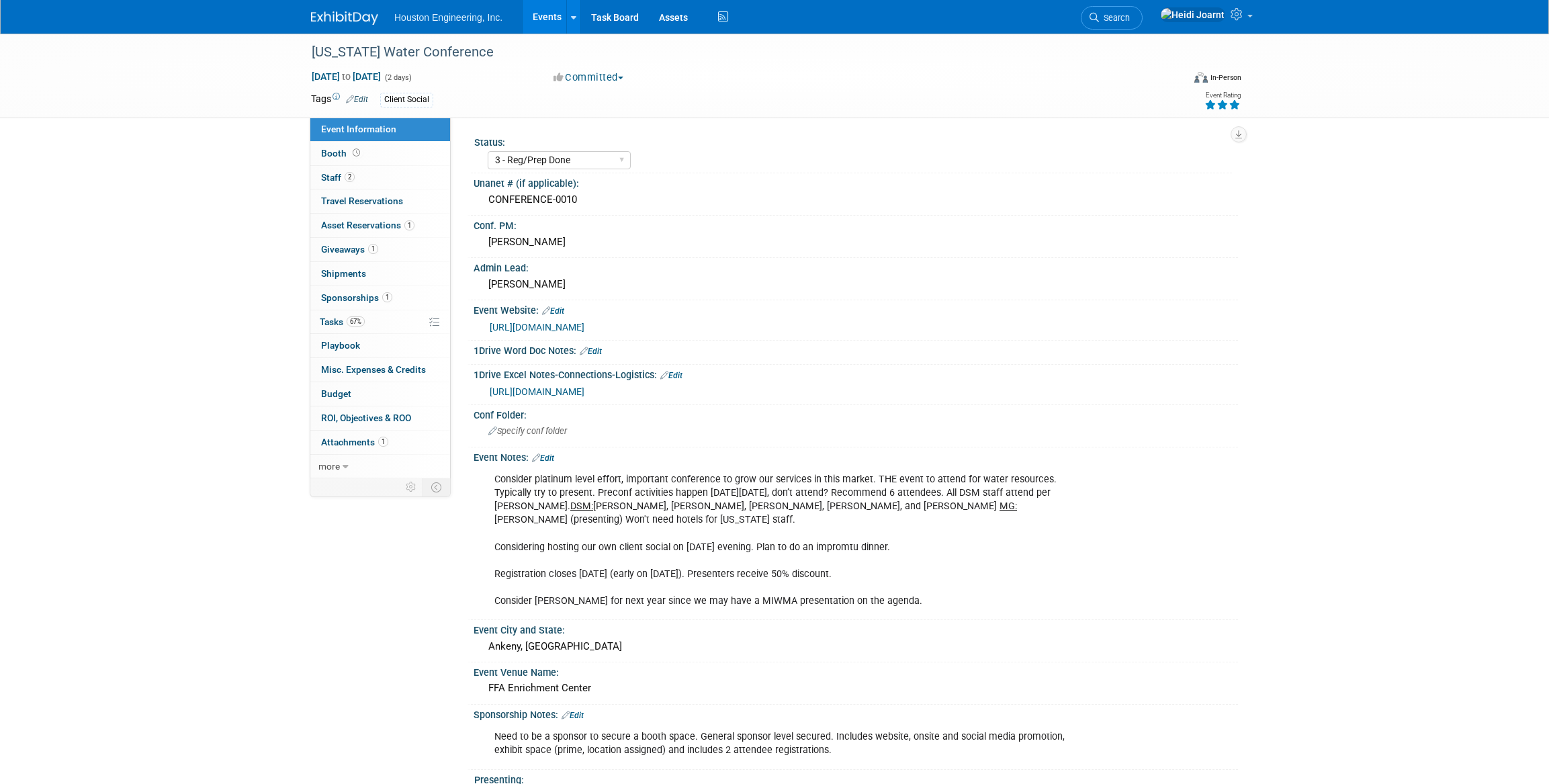
select select "3 - Reg/Prep Done"
select select "Yes"
select select "Water Resources"
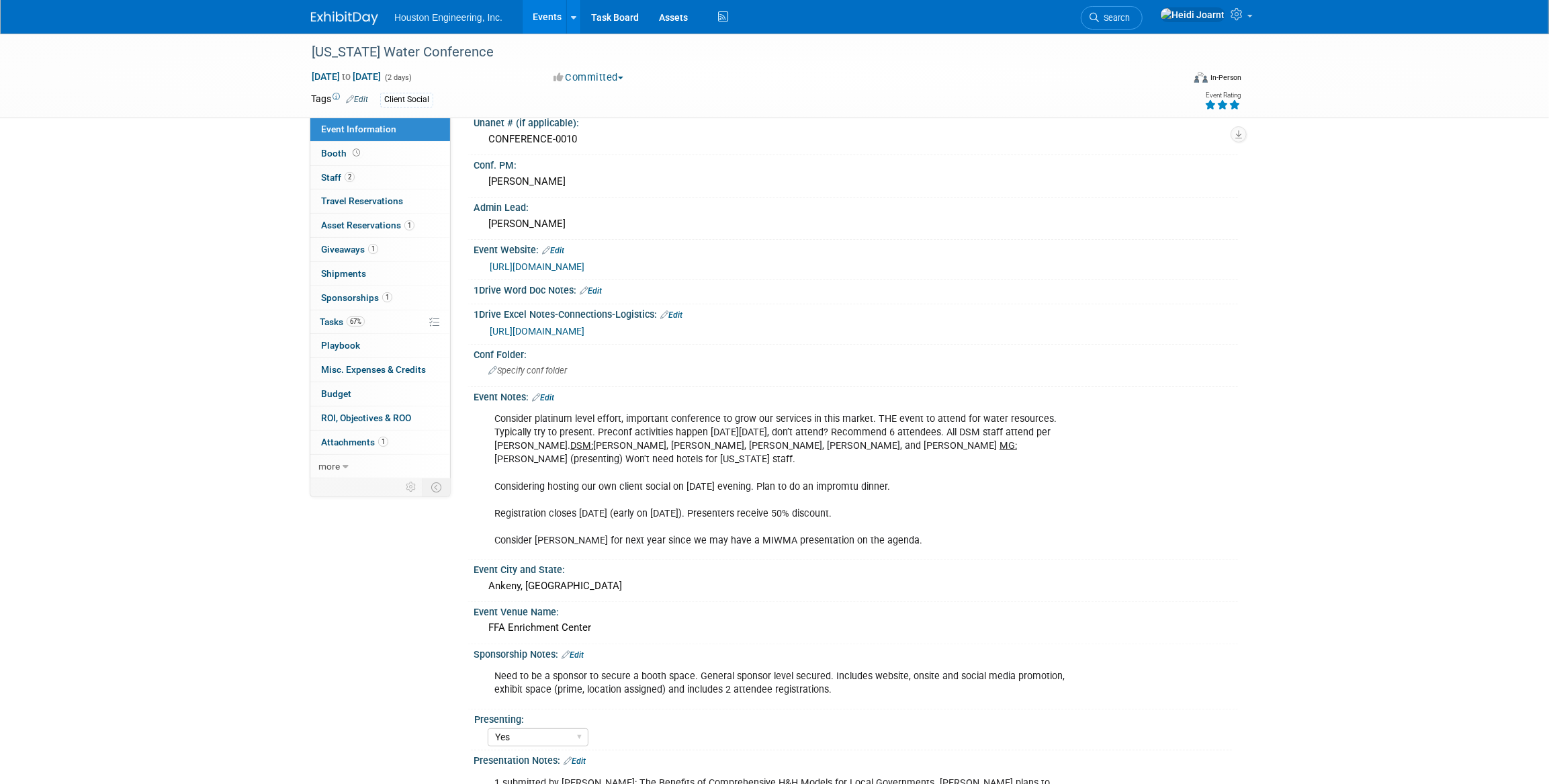
scroll to position [122, 0]
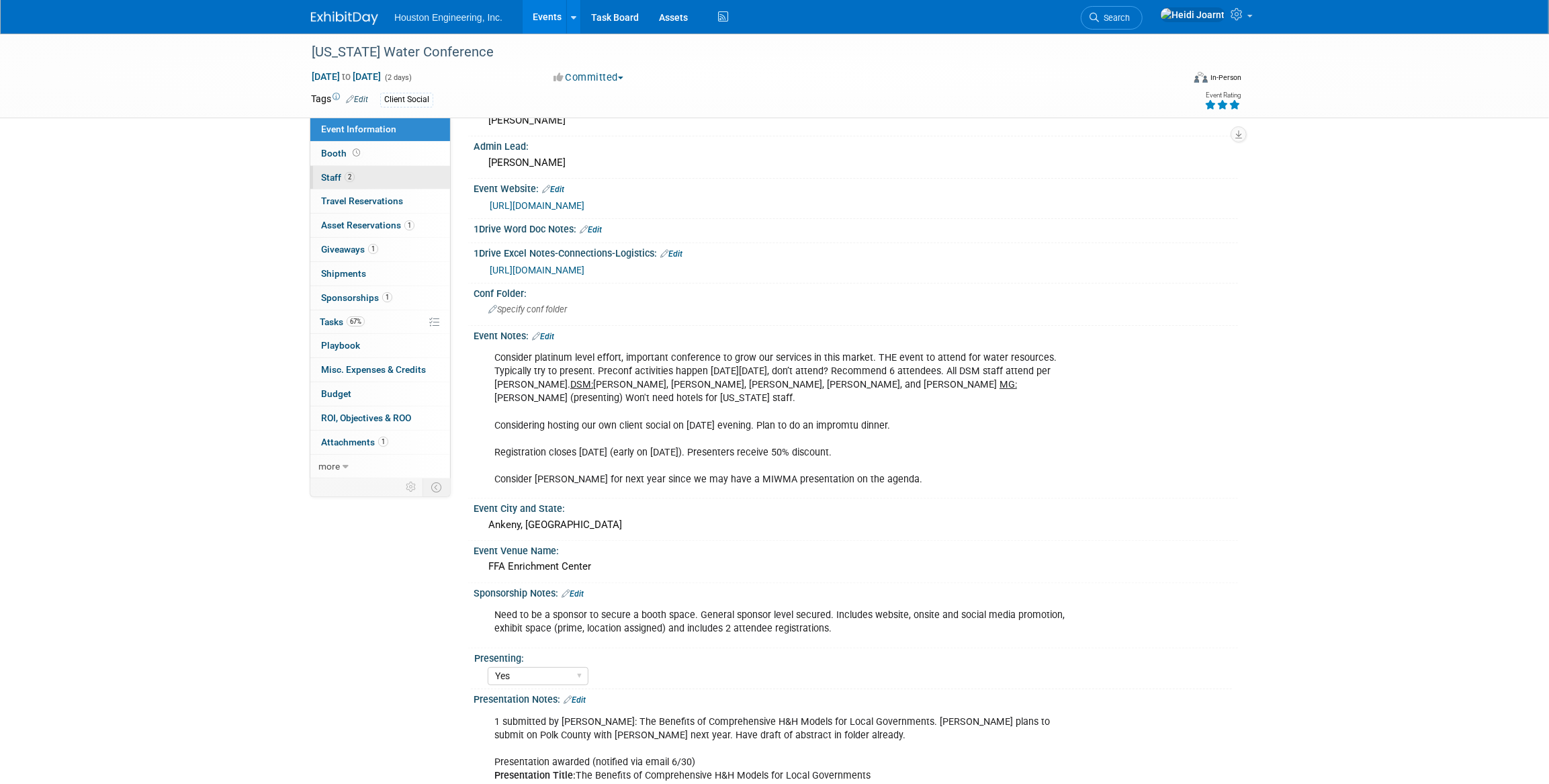
click at [374, 170] on link "2 Staff 2" at bounding box center [380, 178] width 140 height 24
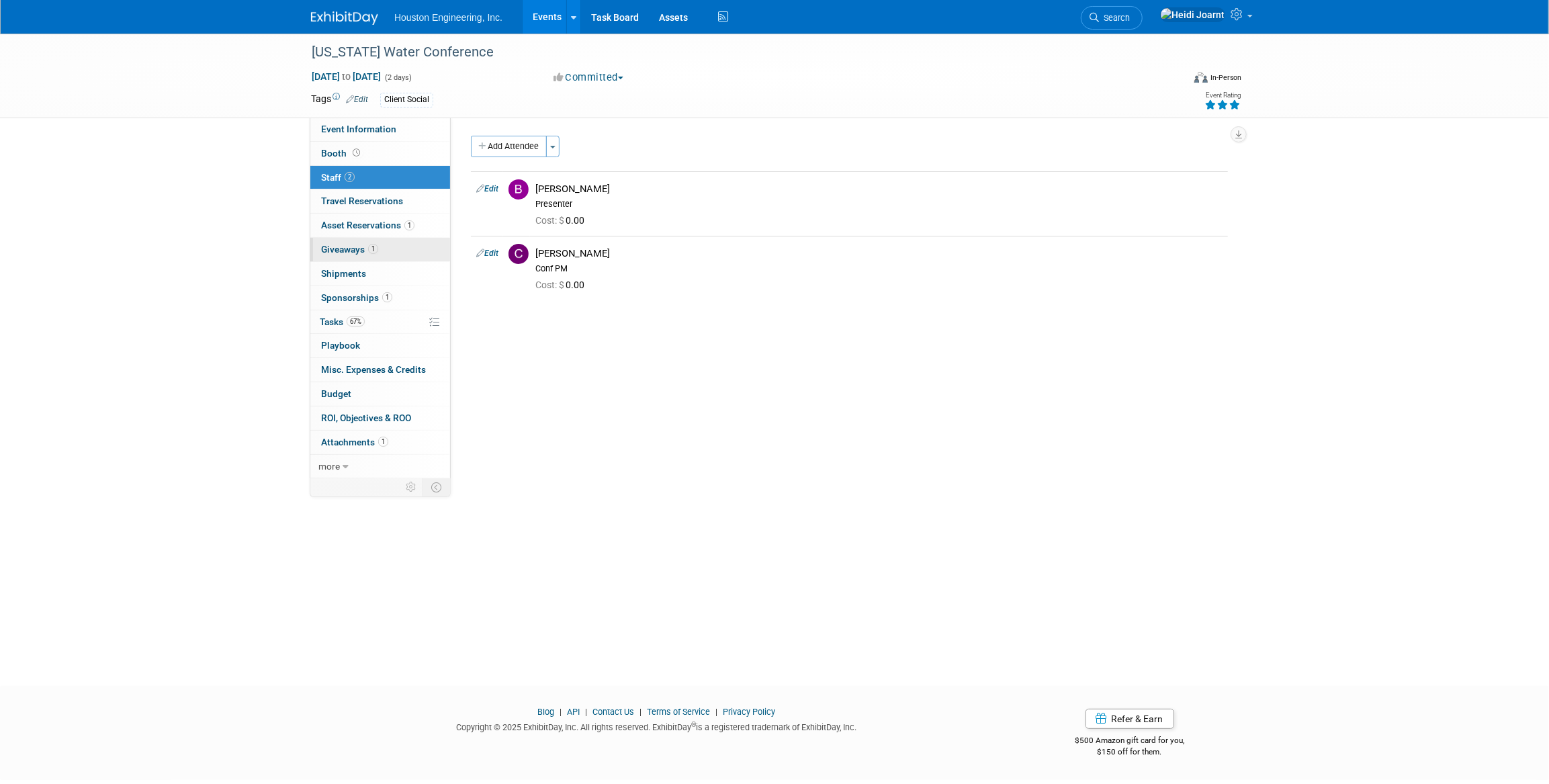
click at [370, 249] on span "1" at bounding box center [373, 248] width 10 height 10
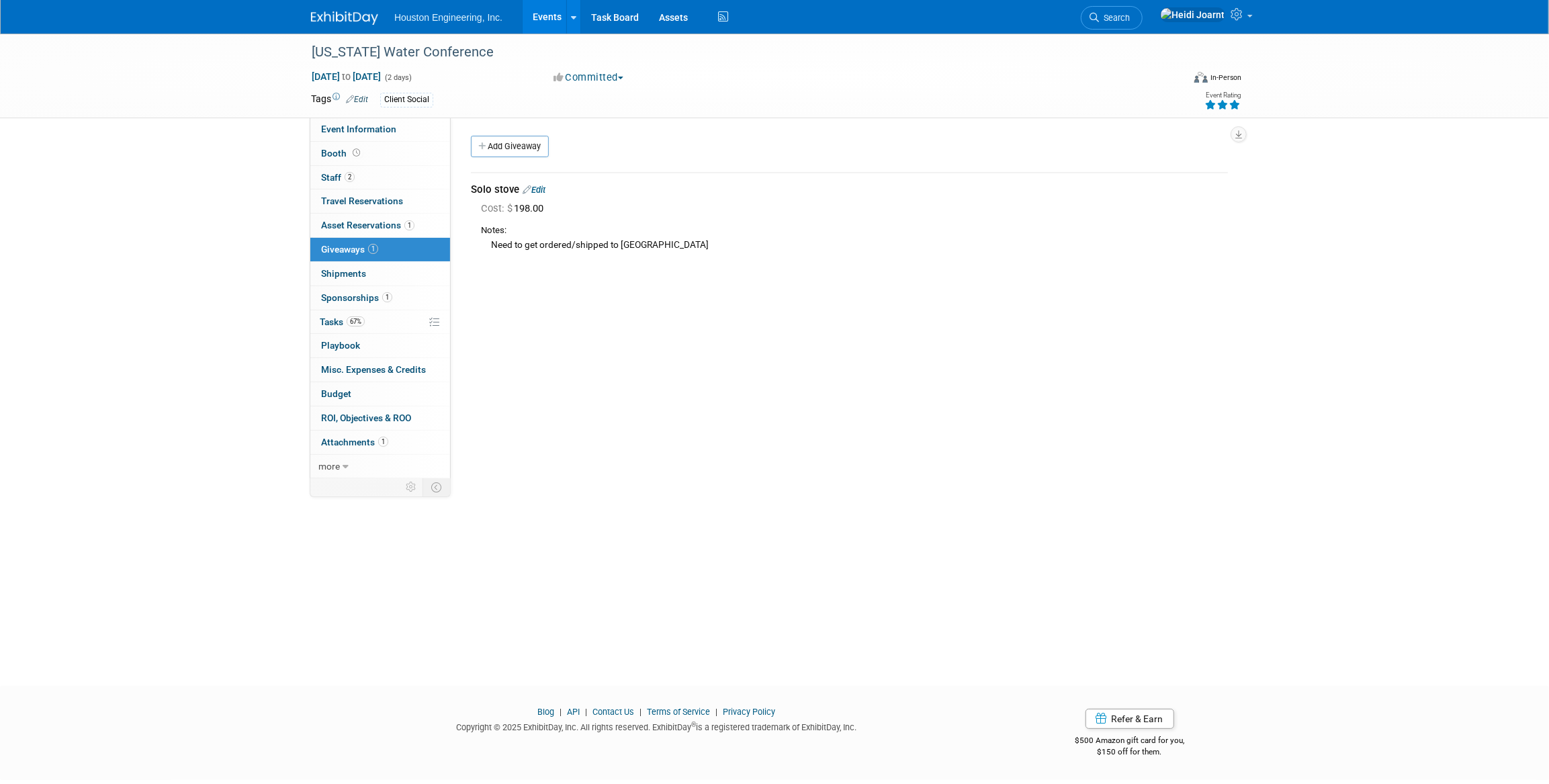
click at [544, 187] on link "Edit" at bounding box center [534, 189] width 23 height 10
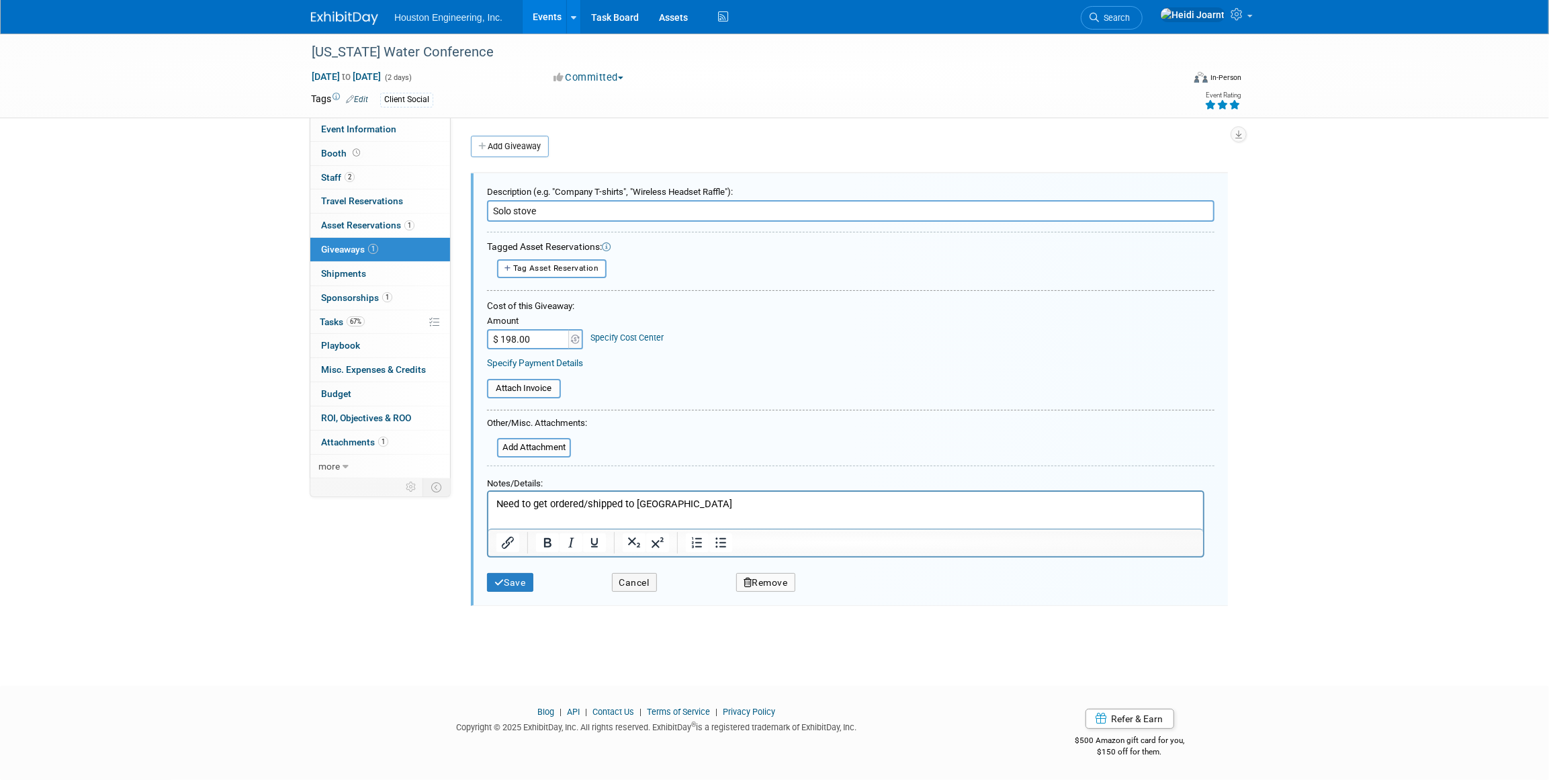
click at [727, 508] on p "Need to get ordered/shipped to Des Moines" at bounding box center [845, 503] width 699 height 14
click at [496, 588] on button "Save" at bounding box center [510, 583] width 47 height 20
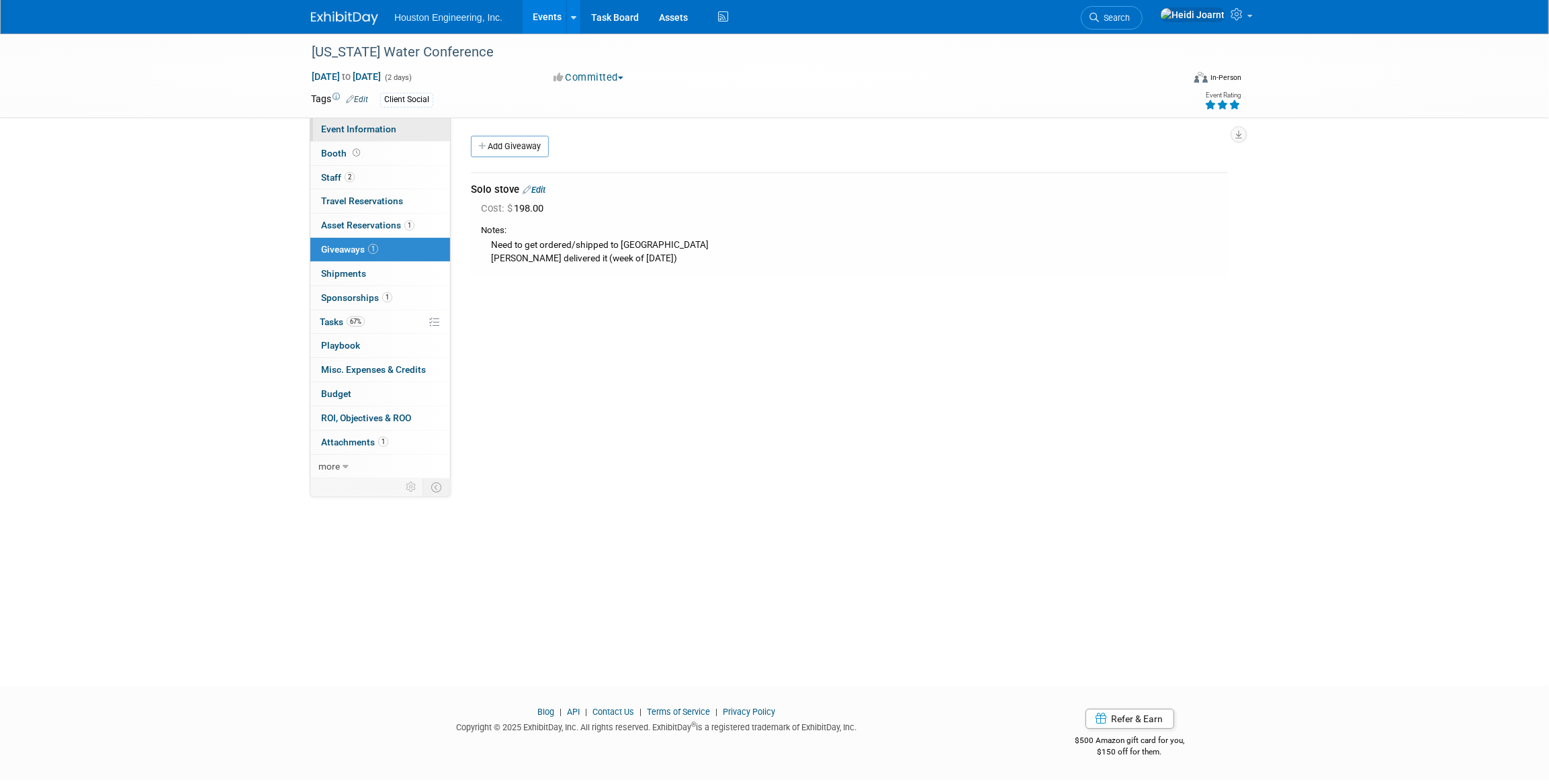
click at [365, 123] on span "Event Information" at bounding box center [358, 129] width 75 height 11
select select "3 - Reg/Prep Done"
select select "Yes"
select select "Water Resources"
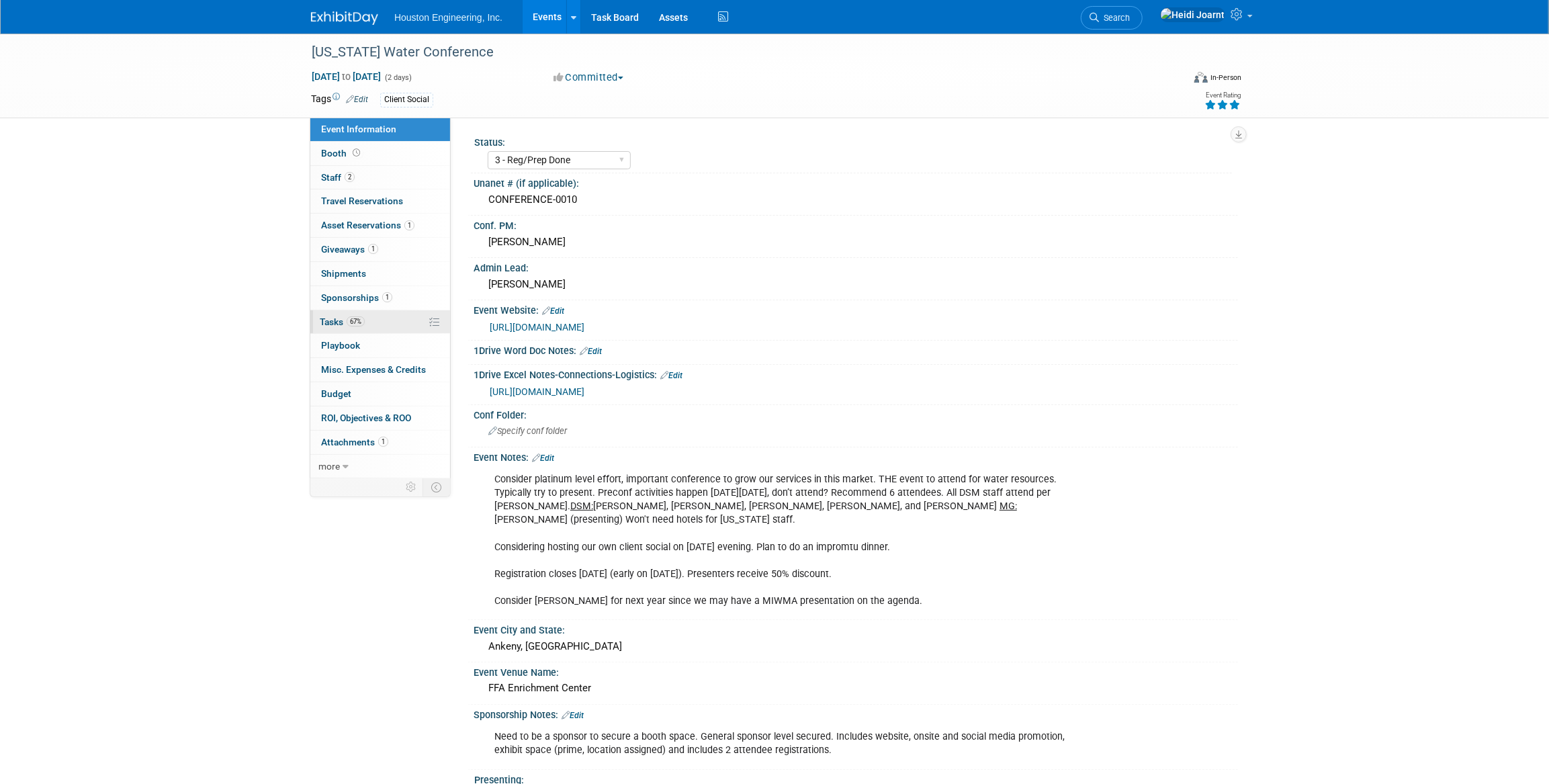
click at [375, 318] on link "67% Tasks 67%" at bounding box center [380, 322] width 140 height 24
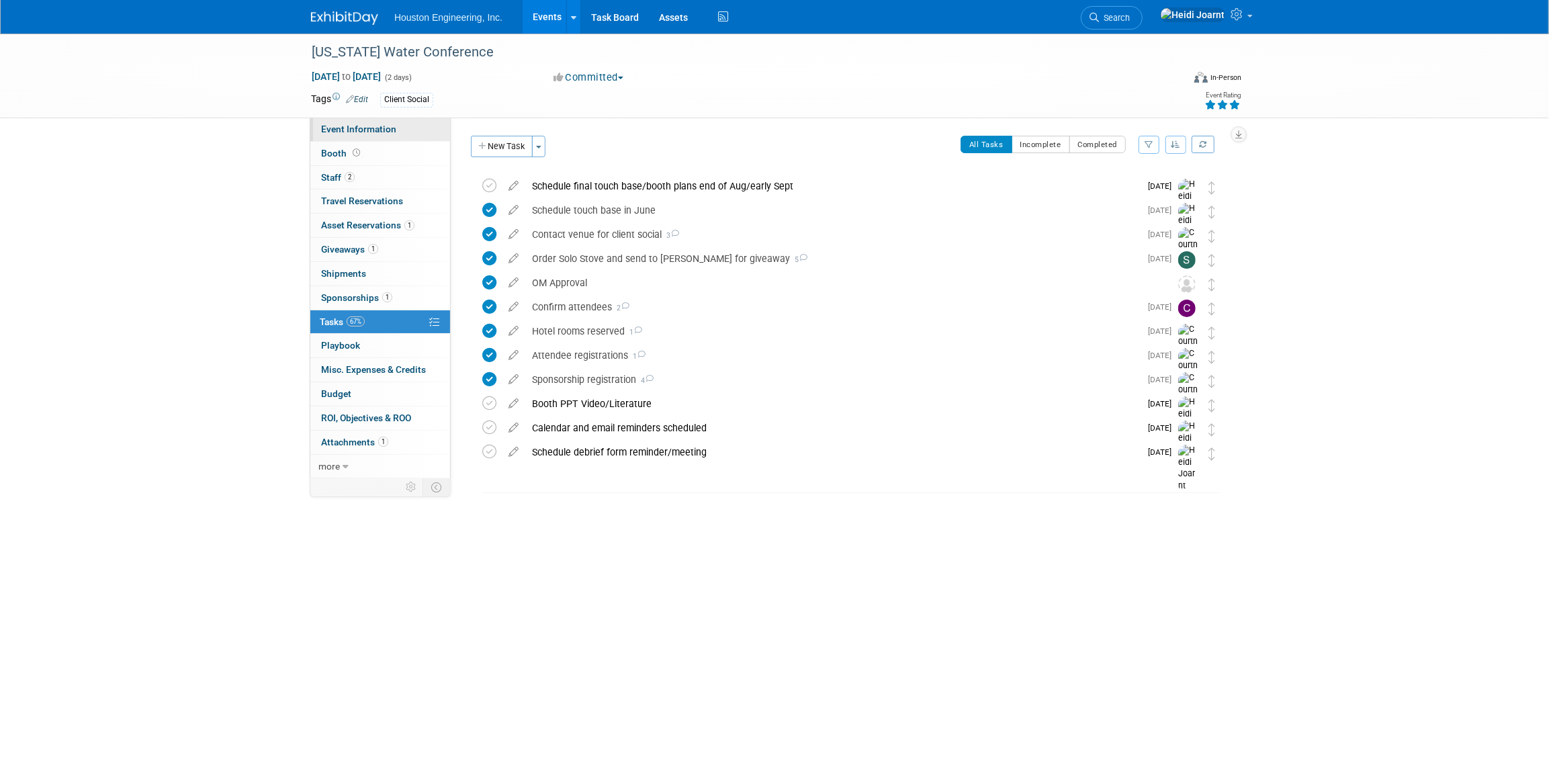
click at [381, 128] on span "Event Information" at bounding box center [358, 129] width 75 height 11
select select "3 - Reg/Prep Done"
select select "Yes"
select select "Water Resources"
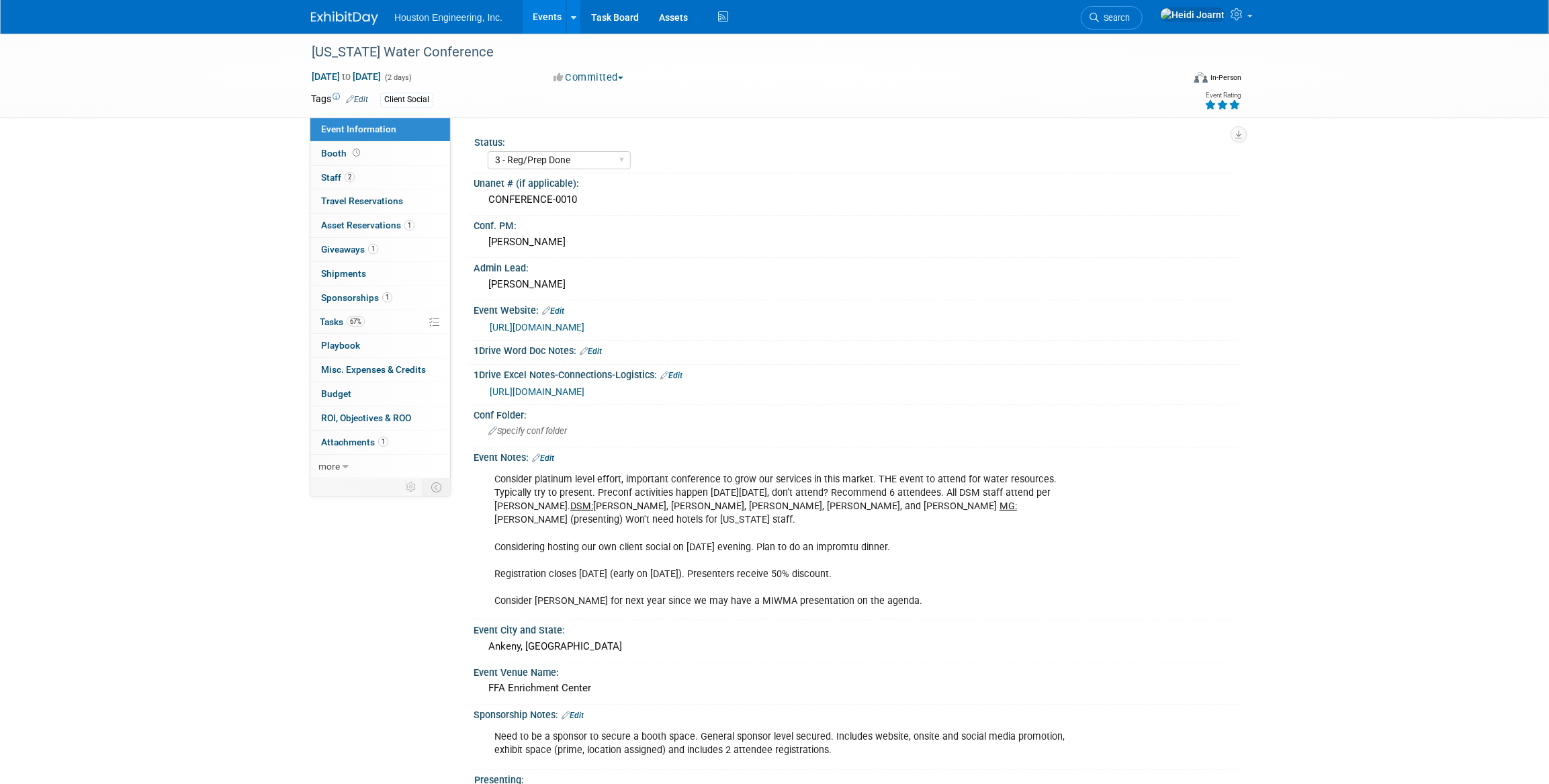
click at [585, 394] on link "https://houstoneng-my.sharepoint.com/:x:/p/hjoarnt/Eb3yN8WJmDpKrSSMhx-gW1oBu_N7…" at bounding box center [537, 392] width 95 height 11
click at [531, 18] on link "Events" at bounding box center [547, 17] width 49 height 34
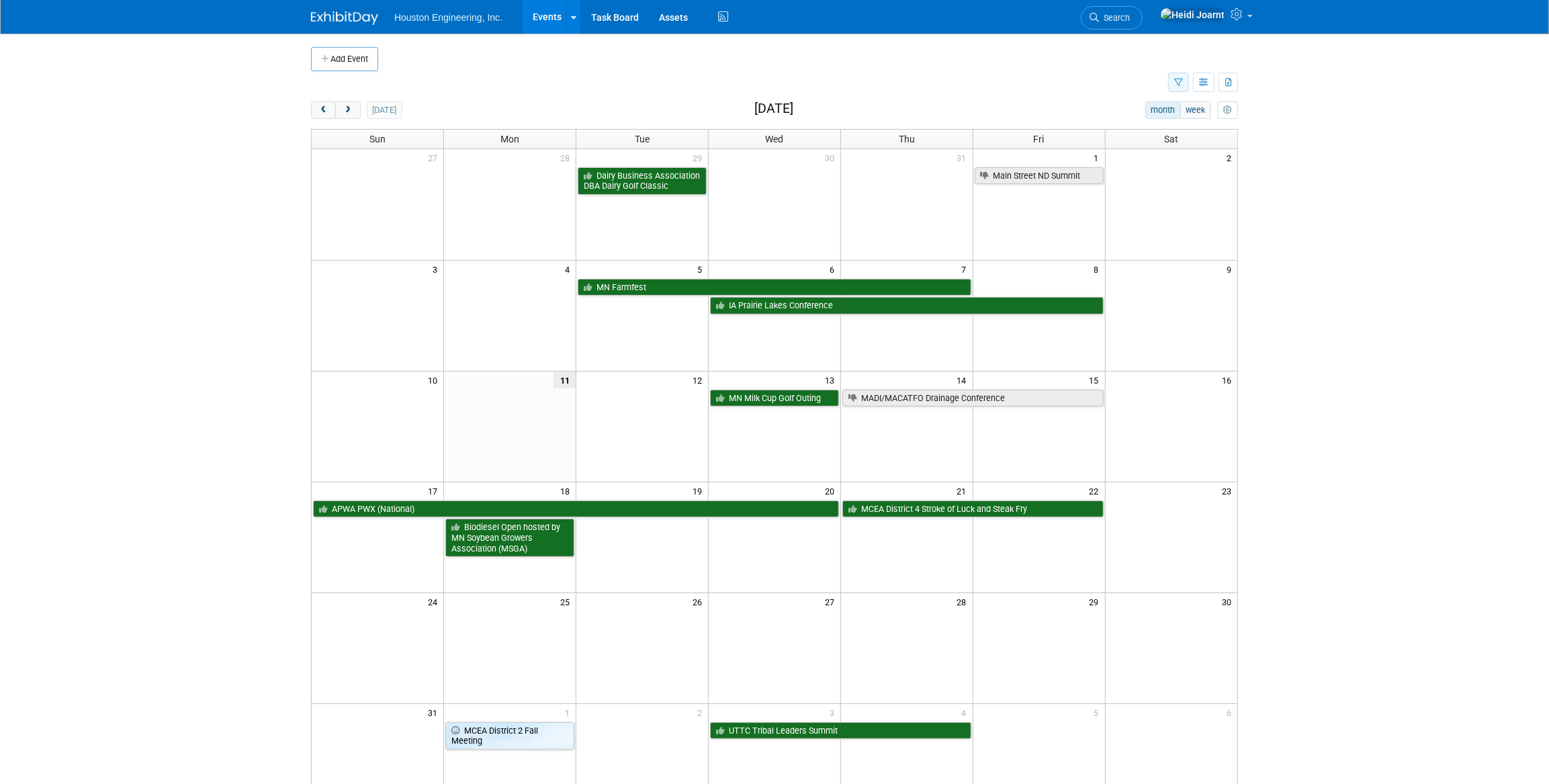
click at [1177, 87] on button "button" at bounding box center [1179, 82] width 21 height 20
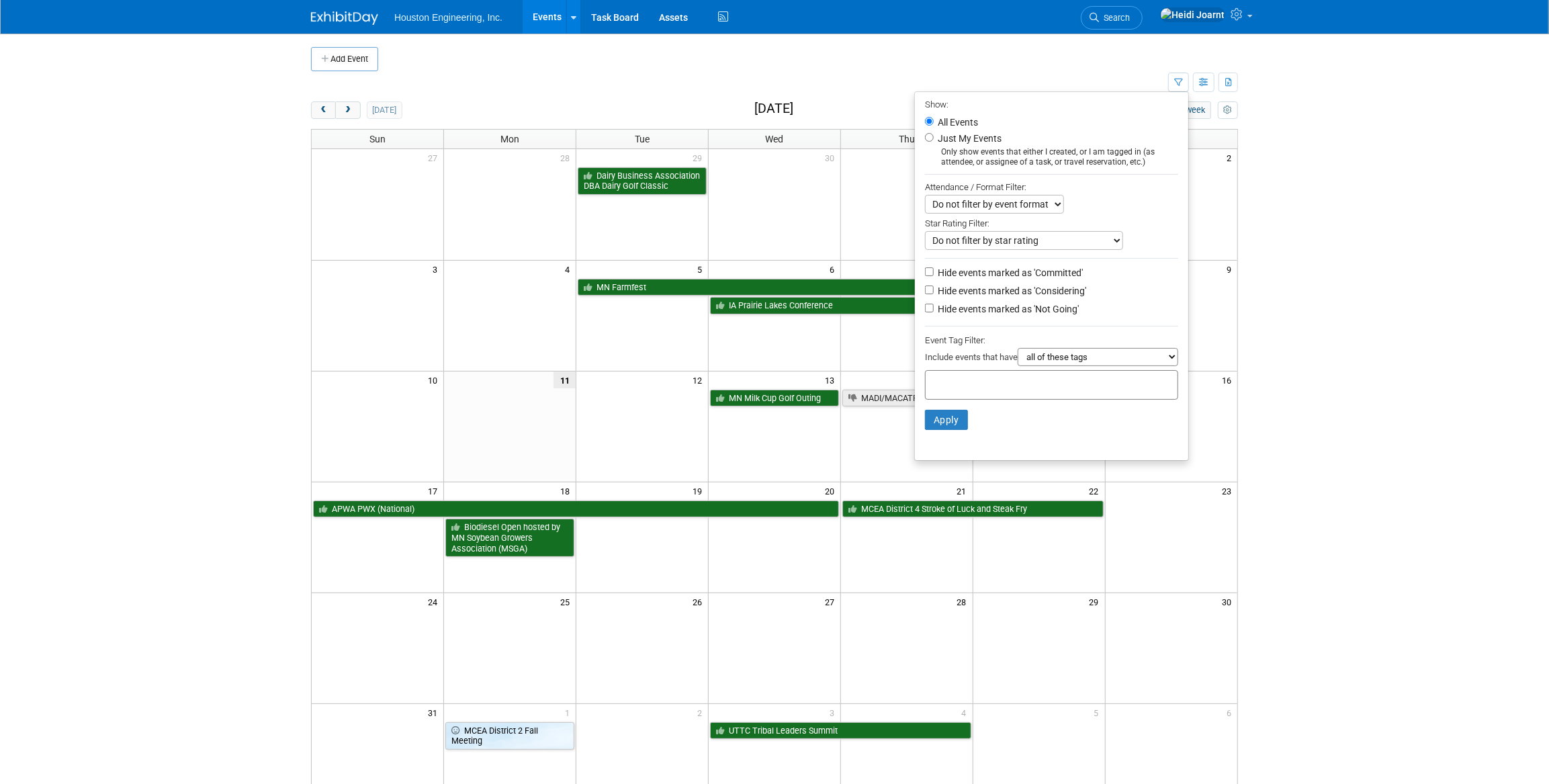
click at [1021, 389] on input "text" at bounding box center [985, 383] width 107 height 14
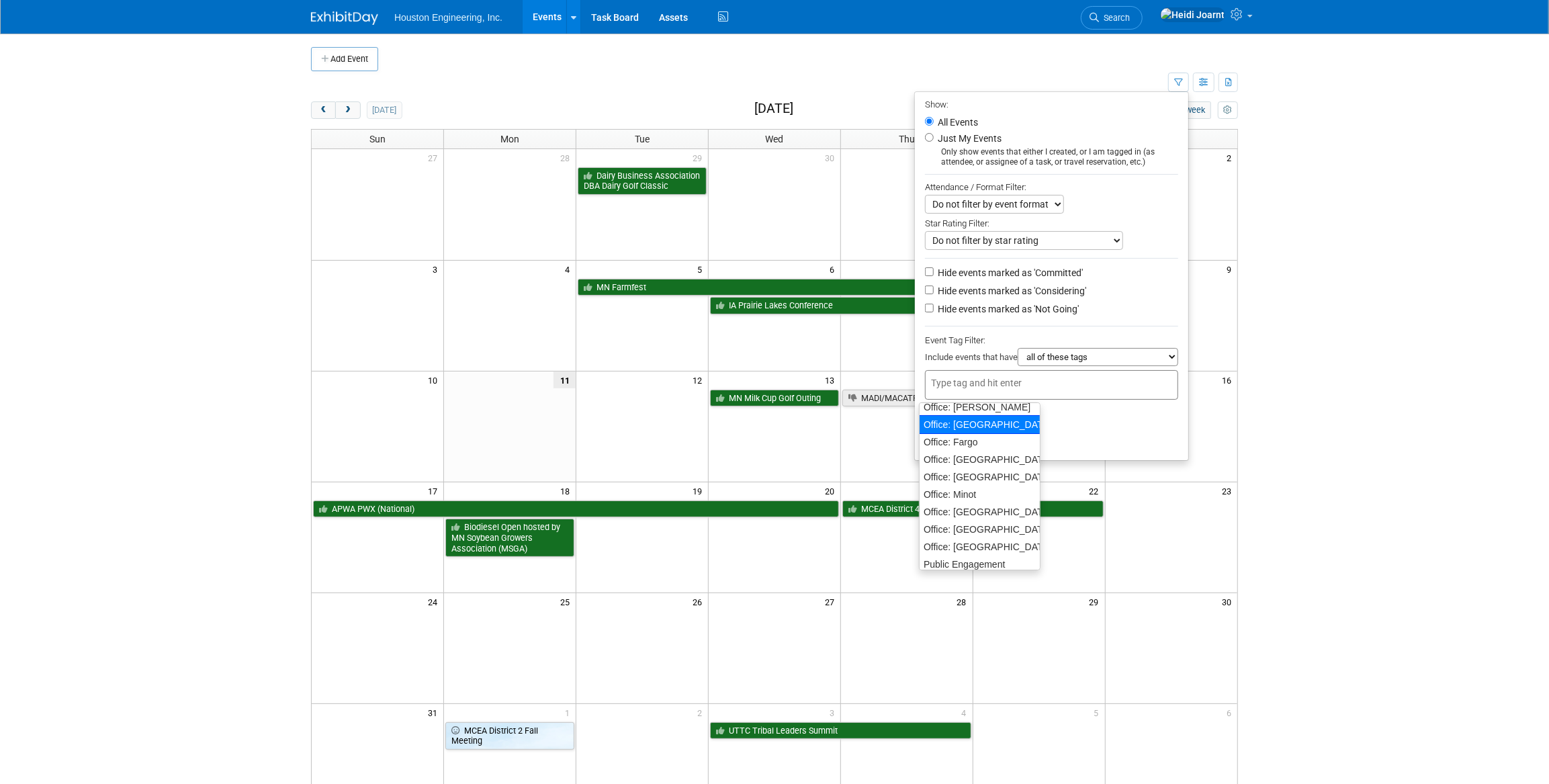
scroll to position [122, 0]
click at [979, 450] on div "Office: [GEOGRAPHIC_DATA]" at bounding box center [980, 450] width 122 height 19
type input "Office: [GEOGRAPHIC_DATA]"
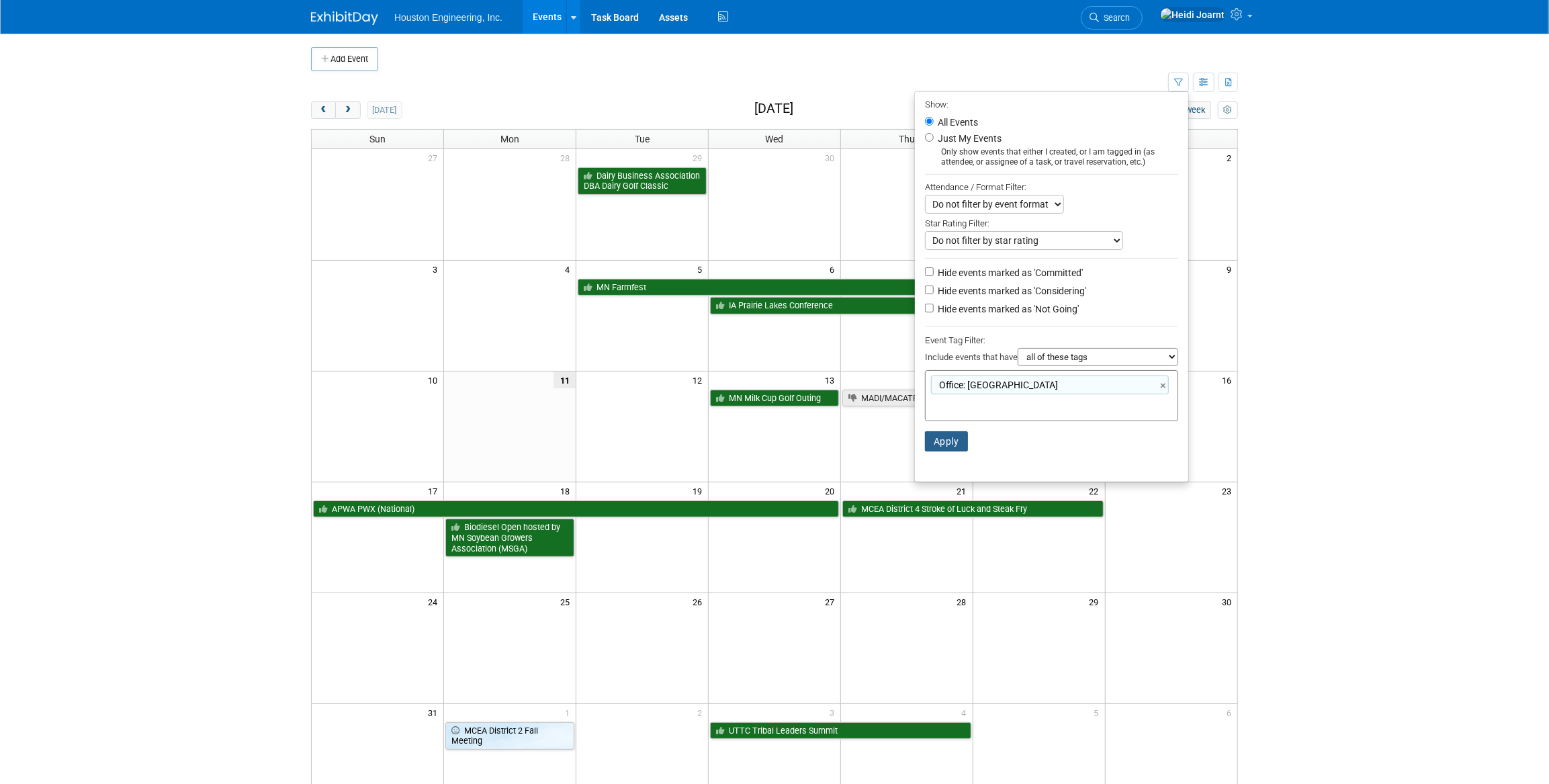
click at [945, 448] on button "Apply" at bounding box center [947, 441] width 43 height 20
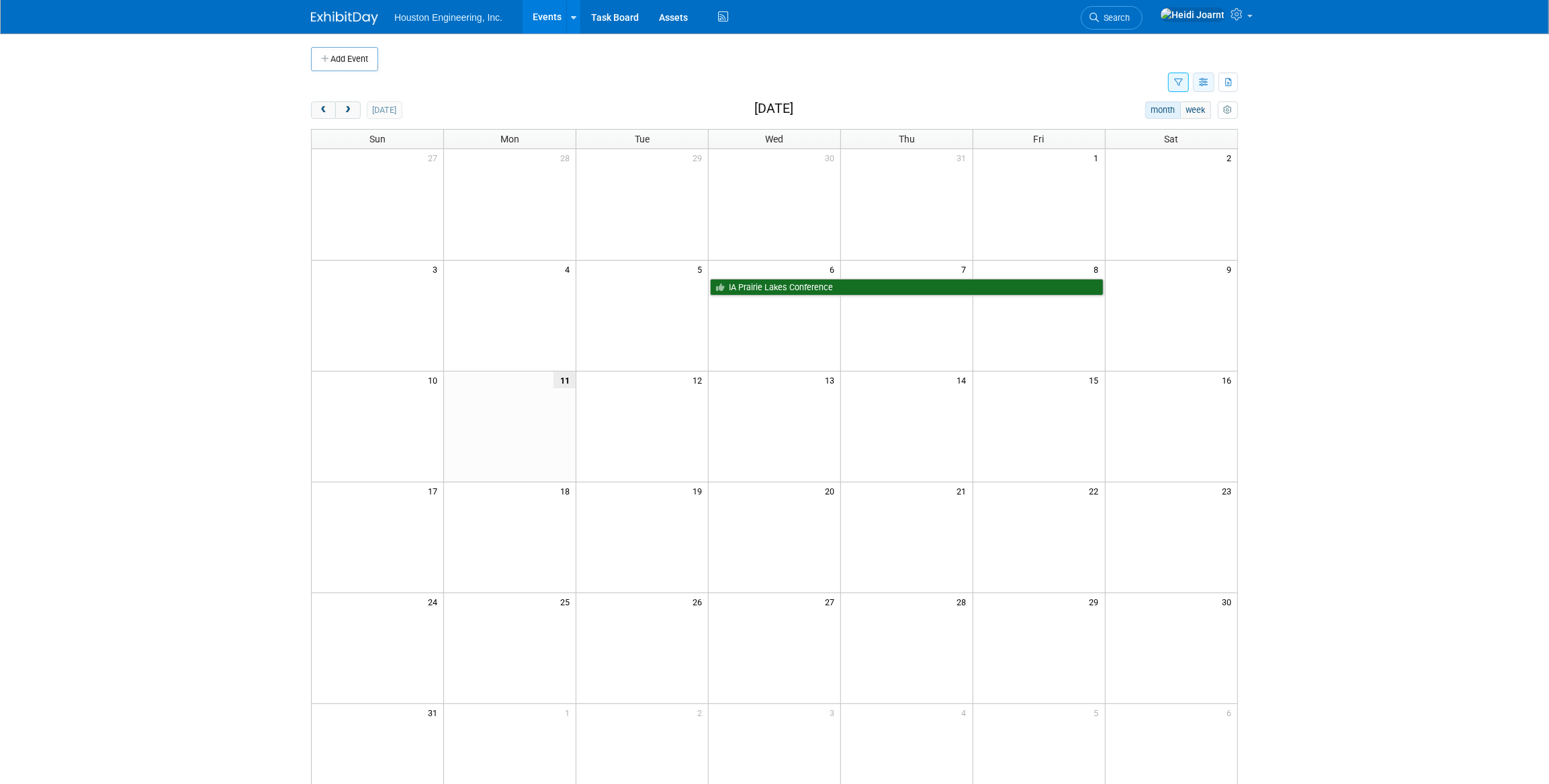
click at [1208, 81] on icon "button" at bounding box center [1204, 82] width 10 height 8
click at [1155, 194] on link "Expert Grid" at bounding box center [1147, 191] width 113 height 19
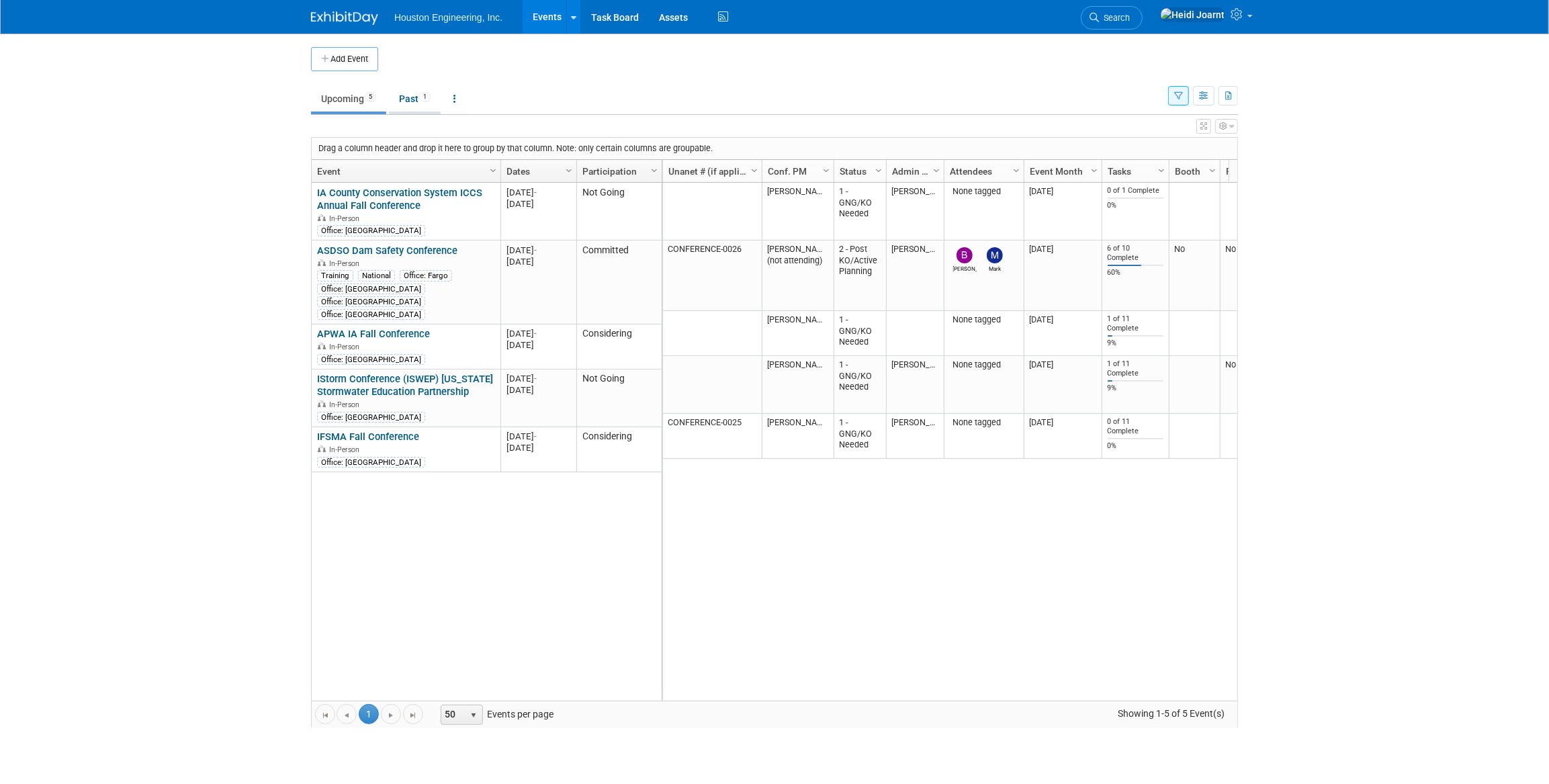
click at [418, 99] on link "Past 1" at bounding box center [415, 98] width 52 height 25
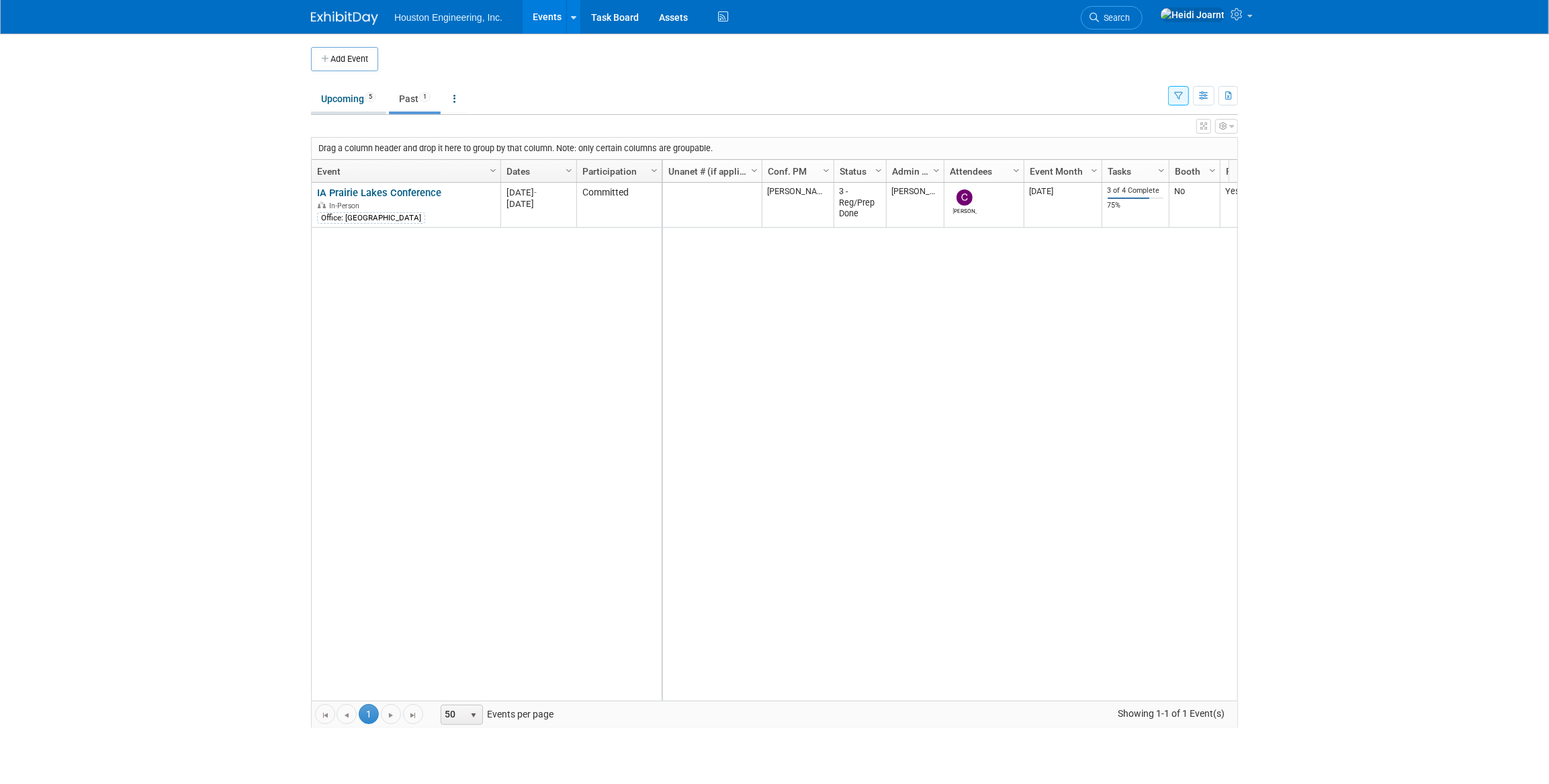
click at [352, 101] on link "Upcoming 5" at bounding box center [348, 98] width 75 height 25
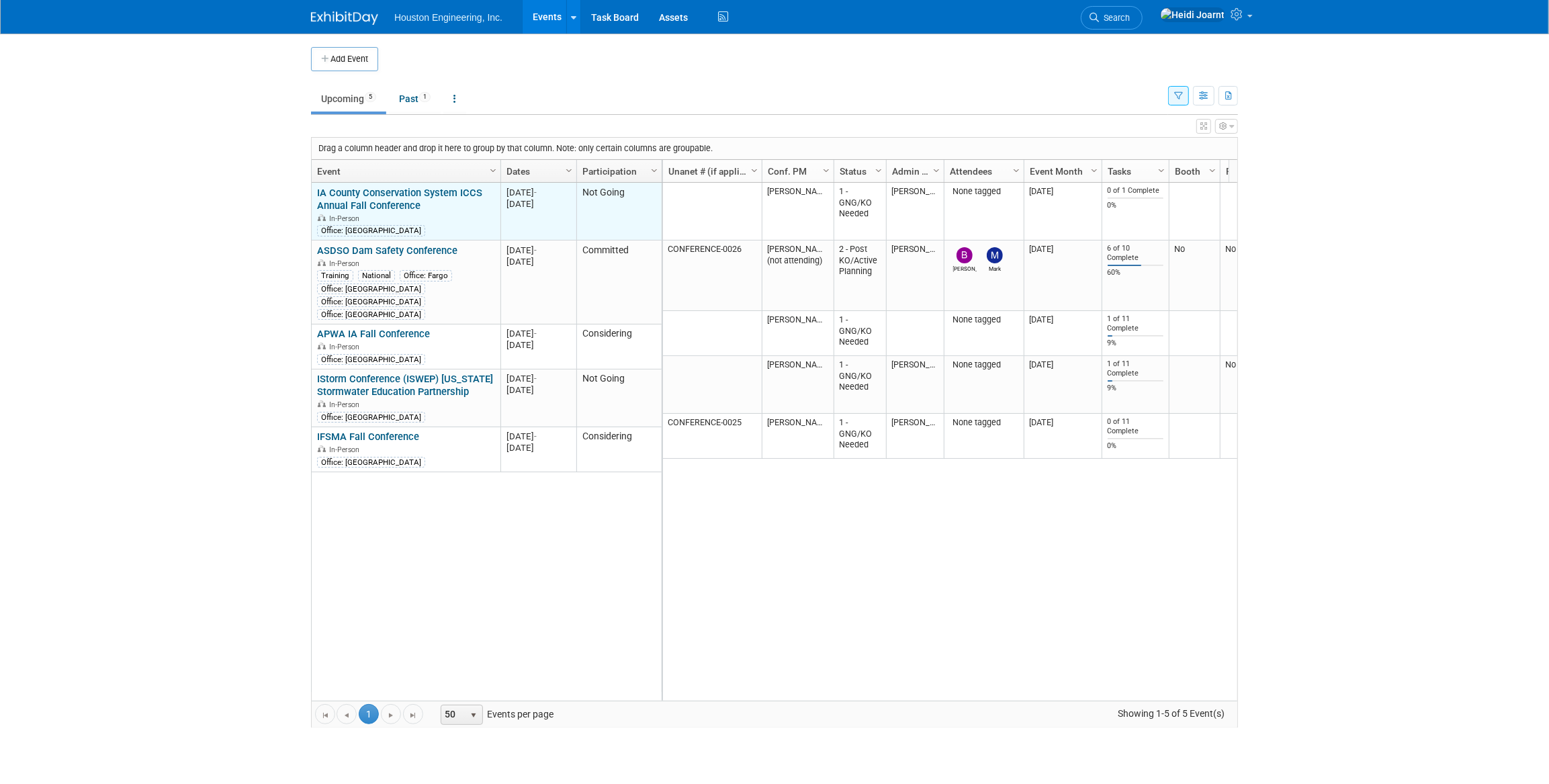
click at [428, 193] on link "IA County Conservation System ICCS Annual Fall Conference" at bounding box center [399, 199] width 165 height 25
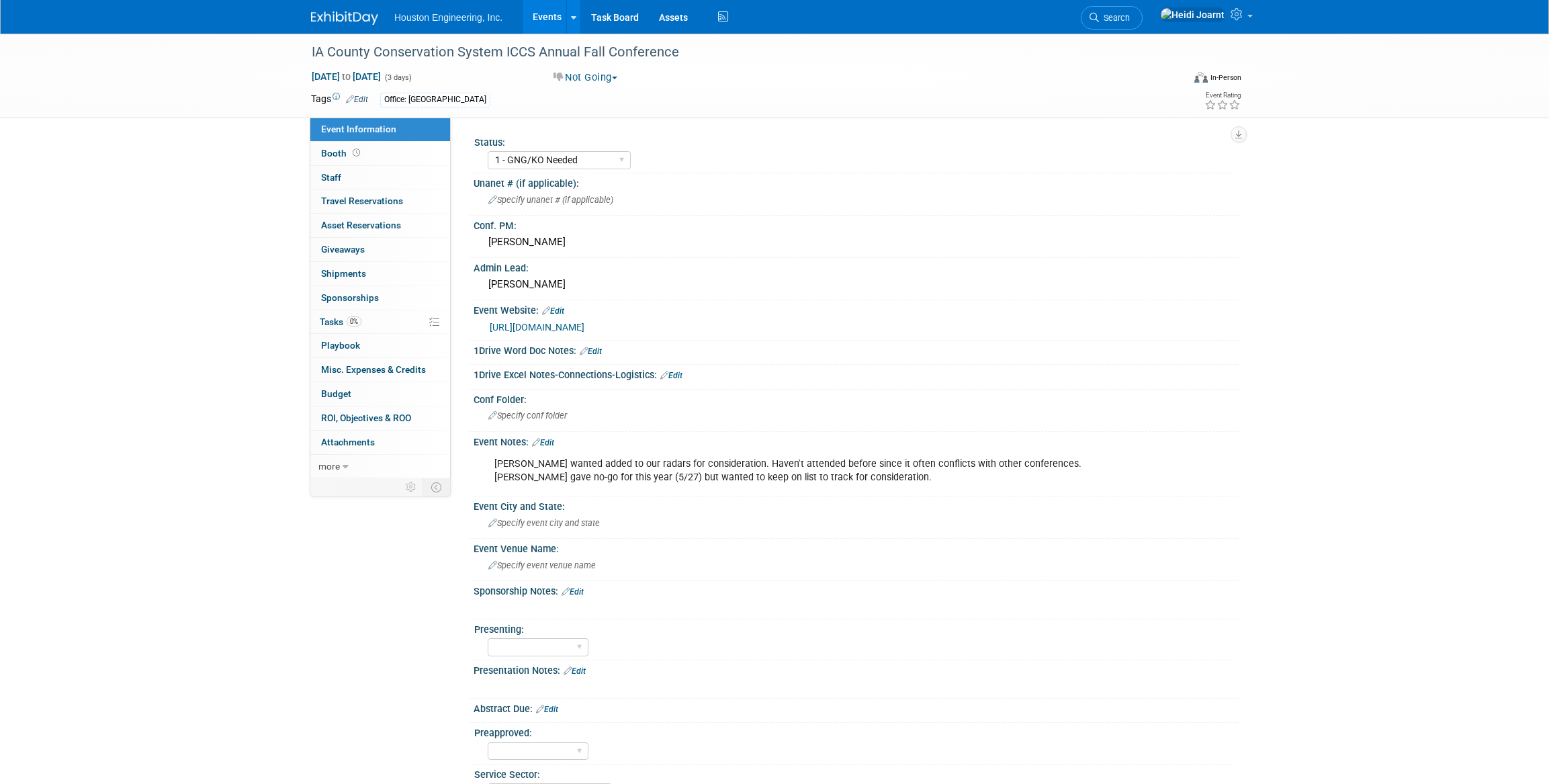
select select "1 - GNG/KO Needed"
select select "Water Resources"
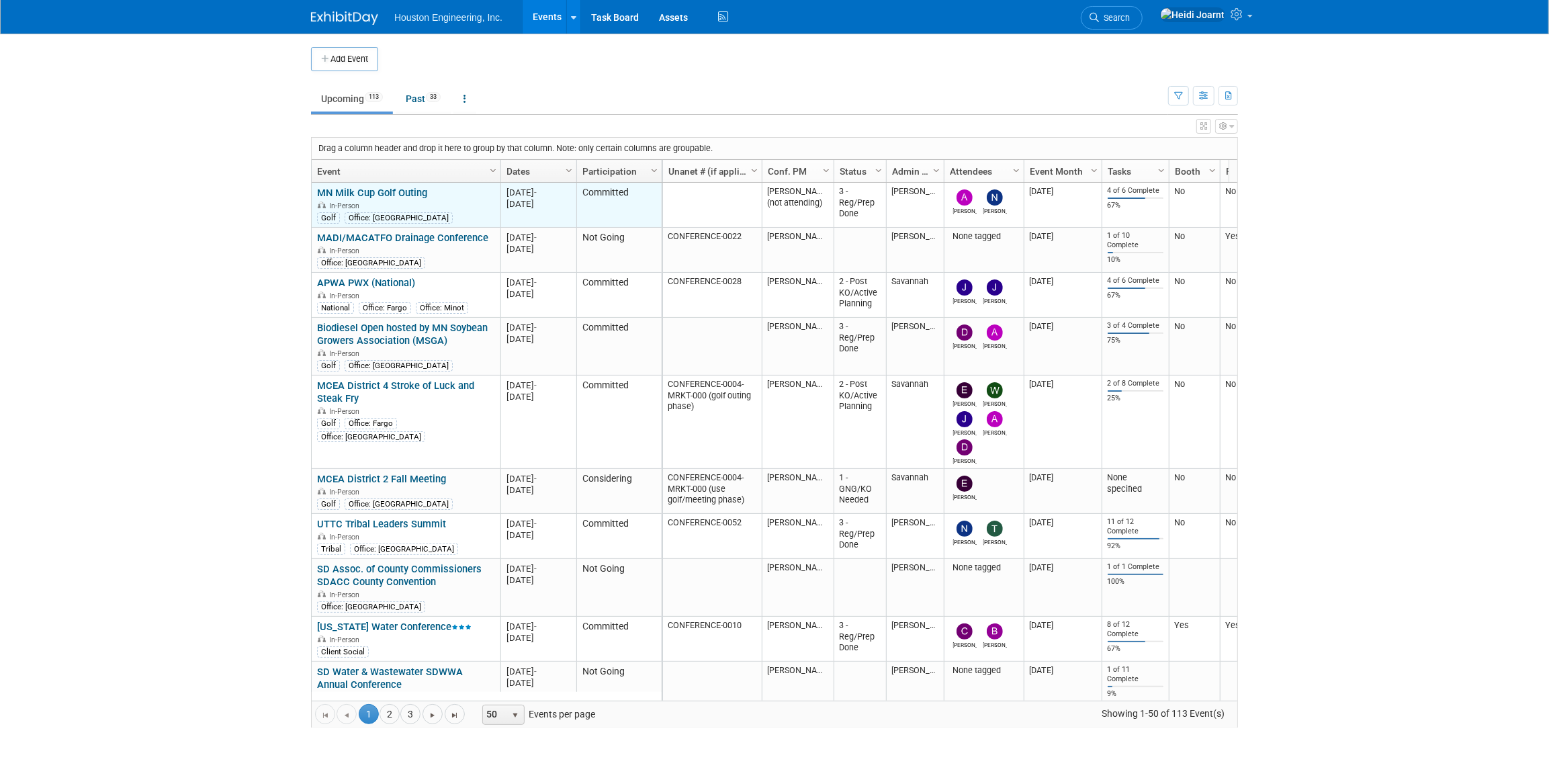
click at [412, 190] on link "MN Milk Cup Golf Outing" at bounding box center [372, 193] width 111 height 12
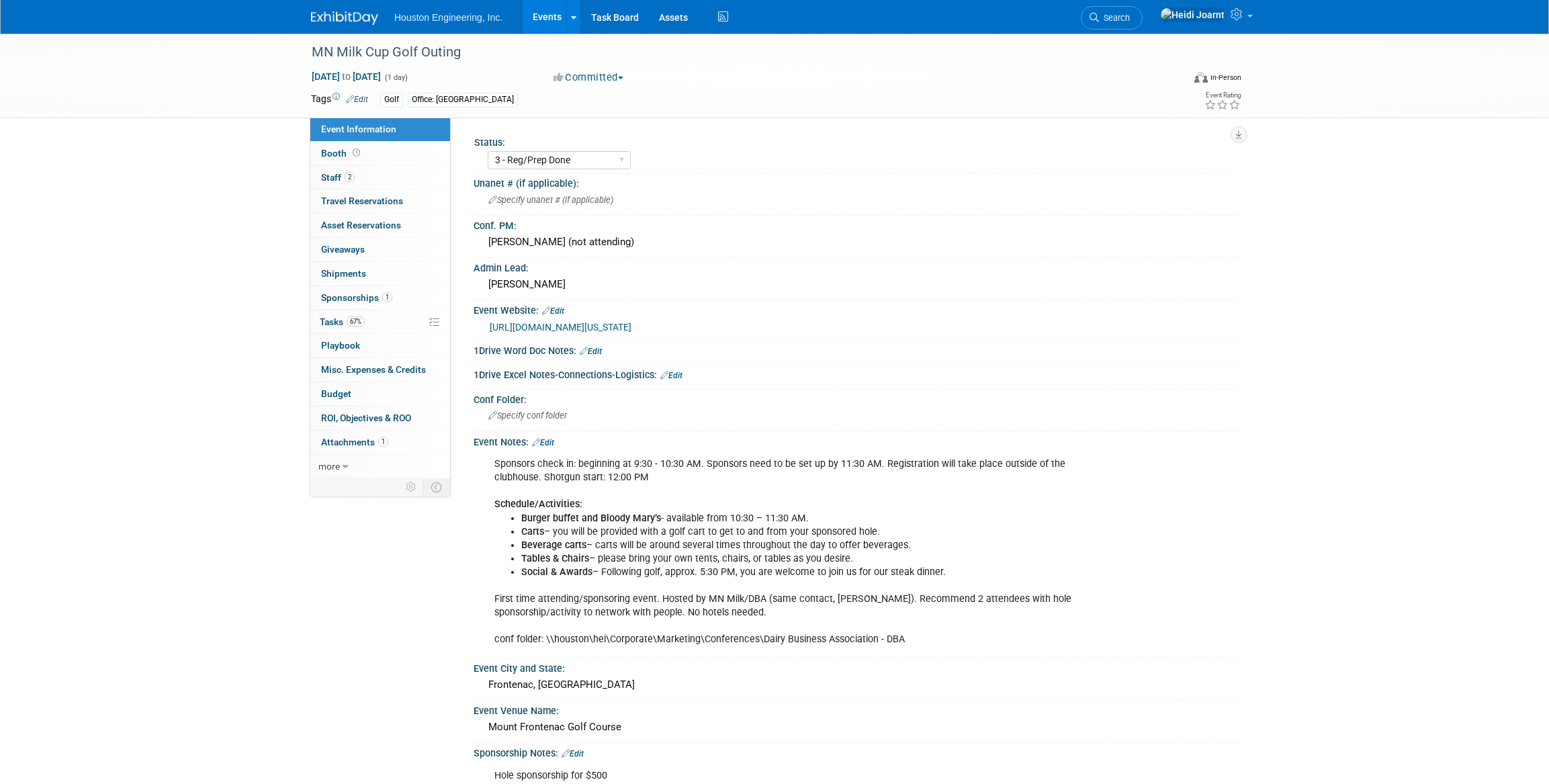
select select "3 - Reg/Prep Done"
select select "No"
select select "Environmental"
click at [373, 328] on link "67% Tasks 67%" at bounding box center [380, 322] width 140 height 24
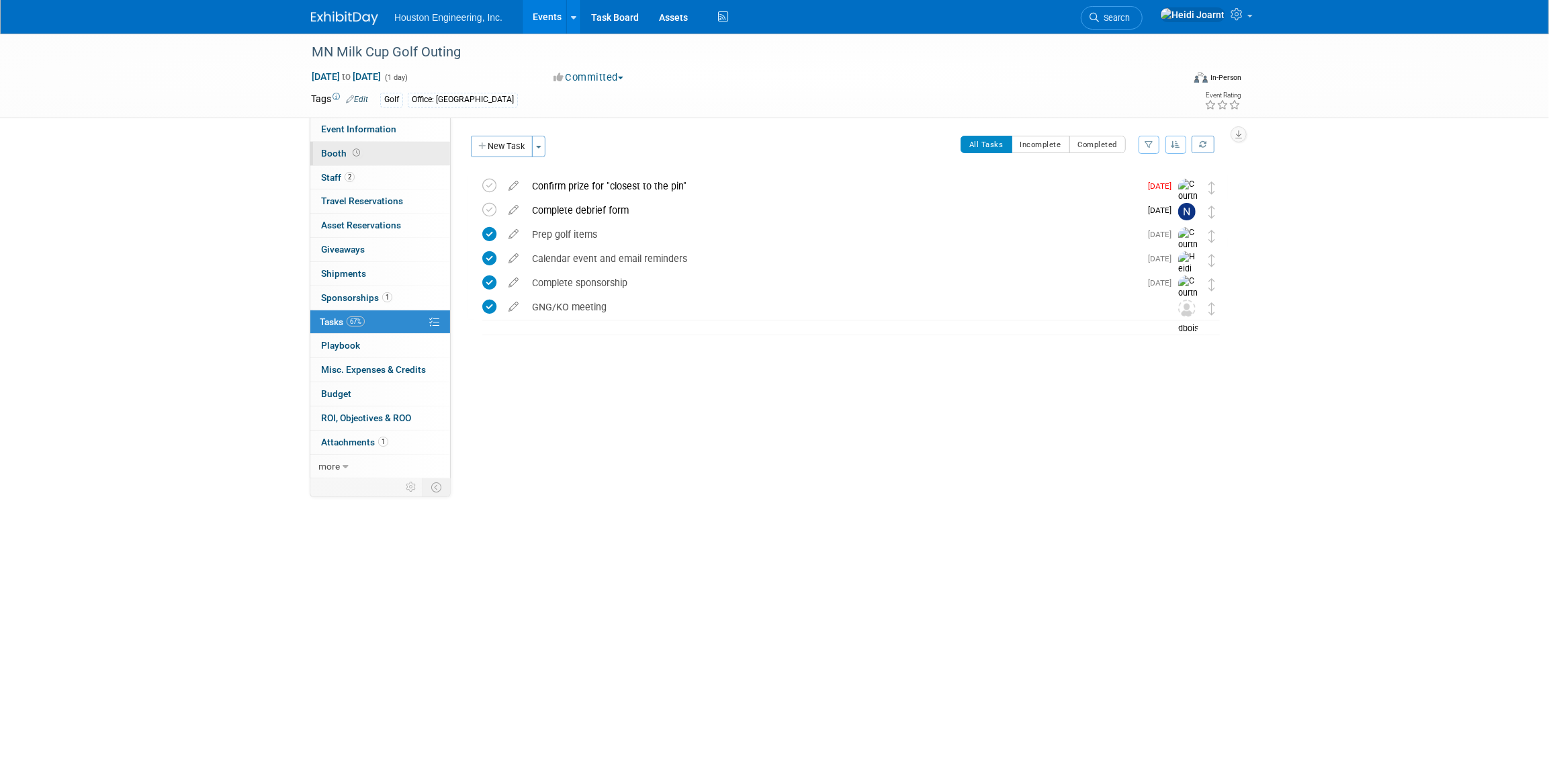
click at [380, 155] on link "Booth" at bounding box center [380, 153] width 140 height 24
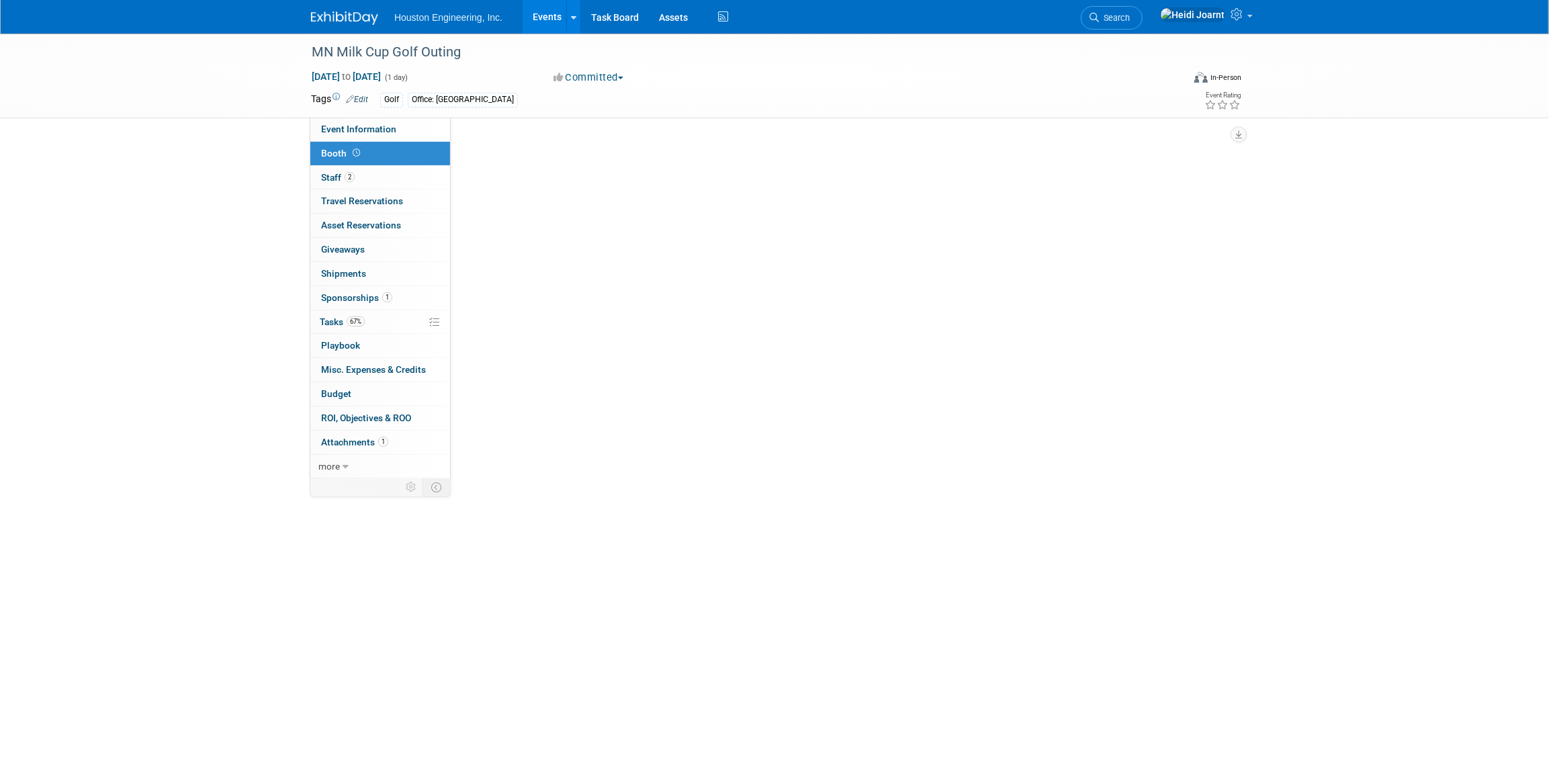
select select "No"
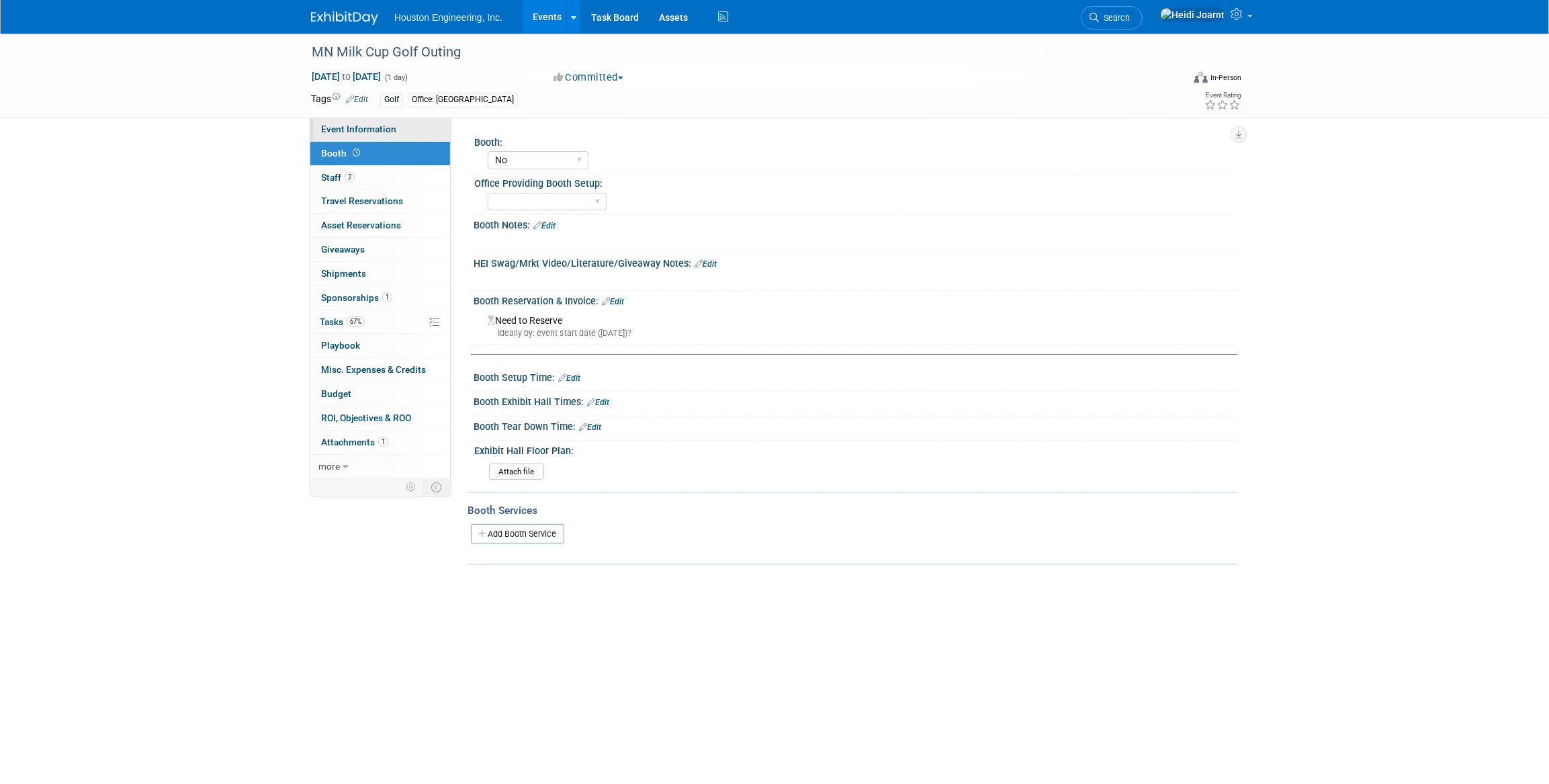
click at [363, 129] on span "Event Information" at bounding box center [358, 129] width 75 height 11
select select "3 - Reg/Prep Done"
select select "No"
select select "Environmental"
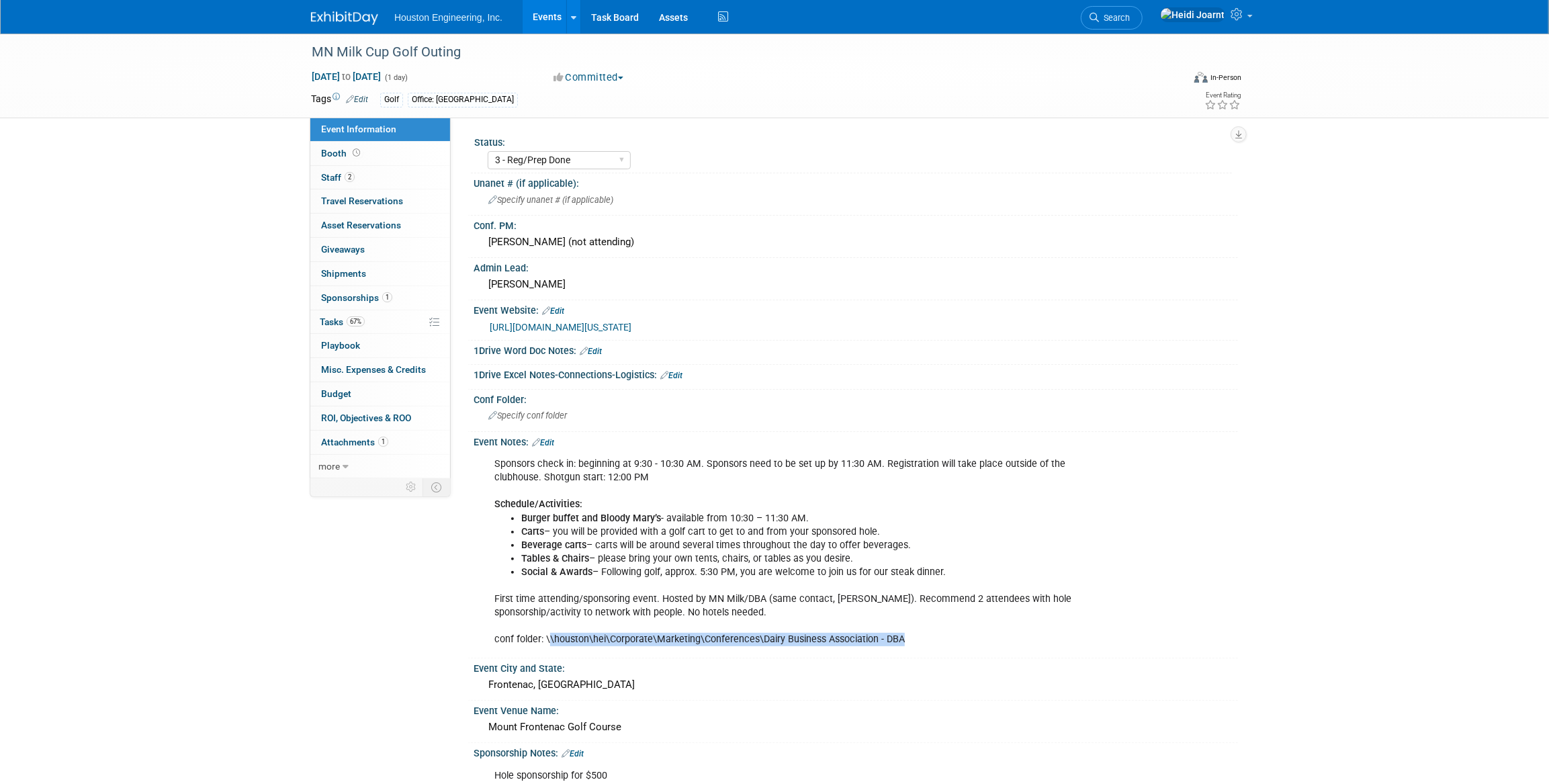
drag, startPoint x: 907, startPoint y: 637, endPoint x: 549, endPoint y: 645, distance: 358.1
click at [549, 645] on div "Sponsors check in: beginning at 9:30 - 10:30 AM. Sponsors need to be set up by …" at bounding box center [787, 551] width 605 height 202
drag, startPoint x: 561, startPoint y: 637, endPoint x: 918, endPoint y: 634, distance: 357.0
click at [918, 634] on div "Sponsors check in: beginning at 9:30 - 10:30 AM. Sponsors need to be set up by …" at bounding box center [787, 551] width 605 height 202
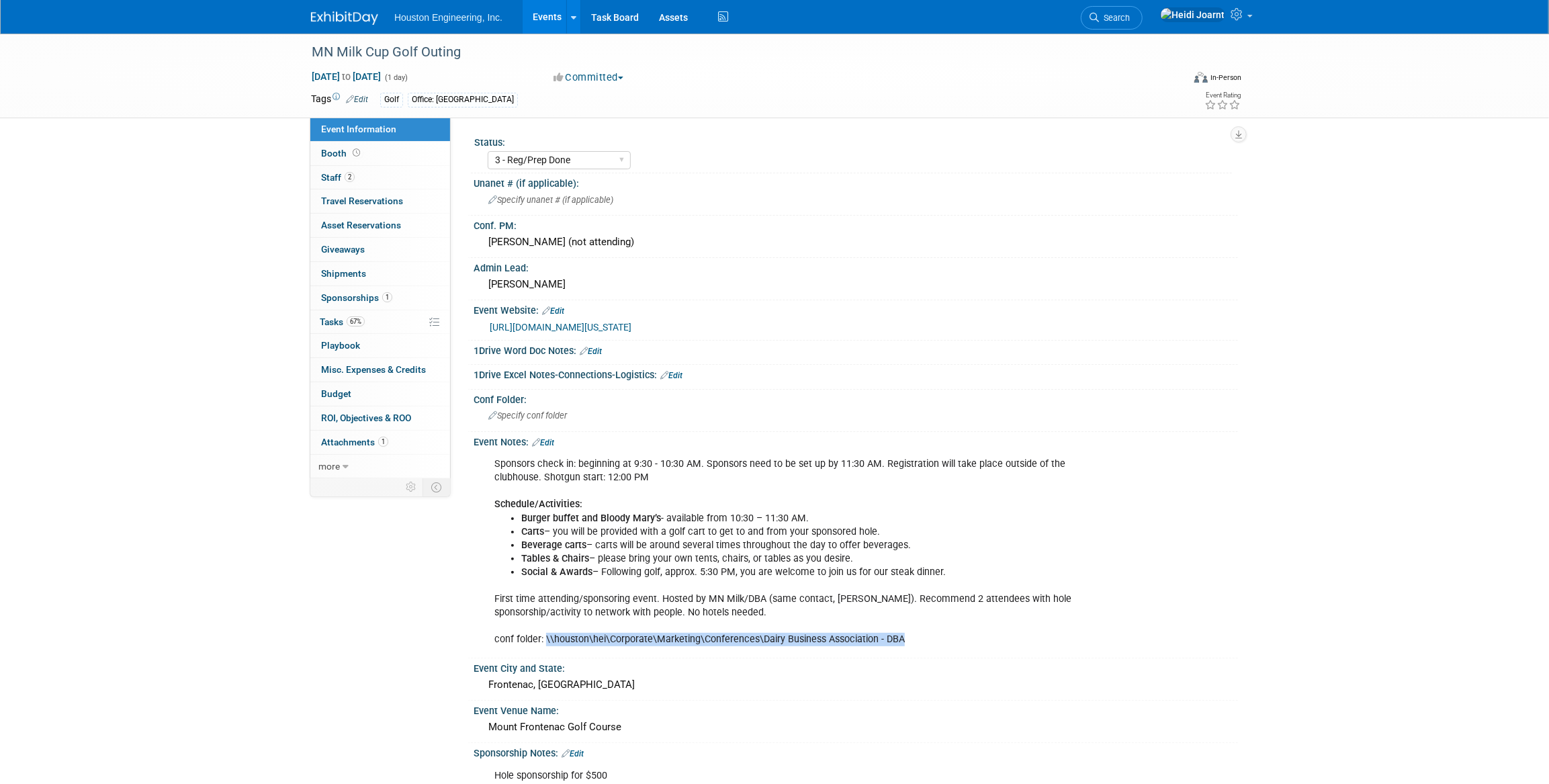
copy div "\\houston\hei\Corporate\Marketing\Conferences\Dairy Business Association - DBA"
click at [544, 439] on link "Edit" at bounding box center [543, 443] width 22 height 9
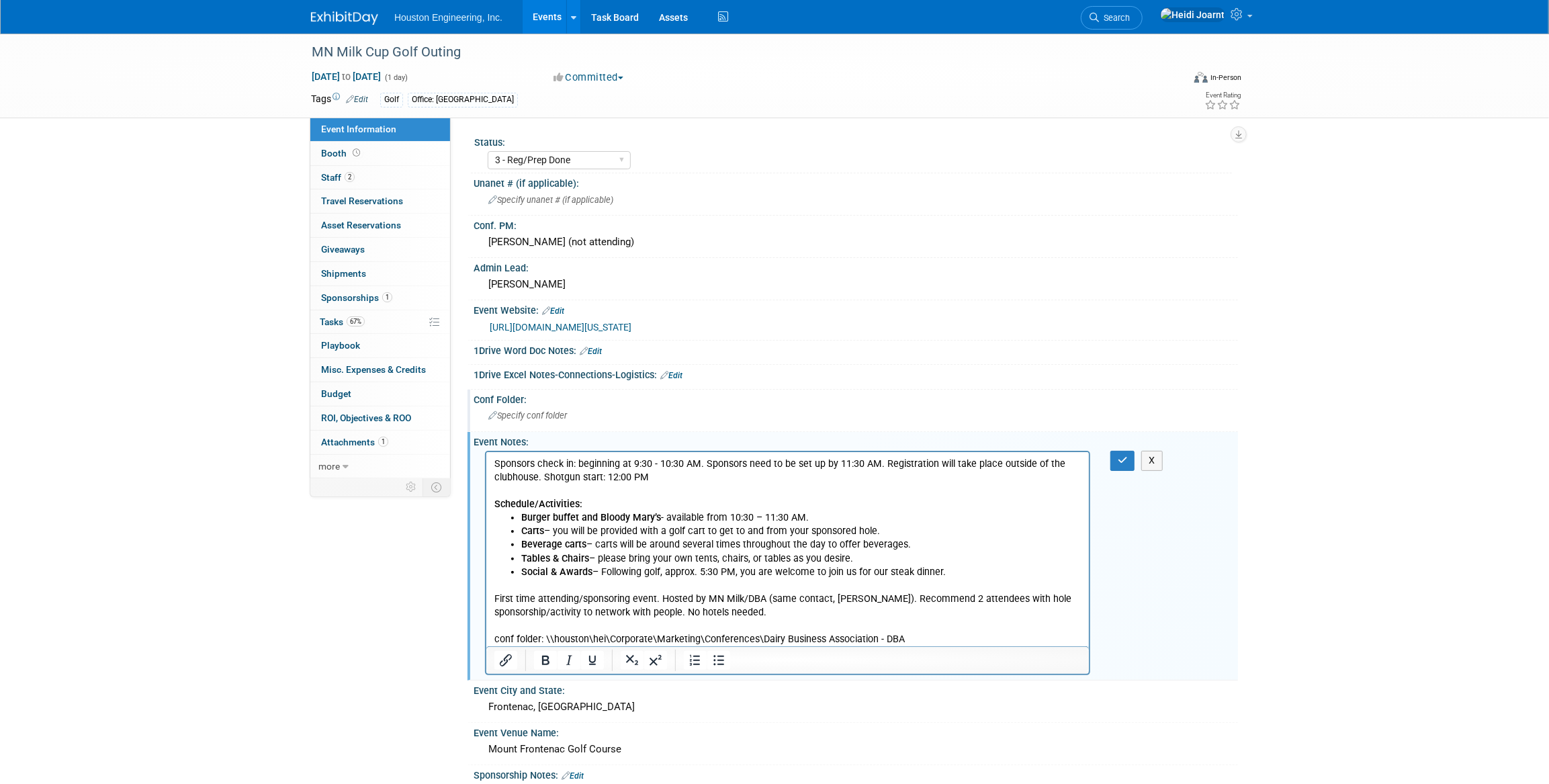
click at [544, 414] on span "Specify conf folder" at bounding box center [528, 414] width 79 height 10
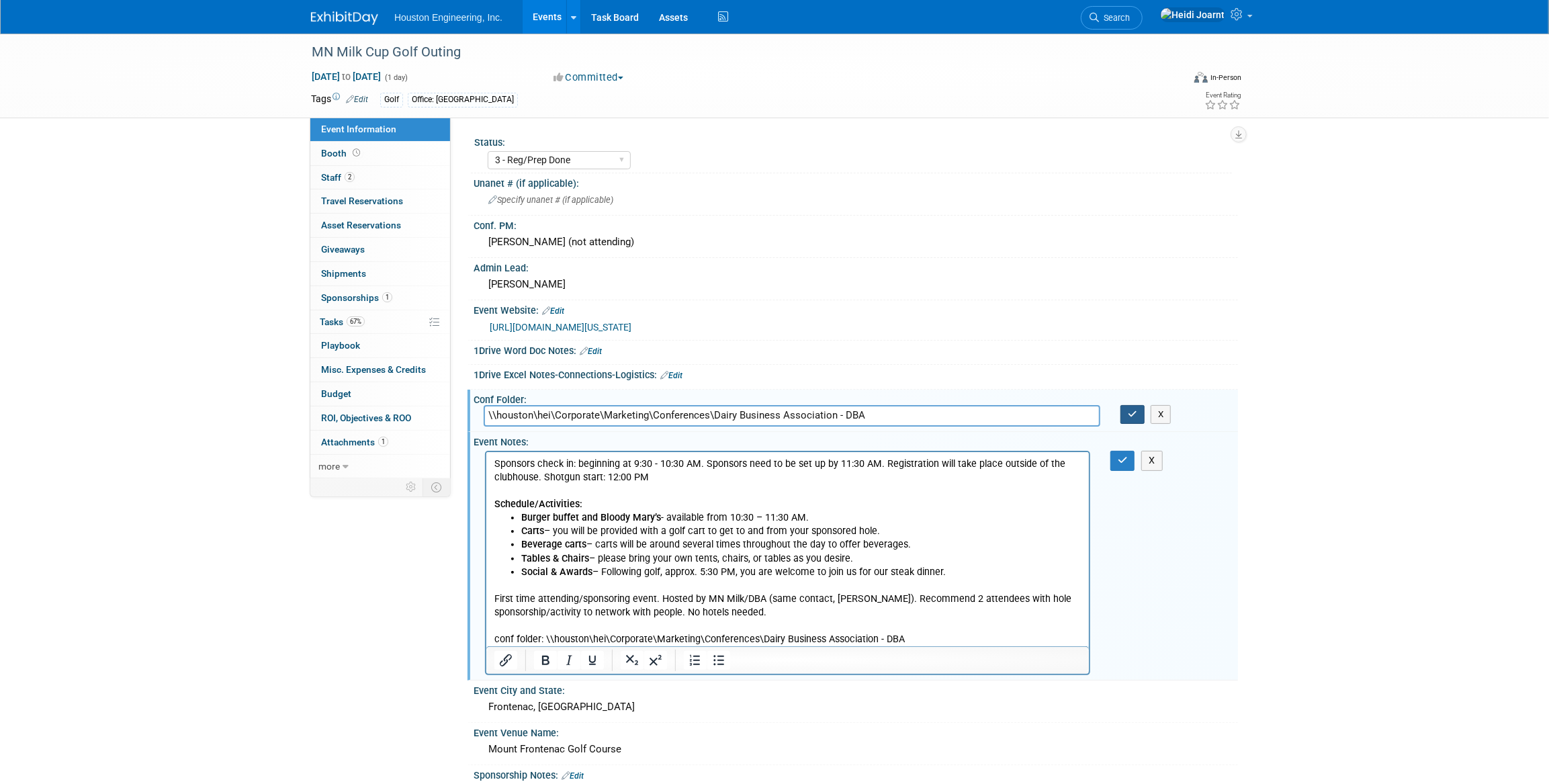
type input "\\houston\hei\Corporate\Marketing\Conferences\Dairy Business Association - DBA"
click at [1138, 416] on button "button" at bounding box center [1133, 414] width 24 height 19
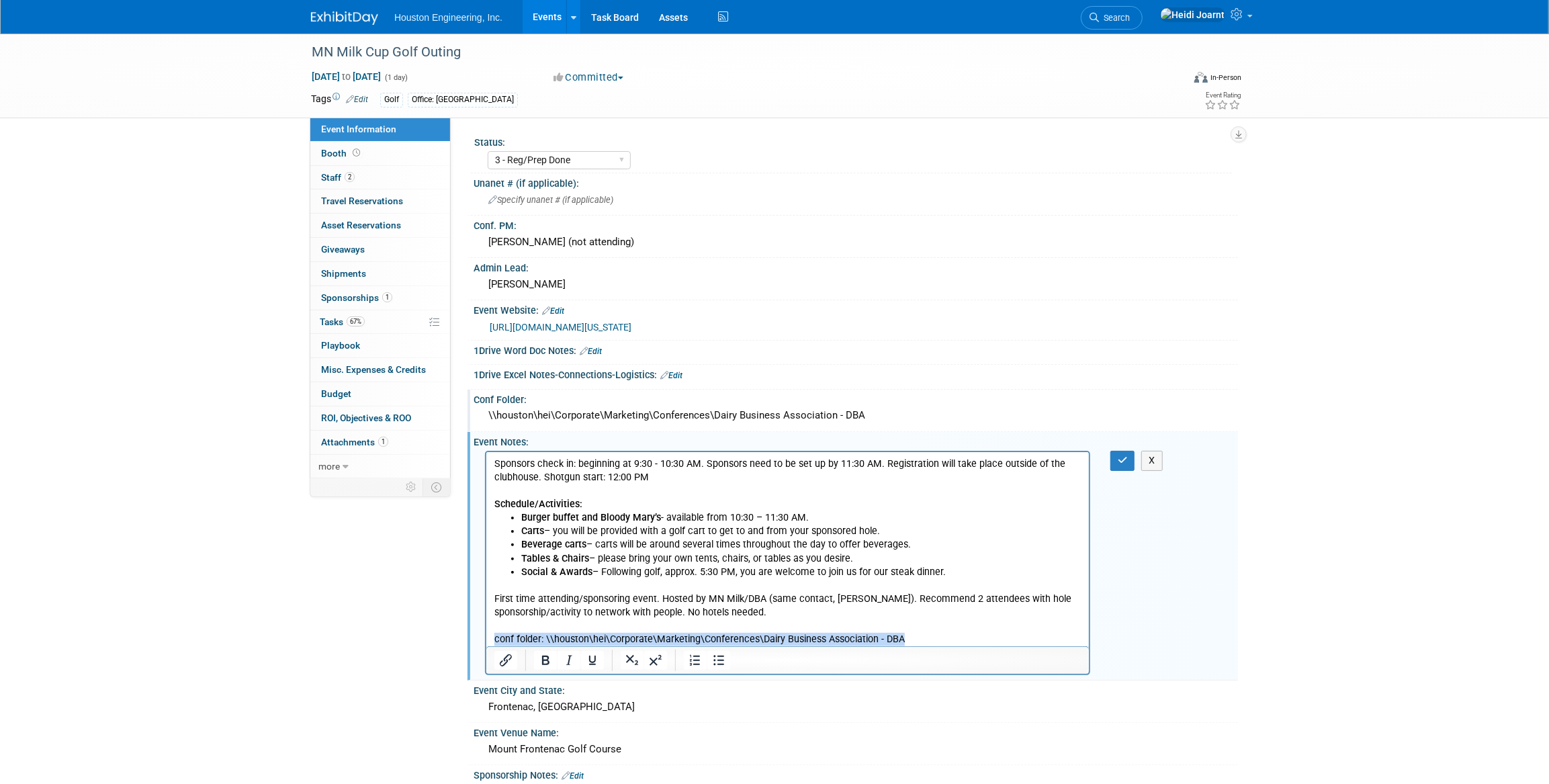
drag, startPoint x: 916, startPoint y: 636, endPoint x: 469, endPoint y: 644, distance: 447.1
click at [486, 644] on html "Sponsors check in: beginning at 9:30 - 10:30 AM. Sponsors need to be set up by …" at bounding box center [787, 549] width 603 height 194
click at [1114, 460] on button "button" at bounding box center [1123, 460] width 25 height 20
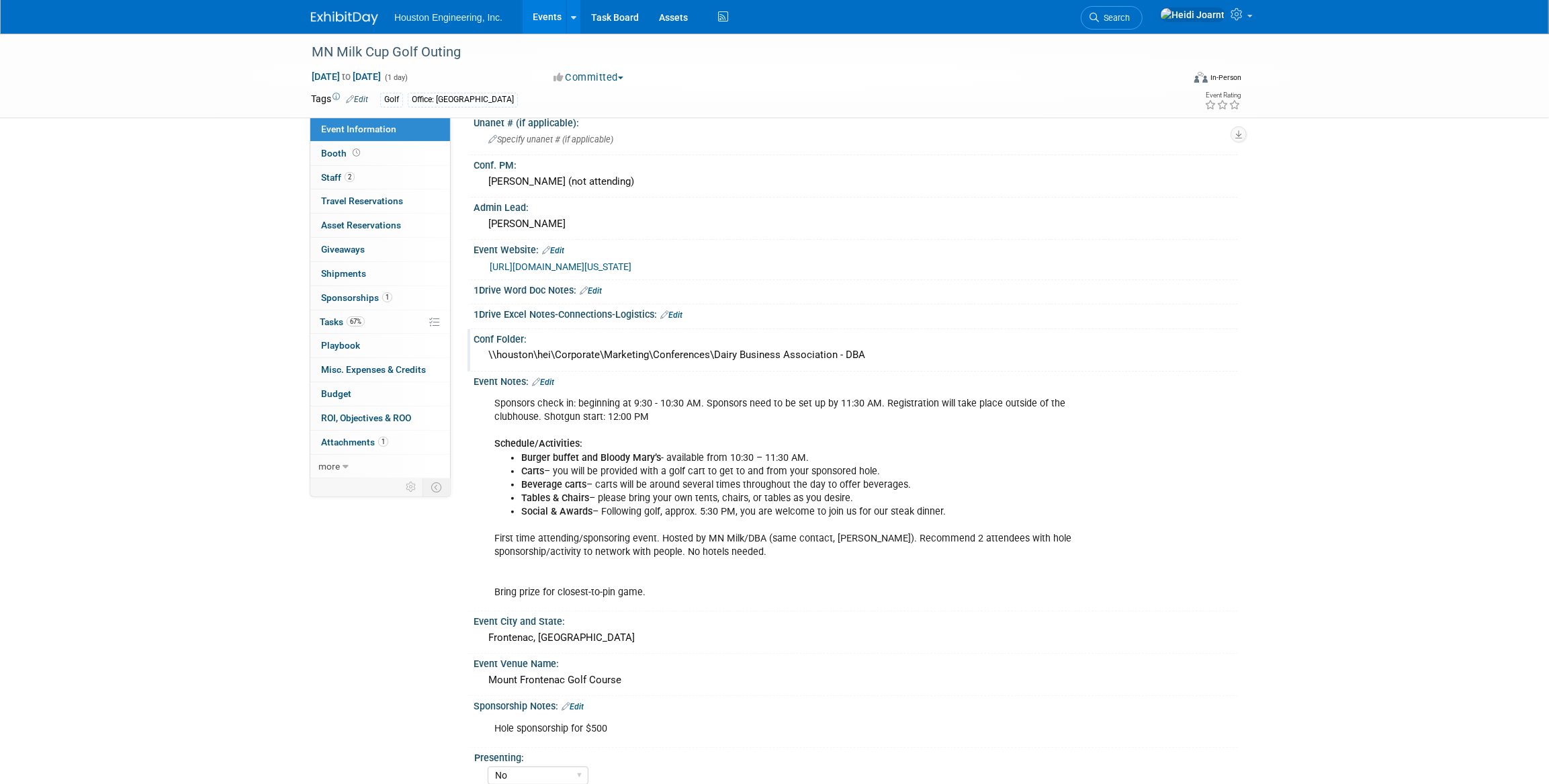
scroll to position [183, 0]
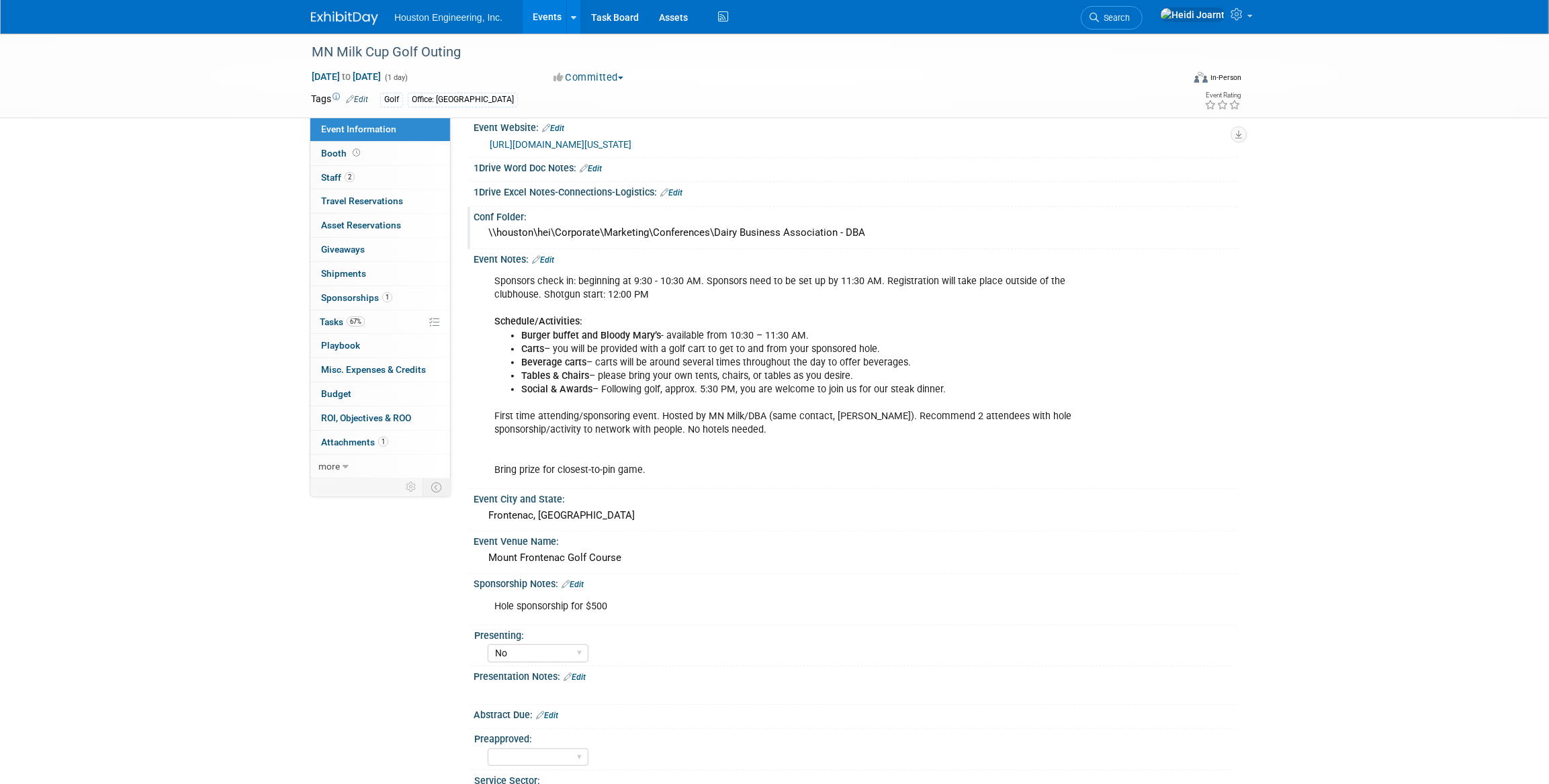
click at [587, 578] on div "Sponsorship Notes: Edit" at bounding box center [855, 582] width 765 height 18
click at [584, 580] on link "Edit" at bounding box center [572, 584] width 22 height 9
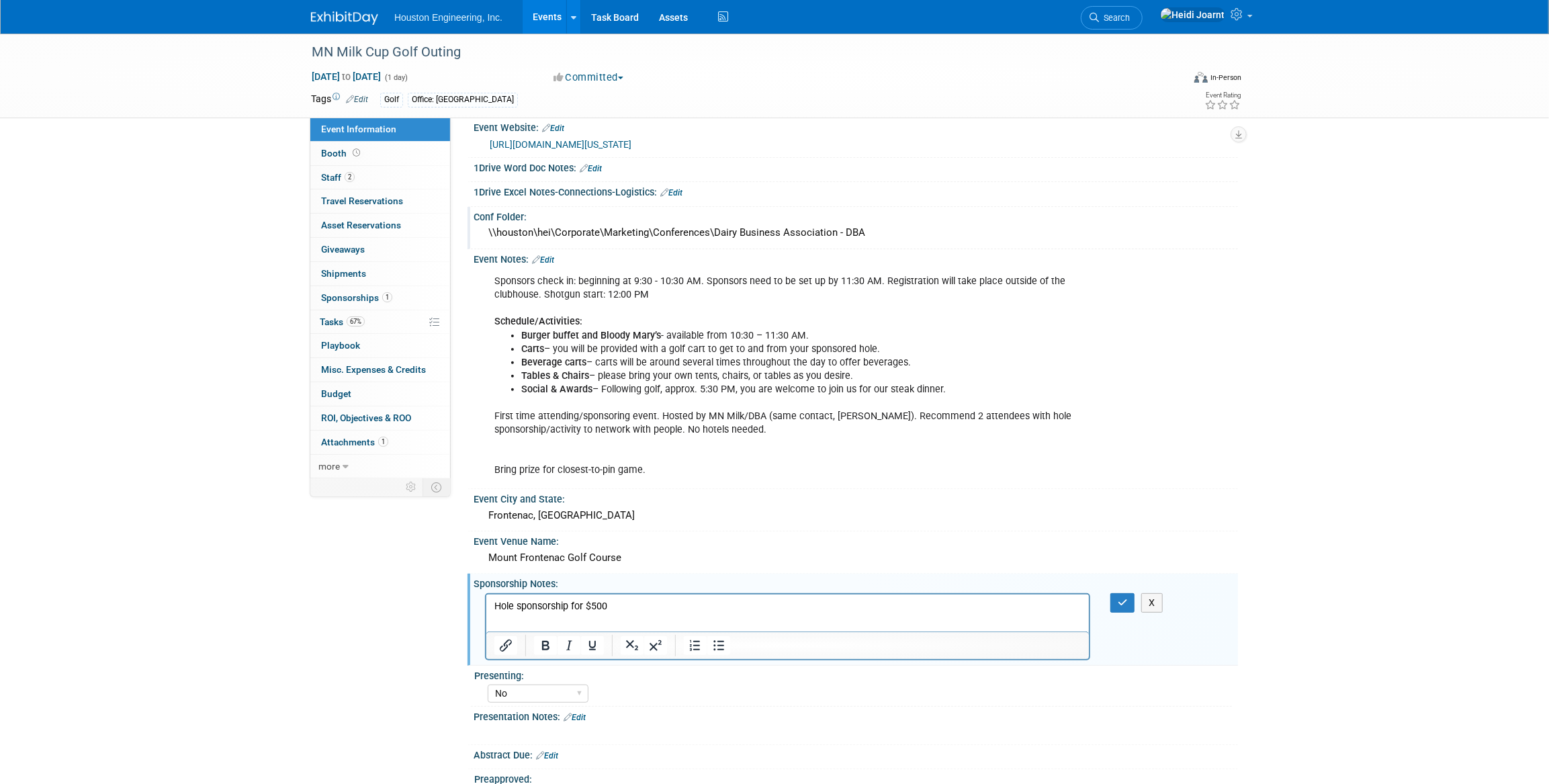
scroll to position [0, 0]
click at [637, 606] on p "Hole sponsorship for $500" at bounding box center [787, 606] width 587 height 14
click at [1121, 602] on icon "button" at bounding box center [1123, 602] width 10 height 9
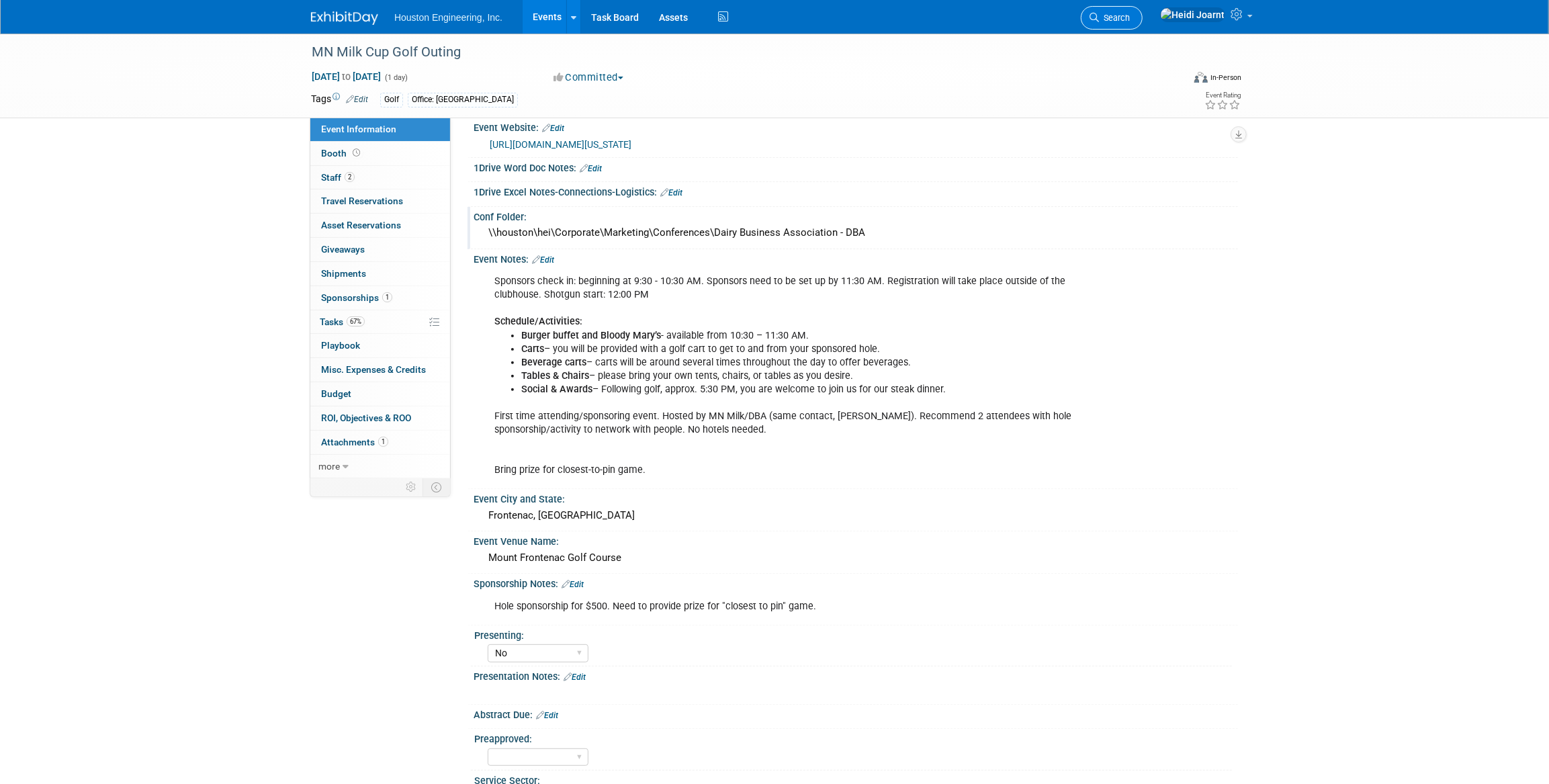
click at [1130, 19] on span "Search" at bounding box center [1114, 18] width 31 height 10
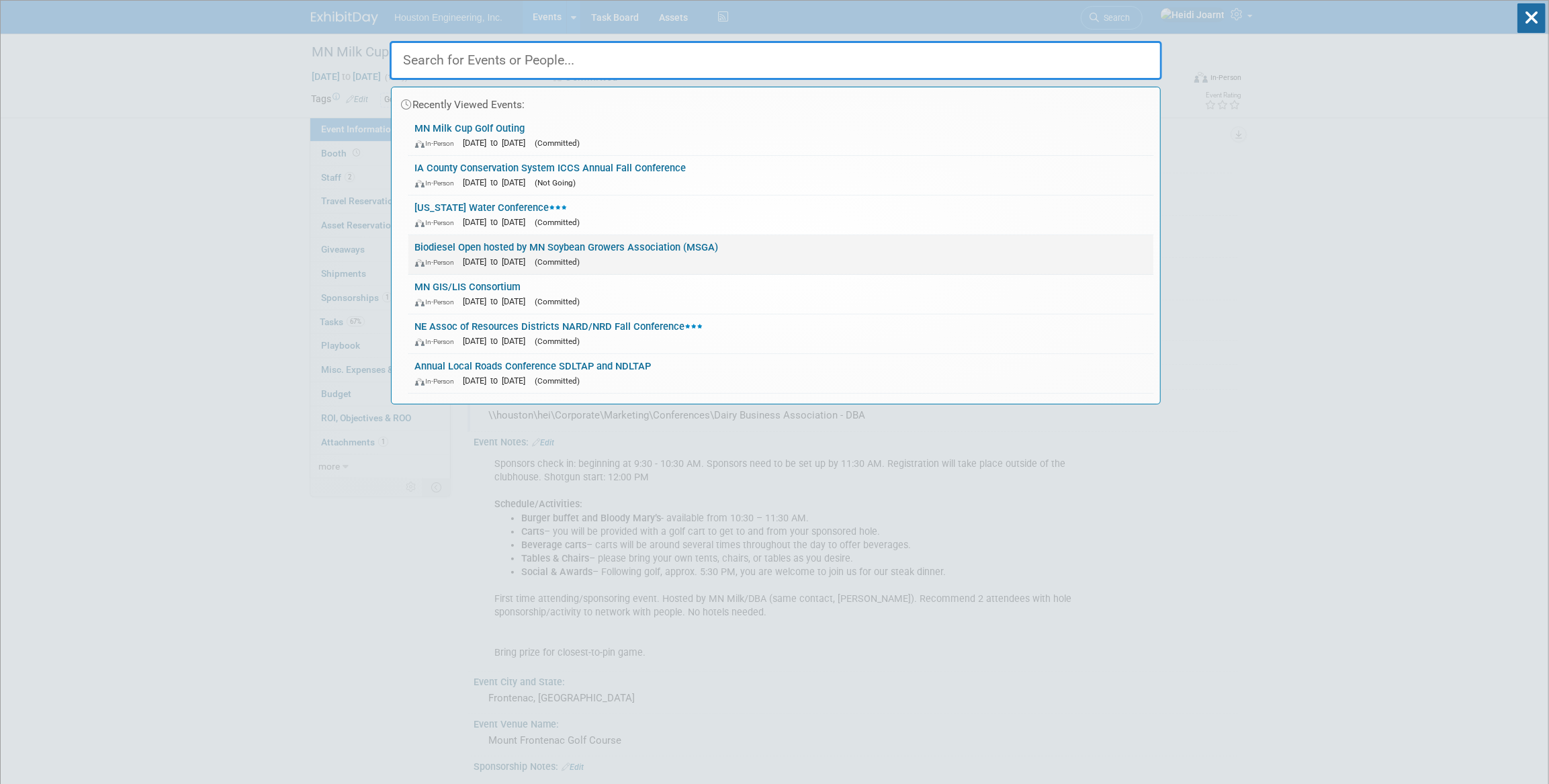
click at [732, 256] on div "In-Person Aug 18, 2025 to Aug 18, 2025 (Committed)" at bounding box center [781, 261] width 732 height 14
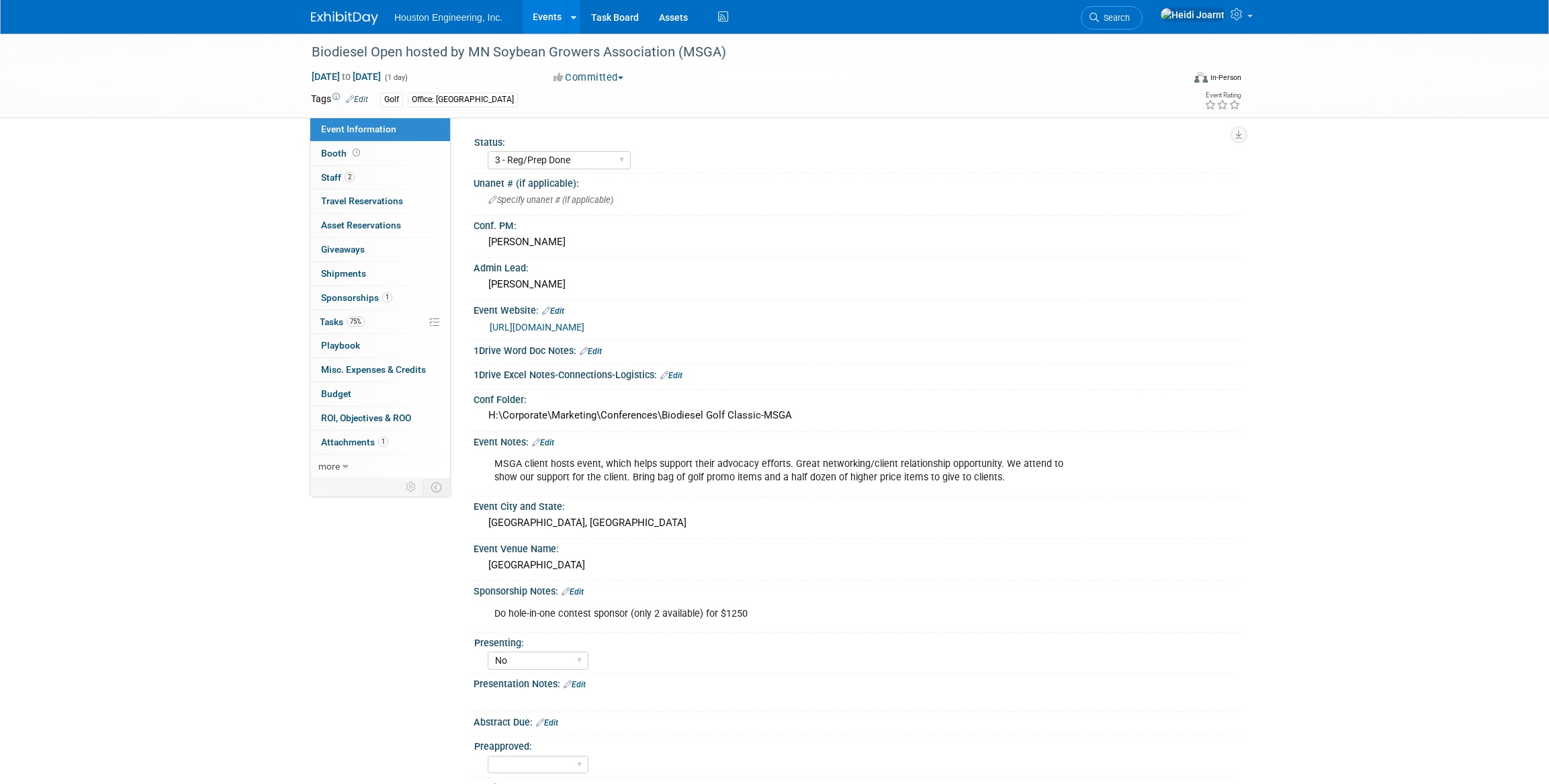
select select "3 - Reg/Prep Done"
select select "No"
select select "Environmental"
click at [408, 297] on link "1 Sponsorships 1" at bounding box center [380, 297] width 140 height 24
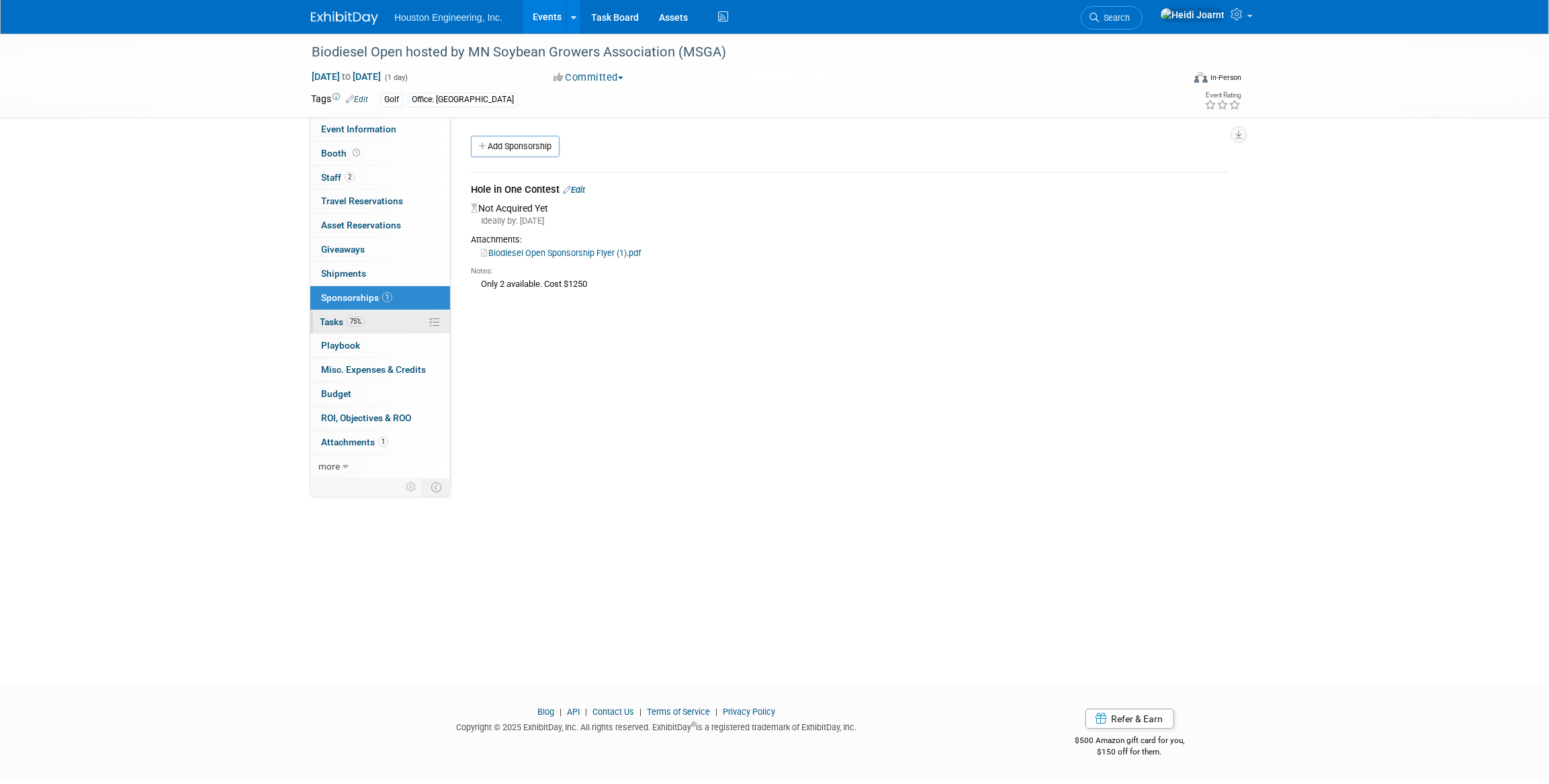
click at [364, 324] on span "75%" at bounding box center [356, 321] width 18 height 10
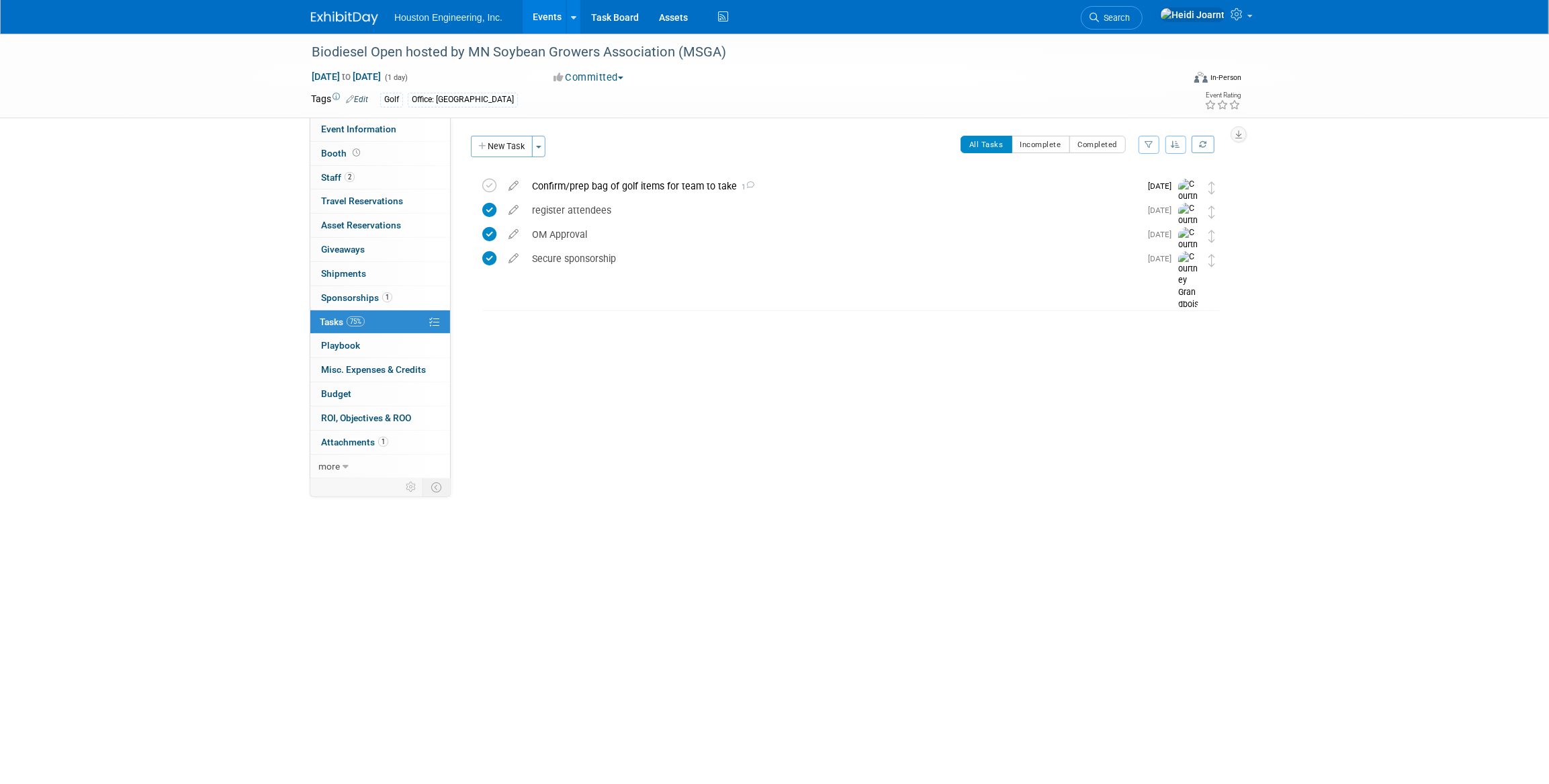
click at [551, 5] on link "Events" at bounding box center [547, 17] width 49 height 34
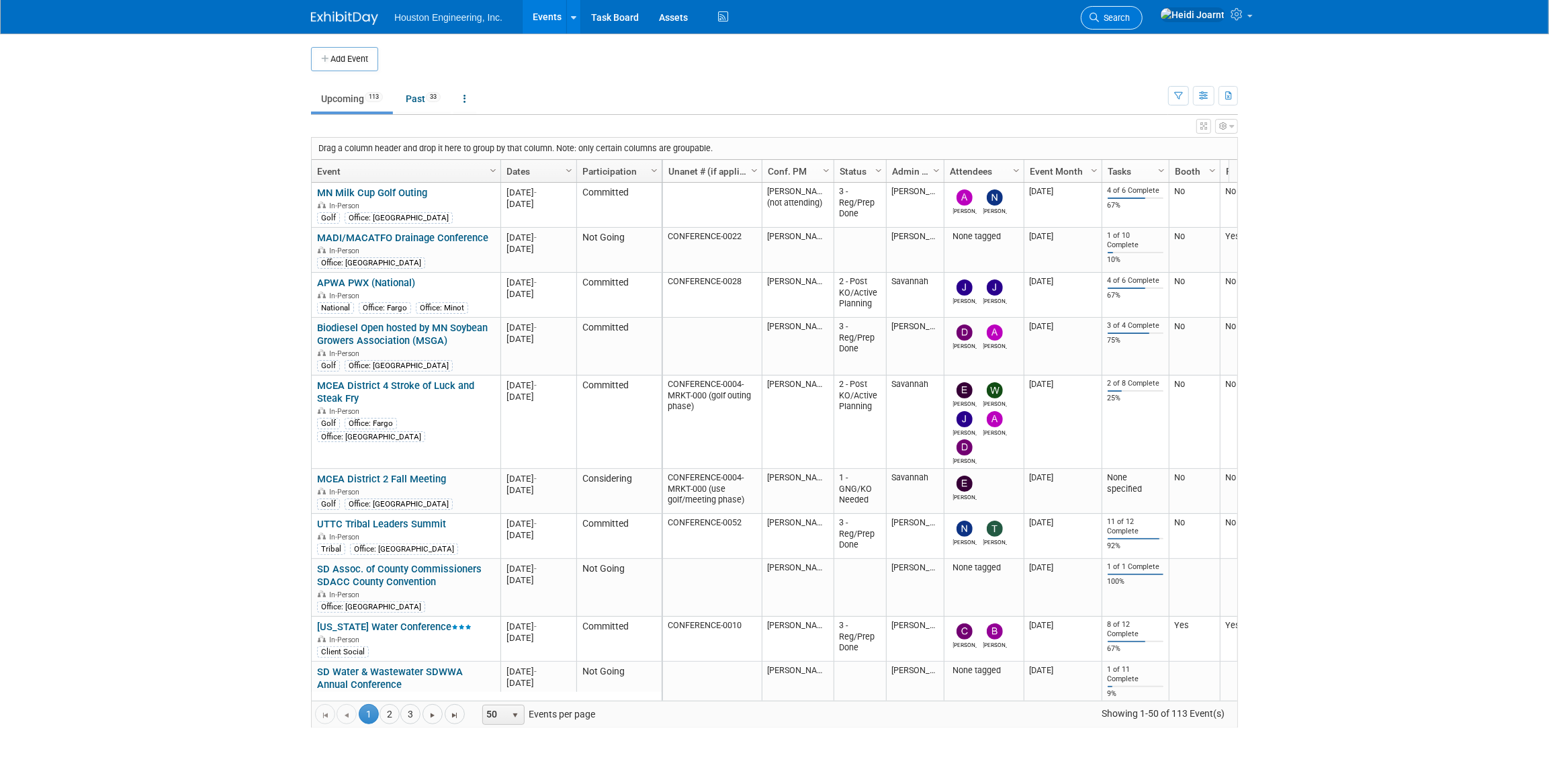
click at [1143, 23] on link "Search" at bounding box center [1111, 18] width 62 height 24
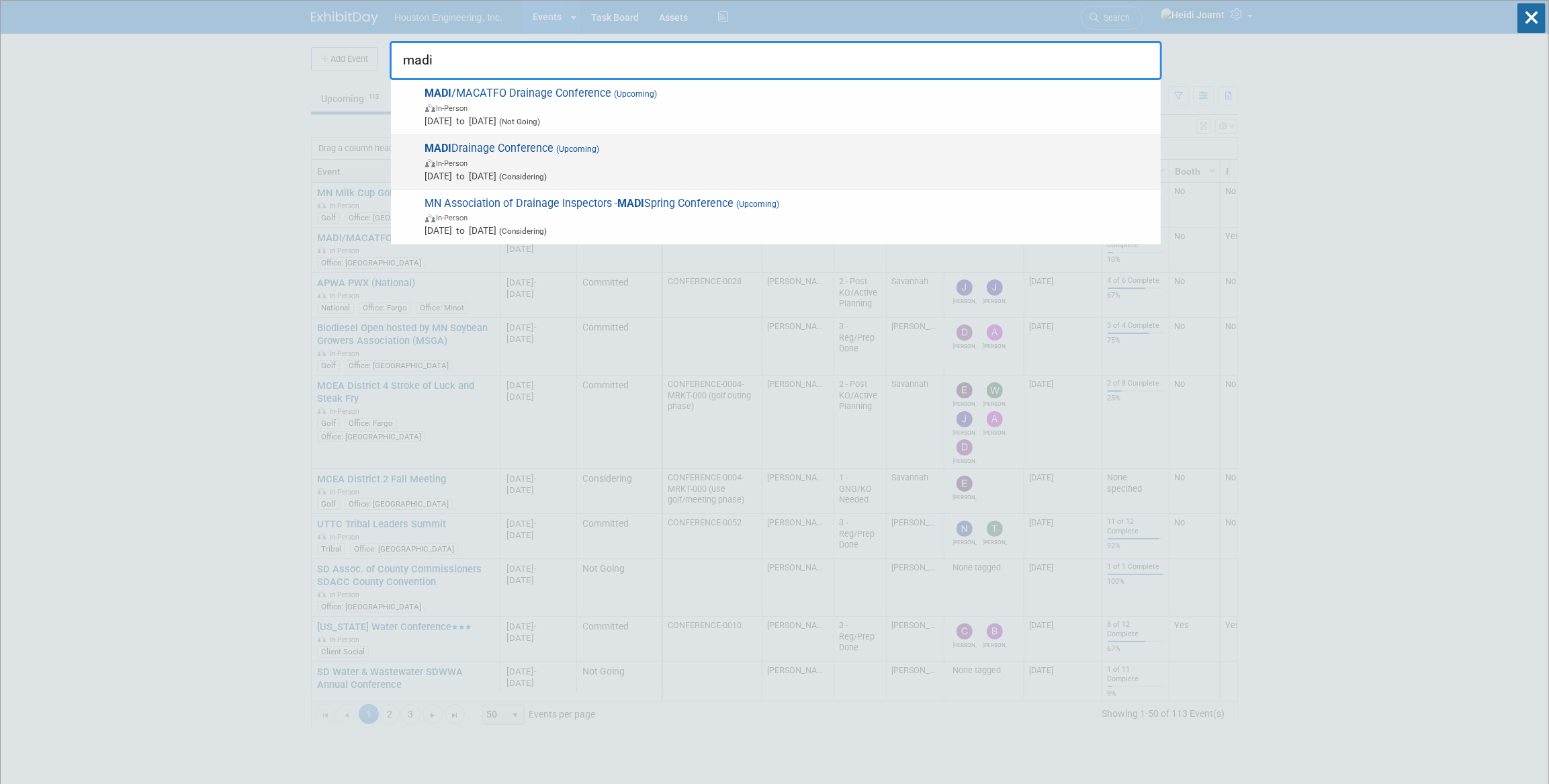
type input "madi"
click at [701, 158] on span "In-Person" at bounding box center [790, 162] width 729 height 14
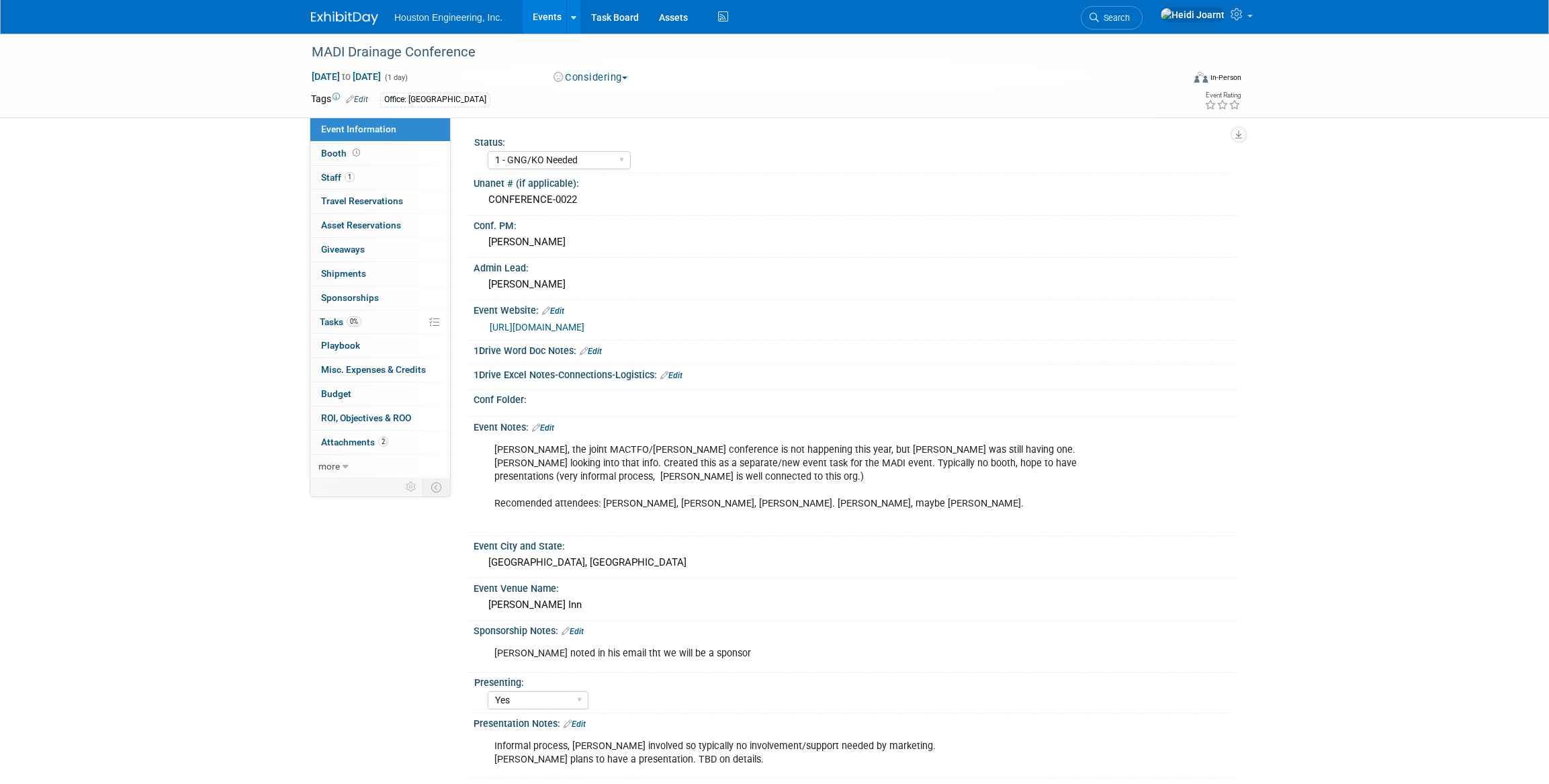
select select "1 - GNG/KO Needed"
select select "Yes"
select select "Water Resources"
